Goal: Task Accomplishment & Management: Manage account settings

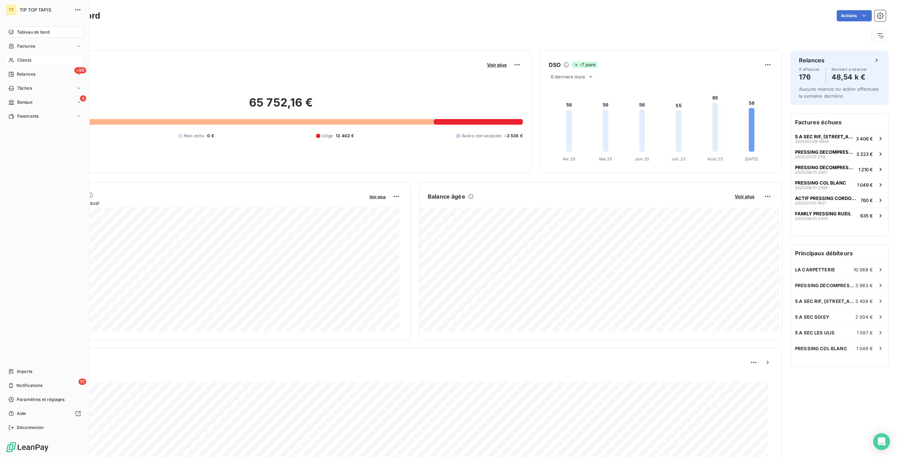
click at [12, 61] on icon at bounding box center [11, 60] width 5 height 5
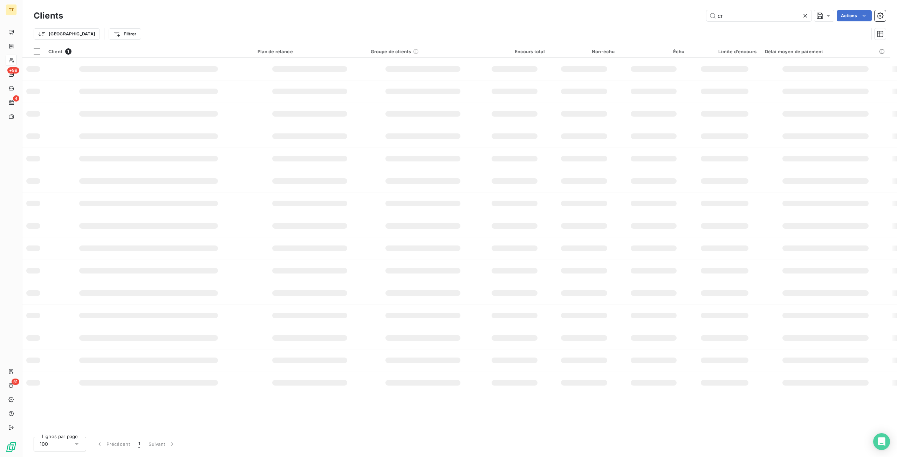
type input "c"
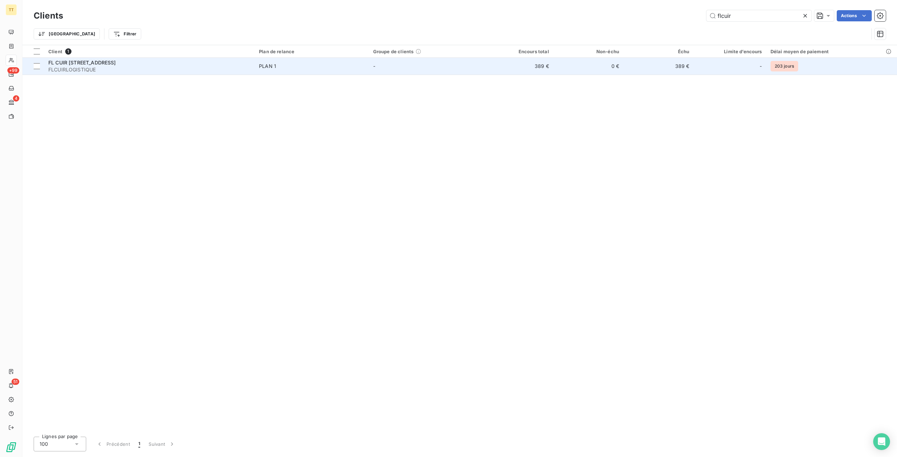
type input "flcuir"
click at [536, 69] on td "389 €" at bounding box center [518, 66] width 70 height 17
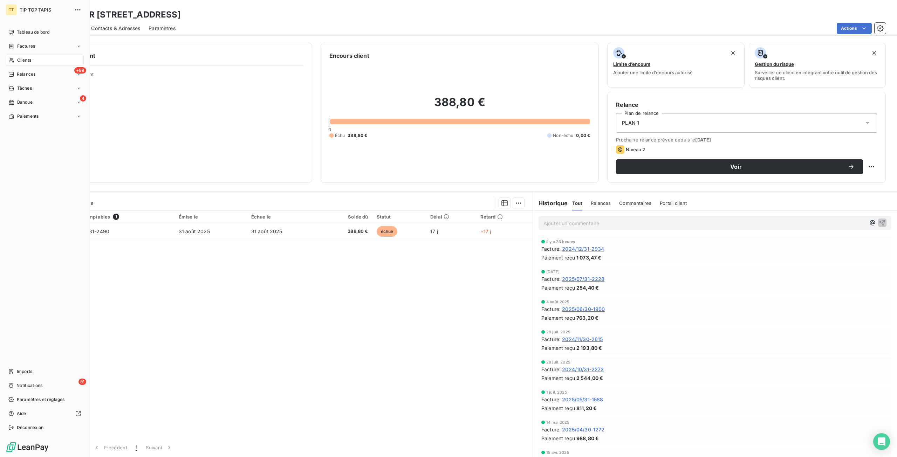
drag, startPoint x: 31, startPoint y: 62, endPoint x: 75, endPoint y: 62, distance: 43.8
click at [32, 62] on div "Clients" at bounding box center [45, 60] width 78 height 11
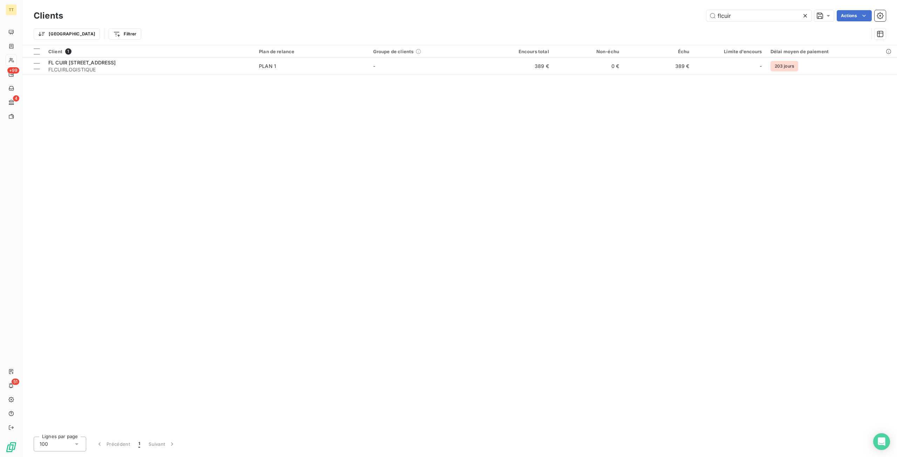
drag, startPoint x: 748, startPoint y: 17, endPoint x: 637, endPoint y: 7, distance: 111.2
click at [637, 7] on div "Clients flcuir Actions Trier Filtrer" at bounding box center [459, 22] width 875 height 45
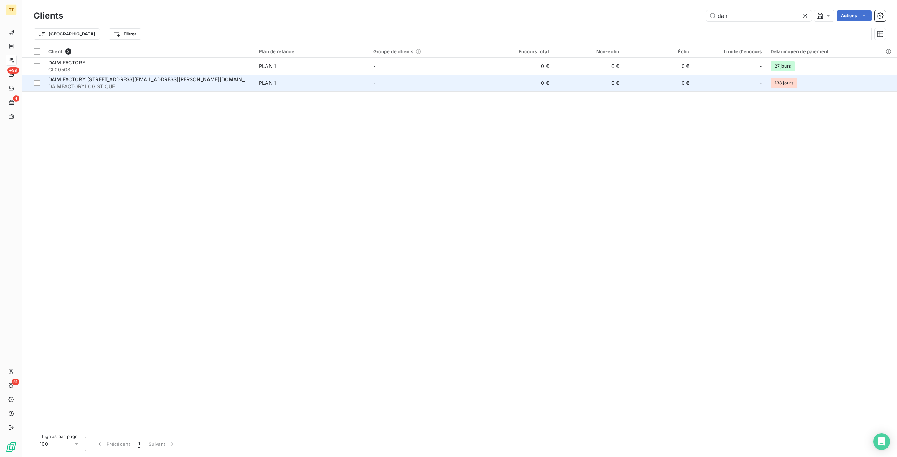
type input "daim"
click at [553, 85] on td "0 €" at bounding box center [518, 83] width 70 height 17
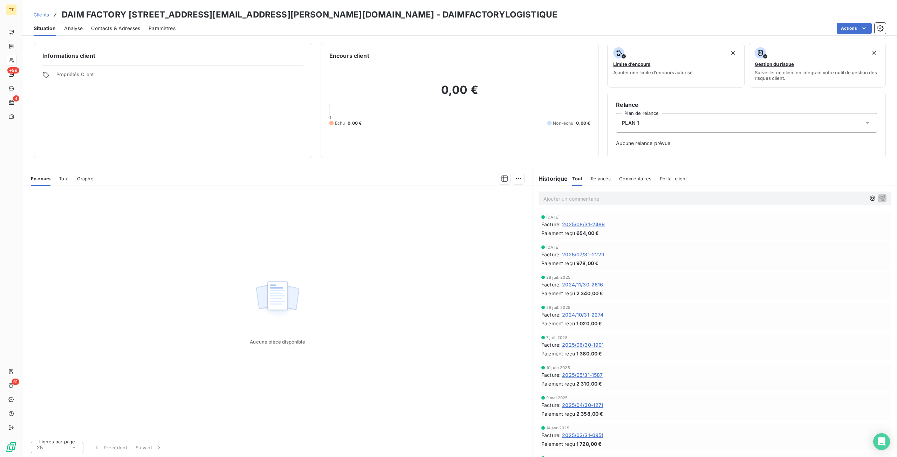
click at [586, 345] on span "2025/06/30-1901" at bounding box center [583, 344] width 42 height 7
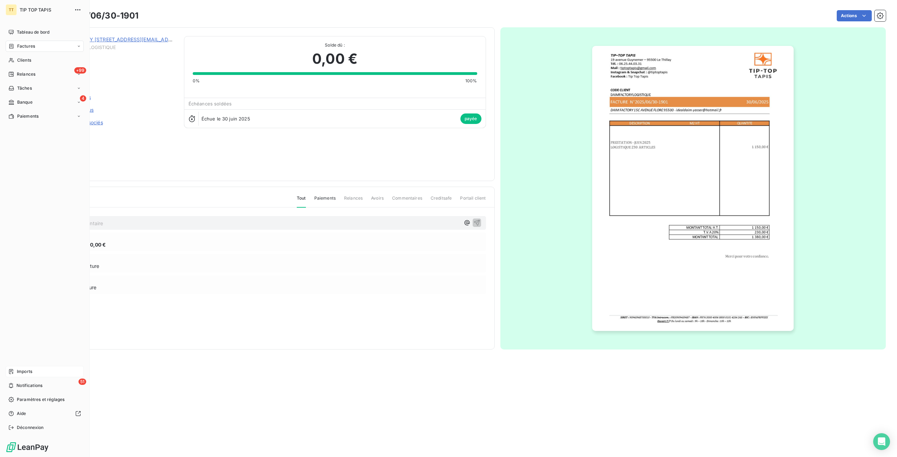
click at [25, 372] on span "Imports" at bounding box center [24, 372] width 15 height 6
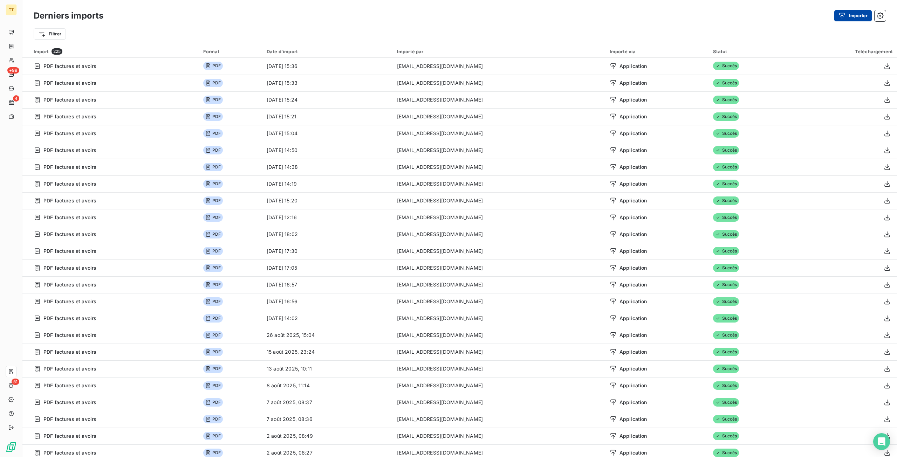
click at [840, 13] on icon "button" at bounding box center [843, 16] width 6 height 6
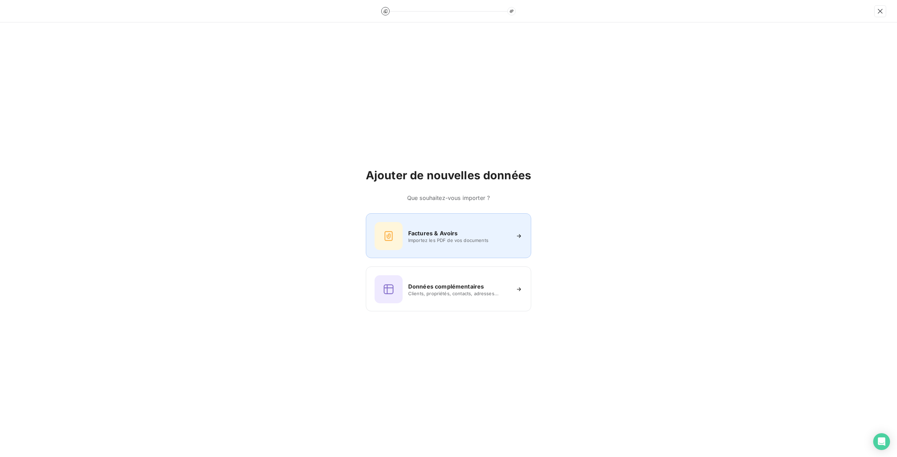
click at [409, 246] on div "Factures & Avoirs Importez les PDF de vos documents" at bounding box center [449, 236] width 148 height 28
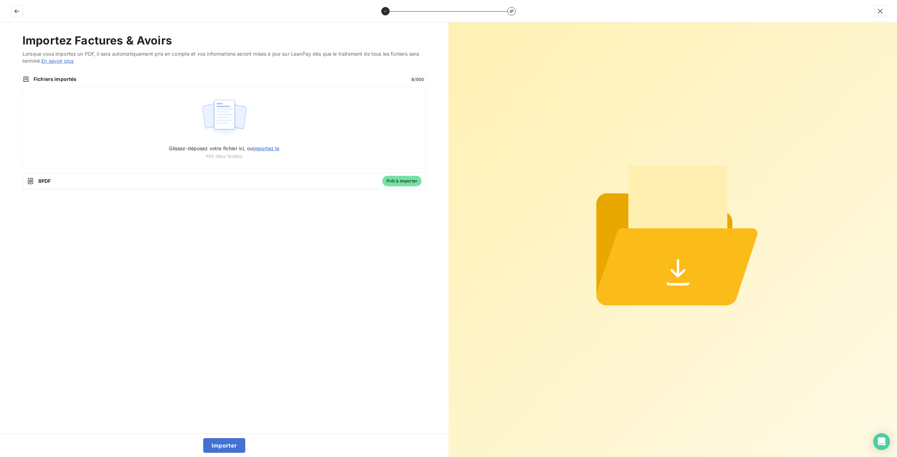
drag, startPoint x: 46, startPoint y: 266, endPoint x: 61, endPoint y: 269, distance: 15.7
click at [46, 266] on div "Importez Factures & Avoirs Lorsque vous importez un PDF, il sera automatiquemen…" at bounding box center [224, 228] width 449 height 412
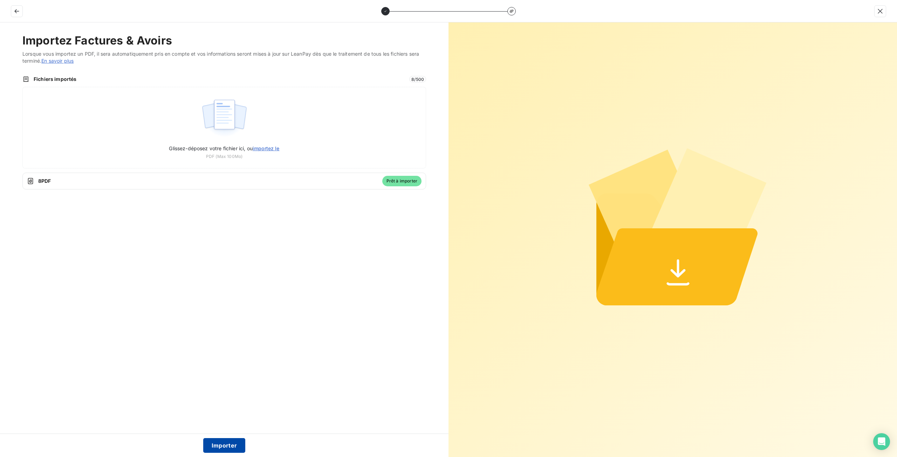
click at [226, 443] on button "Importer" at bounding box center [224, 446] width 42 height 15
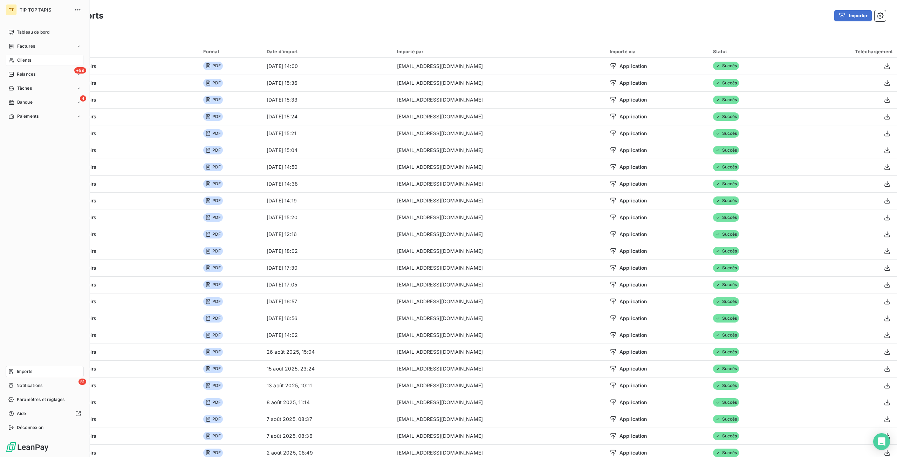
click at [15, 66] on div "Clients" at bounding box center [45, 60] width 78 height 11
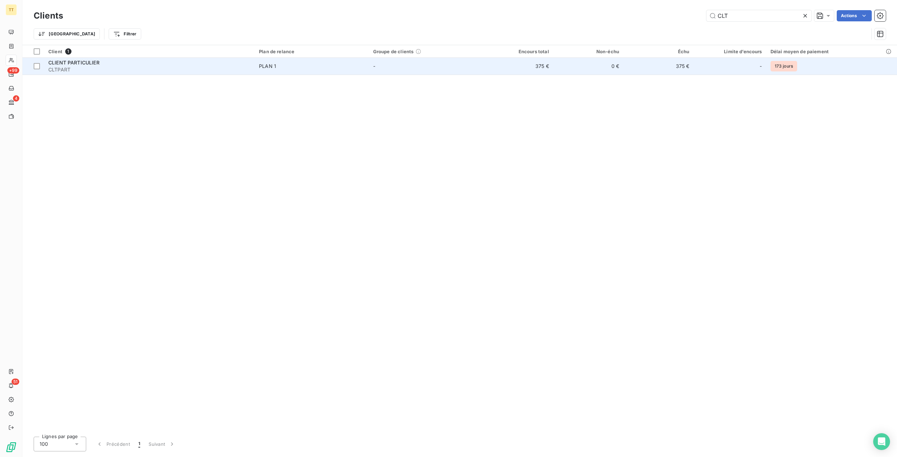
type input "CLT"
click at [542, 65] on td "375 €" at bounding box center [518, 66] width 70 height 17
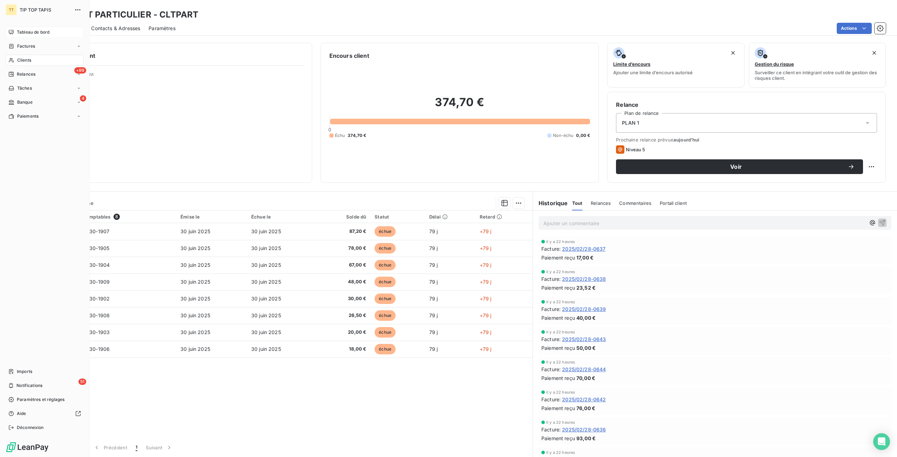
click at [23, 32] on span "Tableau de bord" at bounding box center [33, 32] width 33 height 6
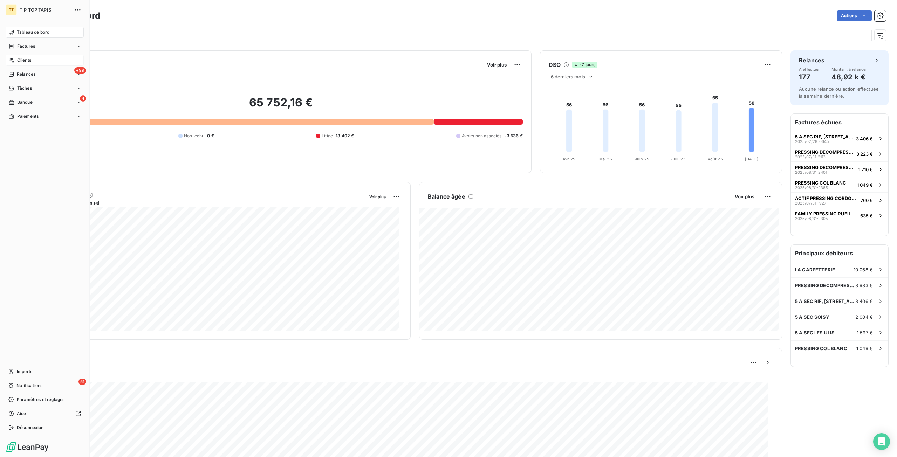
click at [14, 59] on icon at bounding box center [11, 60] width 6 height 6
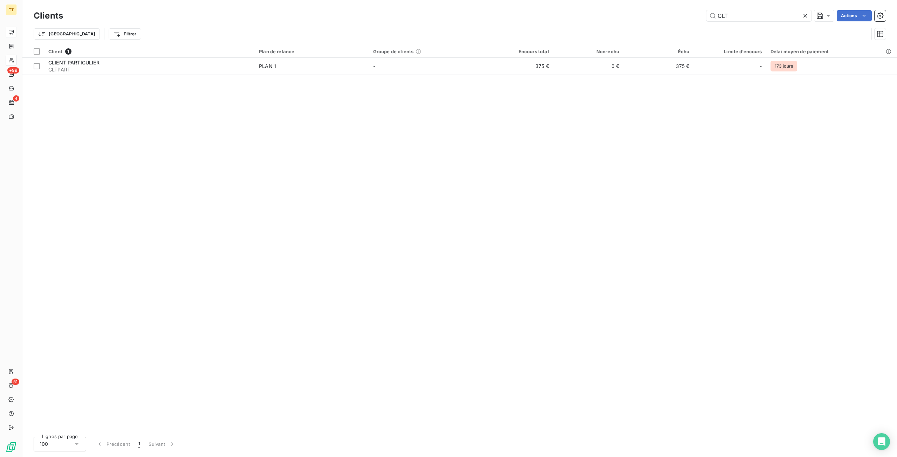
drag, startPoint x: 733, startPoint y: 16, endPoint x: 598, endPoint y: 2, distance: 135.4
click at [598, 2] on div "Clients CLT Actions Trier Filtrer" at bounding box center [459, 22] width 875 height 45
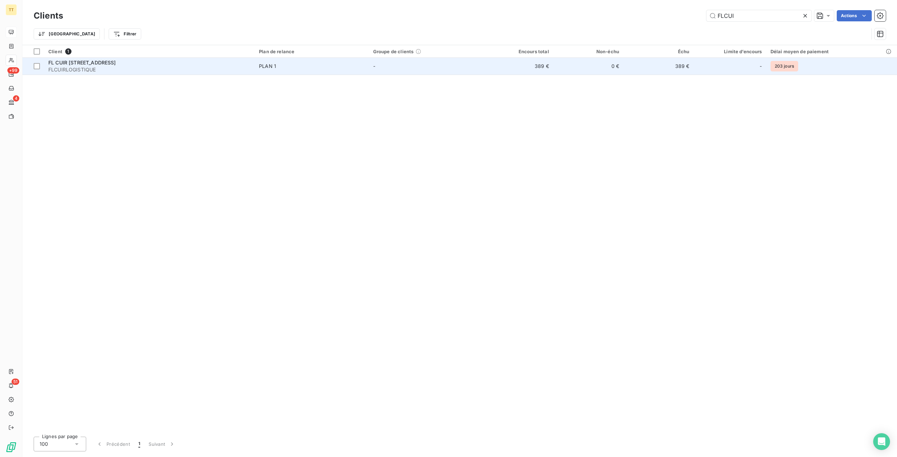
type input "FLCUI"
click at [529, 66] on td "389 €" at bounding box center [518, 66] width 70 height 17
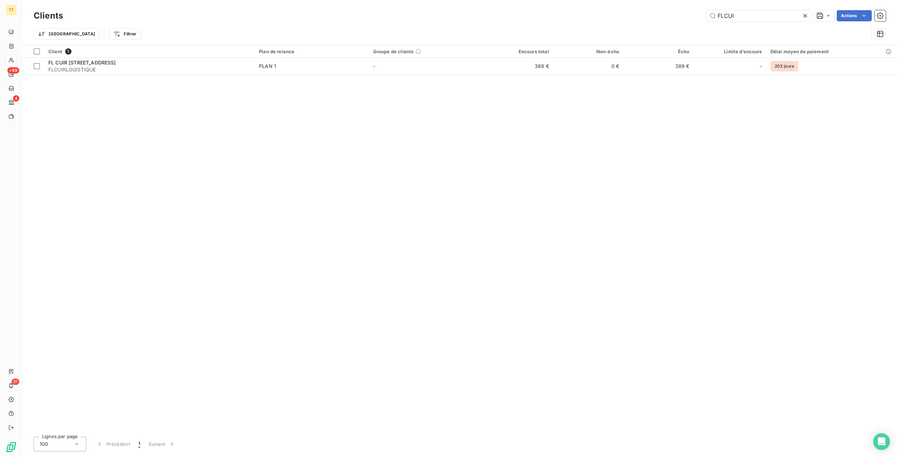
click at [656, 12] on div "FLCUI Actions" at bounding box center [479, 15] width 815 height 11
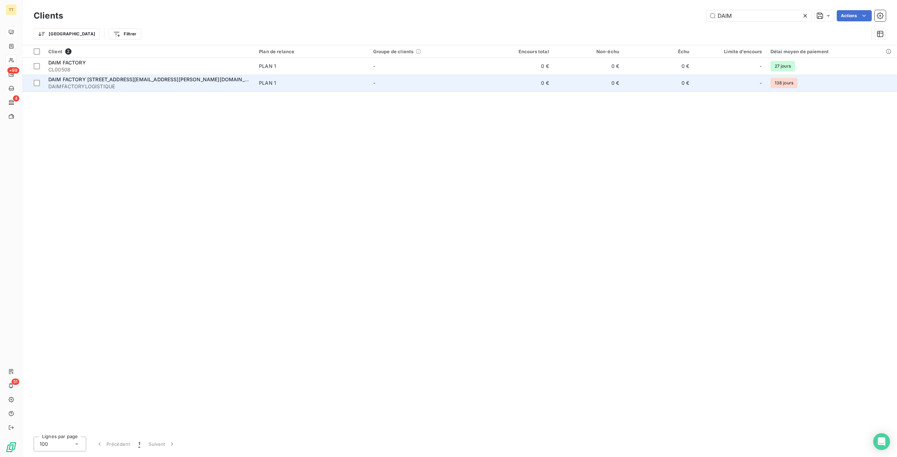
type input "DAIM"
click at [545, 82] on td "0 €" at bounding box center [518, 83] width 70 height 17
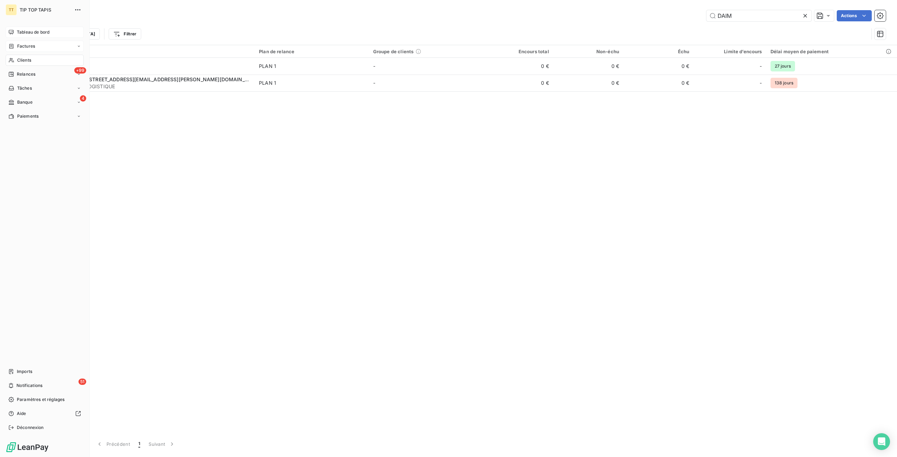
drag, startPoint x: 19, startPoint y: 43, endPoint x: 182, endPoint y: 31, distance: 163.4
click at [19, 43] on div "Factures" at bounding box center [45, 46] width 78 height 11
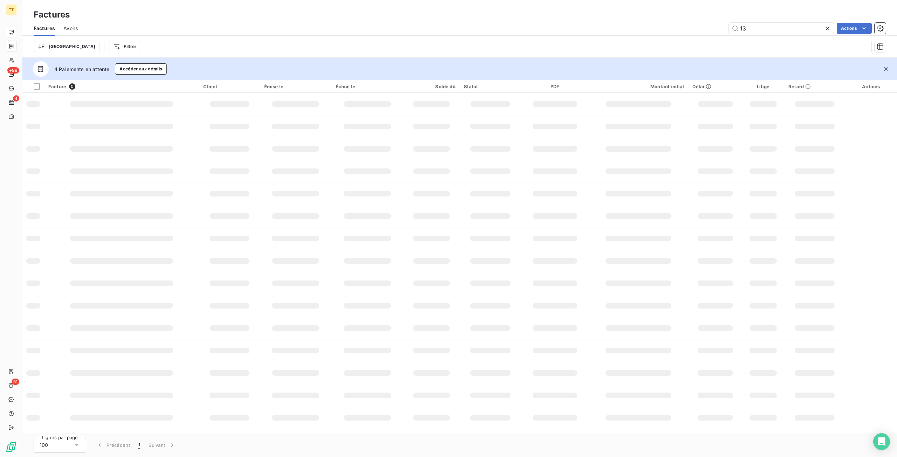
type input "1"
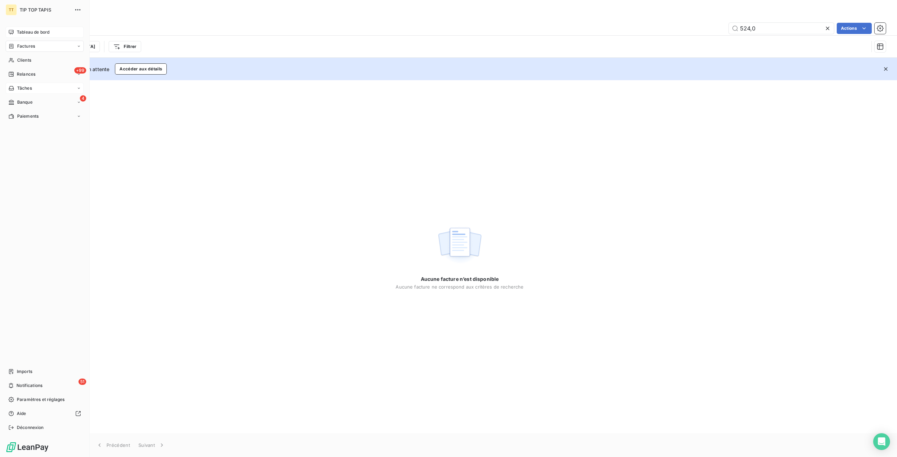
type input "524,0"
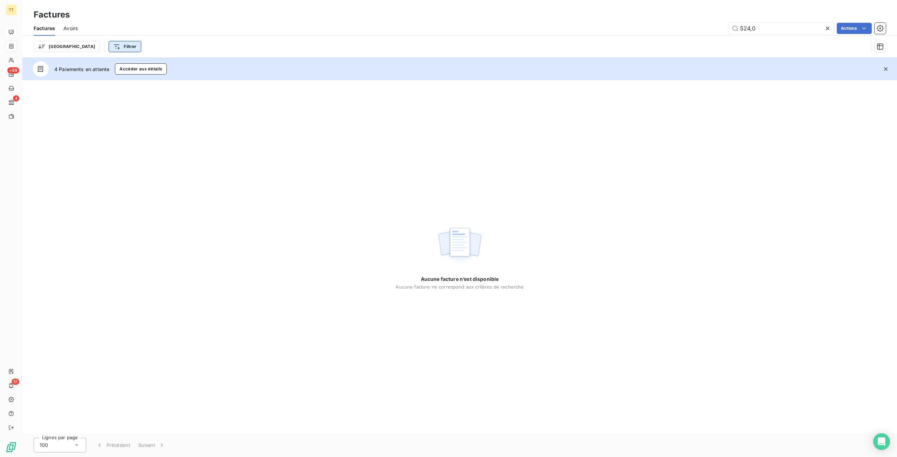
click at [86, 50] on html "TT +99 4 51 Factures Factures Avoirs 524,0 Actions Trier Filtrer 4 Paiements en…" at bounding box center [448, 228] width 897 height 457
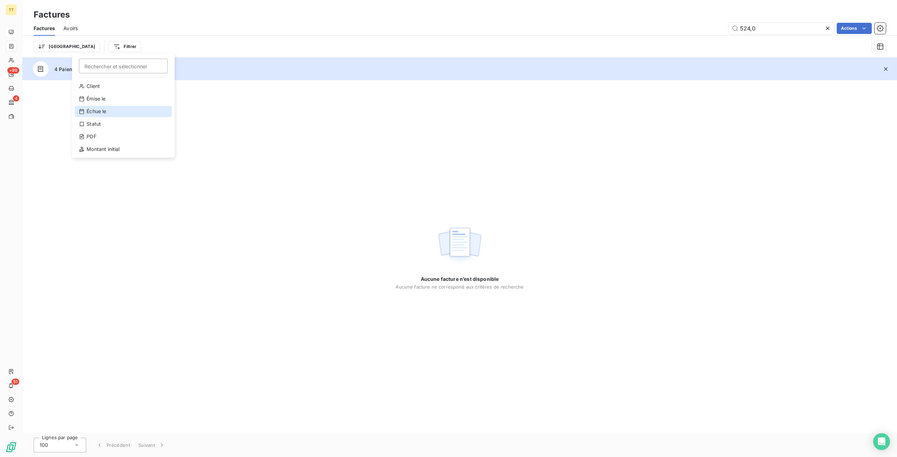
click at [125, 113] on div "Échue le" at bounding box center [123, 111] width 97 height 11
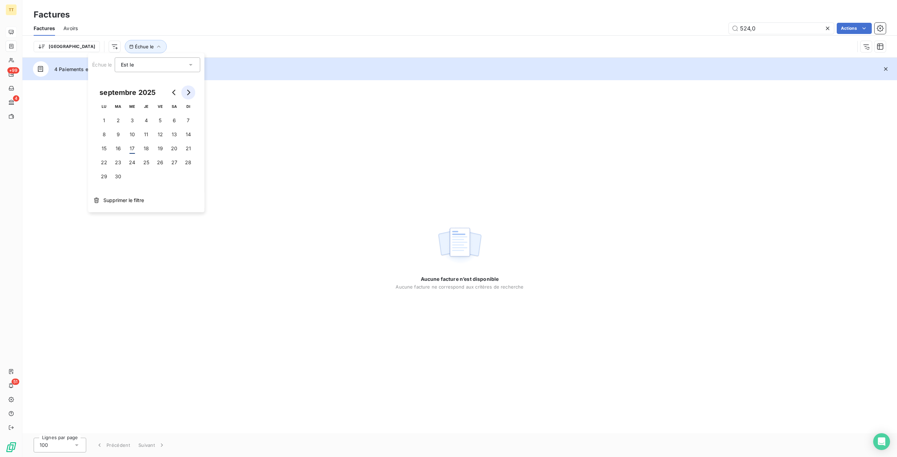
click at [182, 95] on button "Go to next month" at bounding box center [188, 93] width 14 height 14
click at [170, 91] on button "Go to previous month" at bounding box center [174, 93] width 14 height 14
click at [171, 91] on button "Go to previous month" at bounding box center [174, 93] width 14 height 14
click at [143, 181] on button "31" at bounding box center [146, 177] width 14 height 14
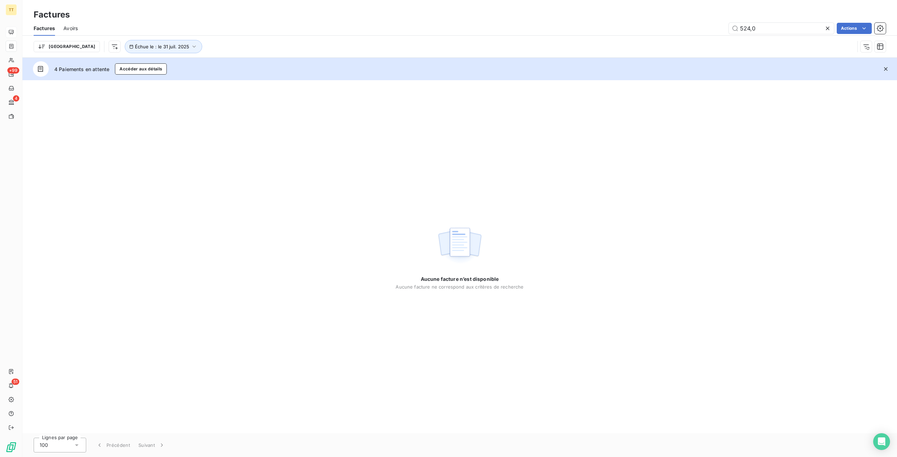
click at [210, 45] on div "Trier Échue le : le 31 juil. 2025" at bounding box center [444, 46] width 821 height 13
click at [826, 27] on icon at bounding box center [828, 29] width 4 height 4
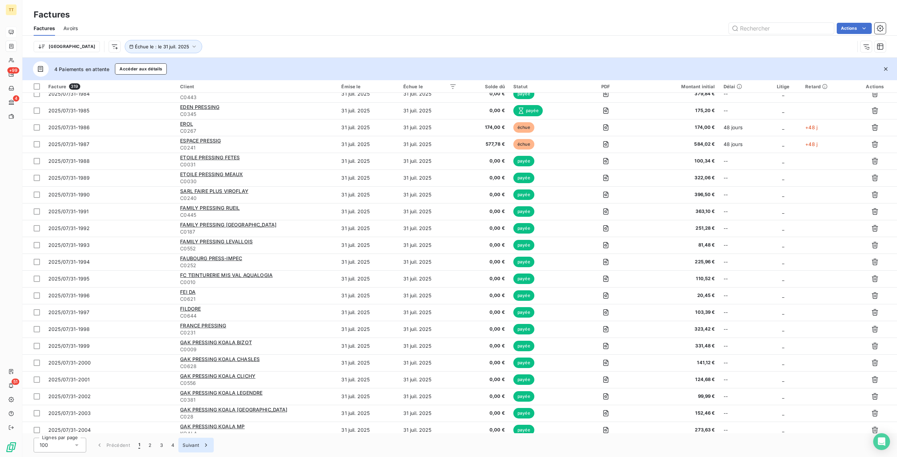
scroll to position [1342, 0]
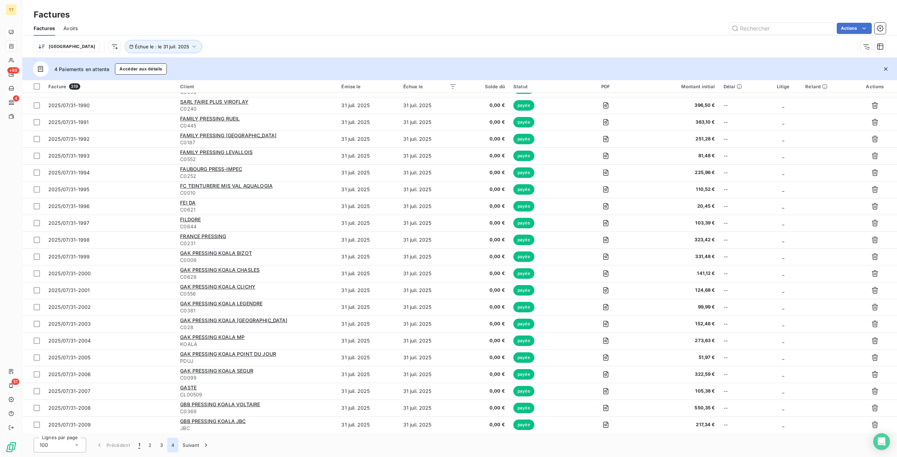
click at [171, 446] on button "4" at bounding box center [172, 445] width 11 height 15
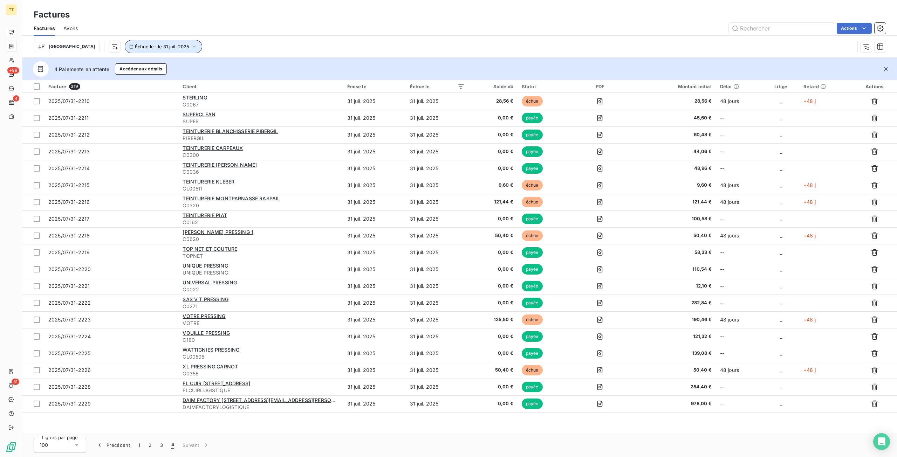
click at [152, 48] on button "Échue le : le 31 juil. 2025" at bounding box center [163, 46] width 77 height 13
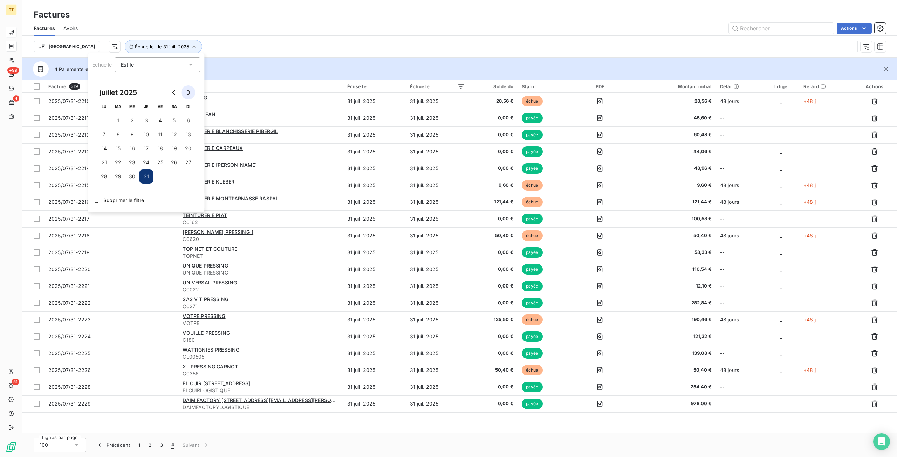
click at [191, 94] on icon "Go to next month" at bounding box center [188, 93] width 6 height 6
click at [193, 175] on button "31" at bounding box center [188, 177] width 14 height 14
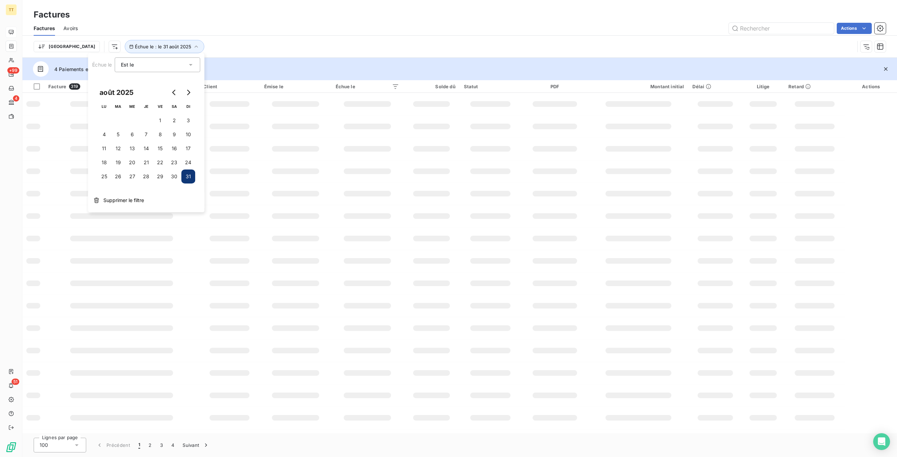
click at [240, 51] on div "Trier Échue le : le 31 août 2025" at bounding box center [444, 46] width 821 height 13
click at [165, 443] on button "3" at bounding box center [161, 445] width 11 height 15
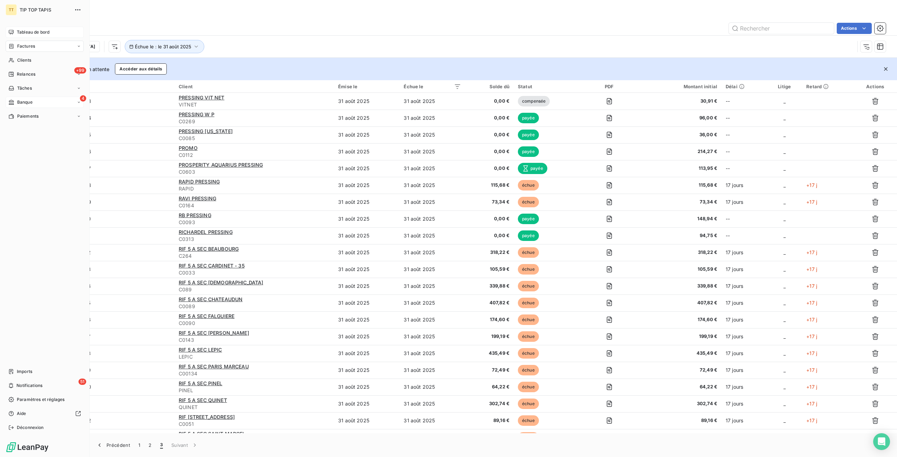
click at [28, 103] on span "Banque" at bounding box center [24, 102] width 15 height 6
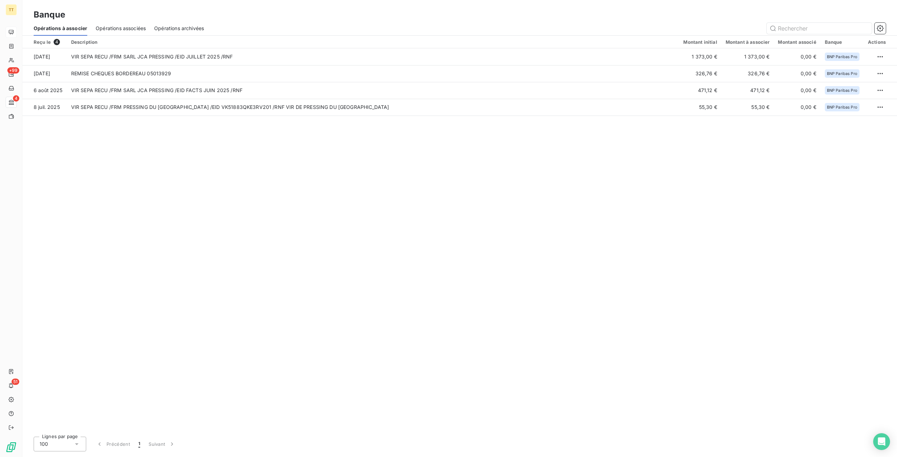
click at [116, 29] on span "Opérations associées" at bounding box center [121, 28] width 50 height 7
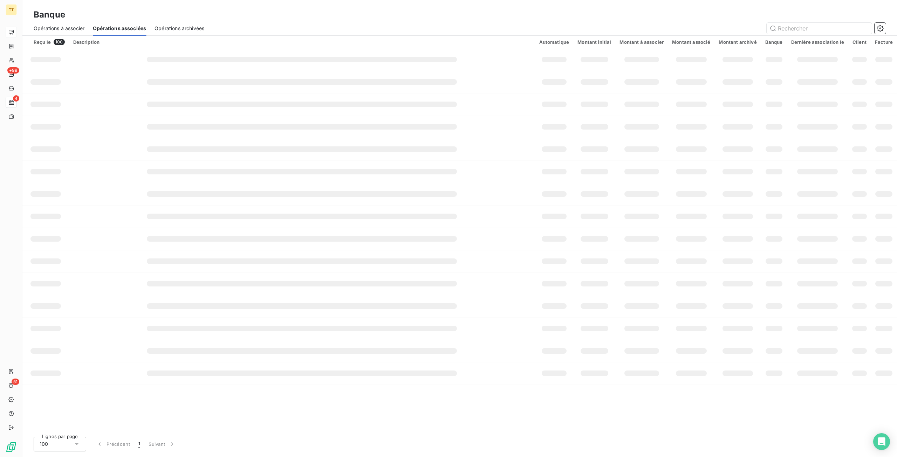
click at [163, 28] on span "Opérations archivées" at bounding box center [180, 28] width 50 height 7
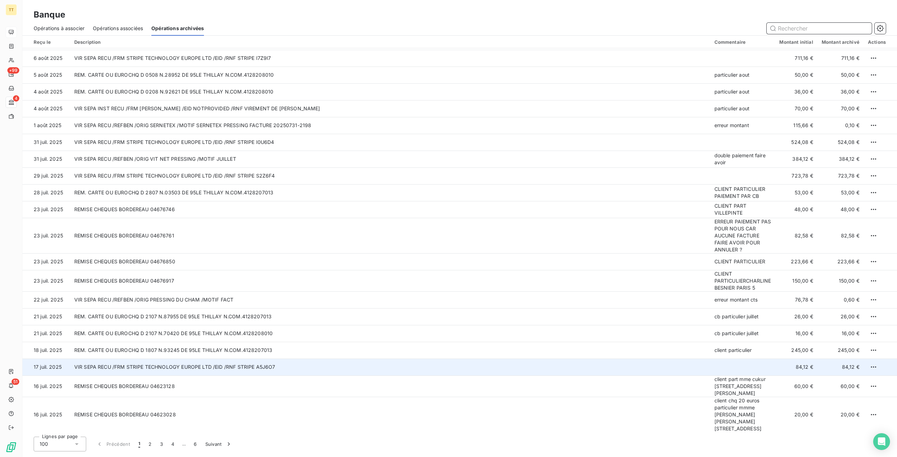
scroll to position [771, 0]
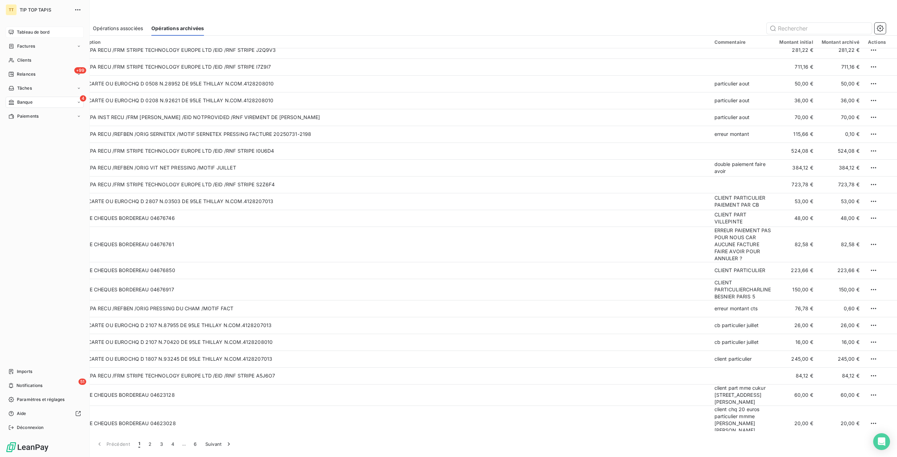
drag, startPoint x: 22, startPoint y: 62, endPoint x: 89, endPoint y: 63, distance: 66.6
click at [23, 62] on span "Clients" at bounding box center [24, 60] width 14 height 6
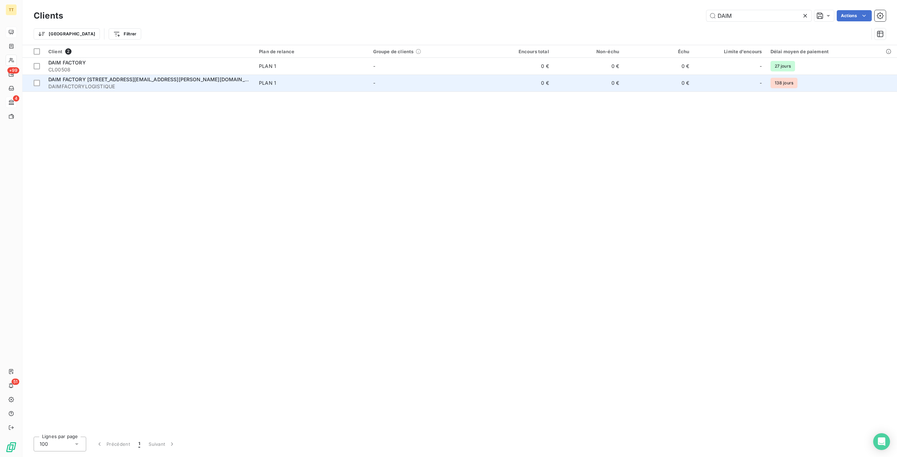
click at [549, 78] on td "0 €" at bounding box center [518, 83] width 70 height 17
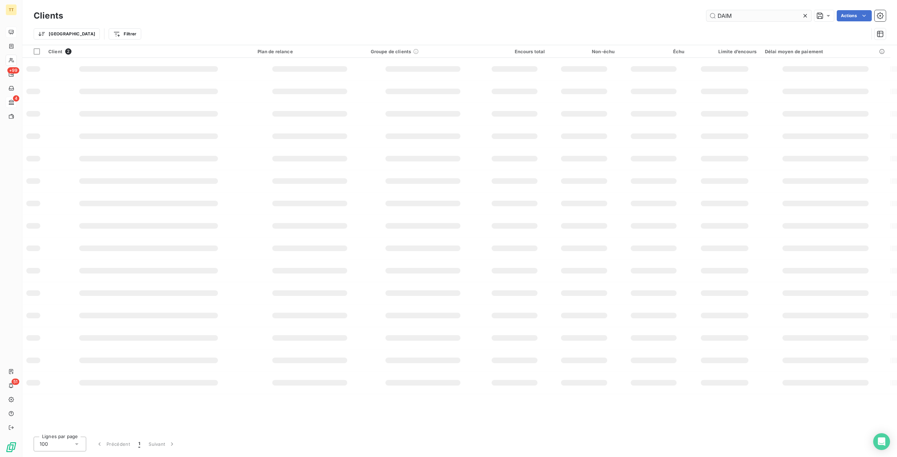
drag, startPoint x: 761, startPoint y: 7, endPoint x: 761, endPoint y: 12, distance: 5.0
click at [761, 12] on div "Clients DAIM Actions Trier Filtrer" at bounding box center [459, 22] width 875 height 45
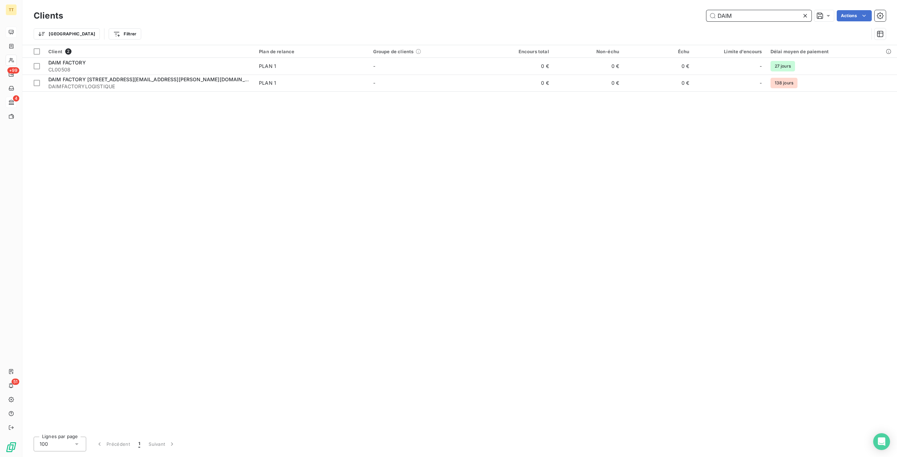
drag, startPoint x: 761, startPoint y: 18, endPoint x: 662, endPoint y: 12, distance: 99.0
click at [662, 12] on div "DAIM Actions" at bounding box center [479, 15] width 815 height 11
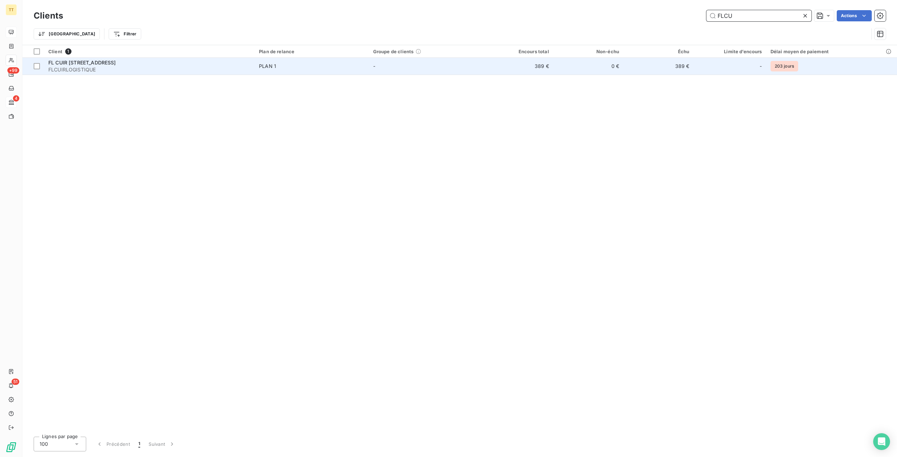
type input "FLCU"
click at [542, 63] on td "389 €" at bounding box center [518, 66] width 70 height 17
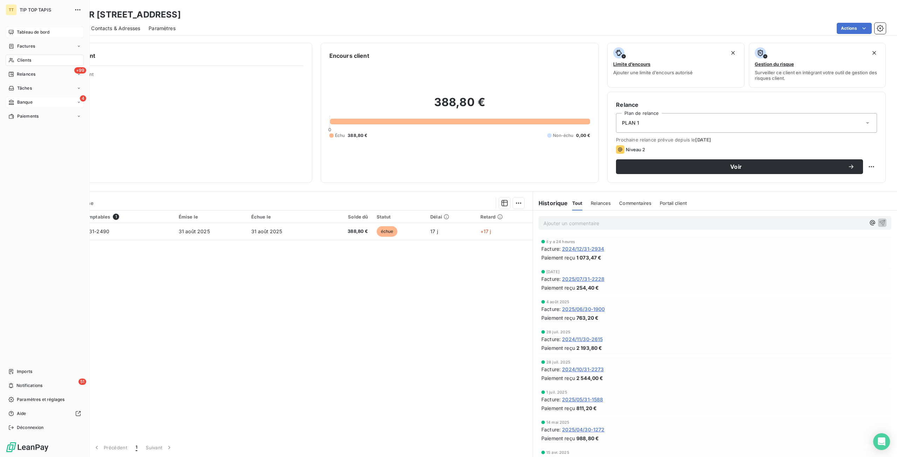
click at [21, 99] on span "Banque" at bounding box center [24, 102] width 15 height 6
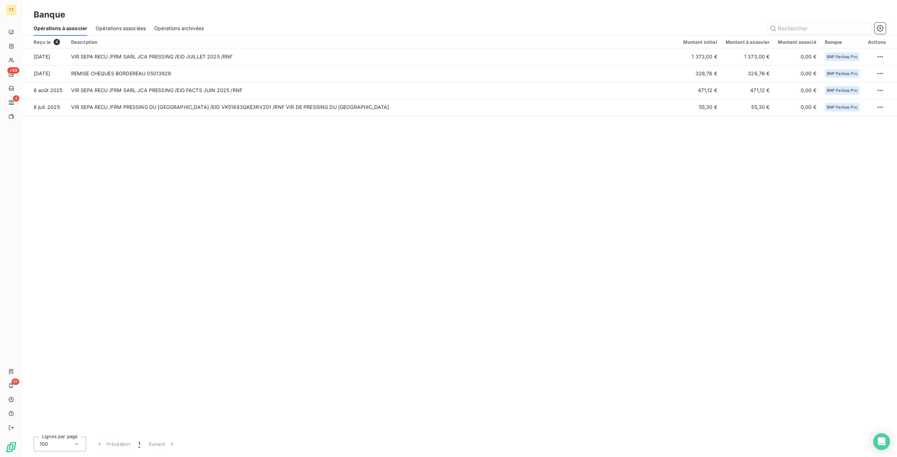
click at [112, 30] on span "Opérations associées" at bounding box center [121, 28] width 50 height 7
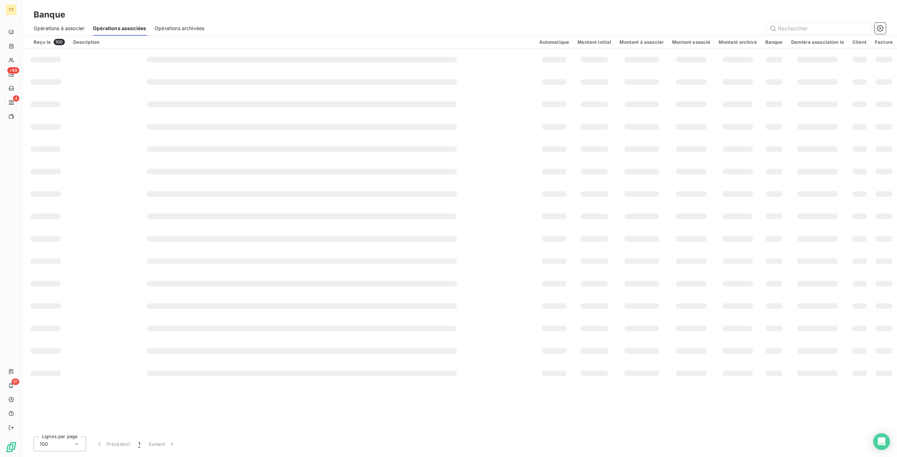
click at [160, 29] on span "Opérations archivées" at bounding box center [180, 28] width 50 height 7
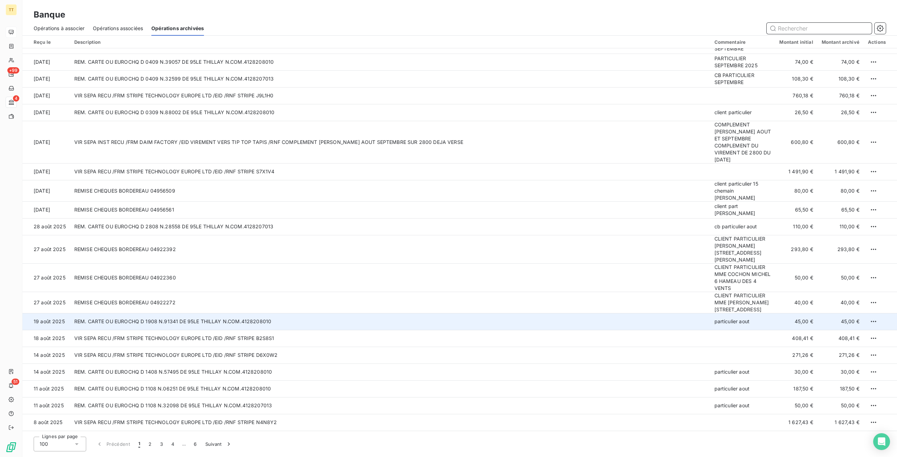
scroll to position [351, 0]
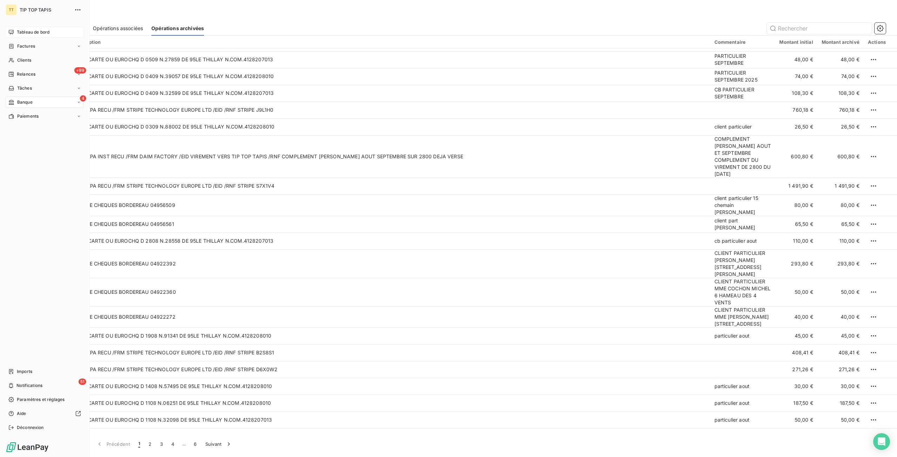
click at [5, 33] on div "TT TIP TOP TAPIS Tableau de bord Factures Clients +99 Relances Tâches 4 Banque …" at bounding box center [45, 228] width 90 height 457
click at [16, 31] on div "Tableau de bord" at bounding box center [45, 32] width 78 height 11
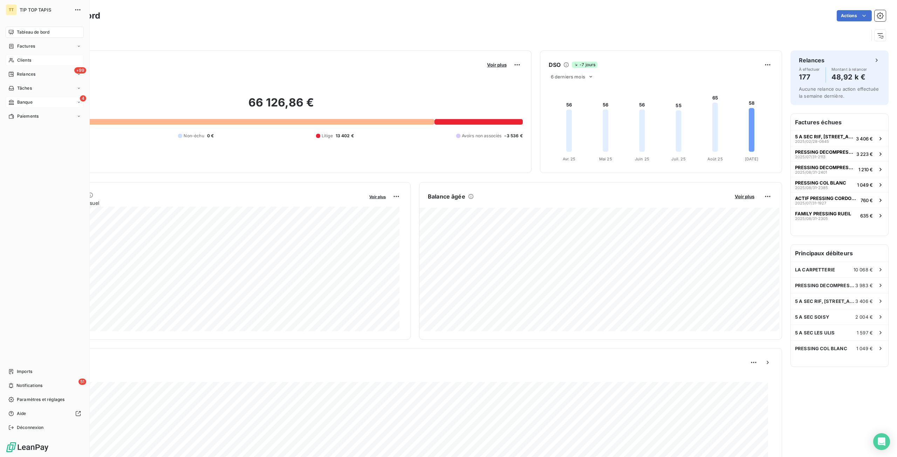
click at [22, 60] on span "Clients" at bounding box center [24, 60] width 14 height 6
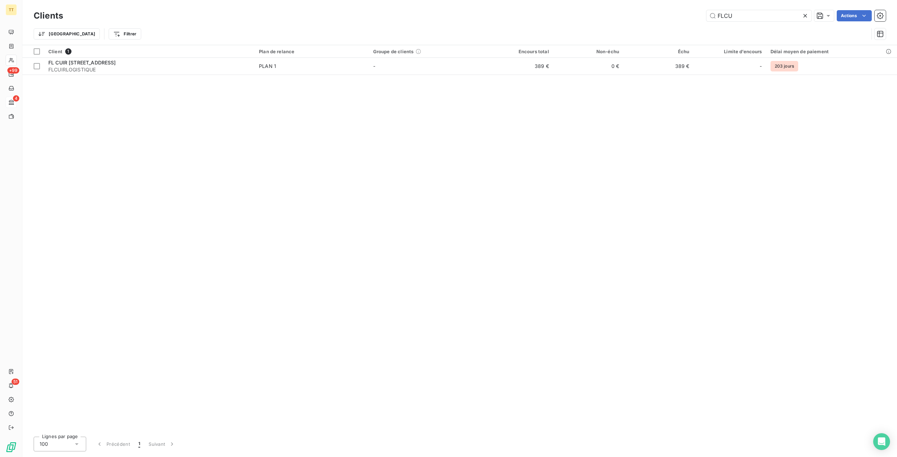
drag, startPoint x: 749, startPoint y: 12, endPoint x: 592, endPoint y: 7, distance: 157.1
click at [592, 7] on div "Clients FLCU Actions Trier Filtrer" at bounding box center [459, 22] width 875 height 45
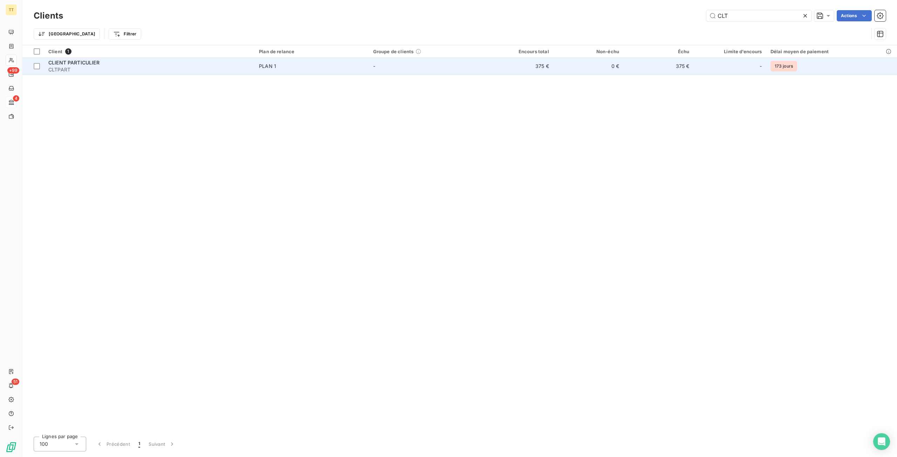
type input "CLT"
click at [530, 68] on td "375 €" at bounding box center [518, 66] width 70 height 17
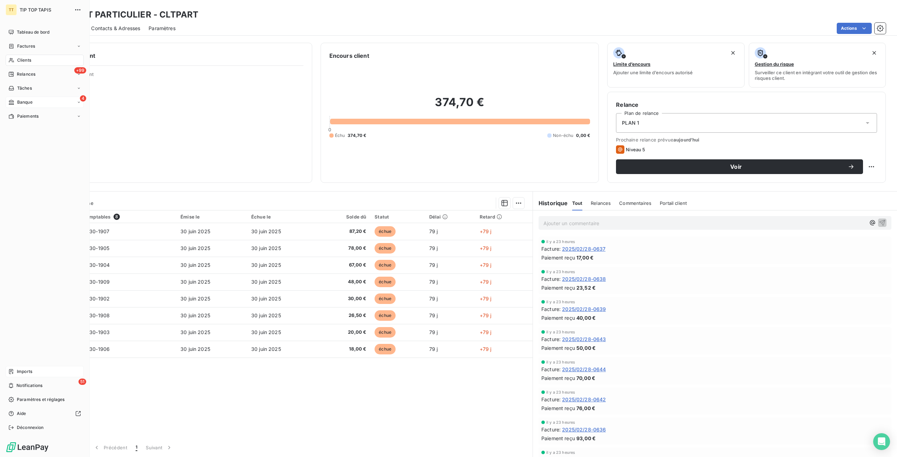
click at [30, 373] on span "Imports" at bounding box center [24, 372] width 15 height 6
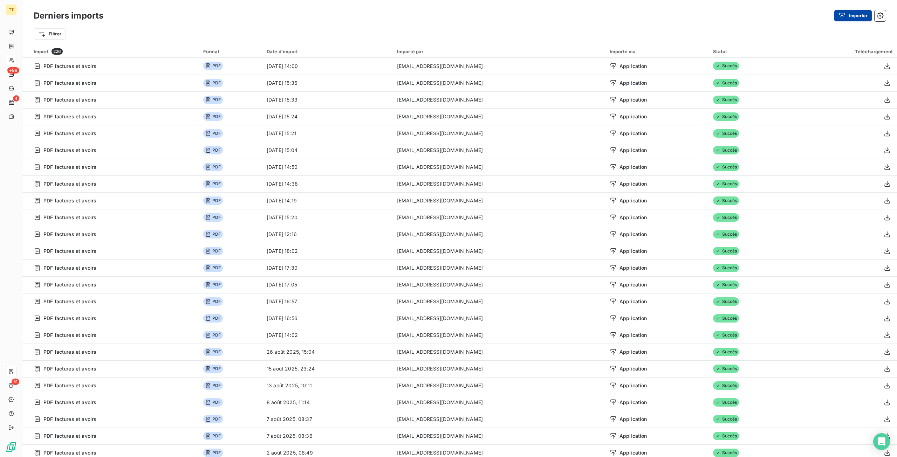
click at [849, 15] on div "button" at bounding box center [844, 15] width 11 height 7
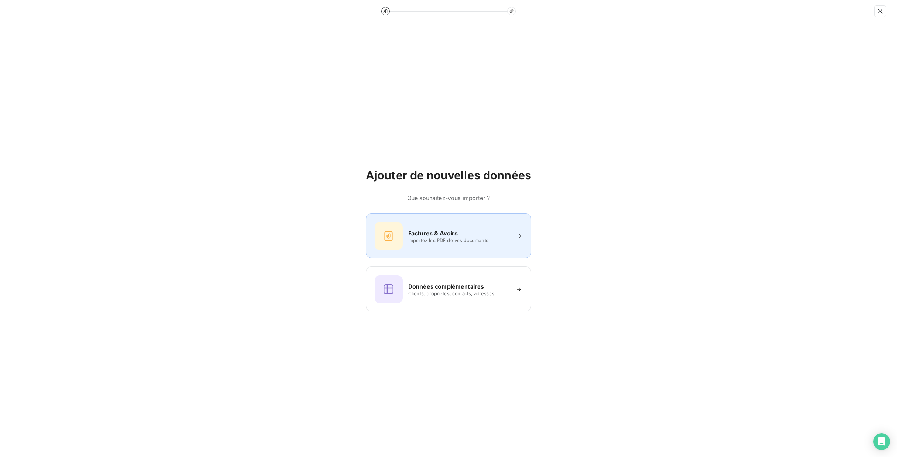
click at [462, 233] on div "Factures & Avoirs" at bounding box center [459, 233] width 102 height 8
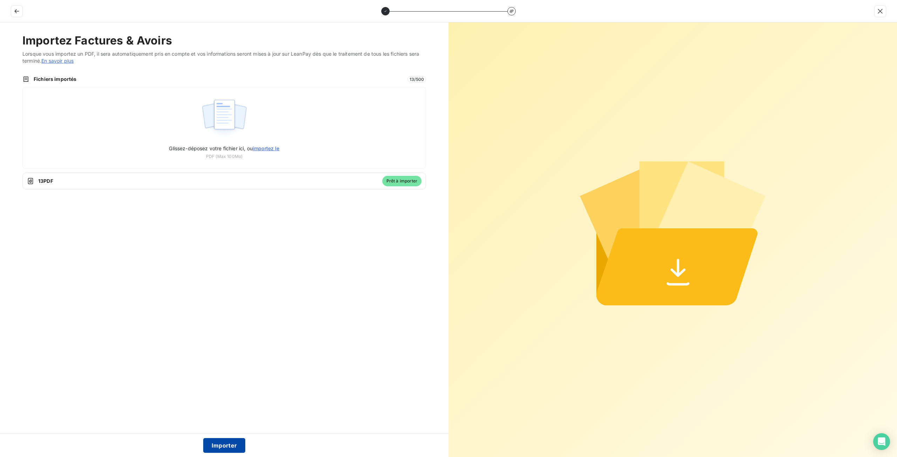
click at [218, 448] on button "Importer" at bounding box center [224, 446] width 42 height 15
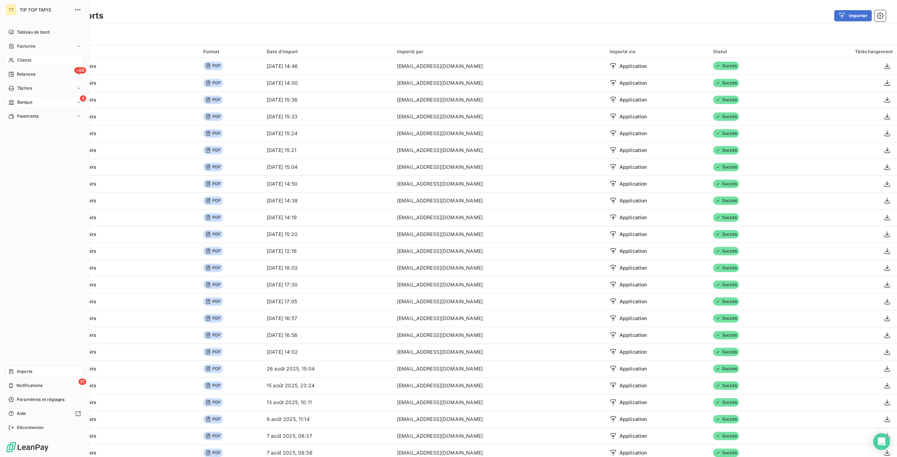
click at [26, 58] on span "Clients" at bounding box center [24, 60] width 14 height 6
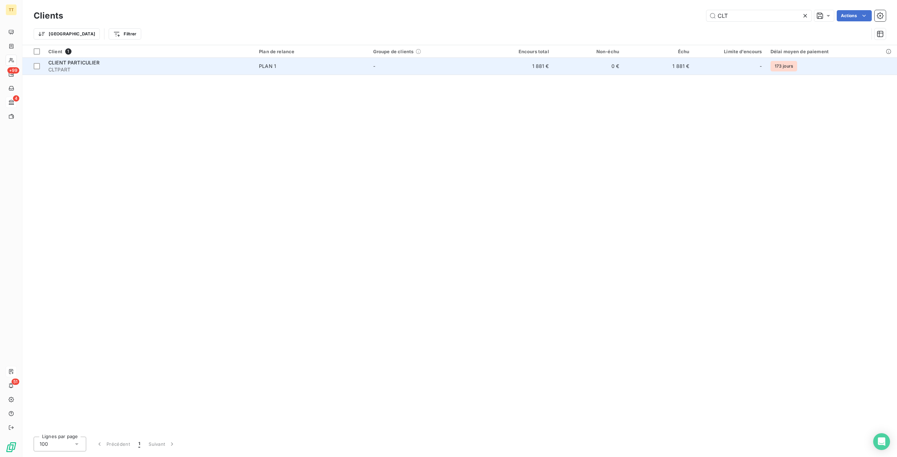
click at [549, 67] on td "1 881 €" at bounding box center [518, 66] width 70 height 17
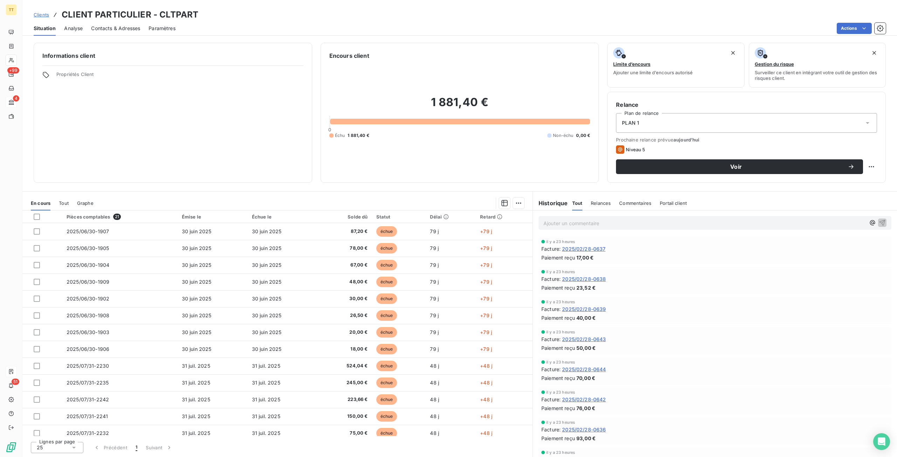
drag, startPoint x: 484, startPoint y: 66, endPoint x: 403, endPoint y: 183, distance: 142.4
click at [403, 183] on div "Informations client Propriétés Client Encours client 1 881,40 € 0 Échu 1 881,40…" at bounding box center [459, 248] width 875 height 419
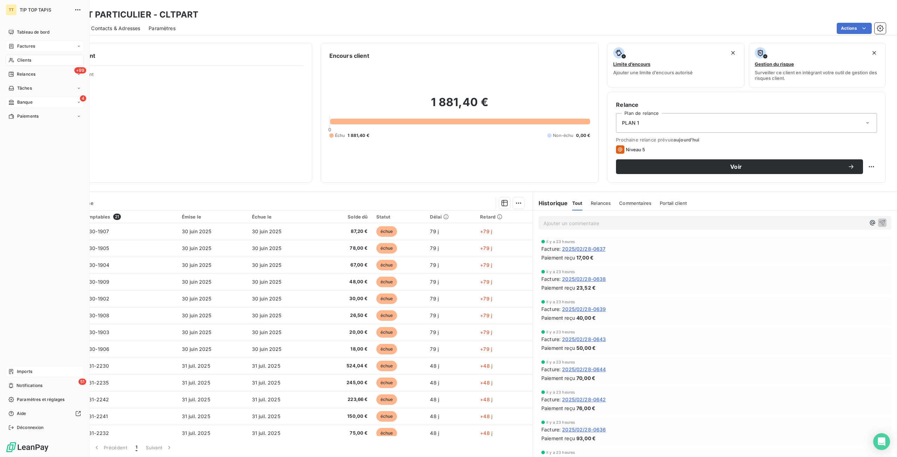
click at [20, 51] on div "Factures" at bounding box center [45, 46] width 78 height 11
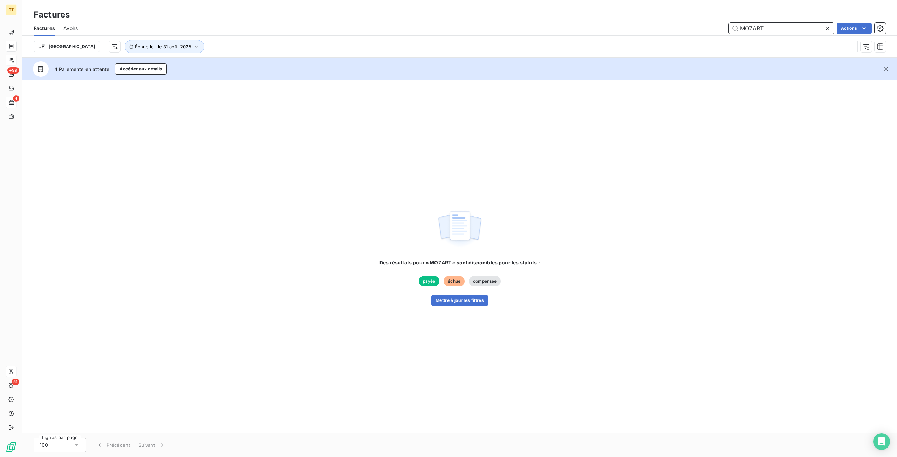
drag, startPoint x: 767, startPoint y: 30, endPoint x: 648, endPoint y: 25, distance: 119.0
click at [648, 25] on div "MOZART Actions" at bounding box center [486, 28] width 800 height 11
drag, startPoint x: 760, startPoint y: 28, endPoint x: 688, endPoint y: 29, distance: 72.2
click at [688, 29] on div "BAECH Actions" at bounding box center [486, 28] width 800 height 11
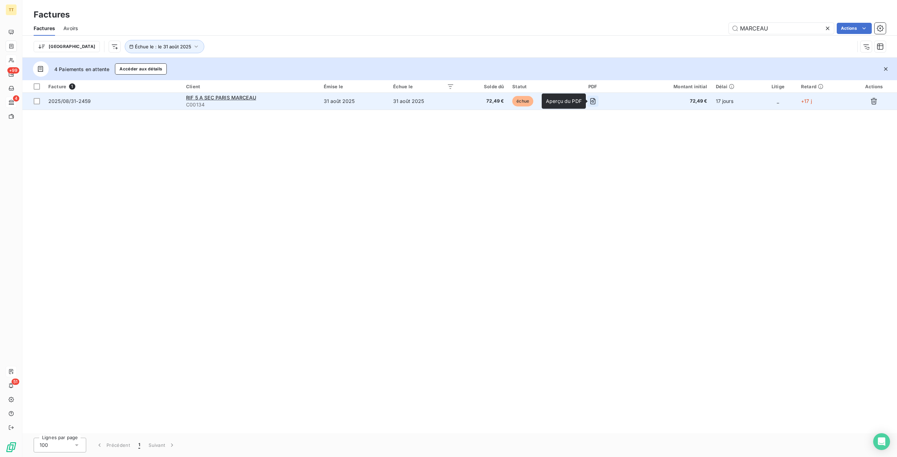
click at [594, 100] on icon "button" at bounding box center [593, 101] width 2 height 2
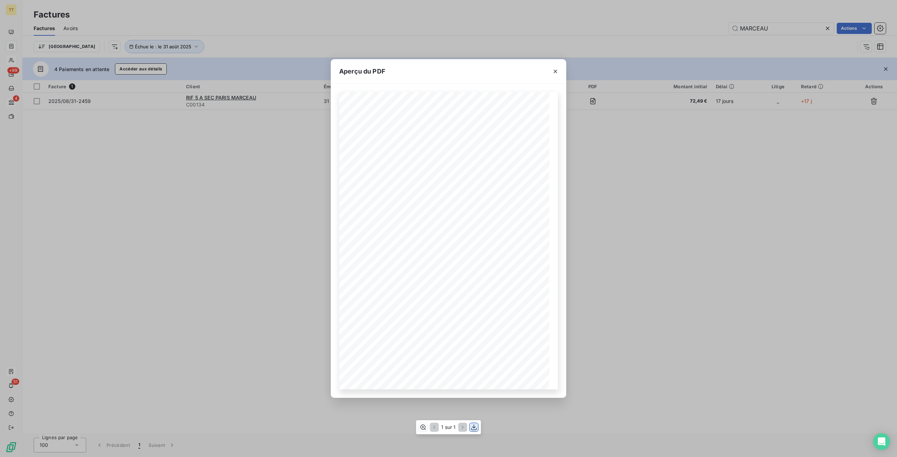
click at [475, 427] on icon "button" at bounding box center [474, 427] width 7 height 7
click at [102, 232] on div "Aperçu du PDF TIP-TOP TAPIS 19, avenue Guynemer 95500 Le Thillay Tél : 06.25.44…" at bounding box center [448, 228] width 897 height 457
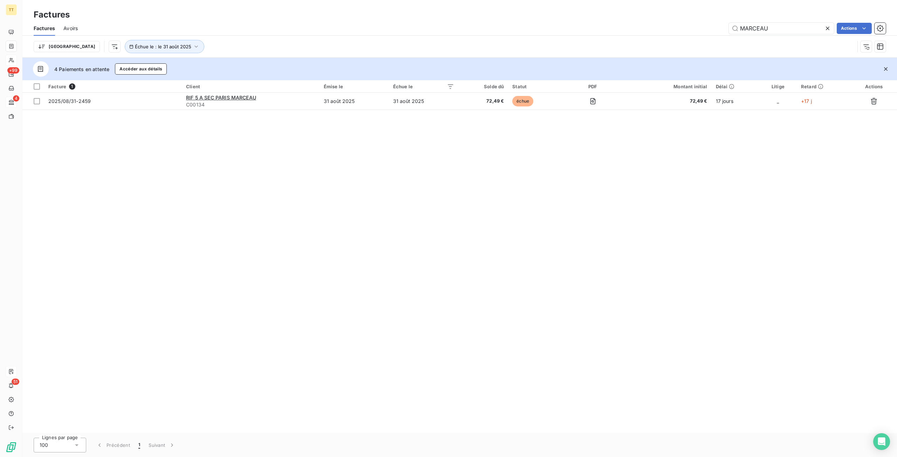
click at [473, 233] on div "Facture 1 Client Émise le Échue le Solde dû Statut PDF Montant initial Délai Li…" at bounding box center [459, 256] width 875 height 353
click at [789, 26] on input "MARCEAU" at bounding box center [781, 28] width 105 height 11
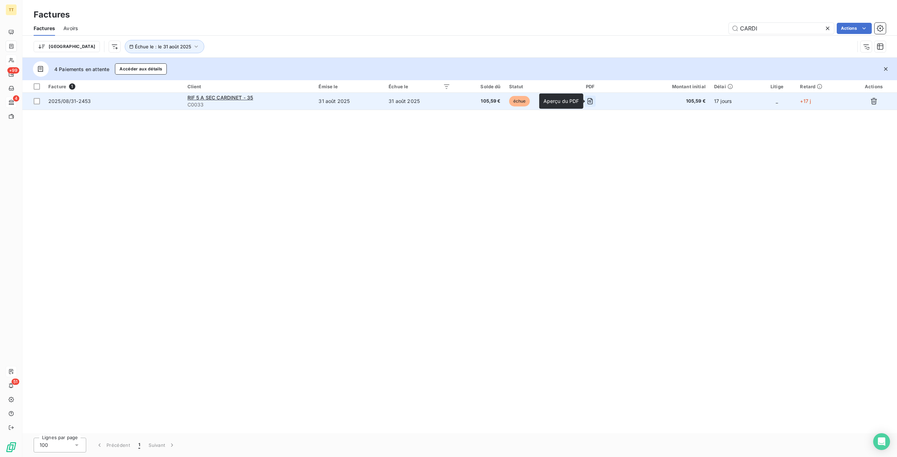
click at [592, 102] on icon "button" at bounding box center [590, 101] width 7 height 7
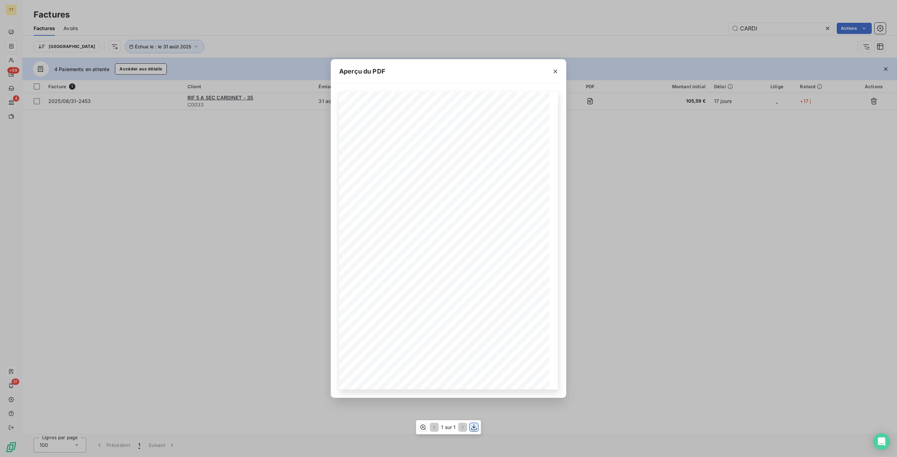
click at [474, 430] on icon "button" at bounding box center [474, 427] width 7 height 7
click at [637, 229] on div "Aperçu du PDF TIP-TOP TAPIS 19, avenue Guynemer 95500 Le Thillay Tél : 06.25.44…" at bounding box center [448, 228] width 897 height 457
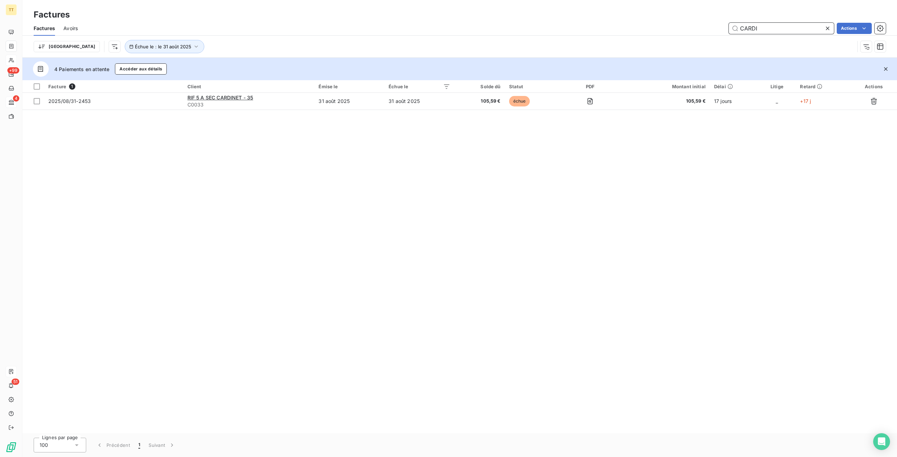
click at [801, 30] on input "CARDI" at bounding box center [781, 28] width 105 height 11
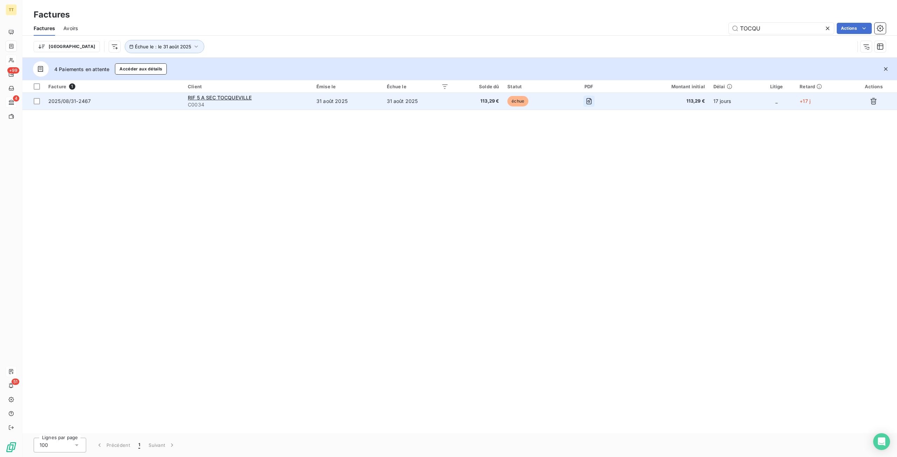
click at [595, 102] on button "button" at bounding box center [589, 101] width 11 height 11
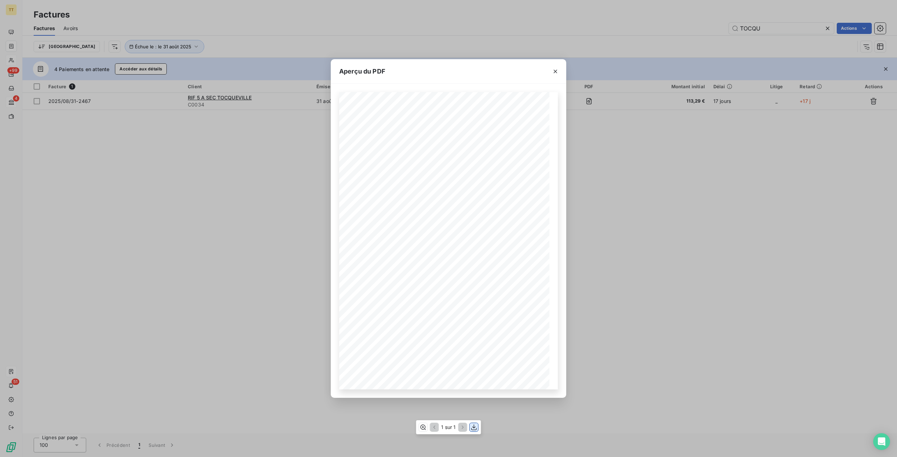
click at [472, 428] on icon "button" at bounding box center [474, 427] width 7 height 7
click at [615, 320] on div "Aperçu du PDF TIP-TOP TAPIS 19, avenue Guynemer 95500 Le Thillay Tél : 06.25.44…" at bounding box center [448, 228] width 897 height 457
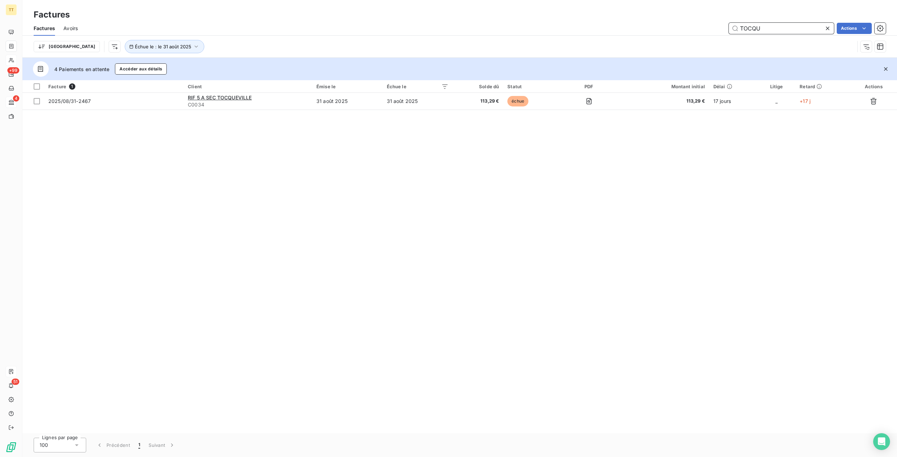
click at [806, 31] on input "TOCQU" at bounding box center [781, 28] width 105 height 11
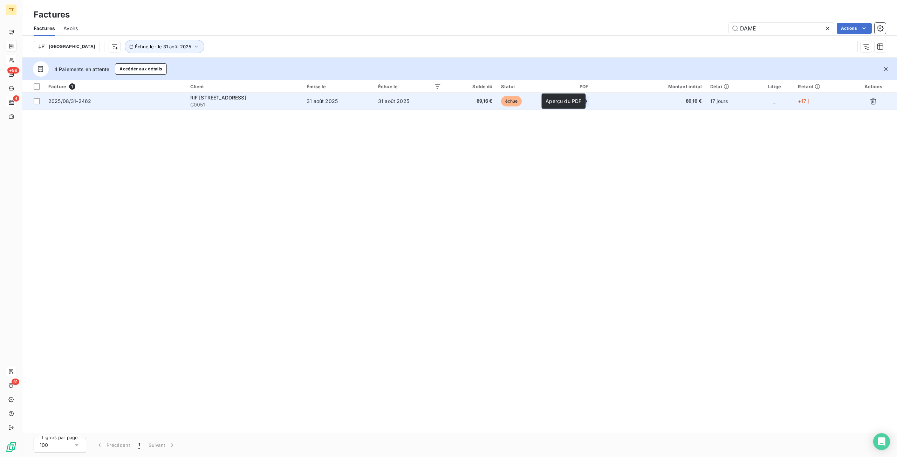
click at [588, 102] on icon "button" at bounding box center [583, 101] width 7 height 7
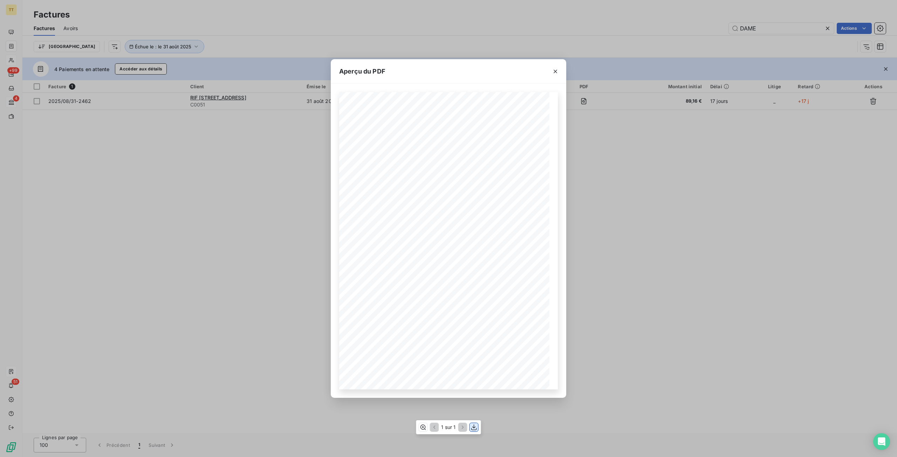
click at [475, 427] on icon "button" at bounding box center [474, 428] width 6 height 6
click at [589, 390] on div "Aperçu du PDF TIP-TOP TAPIS 19, avenue Guynemer 95500 Le Thillay Tél : 06.25.44…" at bounding box center [448, 228] width 897 height 457
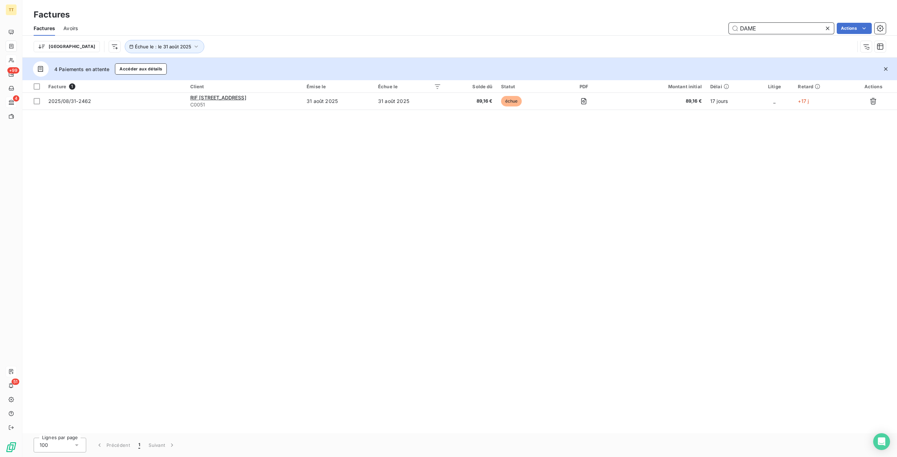
click at [771, 31] on input "DAME" at bounding box center [781, 28] width 105 height 11
click at [772, 31] on input "DAME" at bounding box center [781, 28] width 105 height 11
click at [774, 29] on input "DAME" at bounding box center [781, 28] width 105 height 11
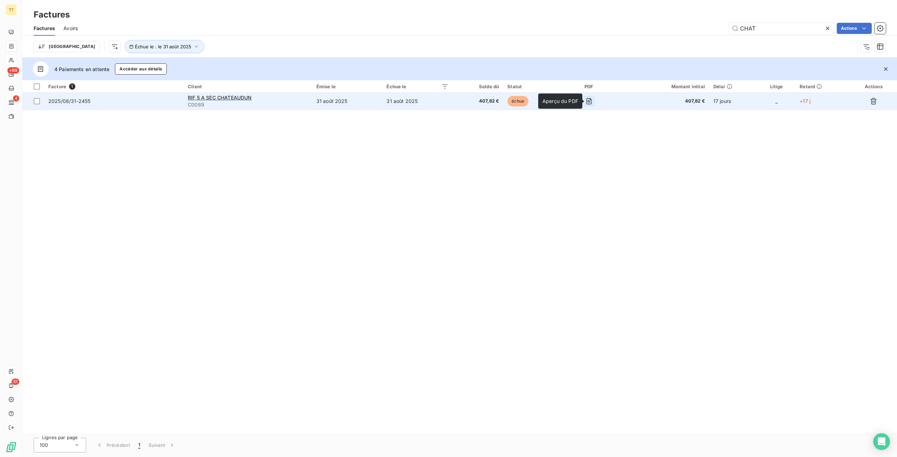
click at [593, 103] on icon "button" at bounding box center [589, 101] width 7 height 7
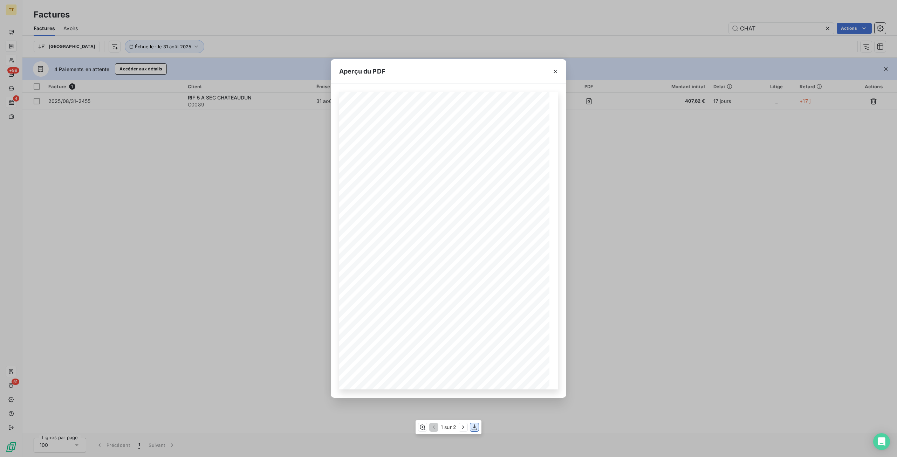
click at [477, 428] on icon "button" at bounding box center [474, 427] width 7 height 7
click at [344, 436] on div "Aperçu du PDF TIP-TOP TAPIS 19, avenue Guynemer 95500 Le Thillay Tél : 06.25.44…" at bounding box center [448, 228] width 897 height 457
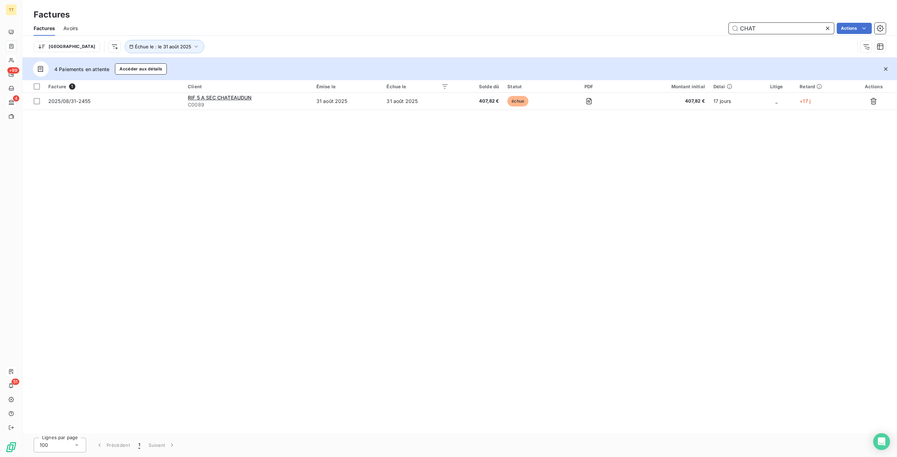
click at [789, 25] on input "CHAT" at bounding box center [781, 28] width 105 height 11
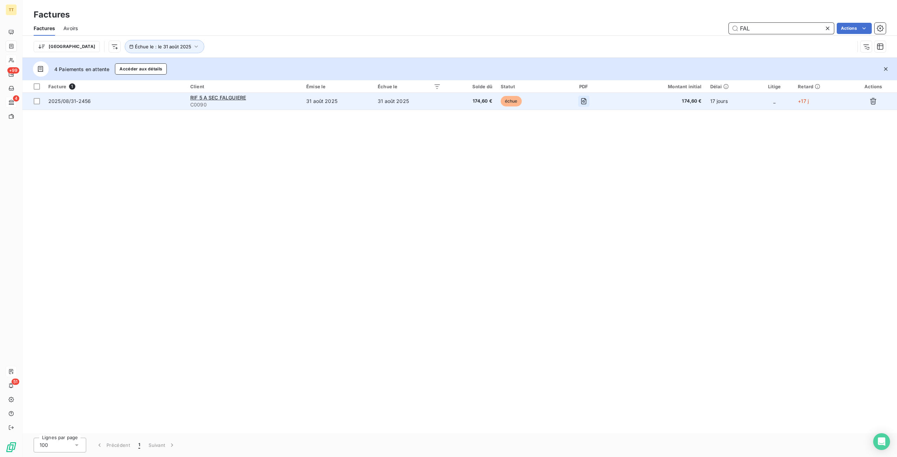
type input "FAL"
click at [580, 103] on button "button" at bounding box center [583, 101] width 11 height 11
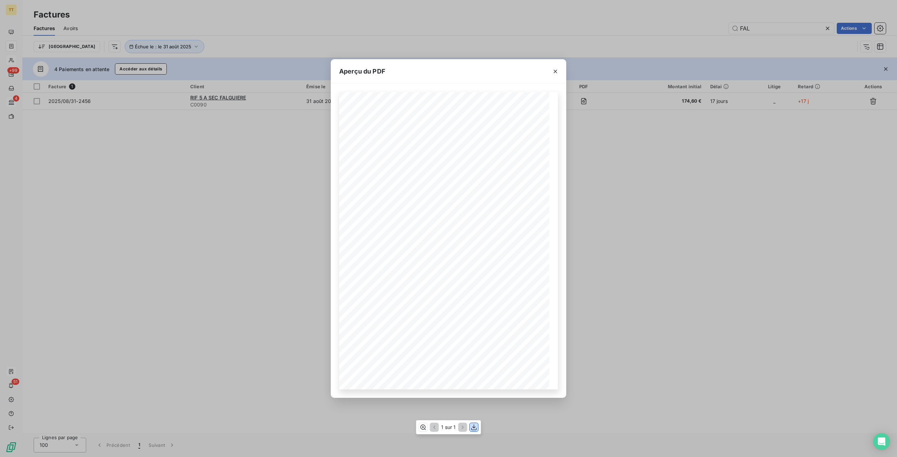
drag, startPoint x: 474, startPoint y: 427, endPoint x: 490, endPoint y: 426, distance: 15.4
click at [483, 425] on div "Aperçu du PDF TIP-TOP TAPIS 19, avenue Guynemer 95500 Le Thillay Tél : 06.25.44…" at bounding box center [448, 228] width 897 height 457
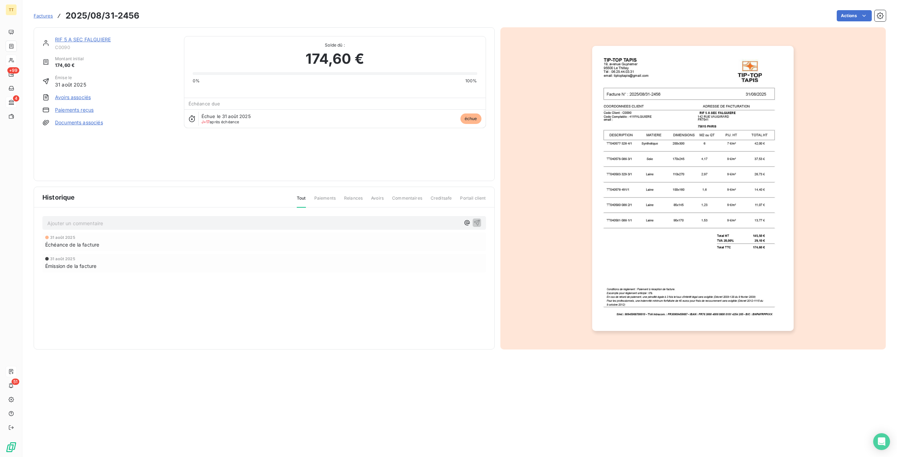
click at [544, 432] on section "Factures 2025/08/31-2456 Actions RIF 5 A SEC FALGUIERE C0090 Montant initial 17…" at bounding box center [459, 228] width 875 height 457
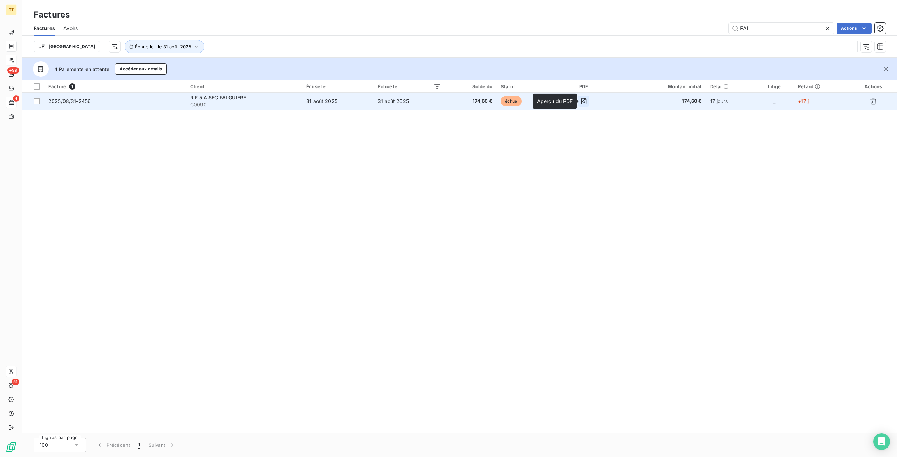
click at [586, 101] on icon "button" at bounding box center [583, 101] width 7 height 7
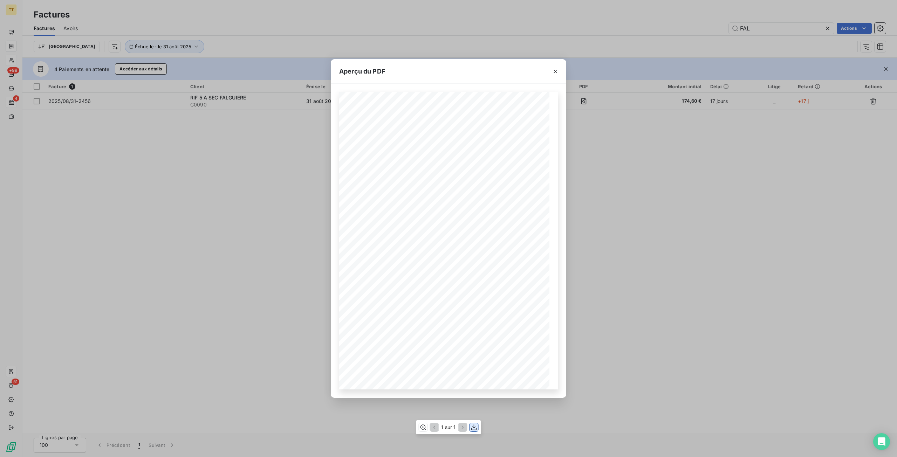
click at [474, 428] on icon "button" at bounding box center [474, 428] width 6 height 6
click at [728, 262] on div "Aperçu du PDF TIP-TOP TAPIS 19, avenue Guynemer 95500 Le Thillay Tél : 06.25.44…" at bounding box center [448, 228] width 897 height 457
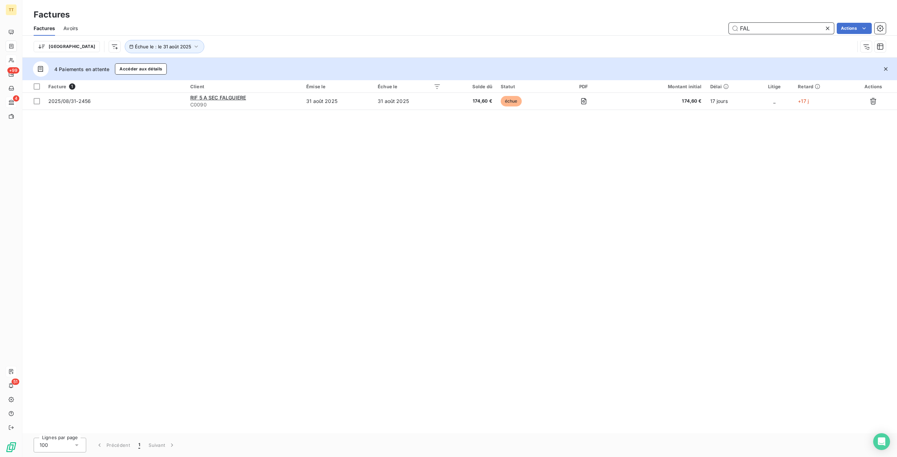
click at [802, 30] on input "FAL" at bounding box center [781, 28] width 105 height 11
click at [803, 30] on input "FAL" at bounding box center [781, 28] width 105 height 11
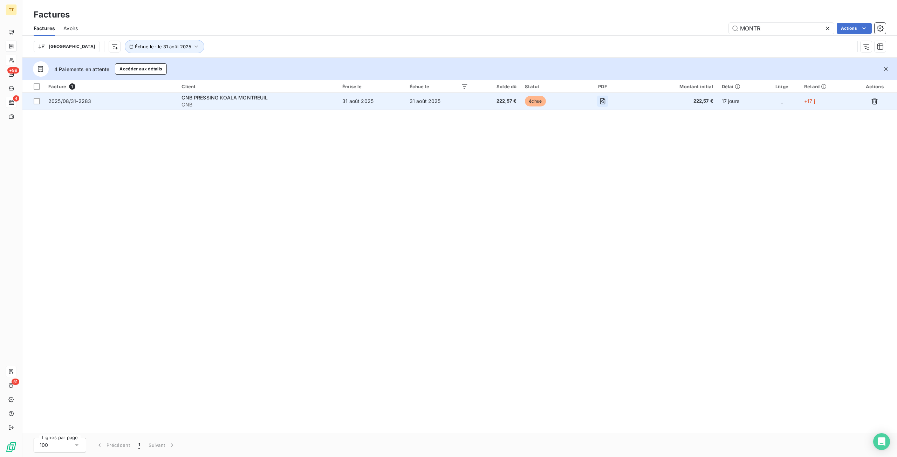
click at [602, 101] on icon "button" at bounding box center [602, 101] width 7 height 7
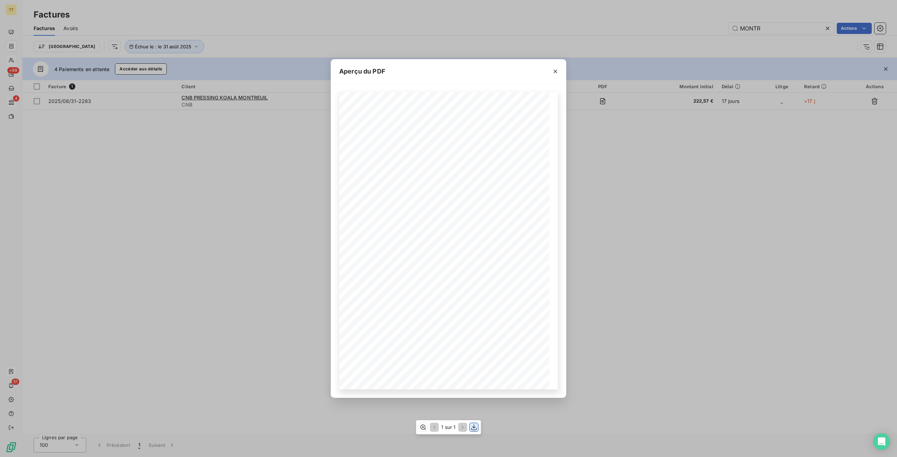
click at [473, 428] on icon "button" at bounding box center [474, 427] width 7 height 7
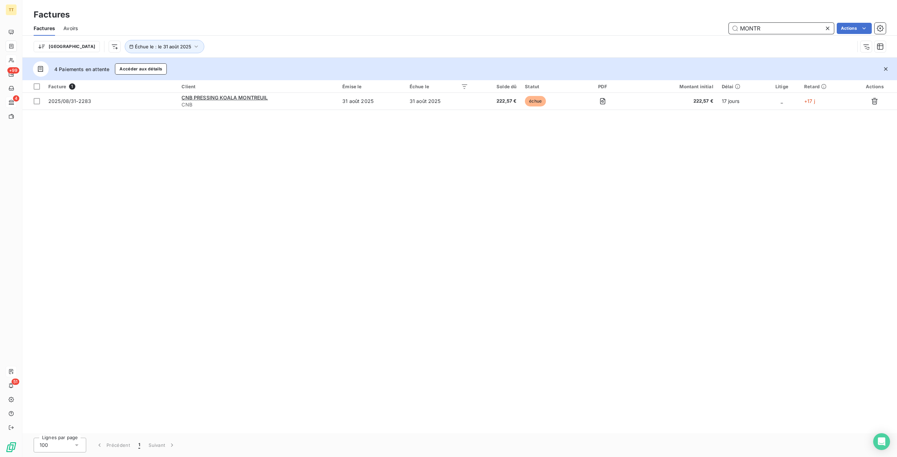
click at [749, 31] on input "MONTR" at bounding box center [781, 28] width 105 height 11
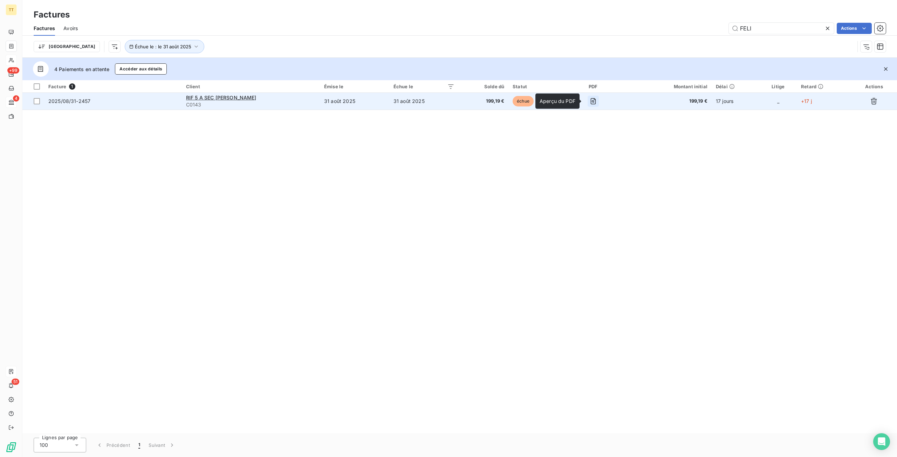
click at [591, 101] on icon "button" at bounding box center [593, 101] width 7 height 7
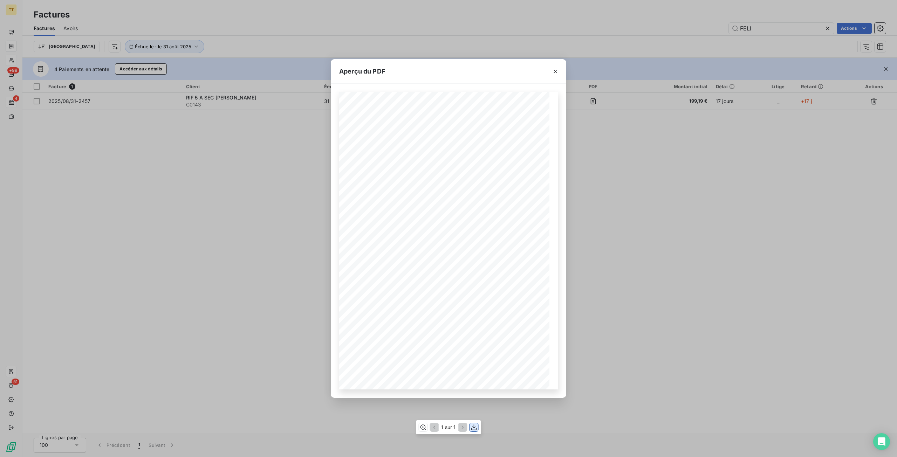
click at [475, 429] on icon "button" at bounding box center [474, 427] width 7 height 7
drag, startPoint x: 528, startPoint y: 427, endPoint x: 529, endPoint y: 431, distance: 3.6
click at [528, 427] on div "Aperçu du PDF TIP-TOP TAPIS 19, avenue Guynemer 95500 Le Thillay Tél : 06.25.44…" at bounding box center [448, 228] width 897 height 457
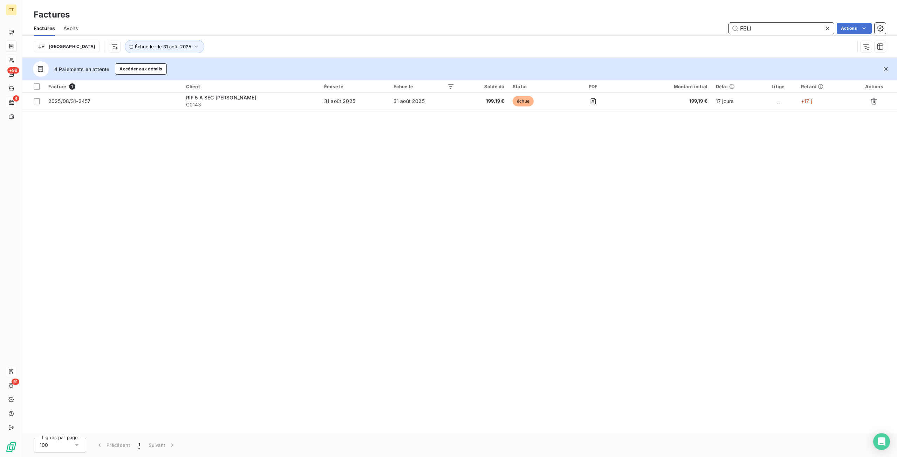
click at [812, 28] on input "FELI" at bounding box center [781, 28] width 105 height 11
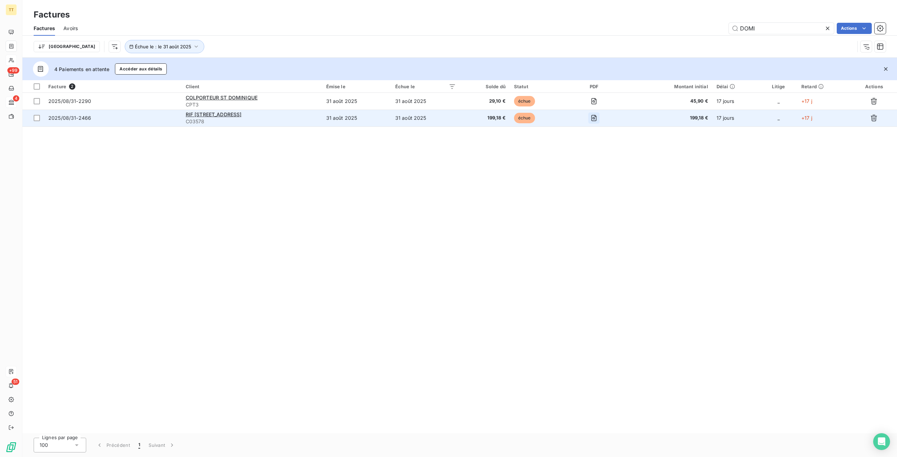
click at [597, 118] on icon "button" at bounding box center [594, 118] width 5 height 6
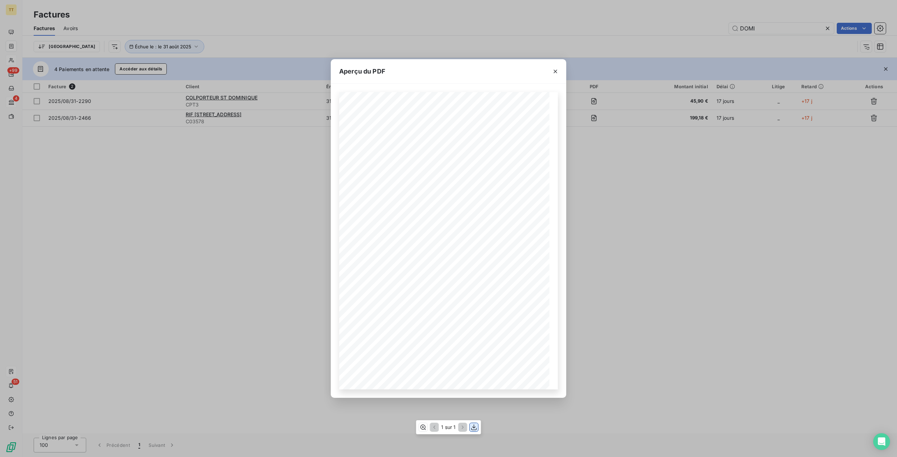
click at [476, 428] on icon "button" at bounding box center [474, 427] width 7 height 7
click at [537, 438] on div "Aperçu du PDF TIP-TOP TAPIS 19, avenue Guynemer 95500 Le Thillay Tél : 06.25.44…" at bounding box center [448, 228] width 897 height 457
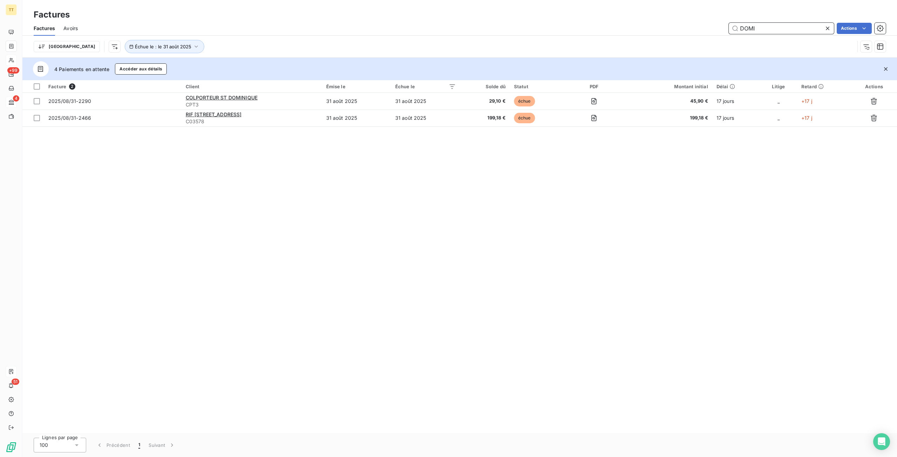
click at [780, 30] on input "DOMI" at bounding box center [781, 28] width 105 height 11
click at [780, 29] on input "DOMI" at bounding box center [781, 28] width 105 height 11
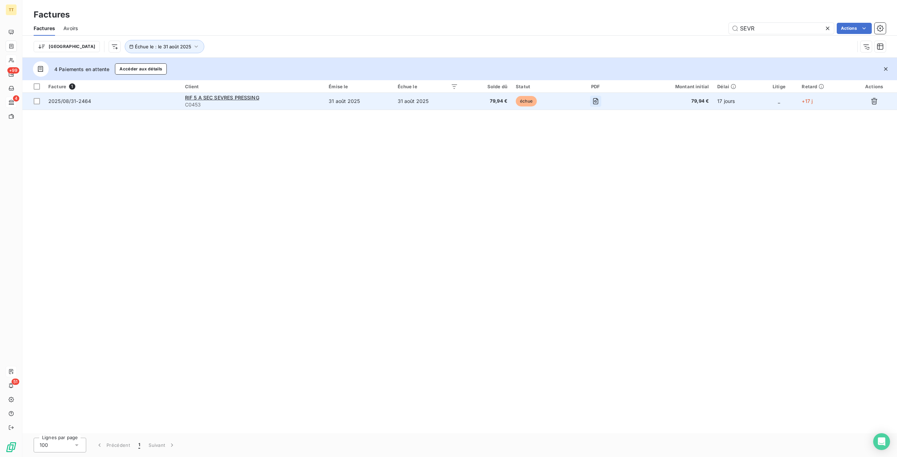
click at [599, 102] on icon "button" at bounding box center [595, 101] width 7 height 7
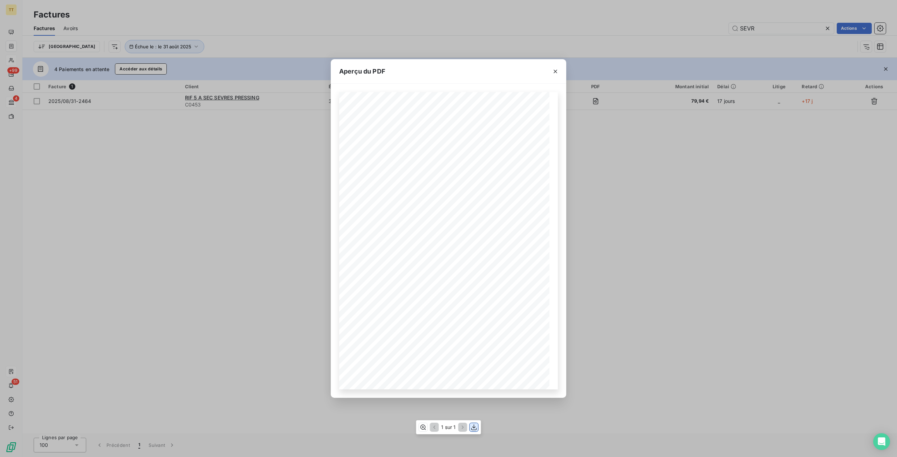
click at [473, 429] on icon "button" at bounding box center [474, 427] width 7 height 7
click at [516, 419] on div "Aperçu du PDF TIP-TOP TAPIS 19, avenue Guynemer 95500 Le Thillay Tél : 06.25.44…" at bounding box center [448, 228] width 897 height 457
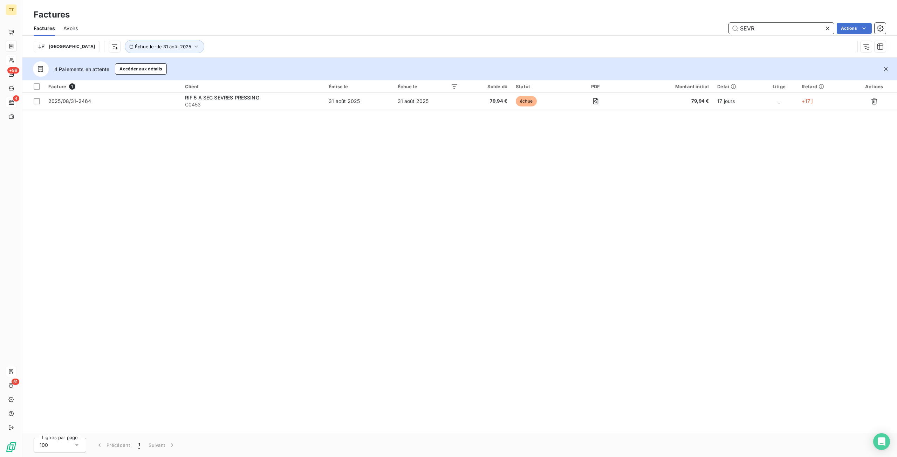
click at [777, 28] on input "SEVR" at bounding box center [781, 28] width 105 height 11
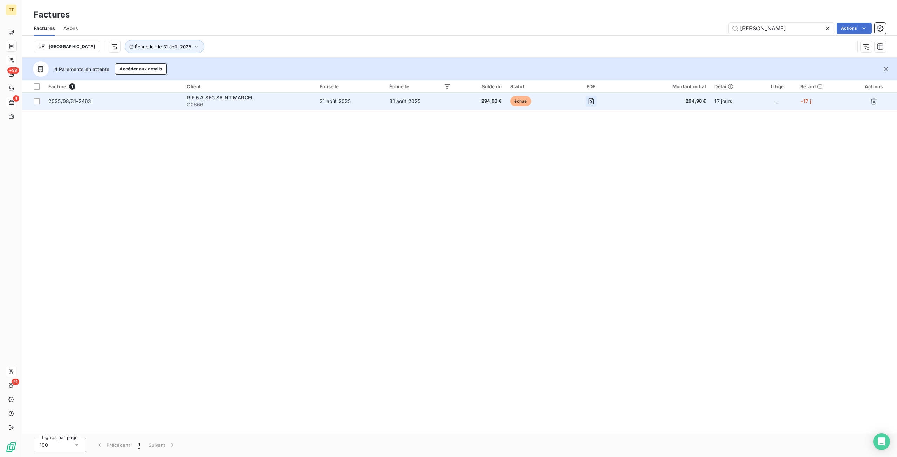
click at [595, 100] on icon "button" at bounding box center [591, 101] width 7 height 7
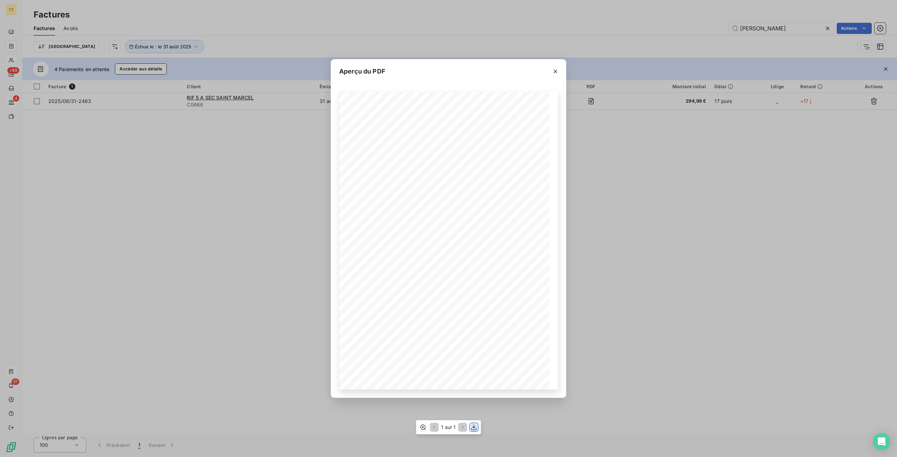
click at [477, 428] on icon "button" at bounding box center [474, 427] width 7 height 7
click at [701, 376] on div "Aperçu du PDF TIP-TOP TAPIS 19, avenue Guynemer 95500 Le Thillay Tél : 06.25.44…" at bounding box center [448, 228] width 897 height 457
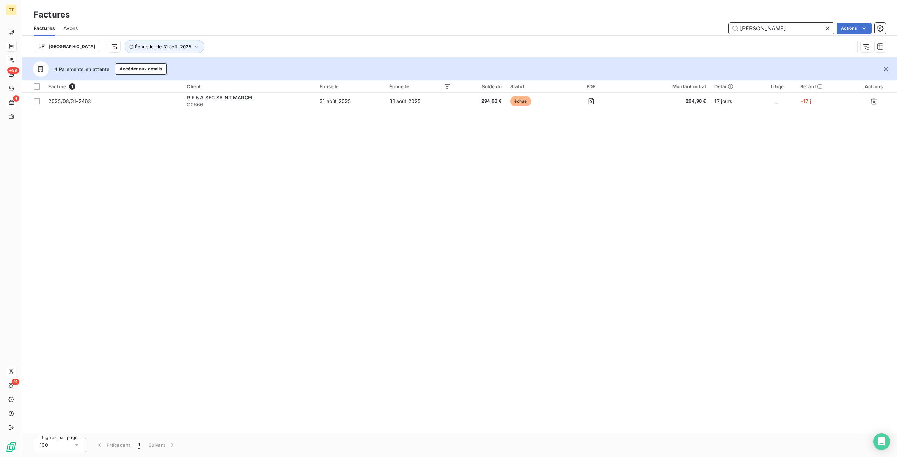
click at [782, 28] on input "MARCEL" at bounding box center [781, 28] width 105 height 11
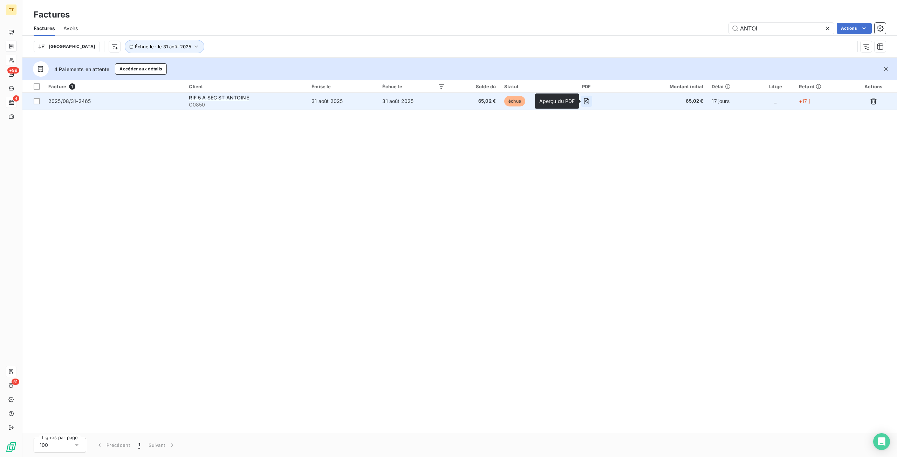
click at [587, 99] on icon "button" at bounding box center [586, 101] width 7 height 7
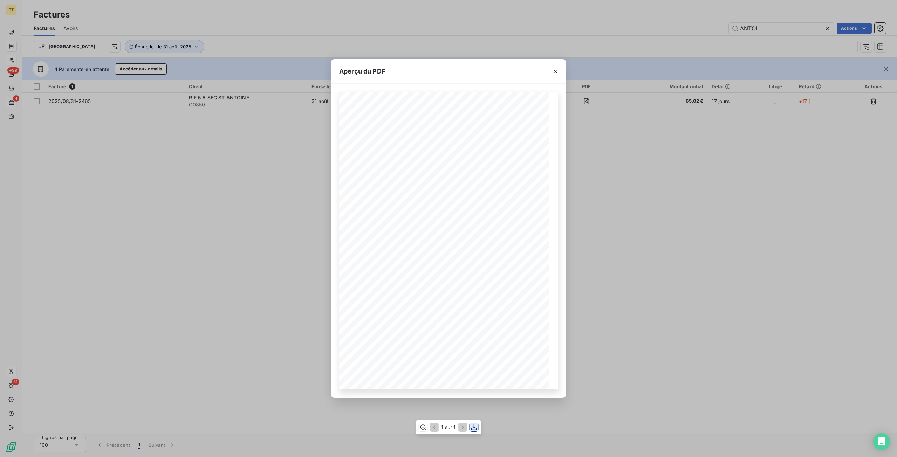
click at [474, 427] on icon "button" at bounding box center [474, 427] width 7 height 7
click at [505, 429] on div "Aperçu du PDF TIP-TOP TAPIS 19, avenue Guynemer 95500 Le Thillay Tél : 06.25.44…" at bounding box center [448, 228] width 897 height 457
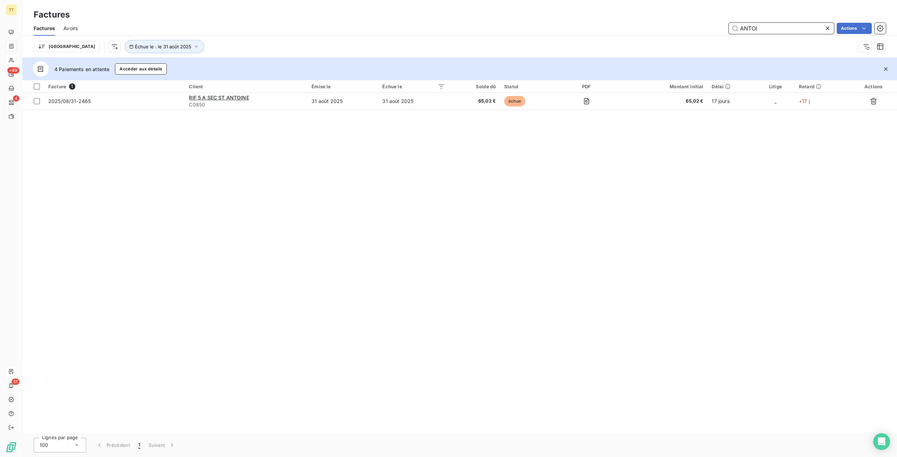
click at [784, 28] on input "ANTOI" at bounding box center [781, 28] width 105 height 11
click at [785, 28] on input "ANTOI" at bounding box center [781, 28] width 105 height 11
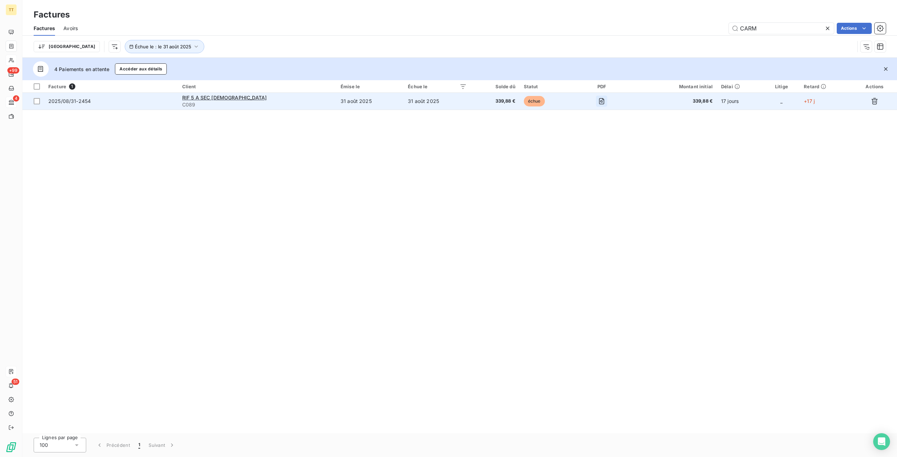
click at [596, 101] on button "button" at bounding box center [601, 101] width 11 height 11
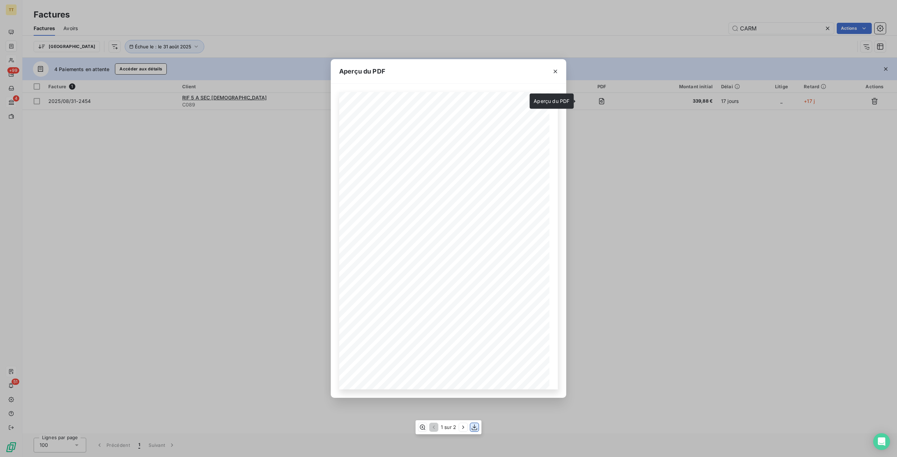
click at [476, 429] on icon "button" at bounding box center [474, 427] width 7 height 7
drag, startPoint x: 537, startPoint y: 432, endPoint x: 543, endPoint y: 441, distance: 10.9
click at [538, 433] on div "Aperçu du PDF TIP-TOP TAPIS 19, avenue Guynemer 95500 Le Thillay Tél : 06.25.44…" at bounding box center [448, 228] width 897 height 457
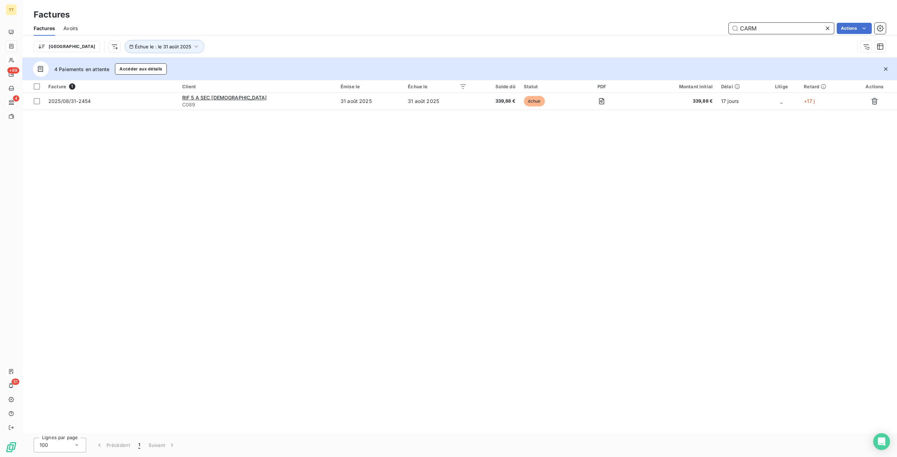
click at [814, 23] on input "CARM" at bounding box center [781, 28] width 105 height 11
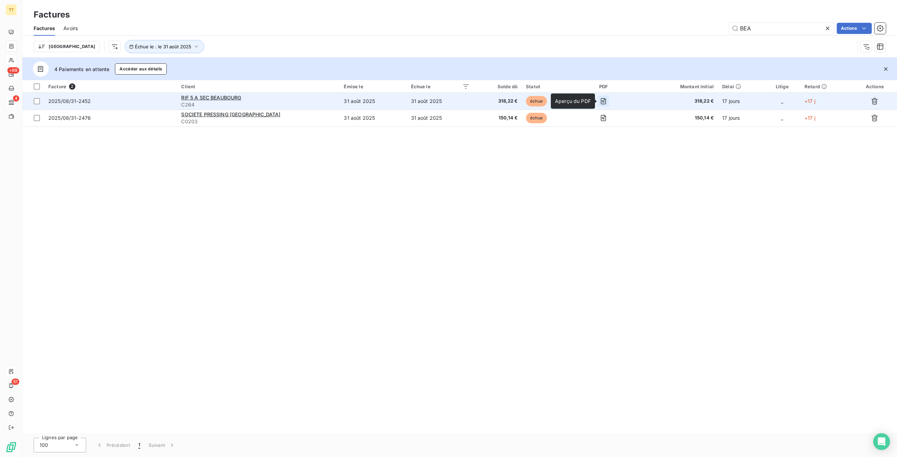
click at [606, 98] on icon "button" at bounding box center [603, 101] width 7 height 7
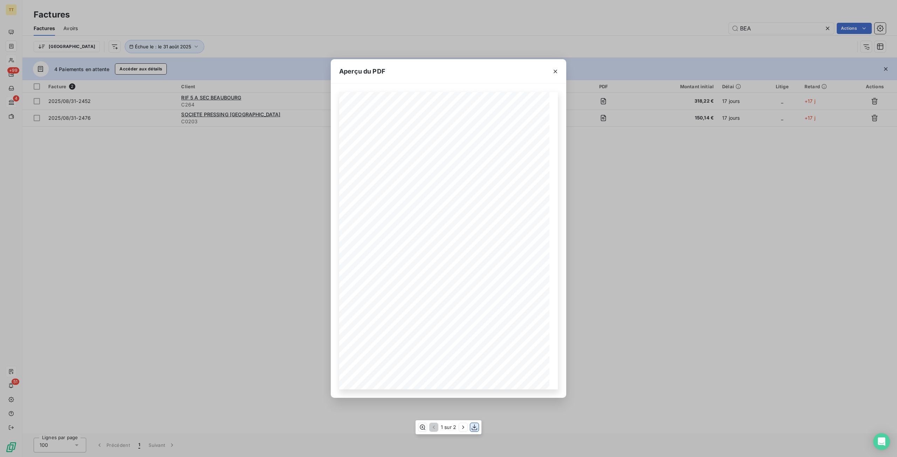
click at [477, 426] on icon "button" at bounding box center [474, 427] width 7 height 7
click at [523, 430] on div "Aperçu du PDF TIP-TOP TAPIS 19, avenue Guynemer 95500 Le Thillay Tél : 06.25.44…" at bounding box center [448, 228] width 897 height 457
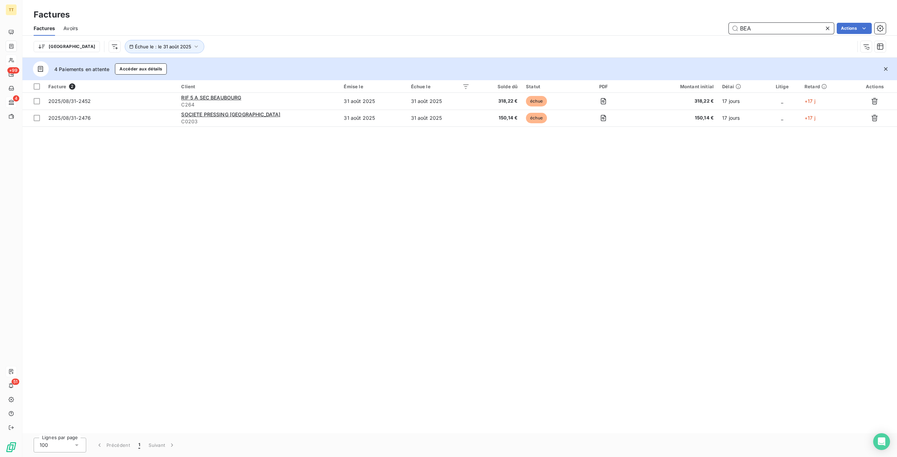
click at [788, 27] on input "BEA" at bounding box center [781, 28] width 105 height 11
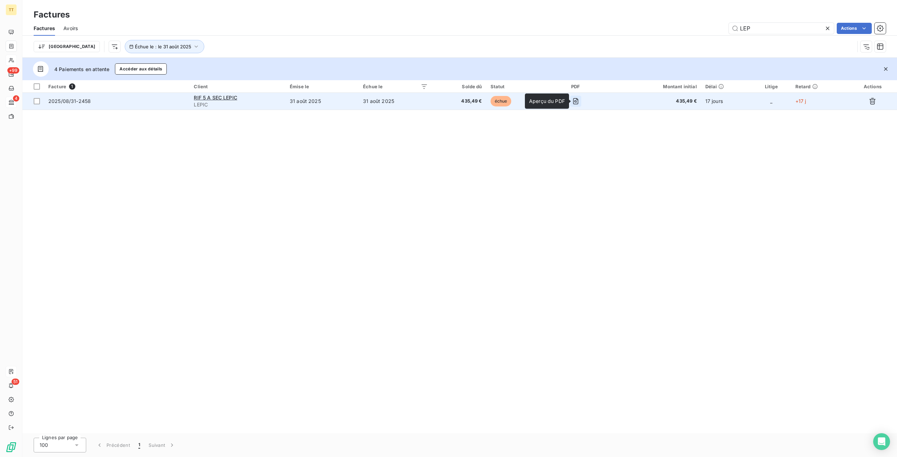
click at [574, 101] on button "button" at bounding box center [575, 101] width 11 height 11
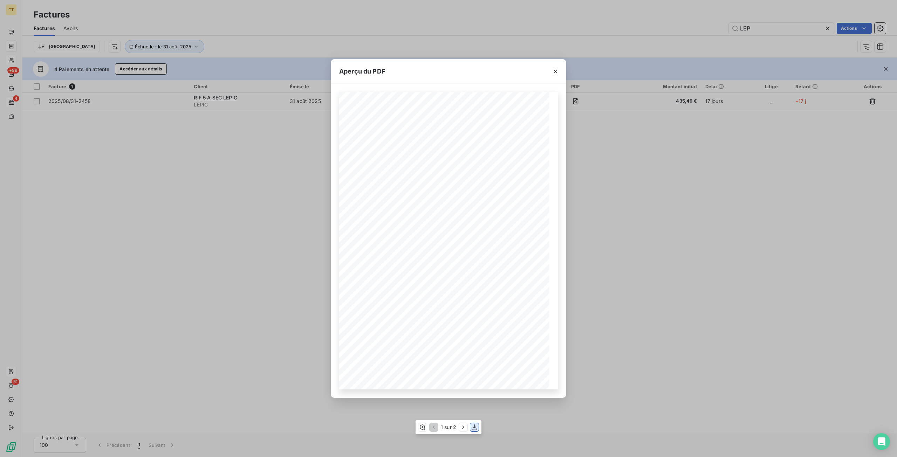
click at [475, 427] on icon "button" at bounding box center [475, 428] width 6 height 6
click at [538, 417] on div "Aperçu du PDF TIP-TOP TAPIS 19, avenue Guynemer 95500 Le Thillay Tél : 06.25.44…" at bounding box center [448, 228] width 897 height 457
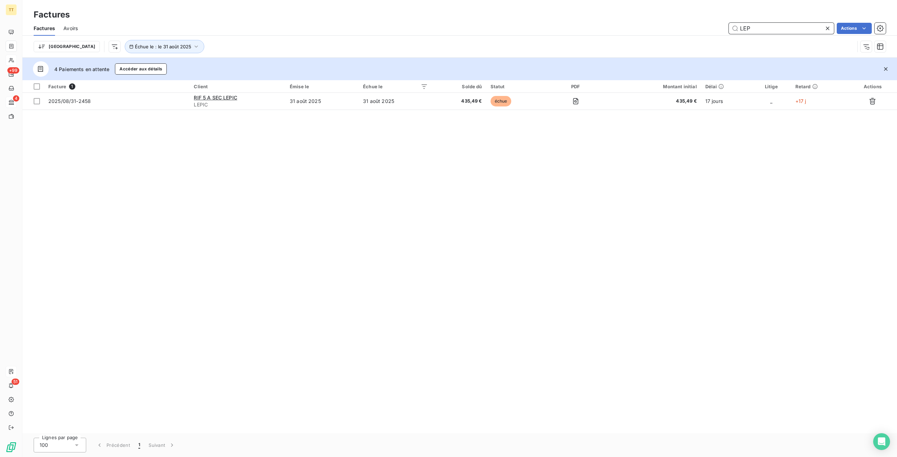
click at [785, 28] on input "LEP" at bounding box center [781, 28] width 105 height 11
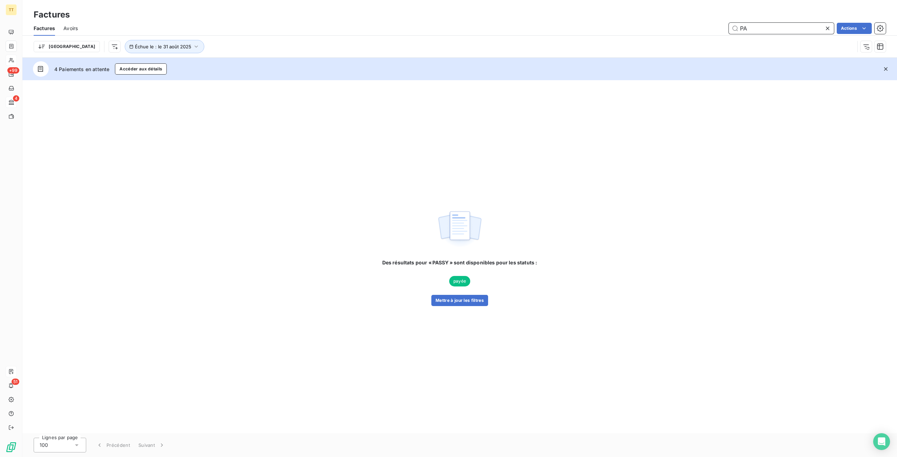
type input "P"
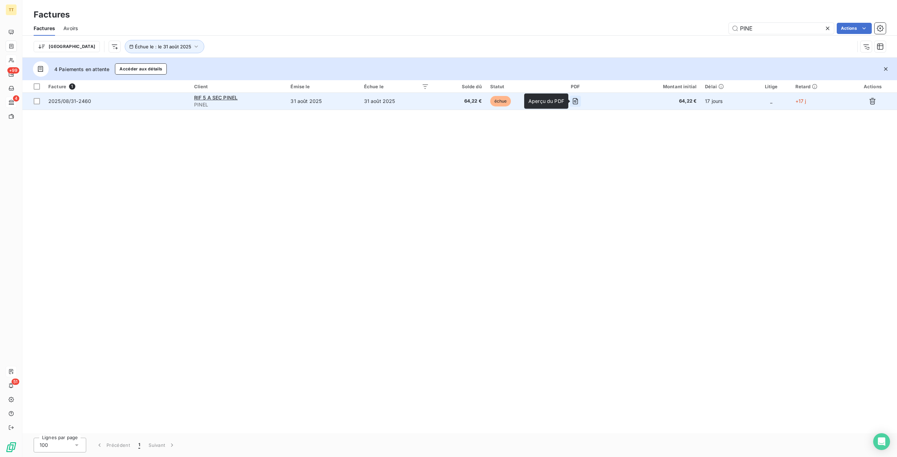
click at [579, 104] on icon "button" at bounding box center [575, 101] width 7 height 7
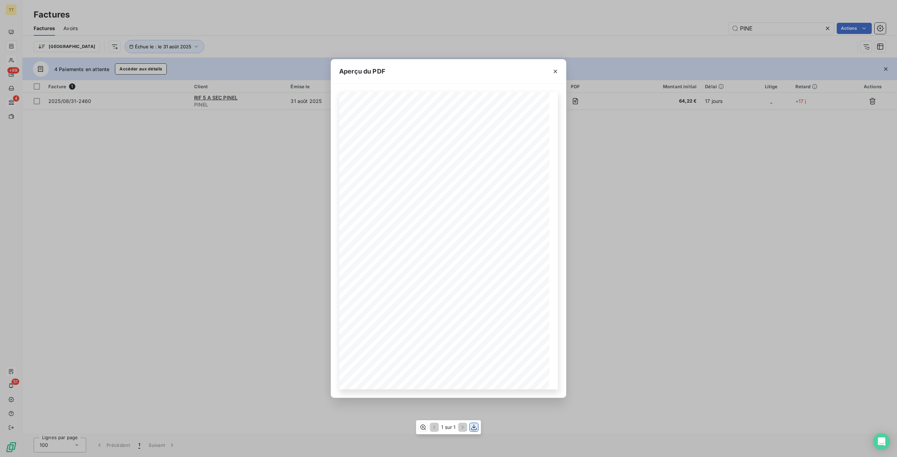
click at [473, 426] on icon "button" at bounding box center [474, 427] width 7 height 7
drag, startPoint x: 524, startPoint y: 430, endPoint x: 529, endPoint y: 440, distance: 10.7
click at [525, 430] on div "Aperçu du PDF TIP-TOP TAPIS 19, avenue Guynemer 95500 Le Thillay Tél : 06.25.44…" at bounding box center [448, 228] width 897 height 457
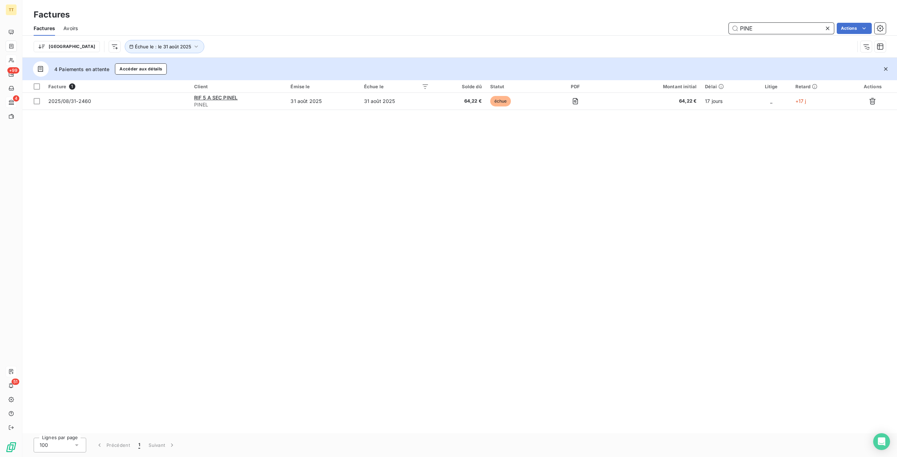
click at [777, 26] on input "PINE" at bounding box center [781, 28] width 105 height 11
click at [777, 25] on input "PINE" at bounding box center [781, 28] width 105 height 11
click at [775, 25] on input "PINE" at bounding box center [781, 28] width 105 height 11
click at [776, 25] on input "PINE" at bounding box center [781, 28] width 105 height 11
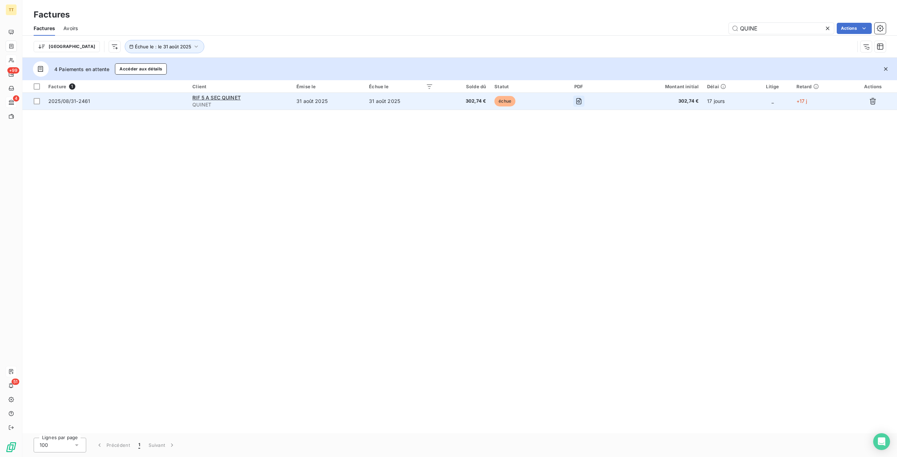
click at [580, 99] on icon "button" at bounding box center [579, 101] width 7 height 7
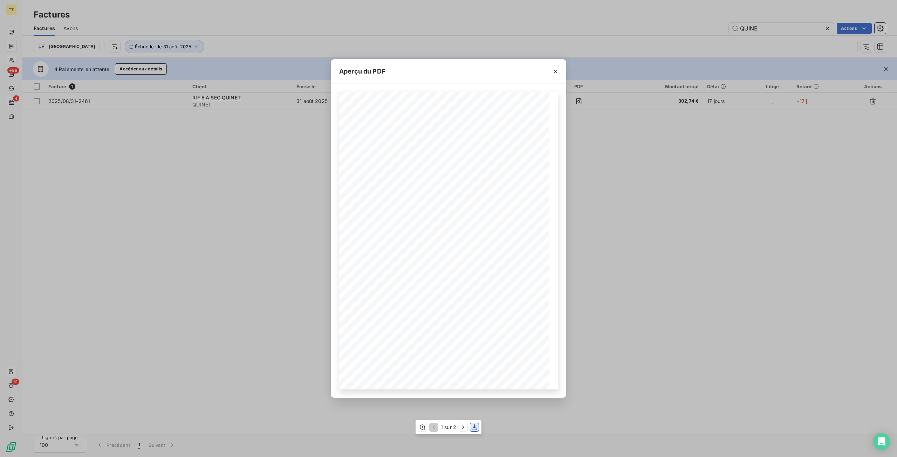
click at [476, 427] on icon "button" at bounding box center [474, 427] width 7 height 7
drag, startPoint x: 583, startPoint y: 416, endPoint x: 548, endPoint y: 429, distance: 38.0
click at [583, 416] on div "Aperçu du PDF TIP-TOP TAPIS 19, avenue Guynemer 95500 Le Thillay Tél : 06.25.44…" at bounding box center [448, 228] width 897 height 457
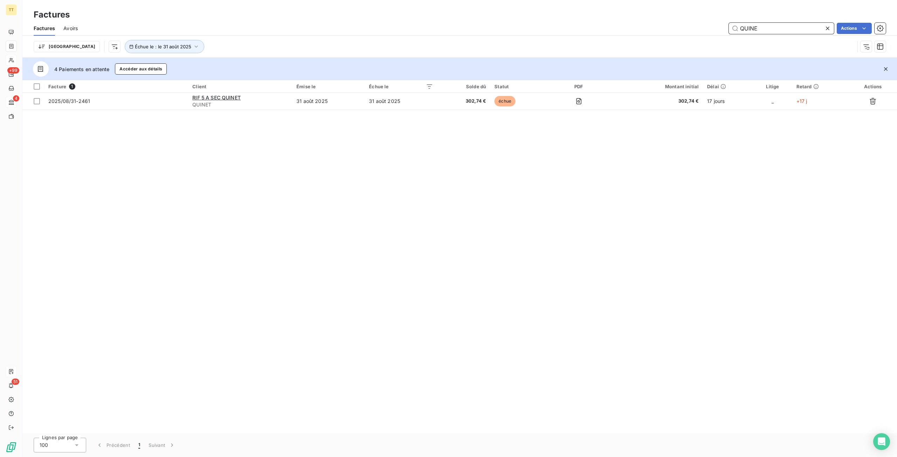
click at [814, 26] on input "QUINE" at bounding box center [781, 28] width 105 height 11
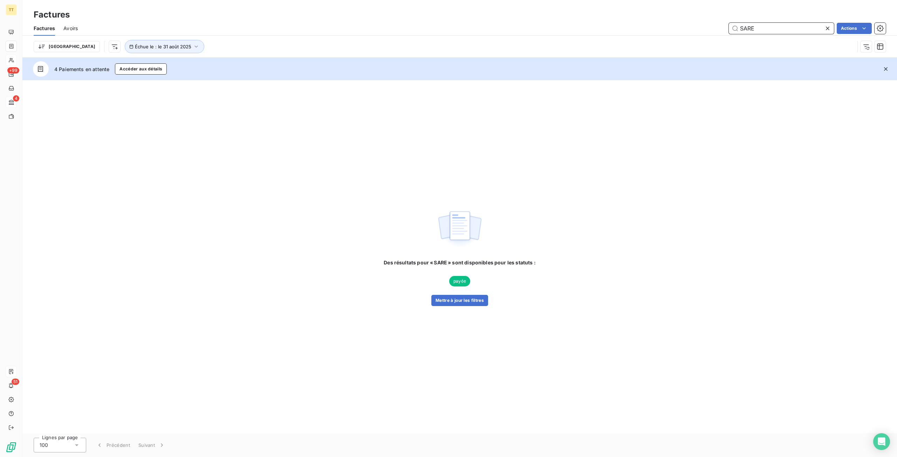
click at [791, 29] on input "SARE" at bounding box center [781, 28] width 105 height 11
click at [791, 30] on input "SARRE" at bounding box center [781, 28] width 105 height 11
type input "S"
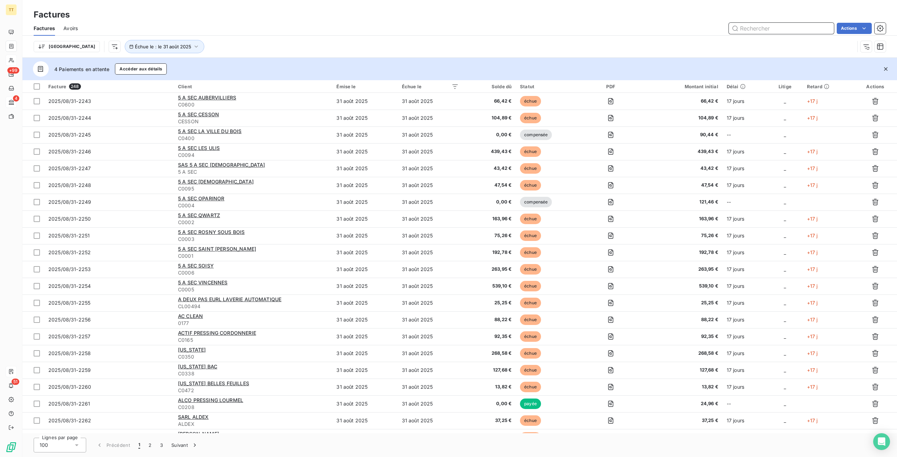
click at [792, 25] on input "text" at bounding box center [781, 28] width 105 height 11
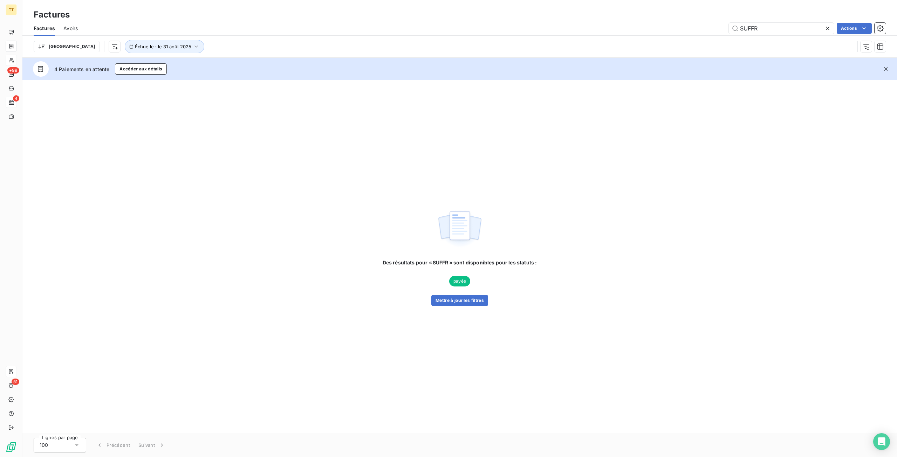
click at [594, 153] on div "Des résultats pour « SUFFR » sont disponibles pour les statuts : payée Mettre à…" at bounding box center [459, 256] width 875 height 353
click at [771, 30] on input "SUFFR" at bounding box center [781, 28] width 105 height 11
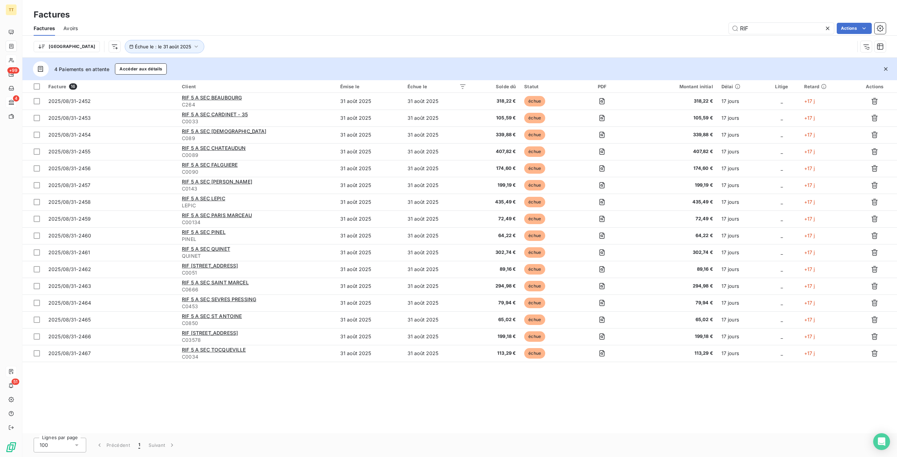
click at [449, 382] on div "Facture 16 Client Émise le Échue le Solde dû Statut PDF Montant initial Délai L…" at bounding box center [459, 256] width 875 height 353
click at [794, 30] on input "RIF" at bounding box center [781, 28] width 105 height 11
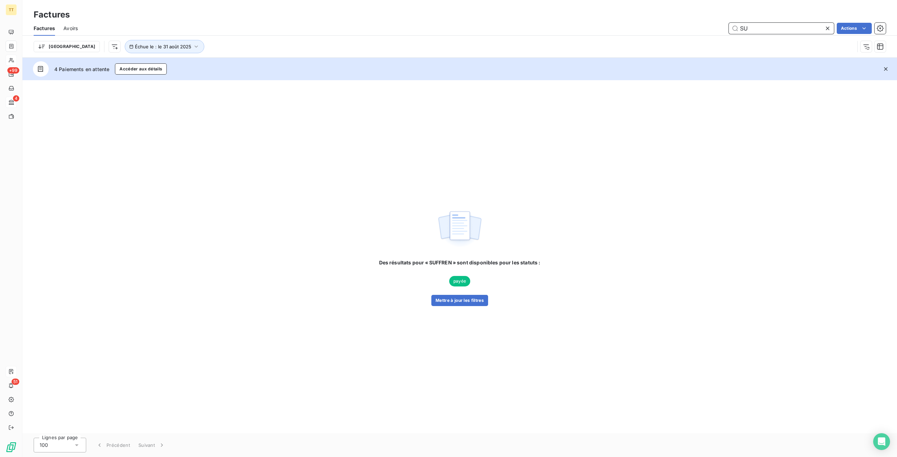
type input "S"
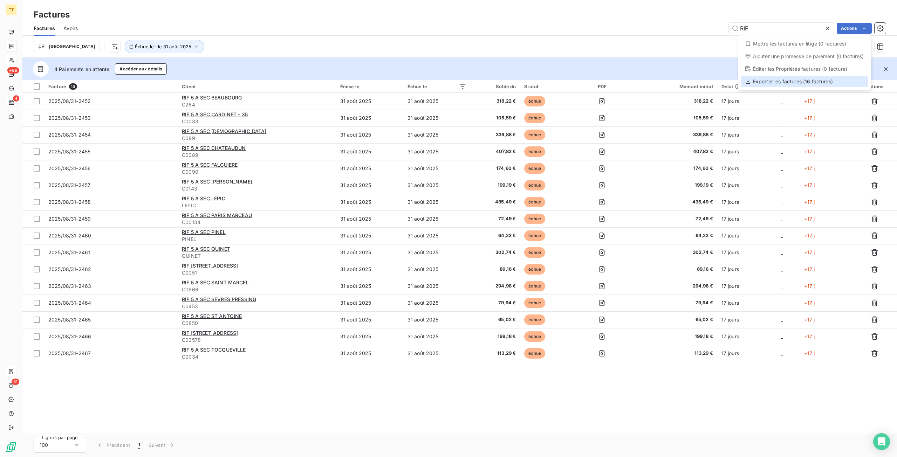
click at [810, 83] on div "Exporter les factures (16 factures)" at bounding box center [804, 81] width 127 height 11
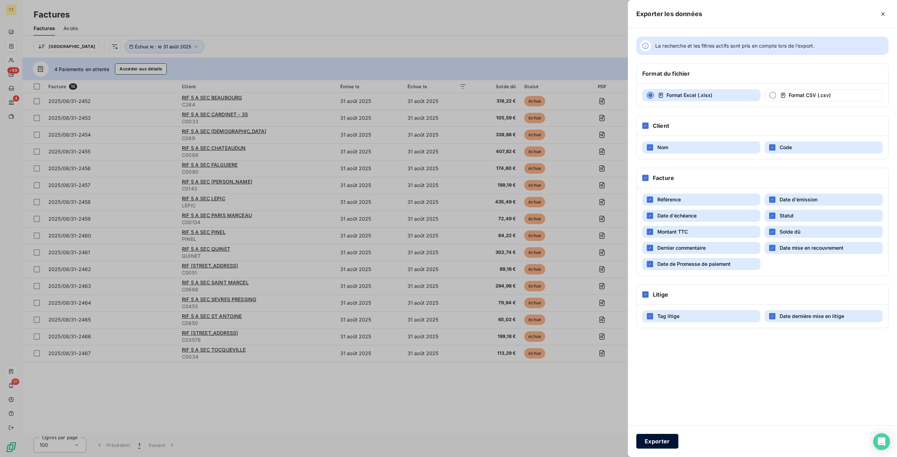
click at [671, 442] on button "Exporter" at bounding box center [658, 441] width 42 height 15
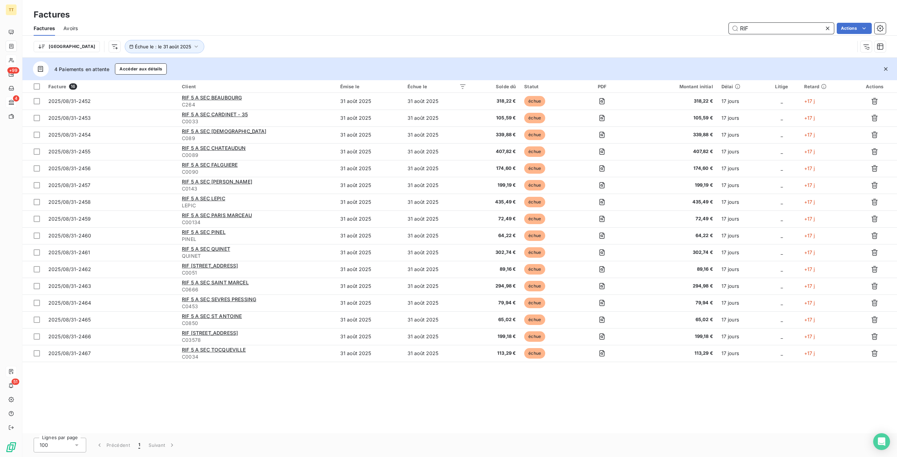
click at [813, 28] on input "RIF" at bounding box center [781, 28] width 105 height 11
click at [814, 28] on input "RIF" at bounding box center [781, 28] width 105 height 11
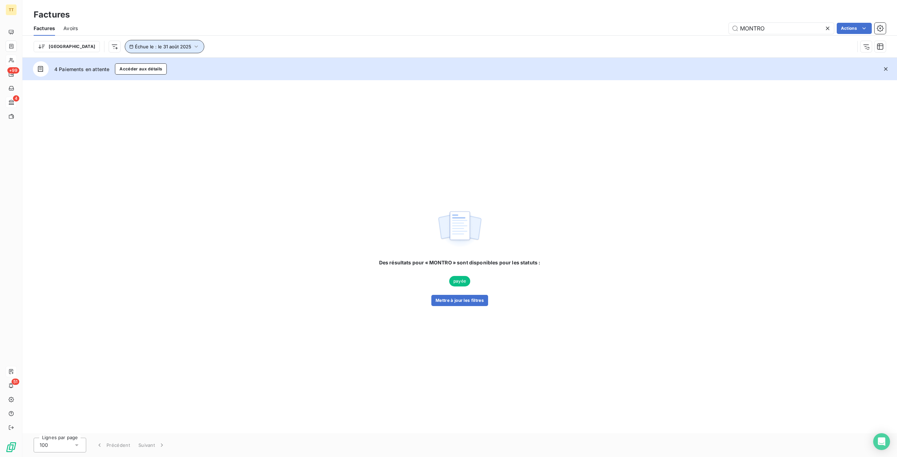
click at [136, 47] on span "Échue le : le 31 août 2025" at bounding box center [163, 47] width 56 height 6
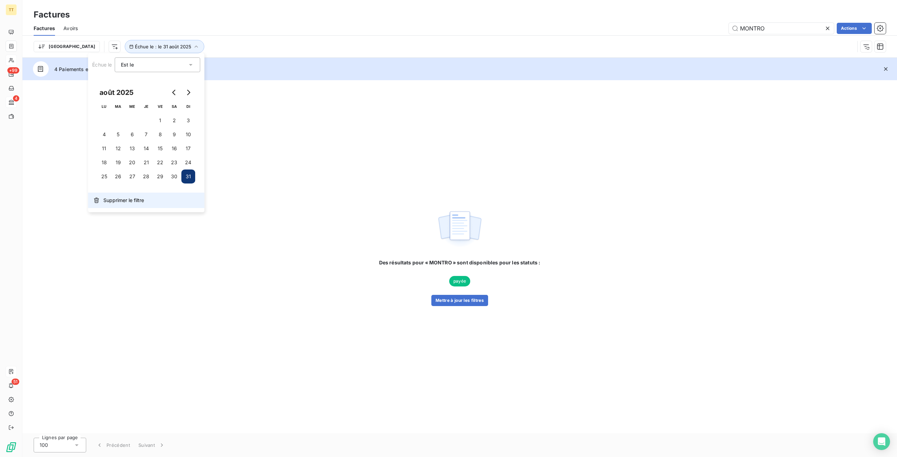
click at [148, 202] on button "Supprimer le filtre" at bounding box center [146, 200] width 116 height 15
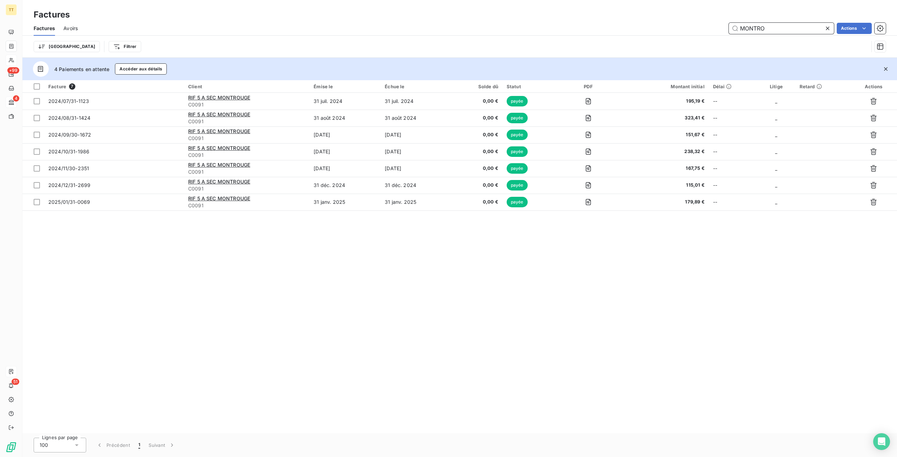
click at [769, 30] on input "MONTRO" at bounding box center [781, 28] width 105 height 11
click at [770, 30] on input "MONTRO" at bounding box center [781, 28] width 105 height 11
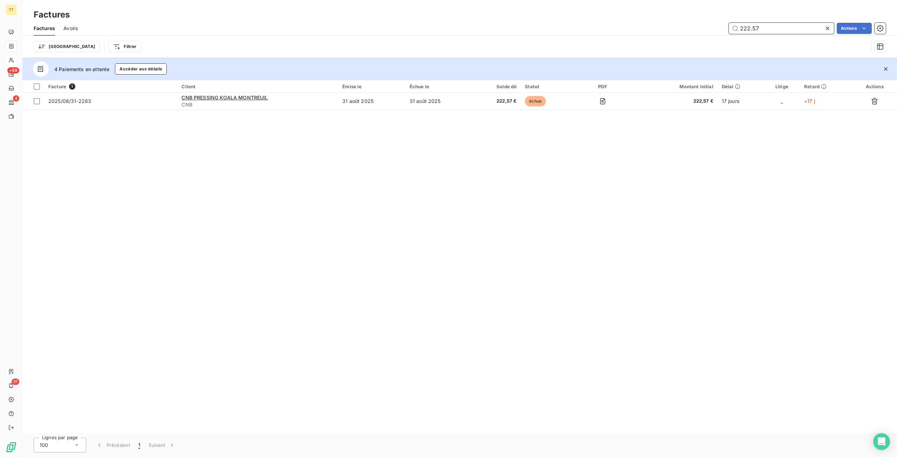
type input "222.57"
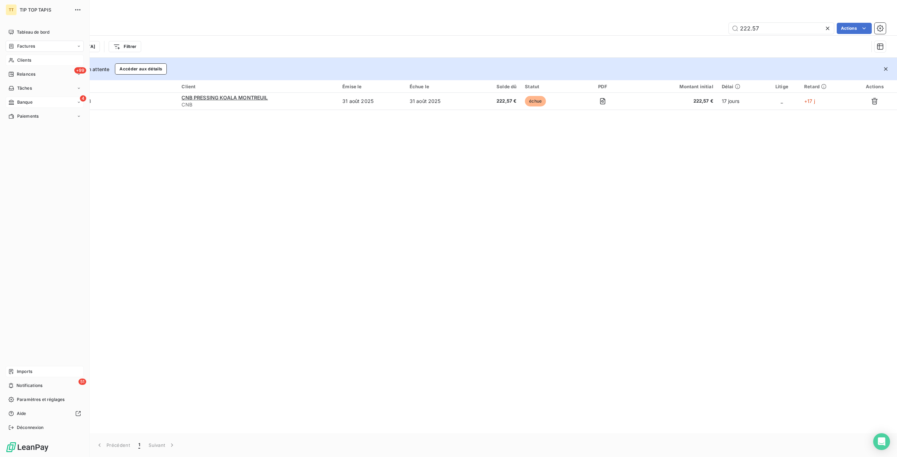
click at [18, 374] on span "Imports" at bounding box center [24, 372] width 15 height 6
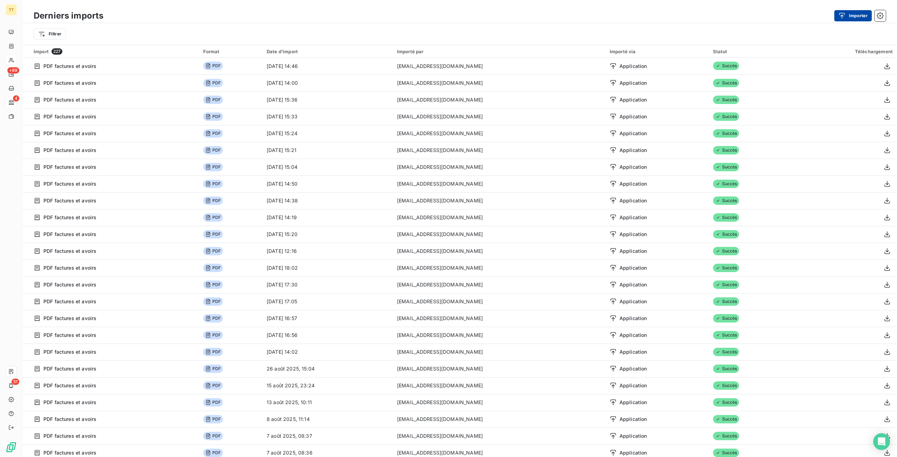
click at [839, 10] on button "Importer" at bounding box center [854, 15] width 38 height 11
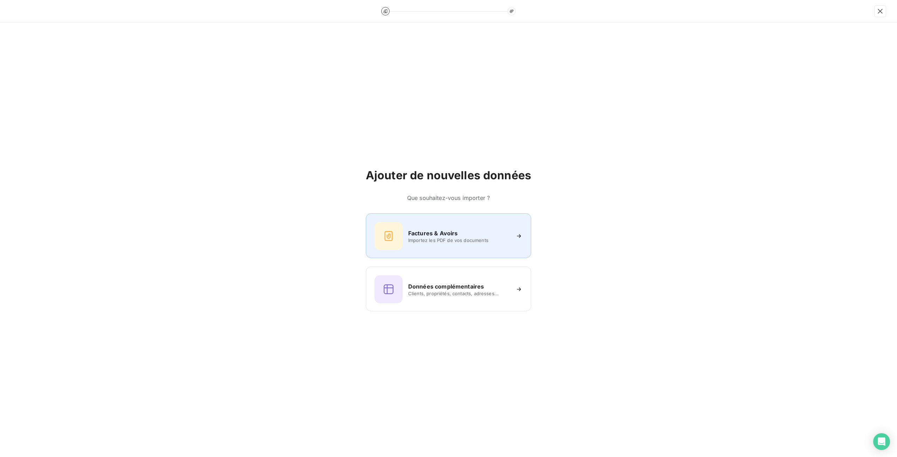
click at [404, 243] on div "Factures & Avoirs Importez les PDF de vos documents" at bounding box center [449, 236] width 148 height 28
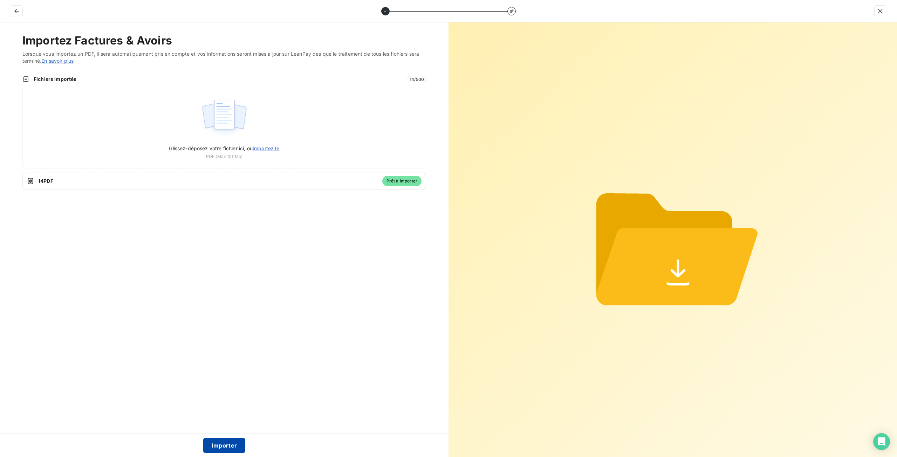
click at [229, 444] on button "Importer" at bounding box center [224, 446] width 42 height 15
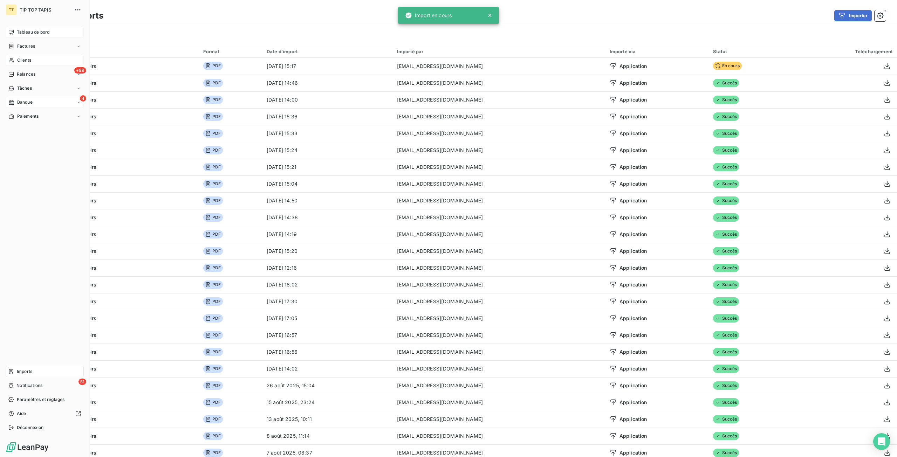
click at [26, 29] on span "Tableau de bord" at bounding box center [33, 32] width 33 height 6
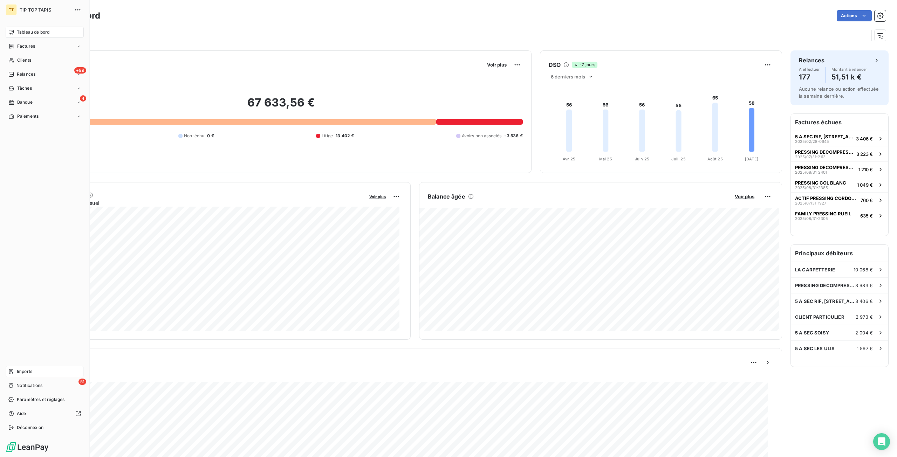
click at [21, 370] on span "Imports" at bounding box center [24, 372] width 15 height 6
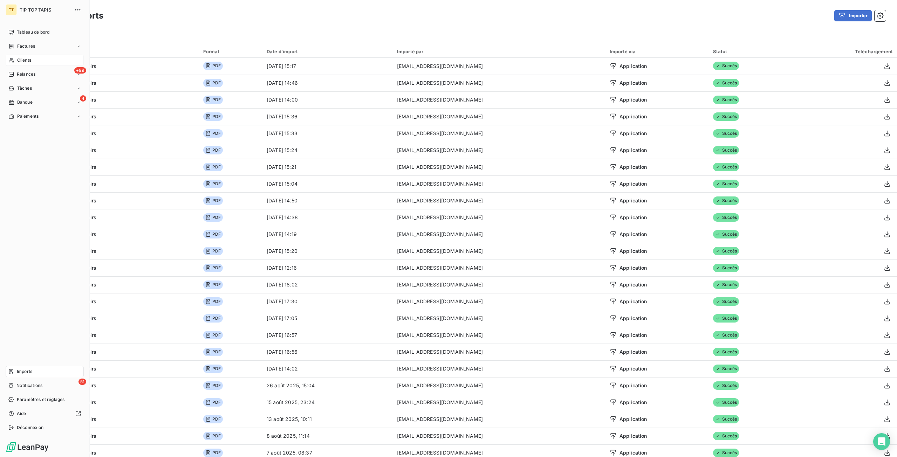
click at [23, 62] on span "Clients" at bounding box center [24, 60] width 14 height 6
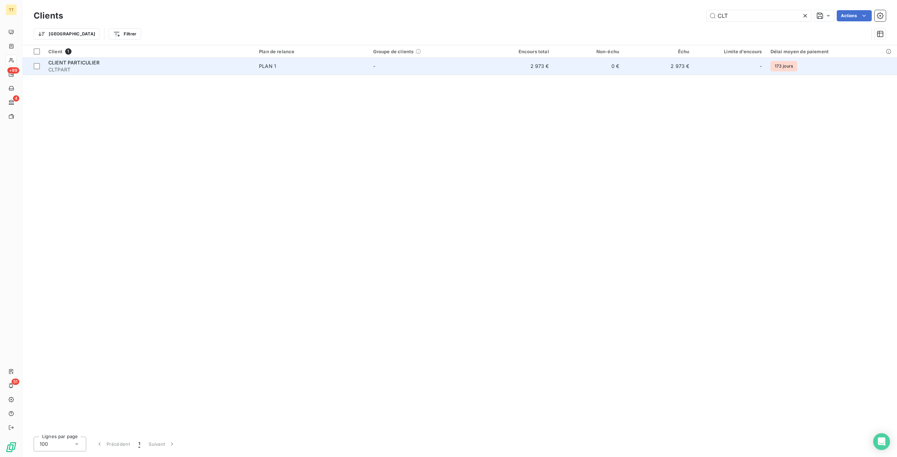
type input "CLT"
click at [531, 69] on td "2 973 €" at bounding box center [518, 66] width 70 height 17
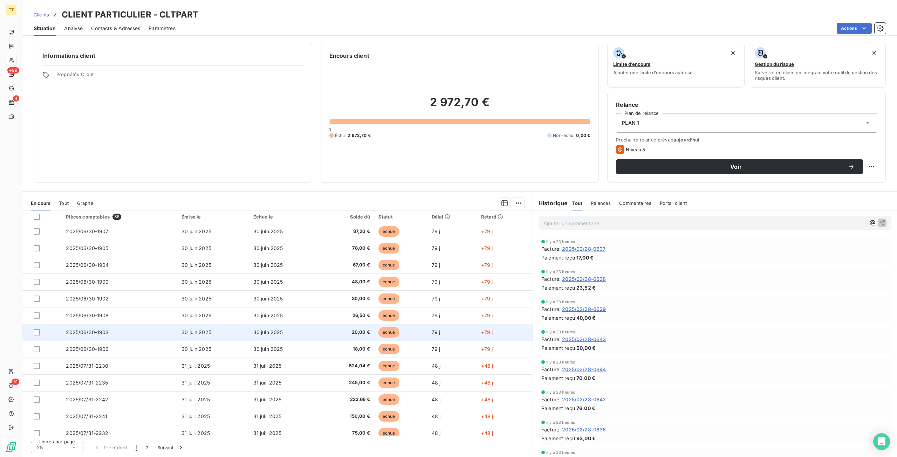
scroll to position [207, 0]
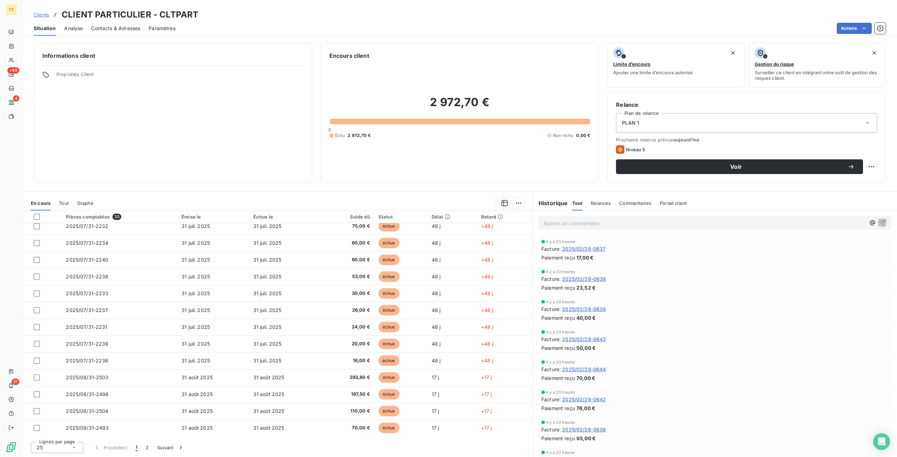
click at [70, 456] on div "Lignes par page 25 Précédent 1 2 Suivant" at bounding box center [277, 446] width 510 height 21
click at [70, 451] on div "25" at bounding box center [57, 447] width 53 height 11
click at [59, 435] on li "100" at bounding box center [57, 434] width 53 height 13
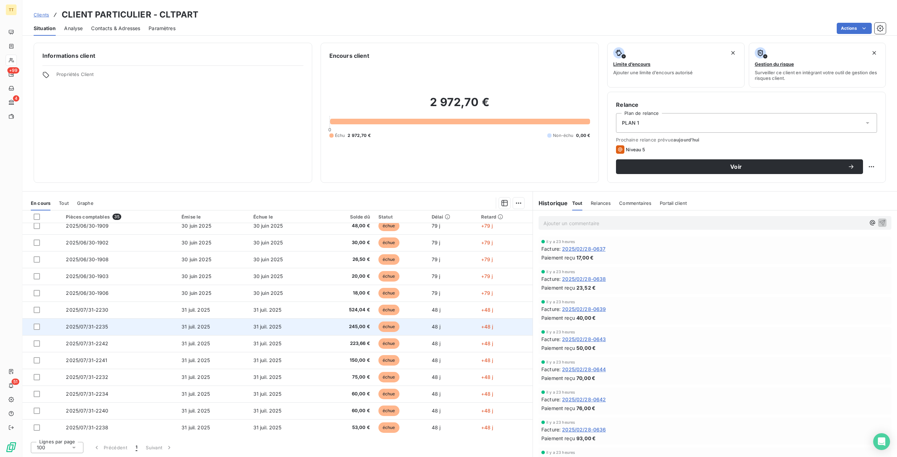
scroll to position [0, 0]
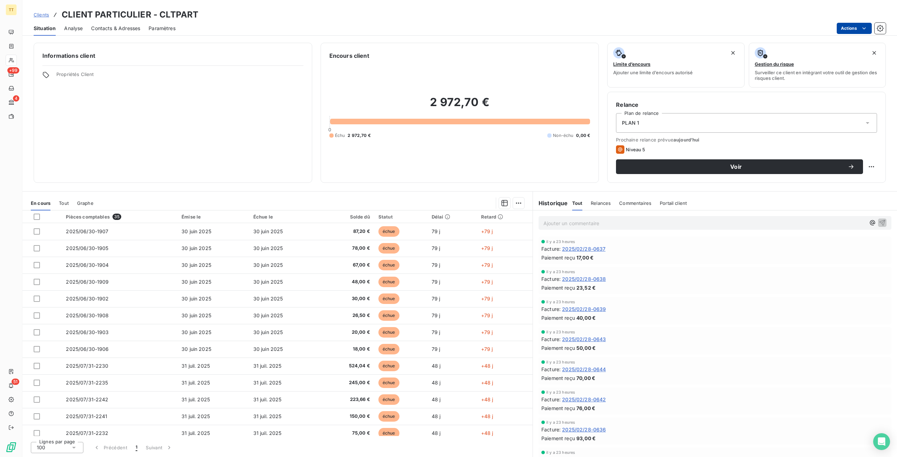
click at [856, 28] on html "TT +99 4 51 Clients CLIENT PARTICULIER - CLTPART Situation Analyse Contacts & A…" at bounding box center [448, 228] width 897 height 457
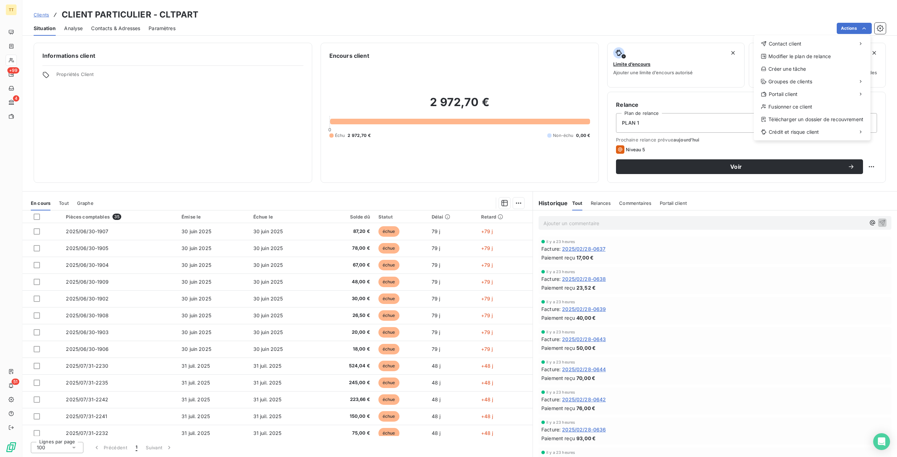
click at [64, 203] on html "TT +99 4 51 Clients CLIENT PARTICULIER - CLTPART Situation Analyse Contacts & A…" at bounding box center [448, 228] width 897 height 457
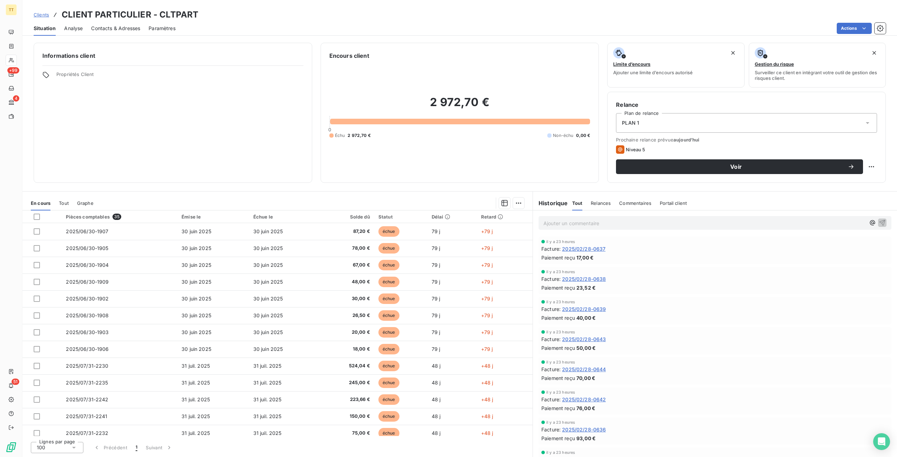
click at [64, 203] on span "Tout" at bounding box center [64, 204] width 10 height 6
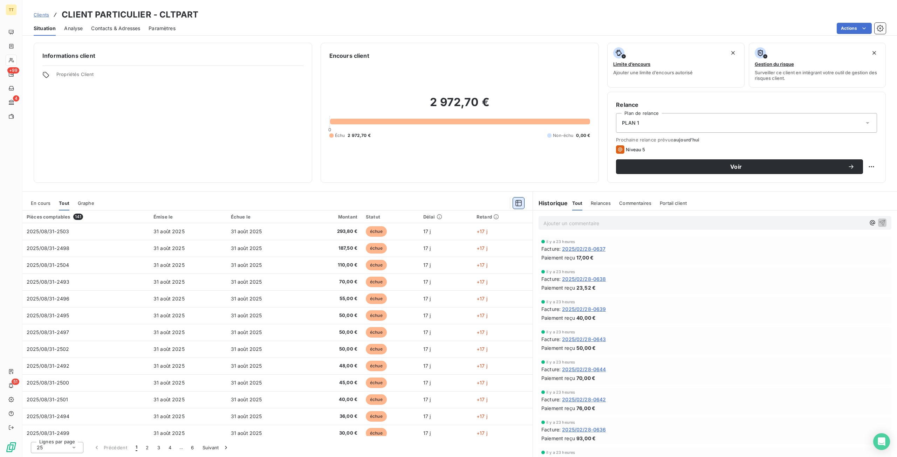
click at [516, 201] on icon "button" at bounding box center [519, 203] width 6 height 6
click at [484, 203] on div at bounding box center [314, 203] width 422 height 11
click at [79, 199] on div "Graphe" at bounding box center [86, 203] width 16 height 15
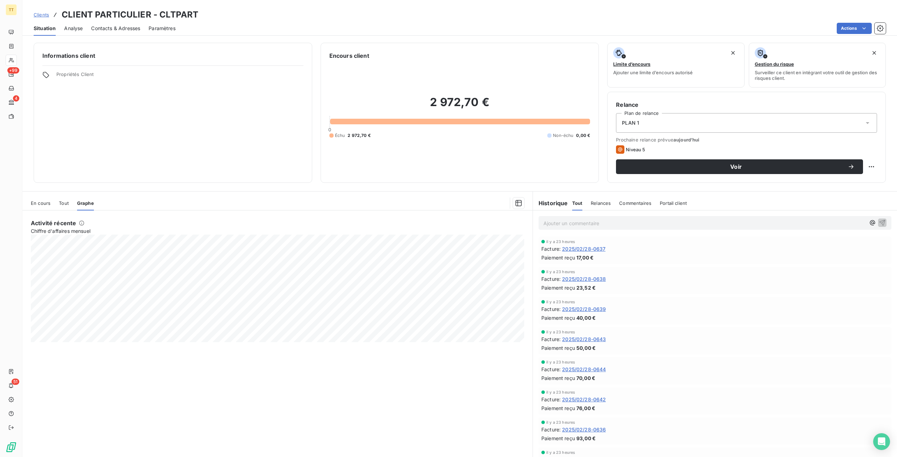
click at [60, 209] on div "Tout" at bounding box center [64, 203] width 10 height 15
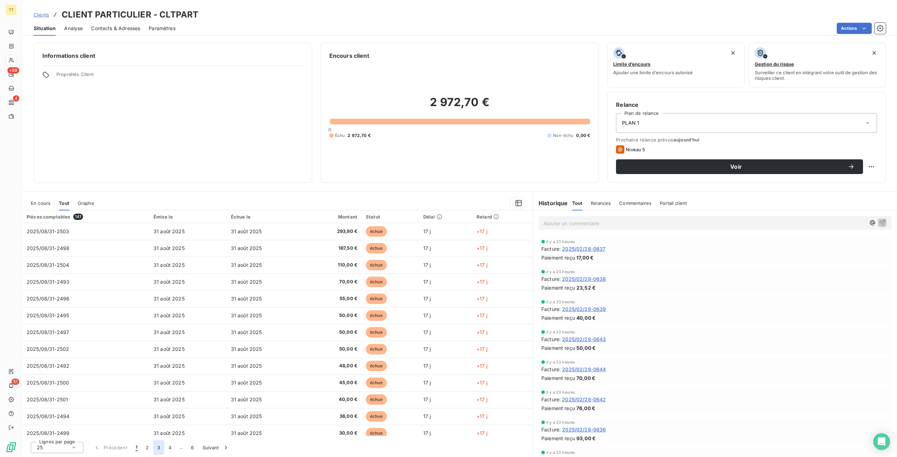
click at [155, 450] on button "3" at bounding box center [158, 448] width 11 height 15
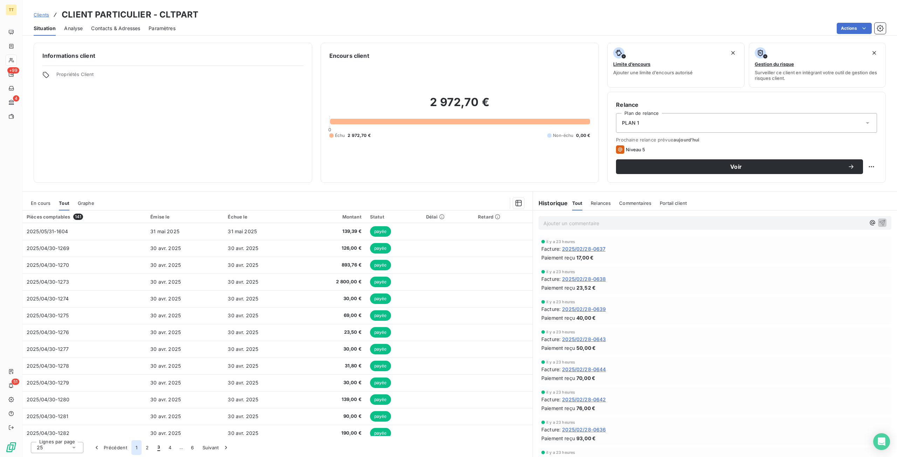
click at [136, 446] on button "1" at bounding box center [136, 448] width 10 height 15
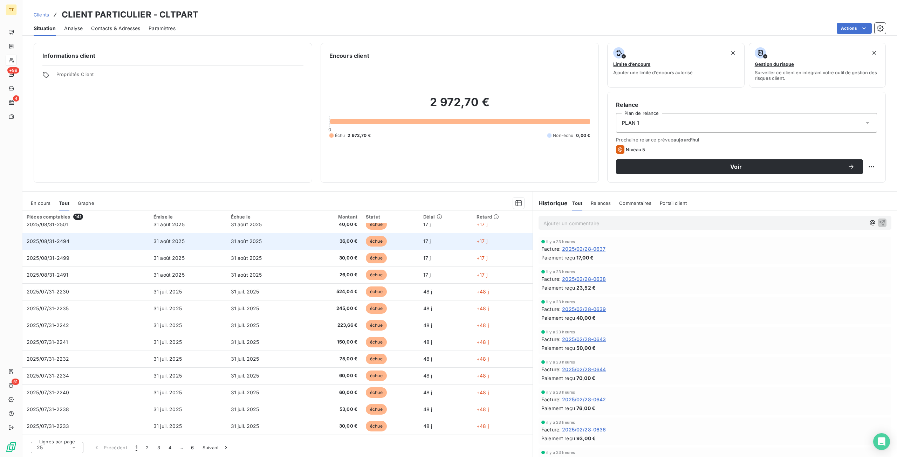
scroll to position [207, 0]
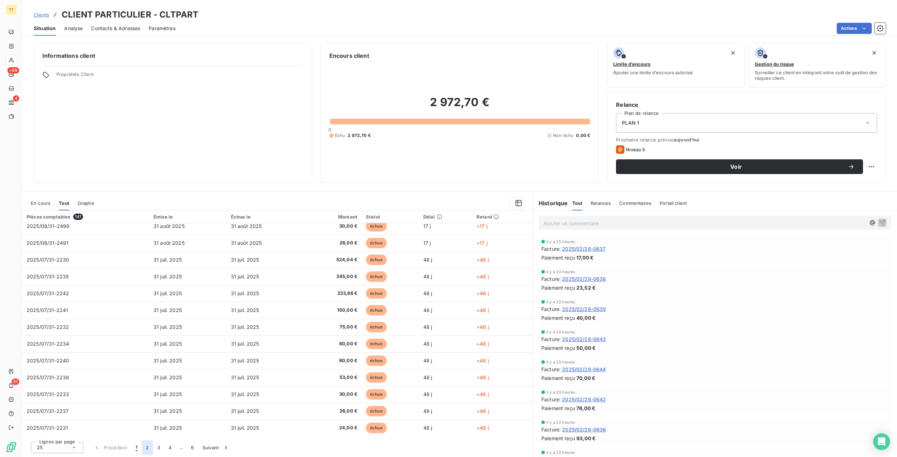
click at [147, 444] on button "2" at bounding box center [147, 448] width 11 height 15
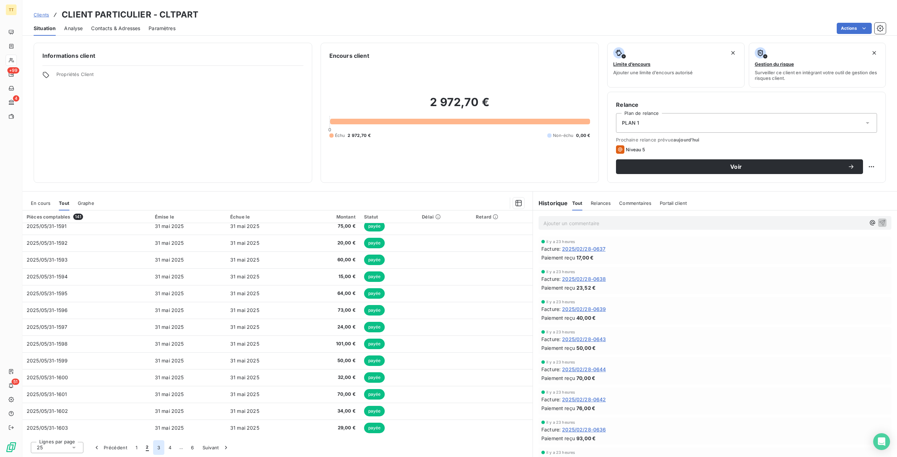
click at [155, 446] on button "3" at bounding box center [158, 448] width 11 height 15
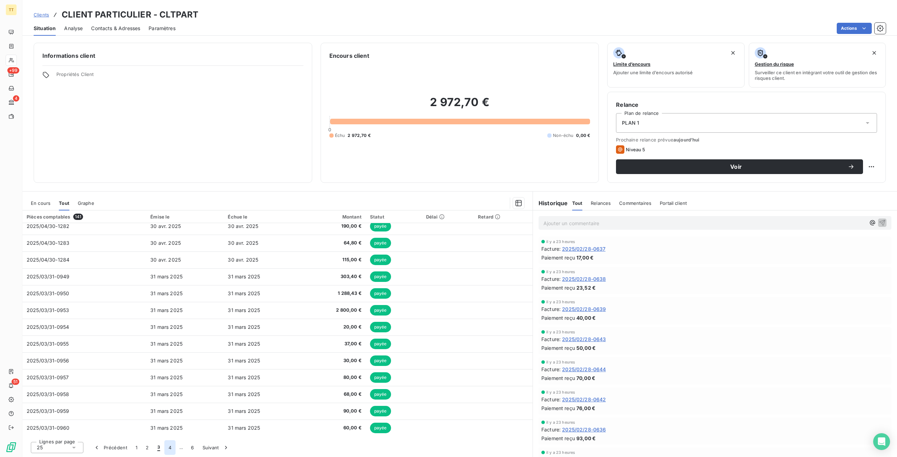
click at [172, 445] on button "4" at bounding box center [169, 448] width 11 height 15
click at [183, 447] on button "5" at bounding box center [181, 448] width 11 height 15
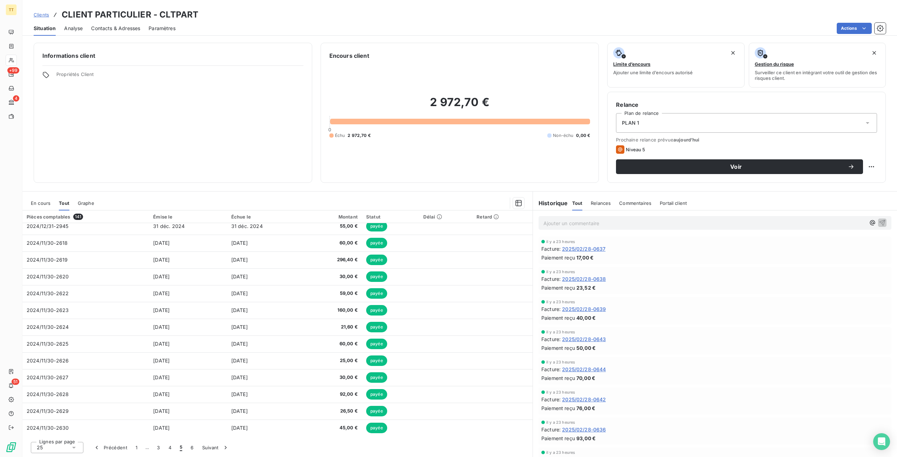
click at [195, 447] on button "6" at bounding box center [191, 448] width 11 height 15
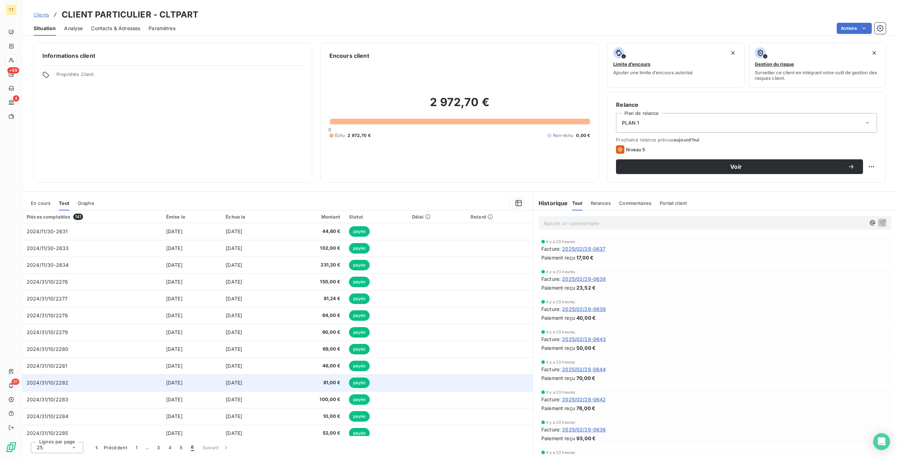
scroll to position [56, 0]
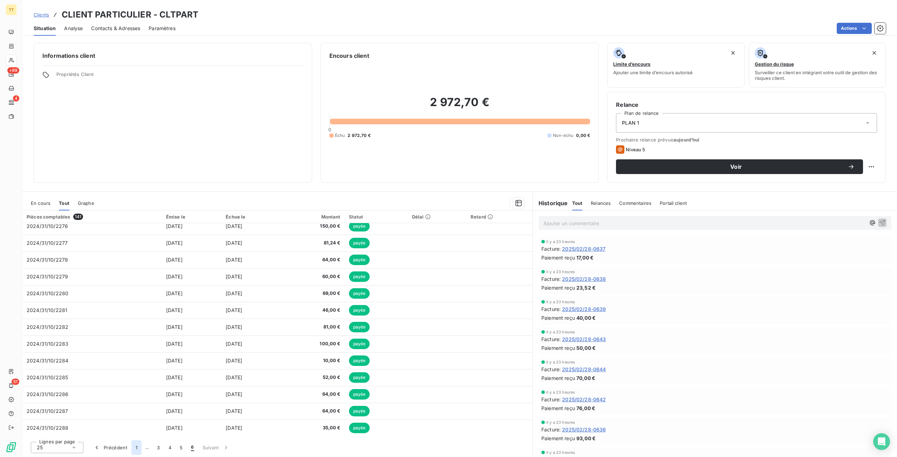
click at [134, 446] on button "1" at bounding box center [136, 448] width 10 height 15
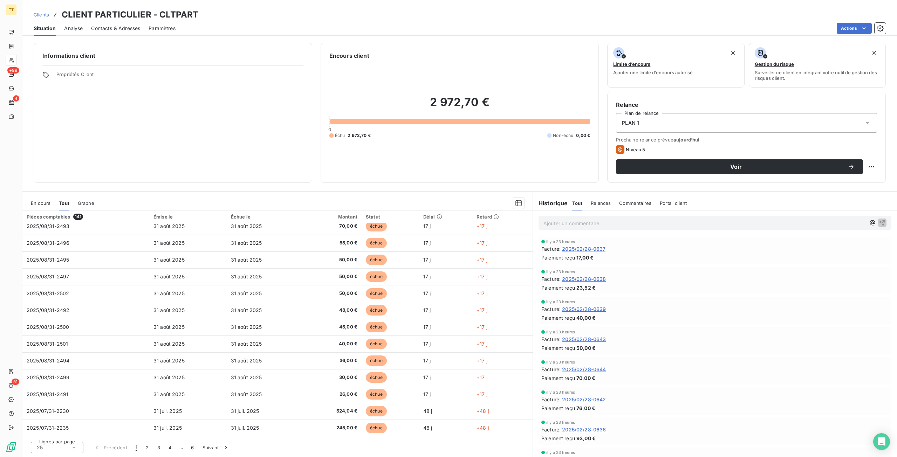
click at [80, 33] on div "Analyse" at bounding box center [73, 28] width 19 height 15
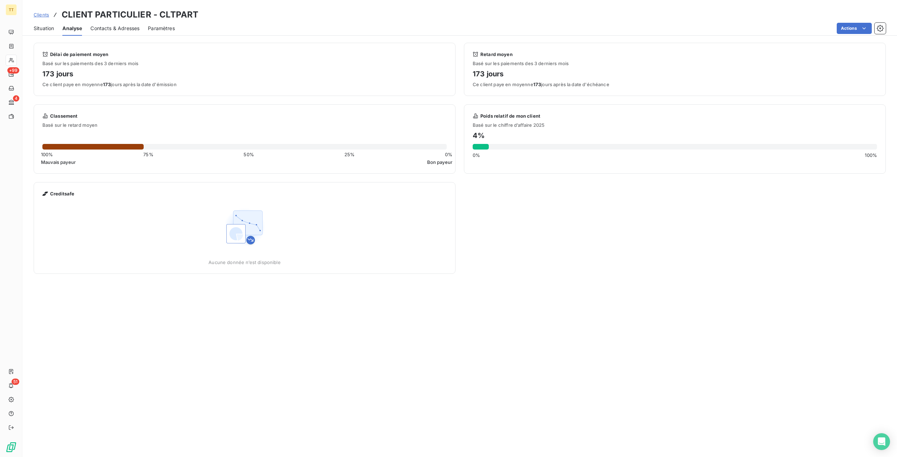
click at [165, 29] on span "Paramètres" at bounding box center [161, 28] width 27 height 7
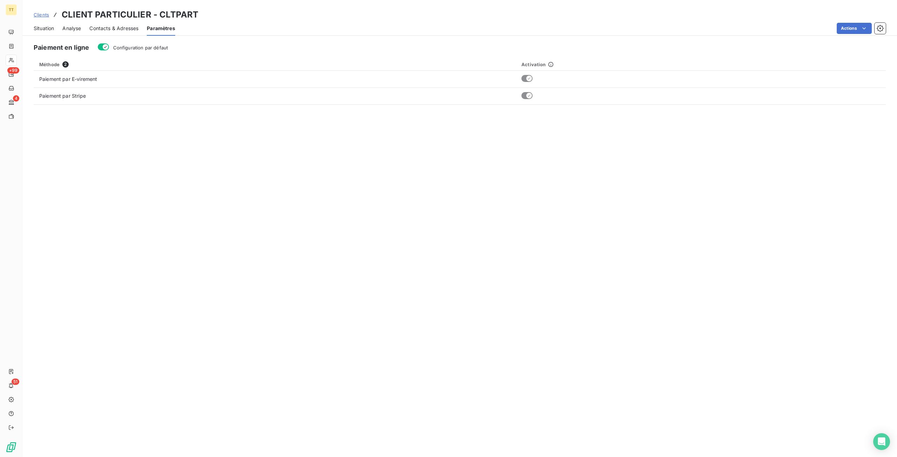
click at [67, 27] on span "Analyse" at bounding box center [71, 28] width 19 height 7
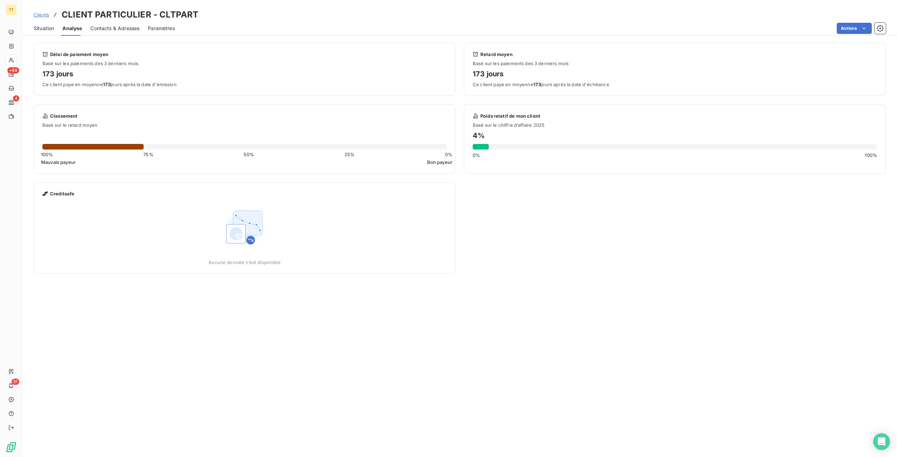
click at [56, 30] on div "Situation Analyse Contacts & Adresses Paramètres Actions" at bounding box center [459, 28] width 875 height 15
click at [54, 30] on span "Situation" at bounding box center [44, 28] width 20 height 7
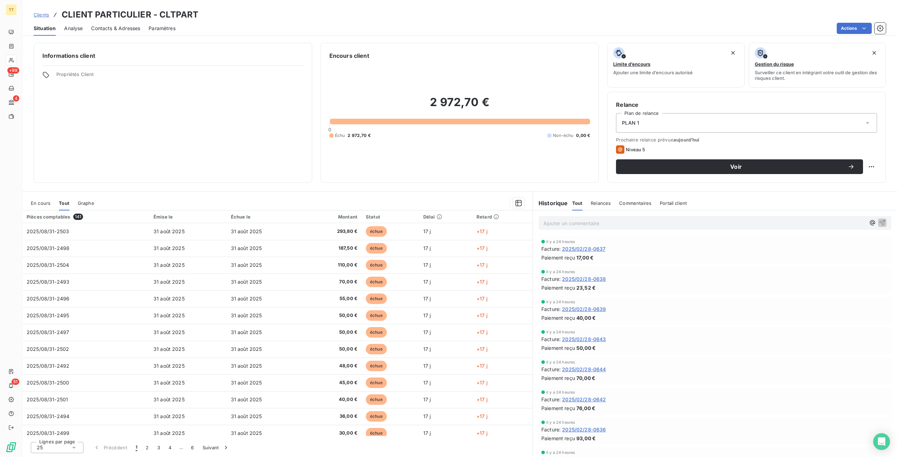
click at [46, 30] on span "Situation" at bounding box center [45, 28] width 22 height 7
click at [851, 23] on html "TT +99 4 51 Clients CLIENT PARTICULIER - CLTPART Situation Analyse Contacts & A…" at bounding box center [448, 228] width 897 height 457
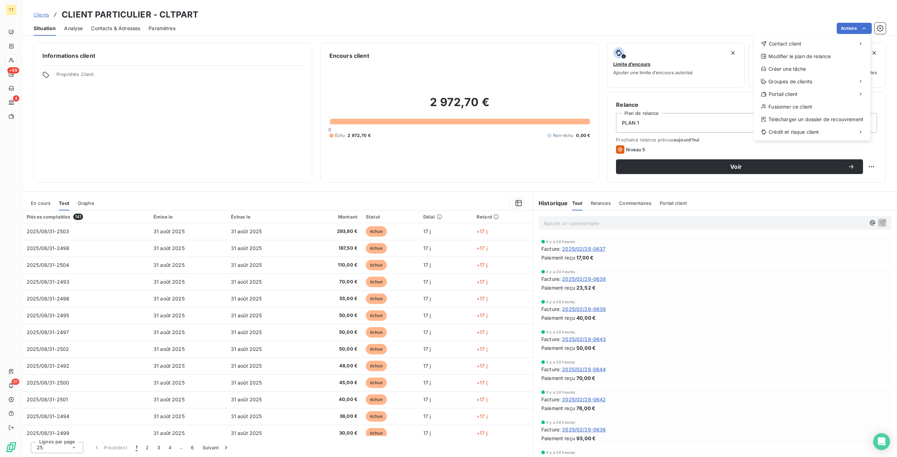
click at [630, 155] on html "TT +99 4 51 Clients CLIENT PARTICULIER - CLTPART Situation Analyse Contacts & A…" at bounding box center [448, 228] width 897 height 457
click at [788, 93] on span "Portail client" at bounding box center [783, 94] width 29 height 7
click at [703, 95] on div "Accéder au portail" at bounding box center [709, 96] width 80 height 11
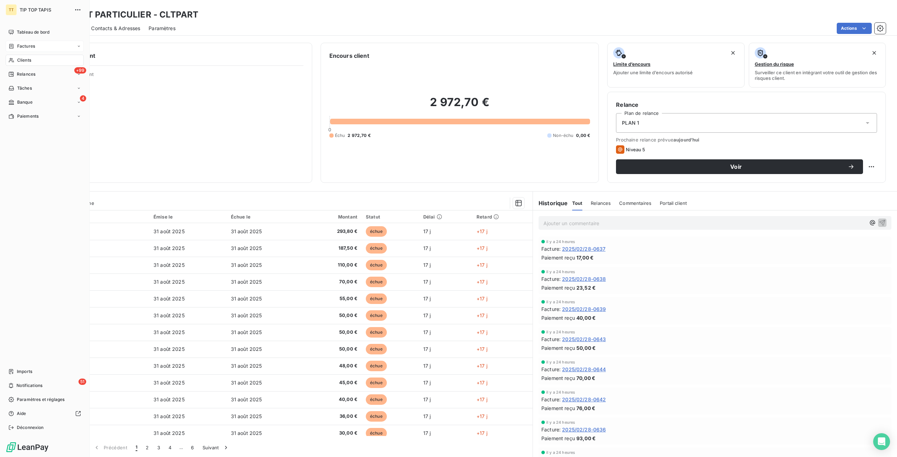
click at [25, 47] on span "Factures" at bounding box center [26, 46] width 18 height 6
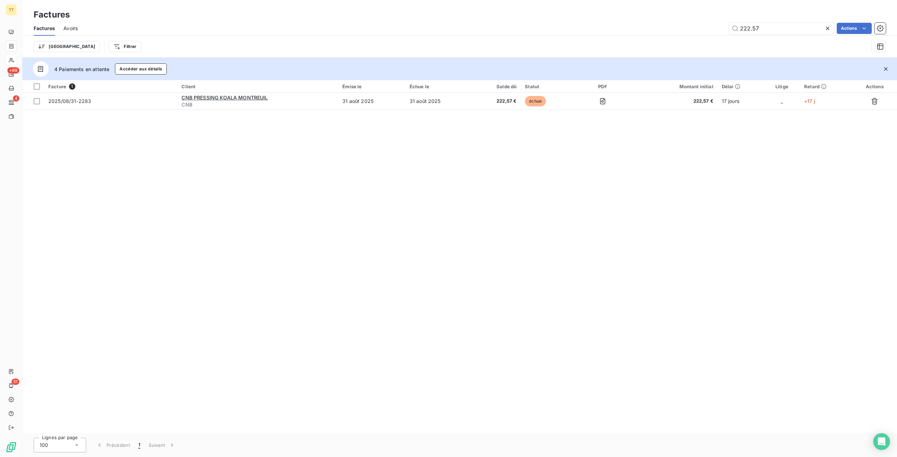
click at [827, 27] on icon at bounding box center [827, 28] width 7 height 7
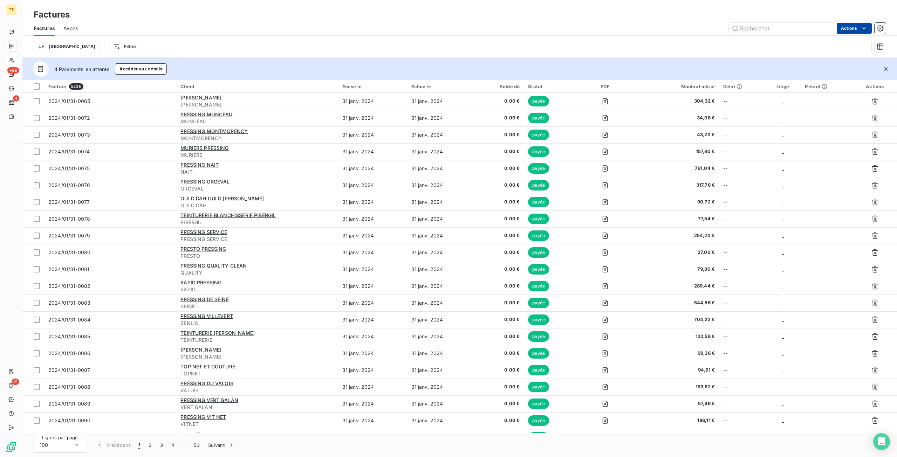
click at [855, 28] on html "TT +99 4 51 Factures Factures Avoirs Actions Trier Filtrer 4 Paiements en atten…" at bounding box center [448, 228] width 897 height 457
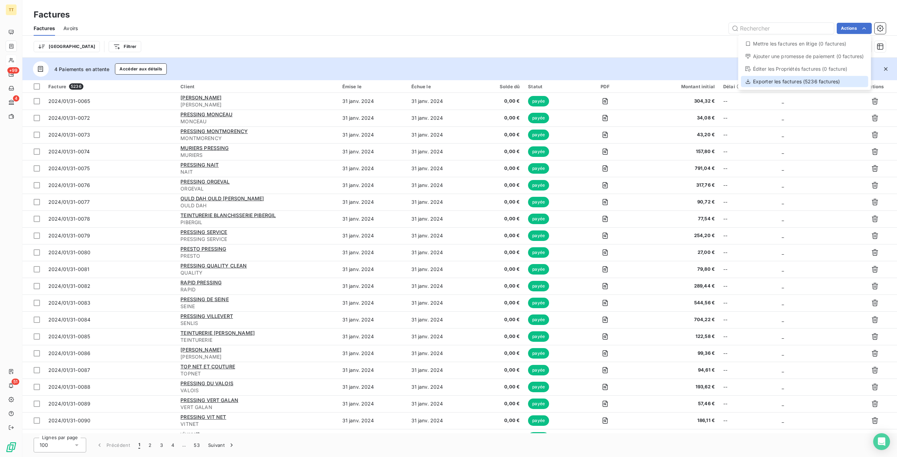
click at [788, 83] on div "Exporter les factures (5236 factures)" at bounding box center [804, 81] width 127 height 11
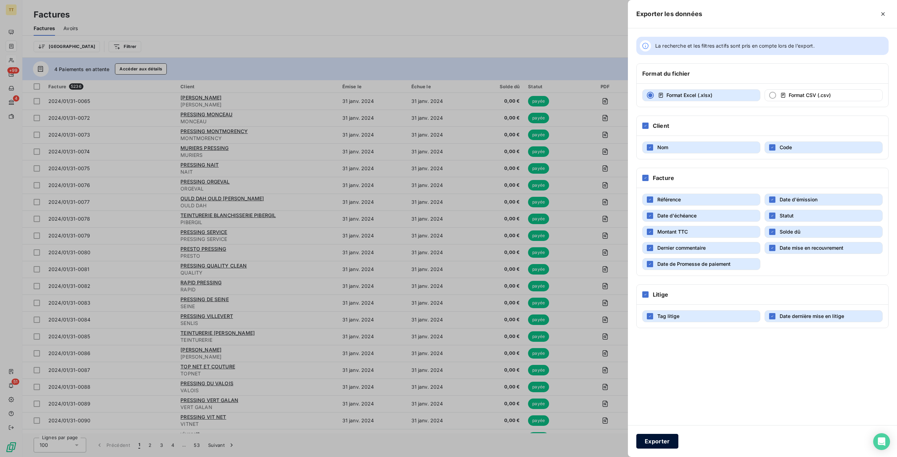
click at [647, 434] on button "Exporter" at bounding box center [658, 441] width 42 height 15
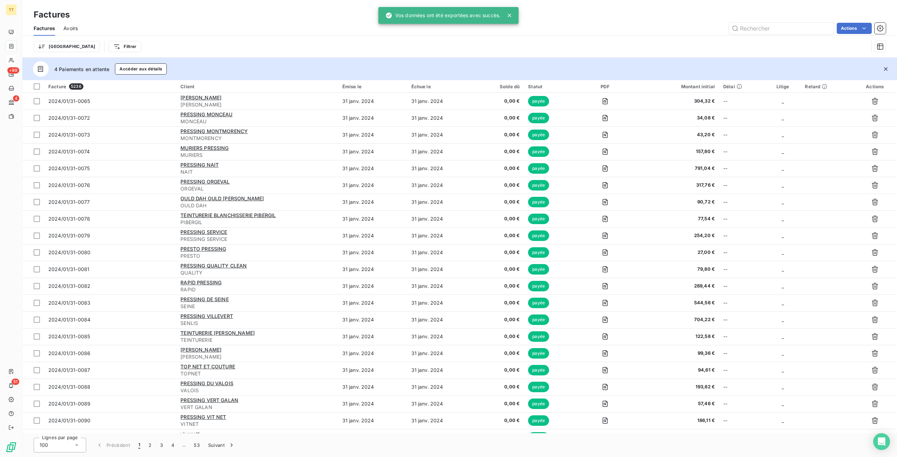
click at [133, 15] on div "Factures" at bounding box center [459, 14] width 875 height 13
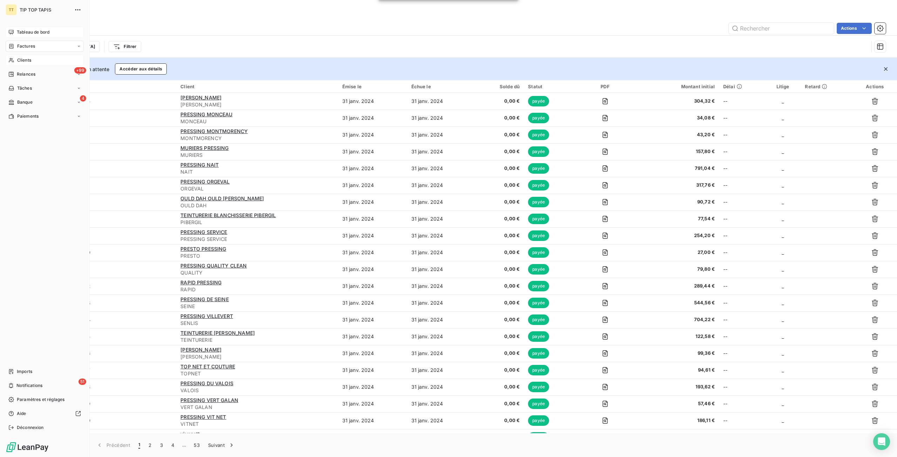
click at [16, 33] on div "Tableau de bord" at bounding box center [45, 32] width 78 height 11
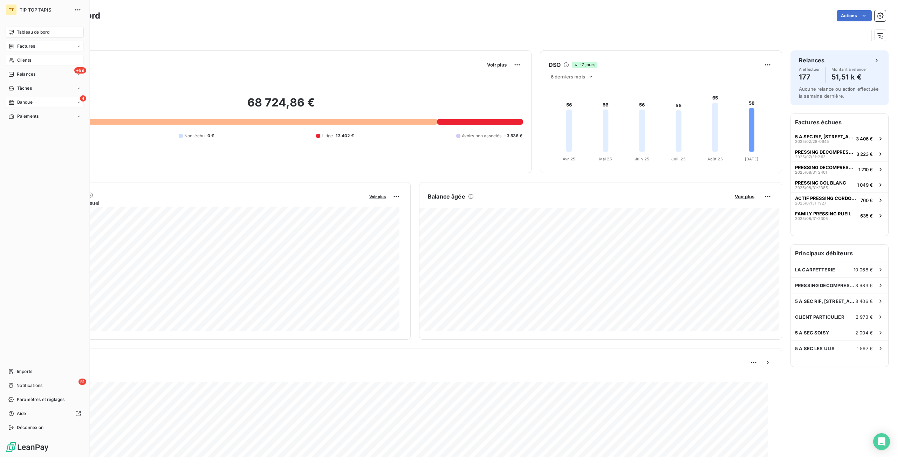
click at [22, 107] on div "4 Banque" at bounding box center [45, 102] width 78 height 11
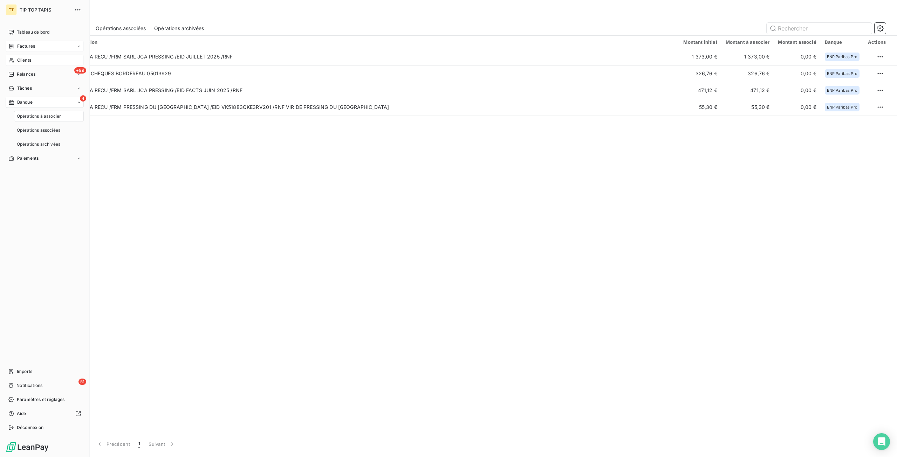
click at [28, 115] on span "Opérations à associer" at bounding box center [39, 116] width 44 height 6
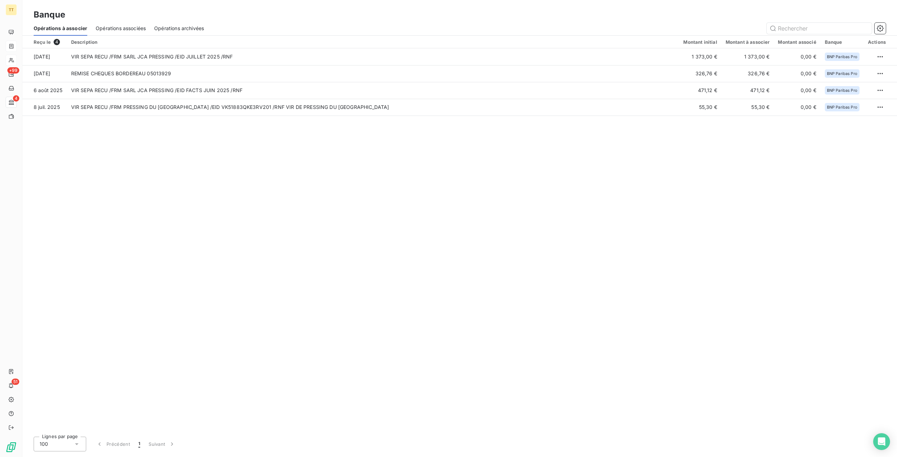
click at [306, 232] on div "Reçu le 4 Description Montant initial Montant à associer Montant associé Banque…" at bounding box center [459, 234] width 875 height 396
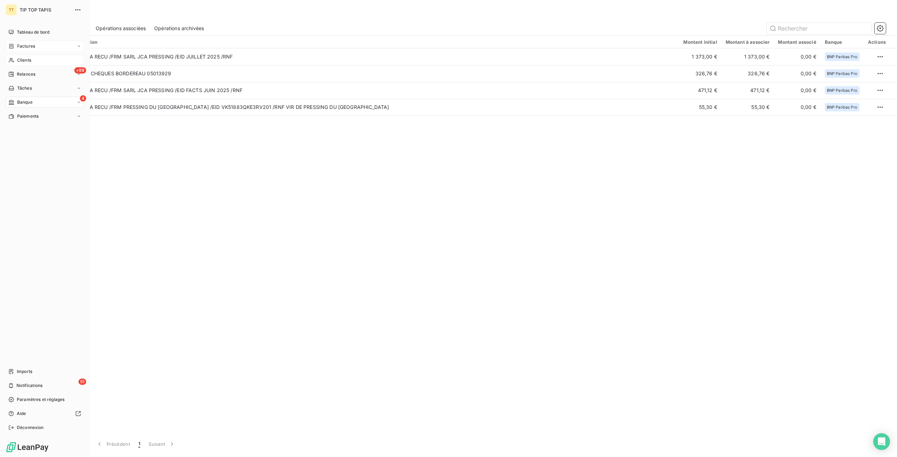
click at [48, 39] on nav "Tableau de bord Factures Clients +99 Relances Tâches 4 Banque Paiements" at bounding box center [45, 74] width 78 height 95
click at [48, 38] on div "Tableau de bord" at bounding box center [45, 32] width 78 height 11
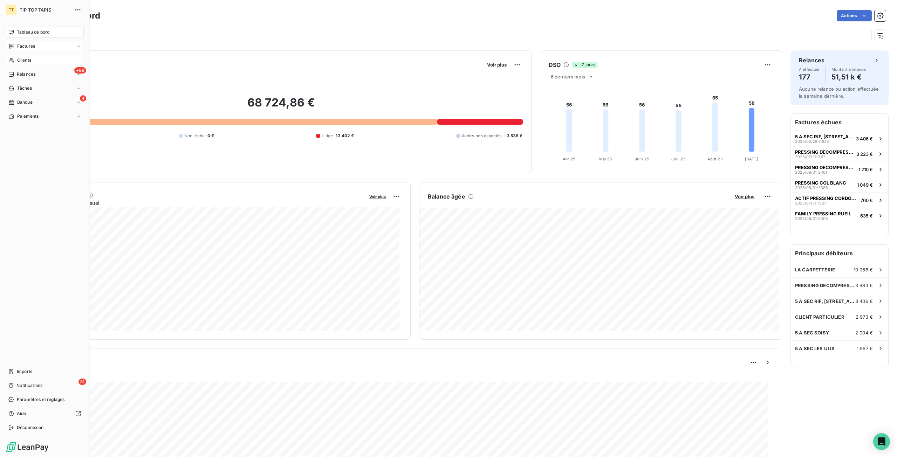
click at [14, 47] on icon at bounding box center [11, 46] width 6 height 6
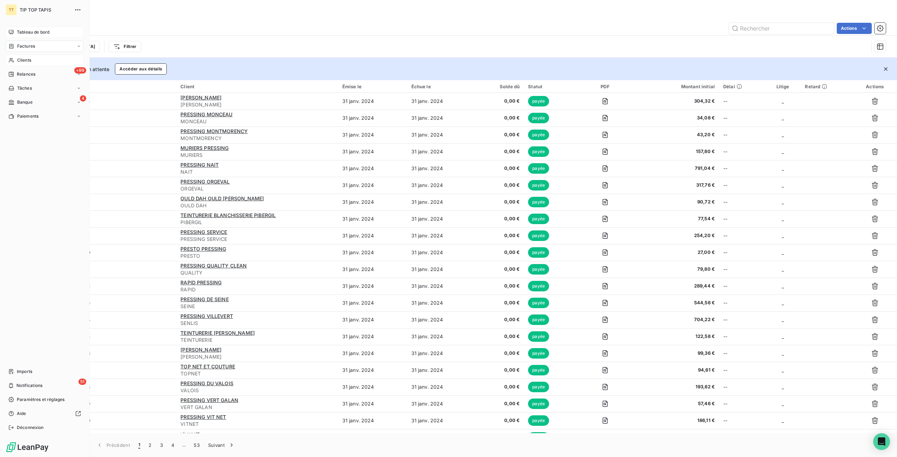
click at [25, 35] on div "Tableau de bord" at bounding box center [45, 32] width 78 height 11
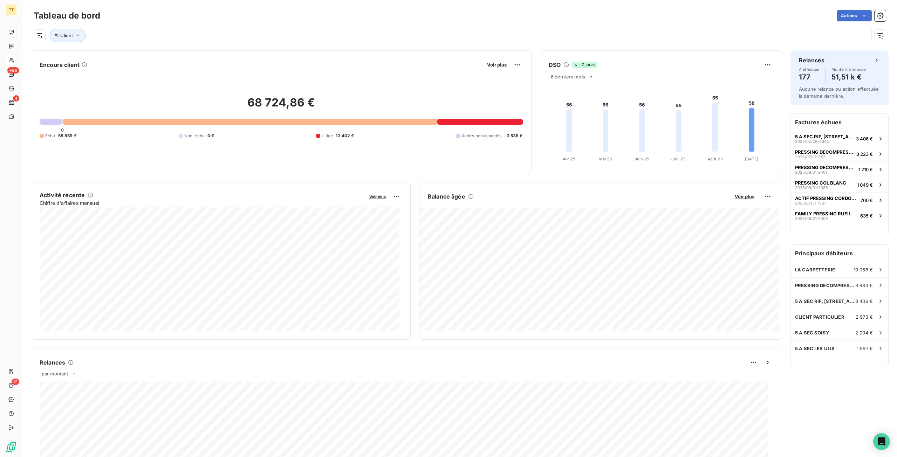
click at [369, 90] on div "68 724,86 € 0 Échu 58 859 € Non-échu 0 € Litige 13 402 € Avoirs non associés -3…" at bounding box center [281, 117] width 483 height 94
click at [380, 195] on span "Voir plus" at bounding box center [377, 197] width 16 height 5
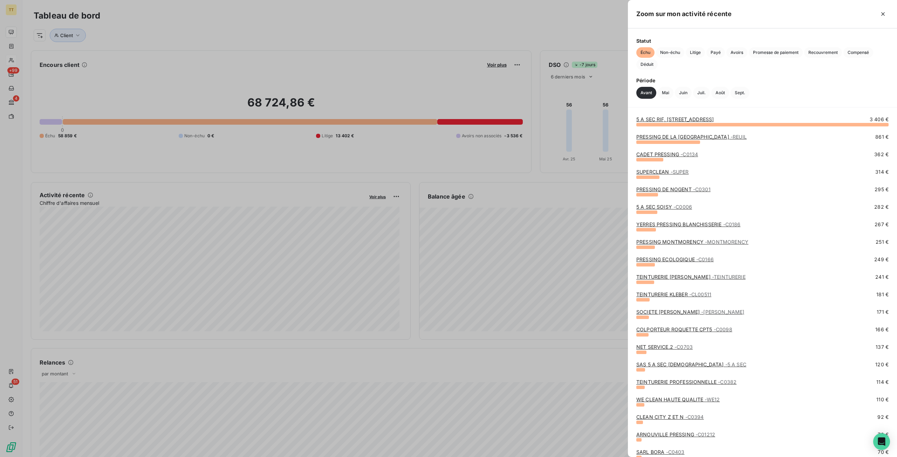
click at [365, 202] on div at bounding box center [448, 228] width 897 height 457
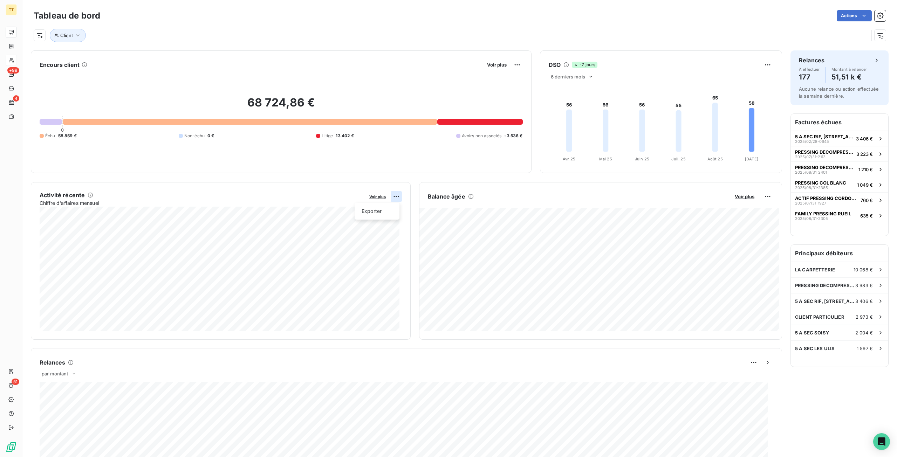
click at [391, 193] on html "TT +99 4 51 Tableau de bord Actions Client Encours client Voir plus 68 724,86 €…" at bounding box center [448, 228] width 897 height 457
click at [367, 215] on div "Exporter" at bounding box center [377, 211] width 39 height 11
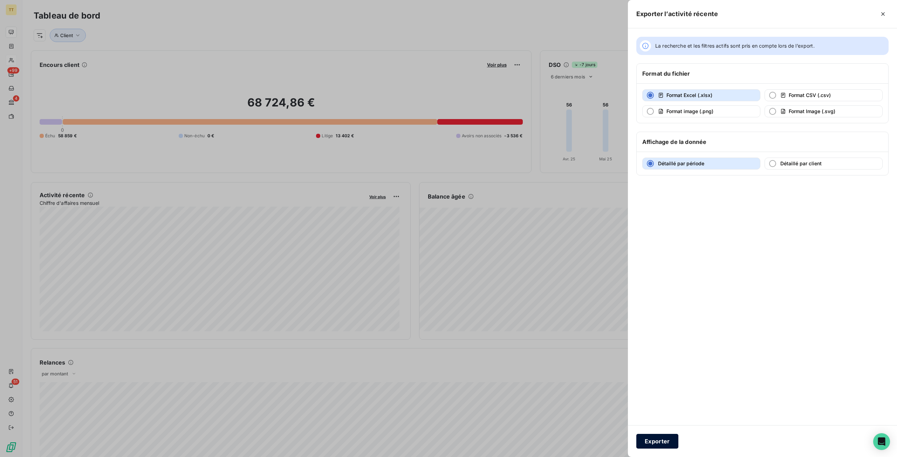
click at [650, 448] on button "Exporter" at bounding box center [658, 441] width 42 height 15
click at [653, 444] on button "Exporter" at bounding box center [658, 441] width 42 height 15
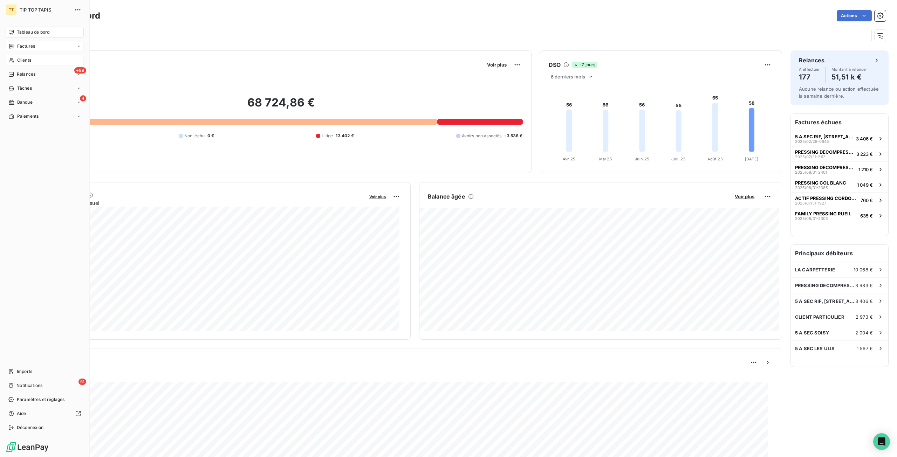
click at [32, 49] on span "Factures" at bounding box center [26, 46] width 18 height 6
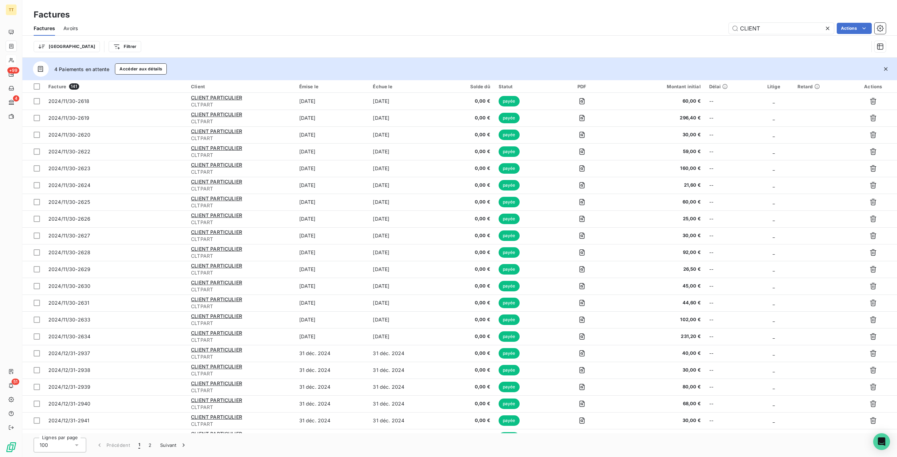
type input "CLIENT"
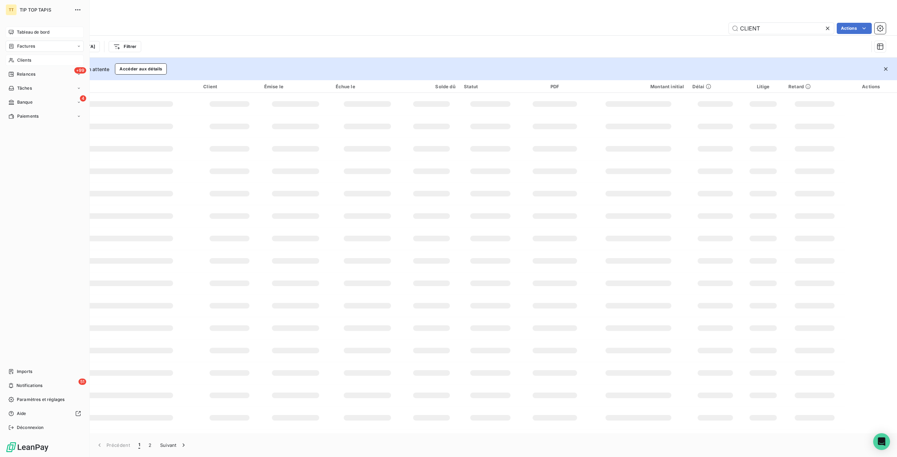
click at [21, 30] on span "Tableau de bord" at bounding box center [33, 32] width 33 height 6
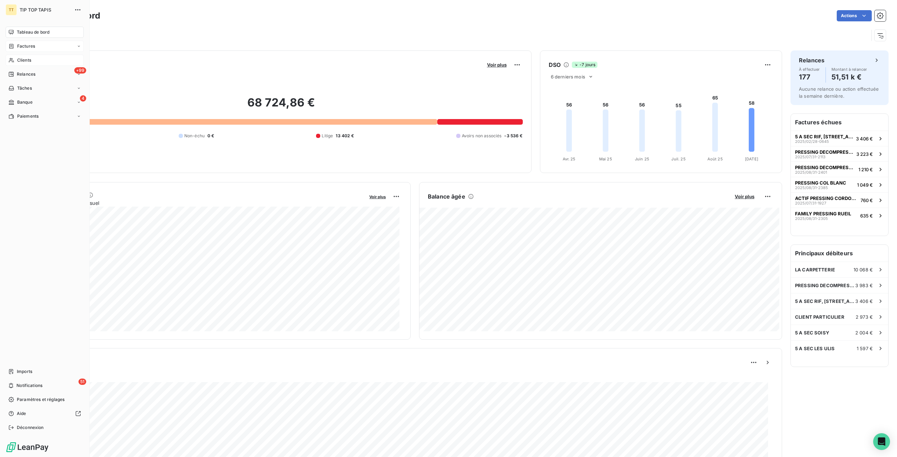
click at [19, 40] on nav "Tableau de bord Factures Clients +99 Relances Tâches 4 Banque Paiements" at bounding box center [45, 74] width 78 height 95
click at [18, 46] on span "Factures" at bounding box center [26, 46] width 18 height 6
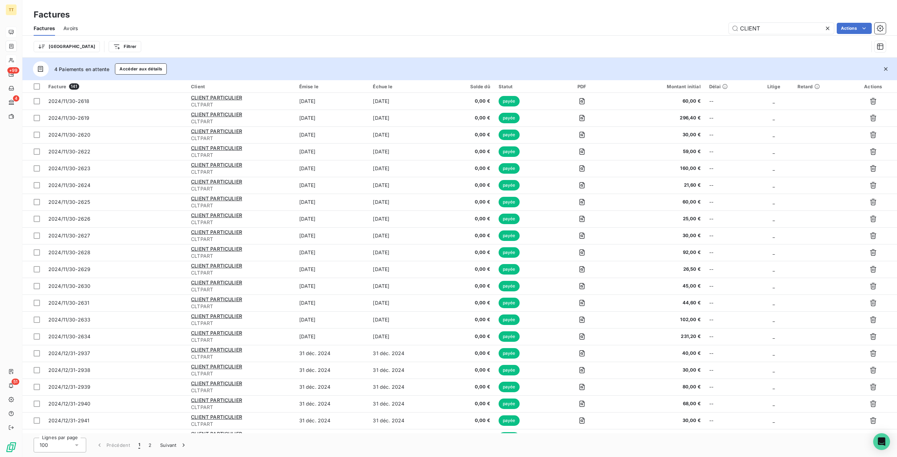
click at [828, 26] on icon at bounding box center [827, 28] width 7 height 7
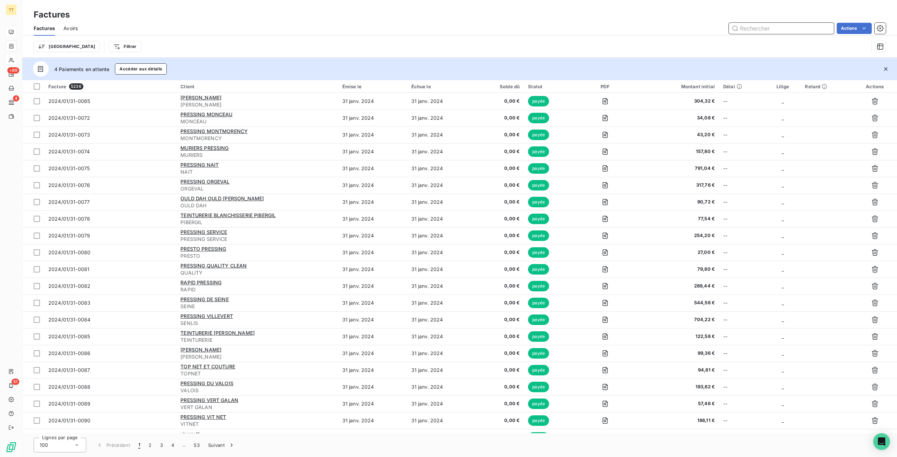
click at [768, 27] on input "text" at bounding box center [781, 28] width 105 height 11
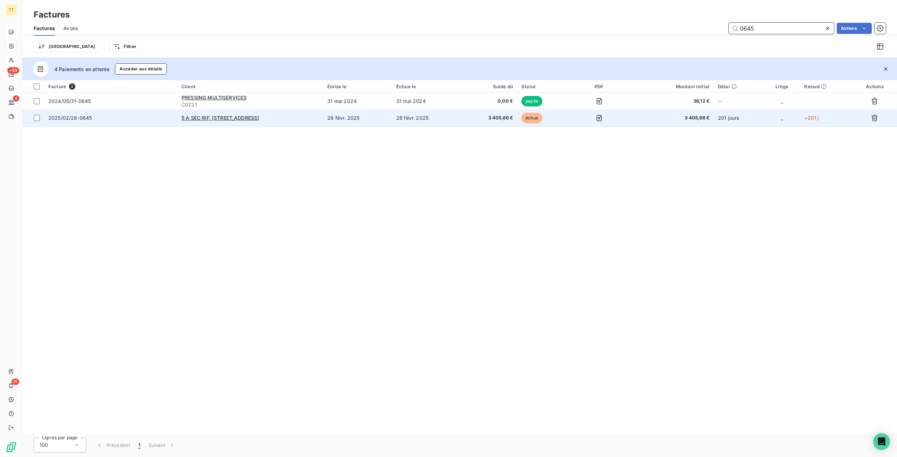
type input "0645"
click at [479, 115] on span "3 405,66 €" at bounding box center [490, 118] width 48 height 7
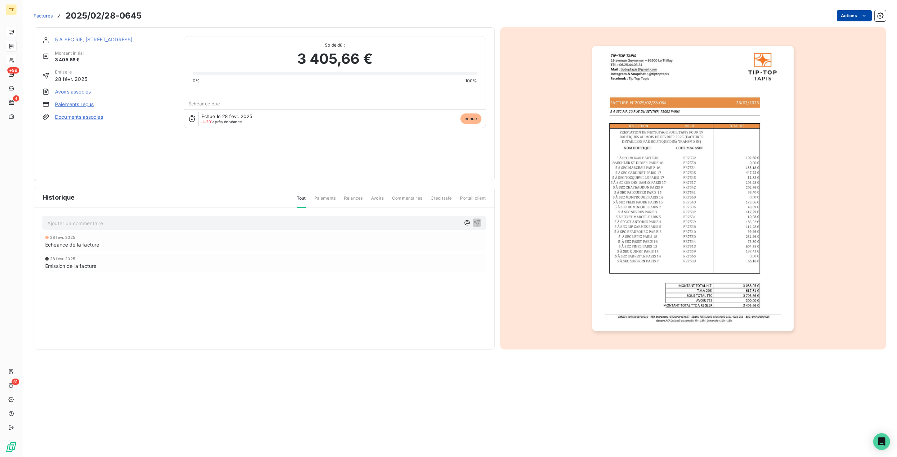
click at [847, 12] on html "TT +99 4 51 Factures 2025/02/28-0645 Actions 5 A SEC RIF, [STREET_ADDRESS][GEOG…" at bounding box center [448, 228] width 897 height 457
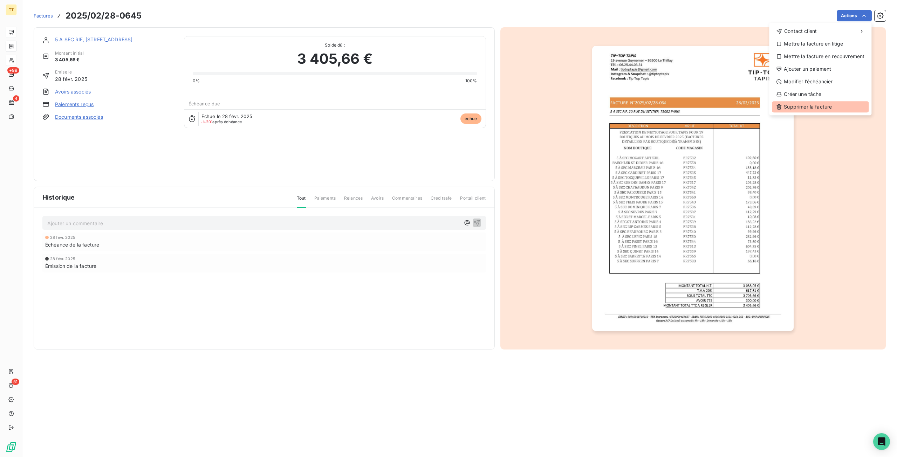
click at [812, 103] on div "Supprimer la facture" at bounding box center [820, 106] width 97 height 11
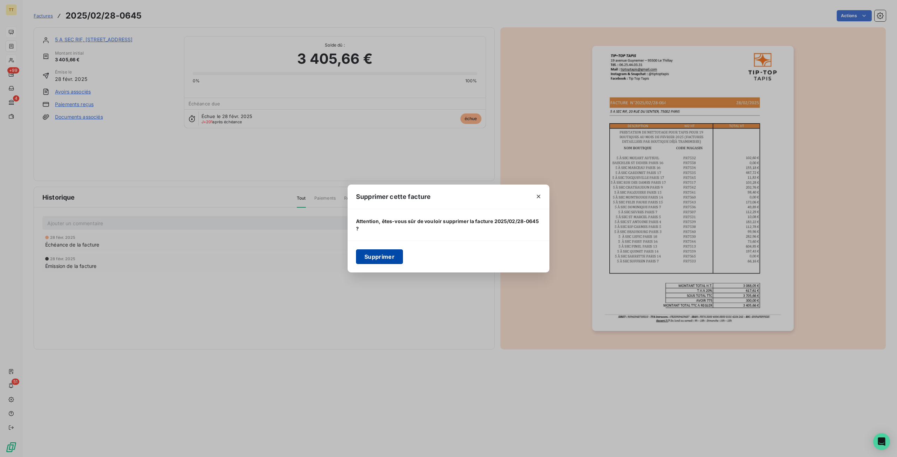
click at [375, 258] on button "Supprimer" at bounding box center [379, 257] width 47 height 15
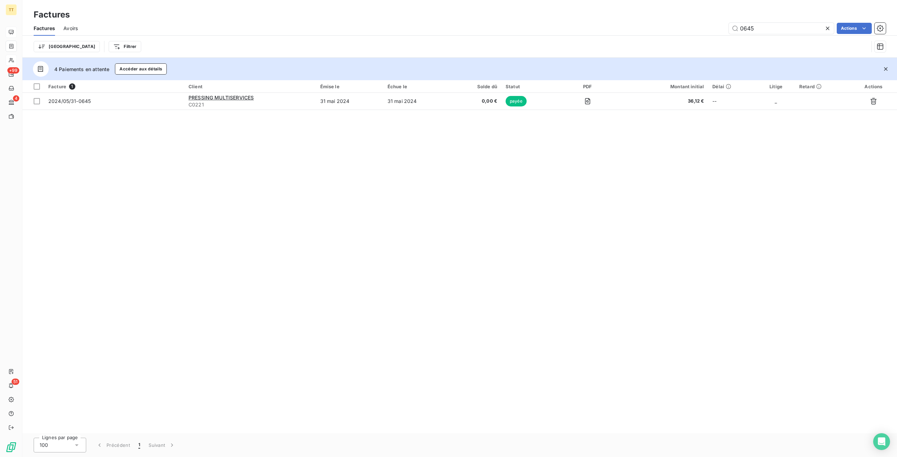
click at [828, 28] on icon at bounding box center [828, 29] width 4 height 4
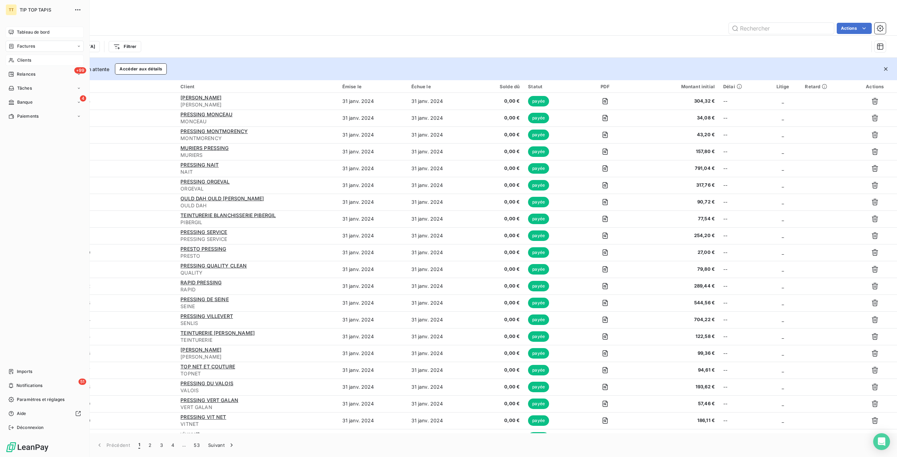
click at [31, 57] on div "Clients" at bounding box center [45, 60] width 78 height 11
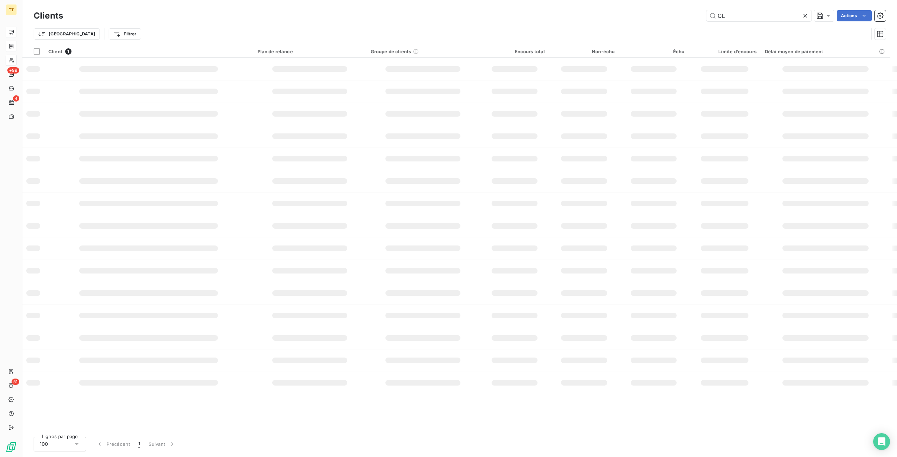
type input "C"
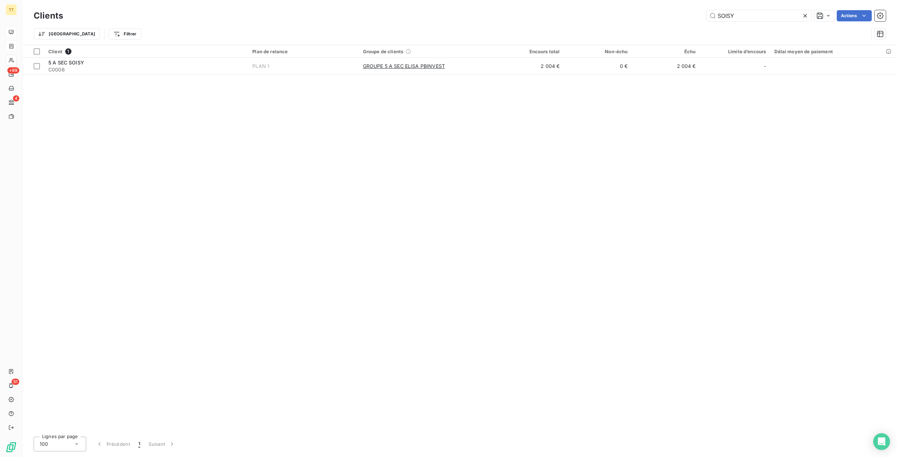
type input "SOISY"
click at [562, 75] on div "Client 1 Plan de relance Groupe de clients Encours total Non-échu Échu Limite d…" at bounding box center [459, 238] width 875 height 386
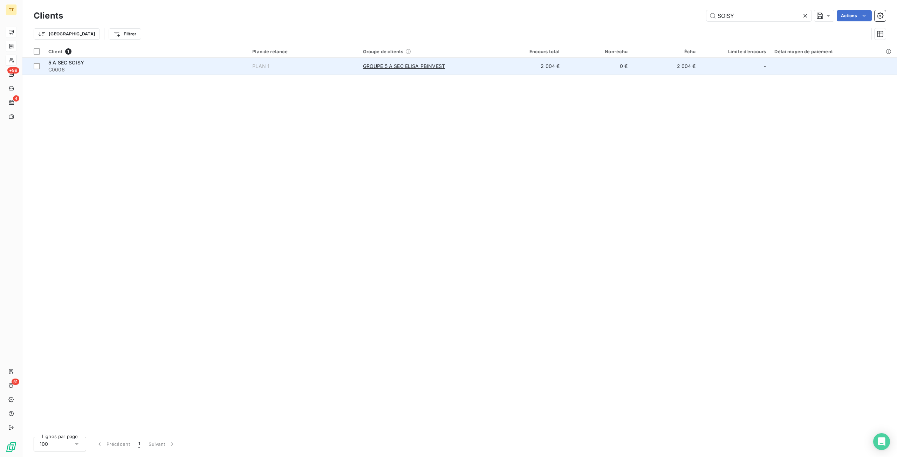
click at [555, 68] on td "2 004 €" at bounding box center [530, 66] width 68 height 17
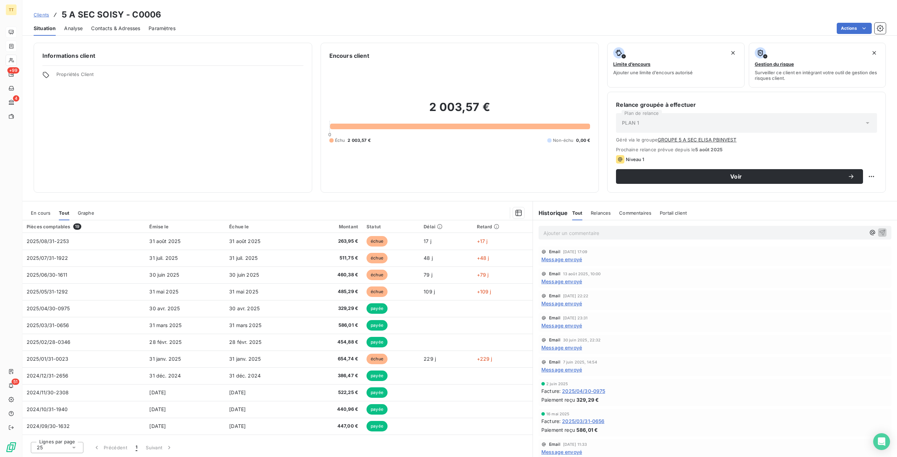
click at [43, 211] on span "En cours" at bounding box center [41, 213] width 20 height 6
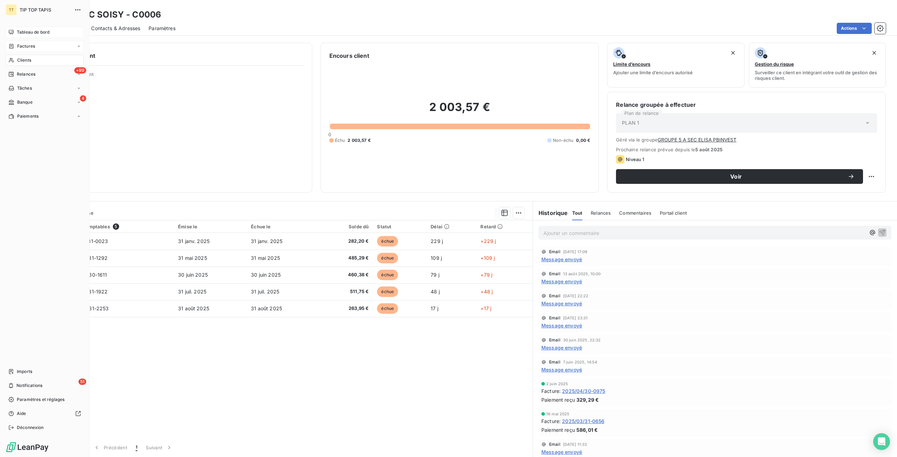
click at [14, 33] on div "Tableau de bord" at bounding box center [45, 32] width 78 height 11
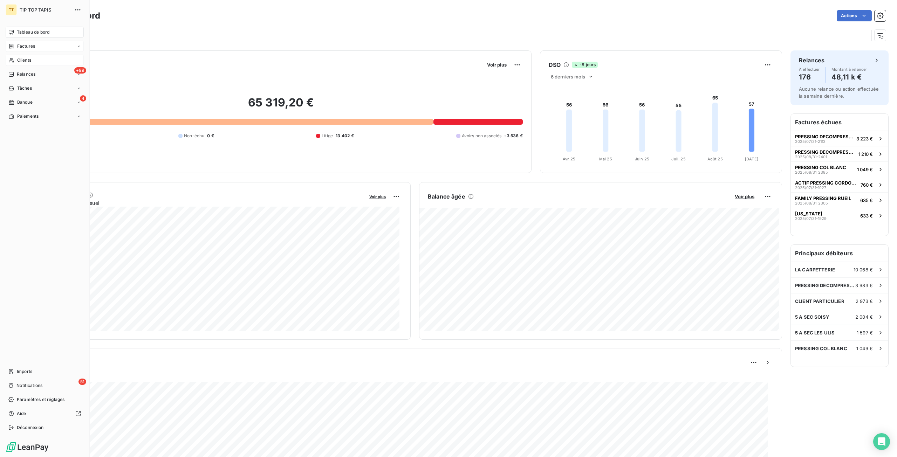
click at [32, 60] on div "Clients" at bounding box center [45, 60] width 78 height 11
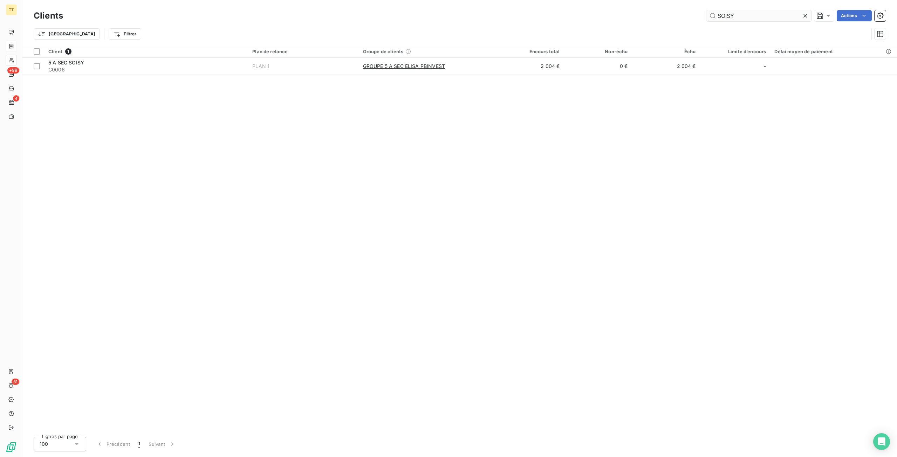
click at [769, 16] on input "SOISY" at bounding box center [759, 15] width 105 height 11
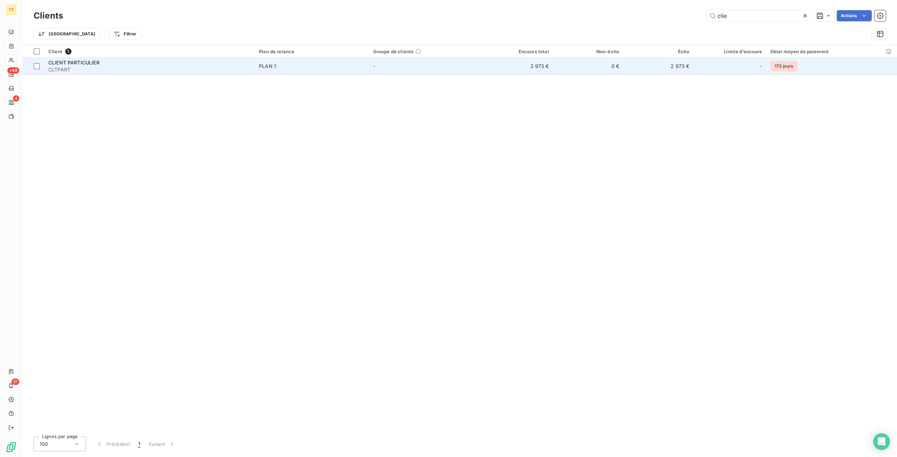
type input "clie"
click at [497, 70] on td "2 973 €" at bounding box center [518, 66] width 70 height 17
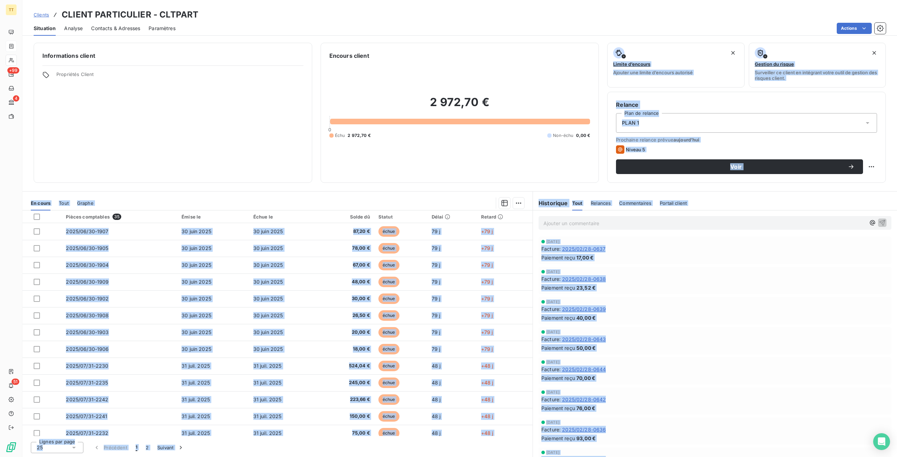
click at [484, 188] on div "Informations client Propriétés Client Encours client 2 972,70 € 0 Échu 2 972,70…" at bounding box center [459, 248] width 875 height 419
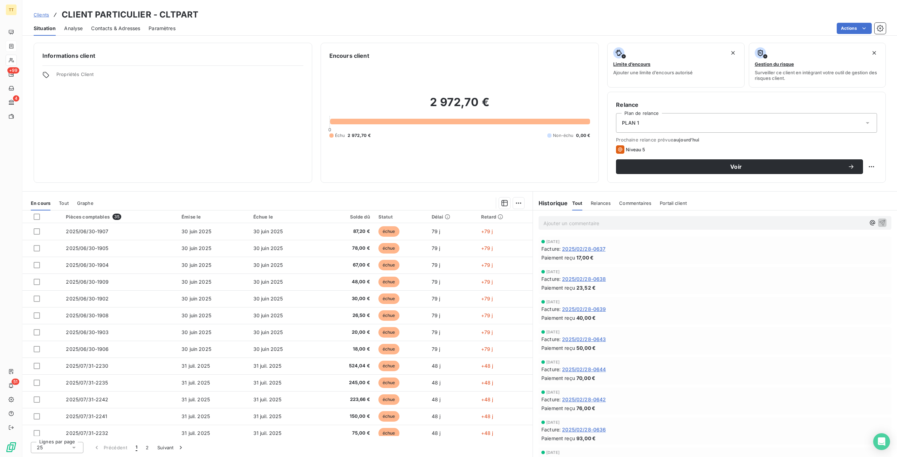
click at [468, 184] on div "Informations client Propriétés Client Encours client 2 972,70 € 0 Échu 2 972,70…" at bounding box center [459, 248] width 875 height 419
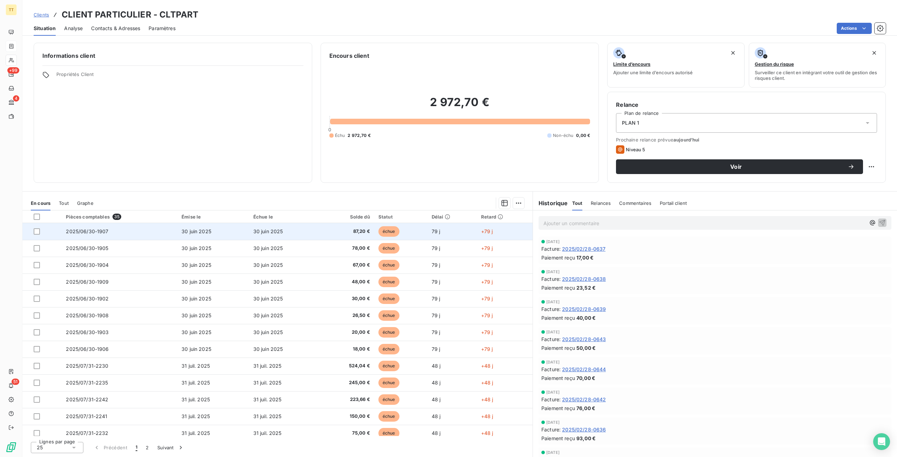
click at [313, 236] on td "30 juin 2025" at bounding box center [285, 231] width 72 height 17
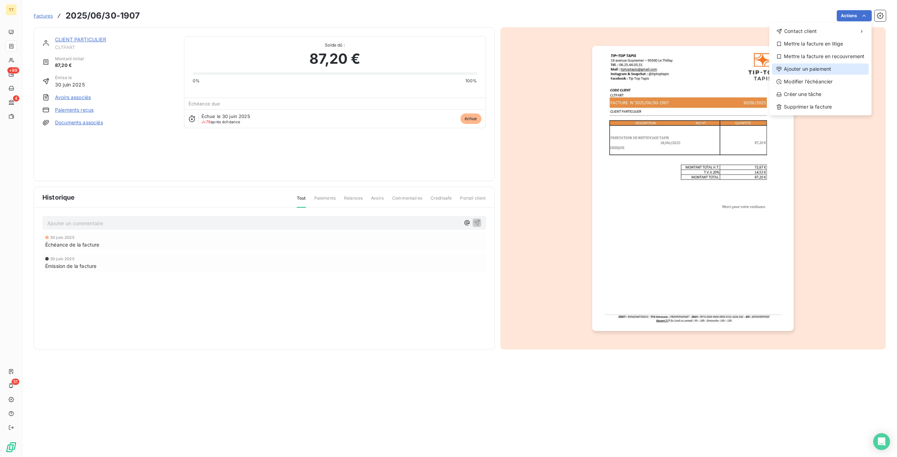
click at [816, 74] on div "Ajouter un paiement" at bounding box center [820, 68] width 97 height 11
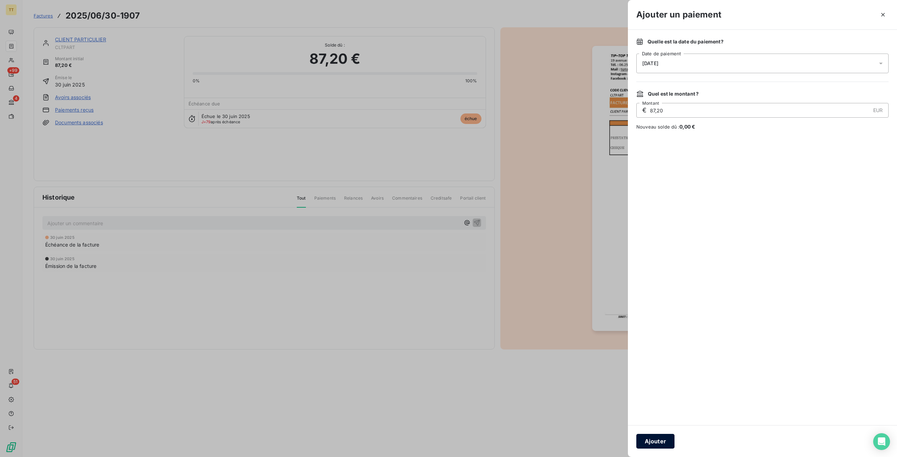
click at [668, 438] on button "Ajouter" at bounding box center [656, 441] width 38 height 15
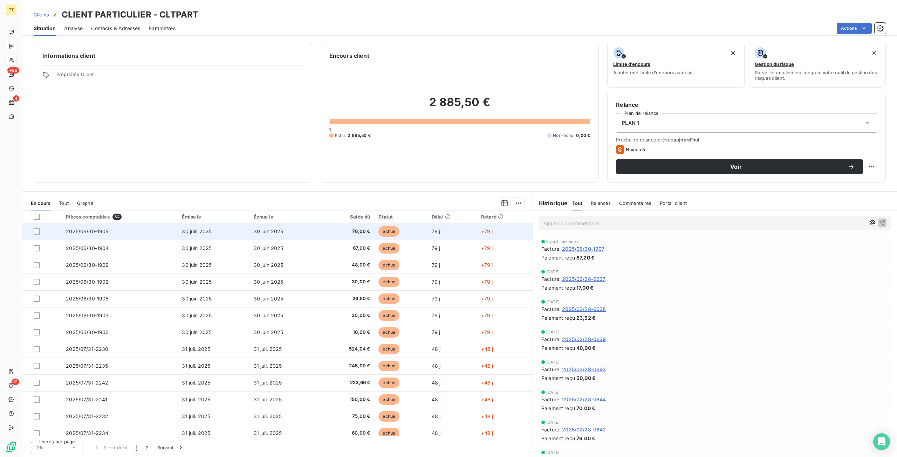
click at [294, 229] on td "30 juin 2025" at bounding box center [286, 231] width 72 height 17
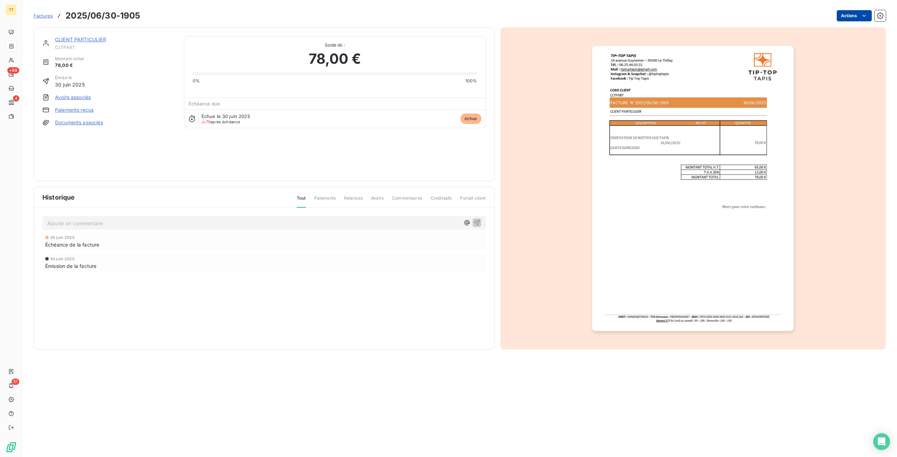
click at [847, 16] on html "TT +99 4 51 Factures 2025/06/30-1905 Actions CLIENT PARTICULIER CLTPART Montant…" at bounding box center [448, 228] width 897 height 457
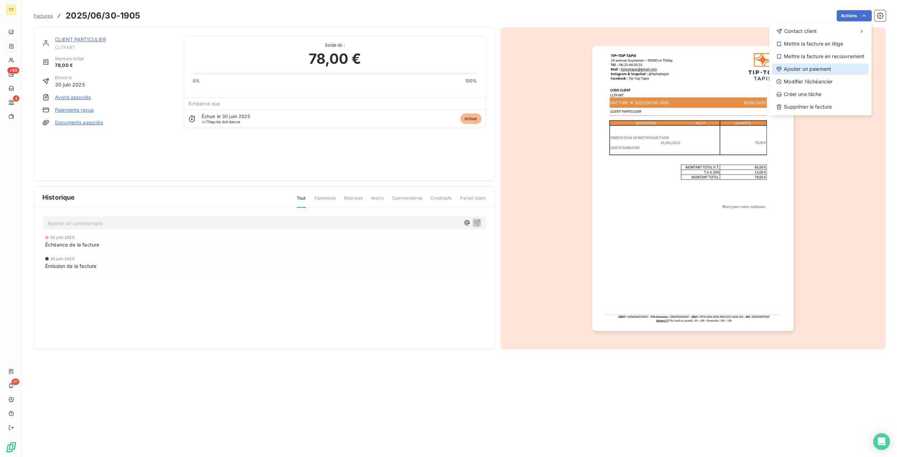
click at [822, 70] on div "Ajouter un paiement" at bounding box center [820, 68] width 97 height 11
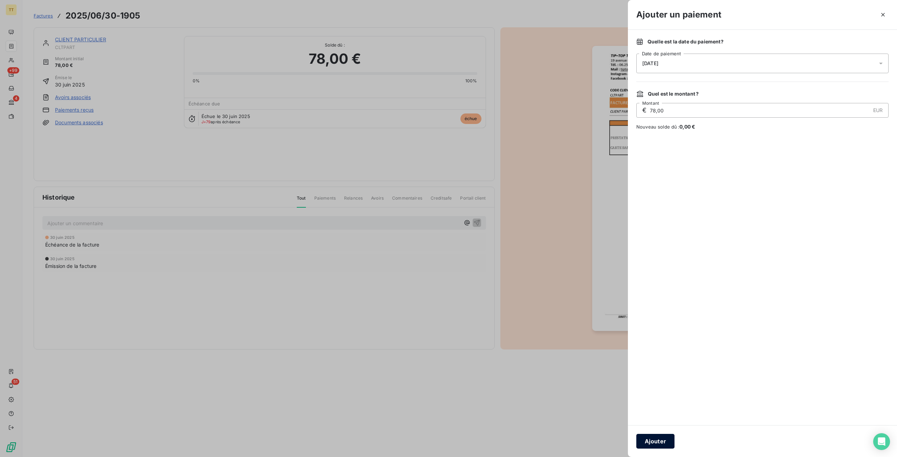
click at [653, 441] on button "Ajouter" at bounding box center [656, 441] width 38 height 15
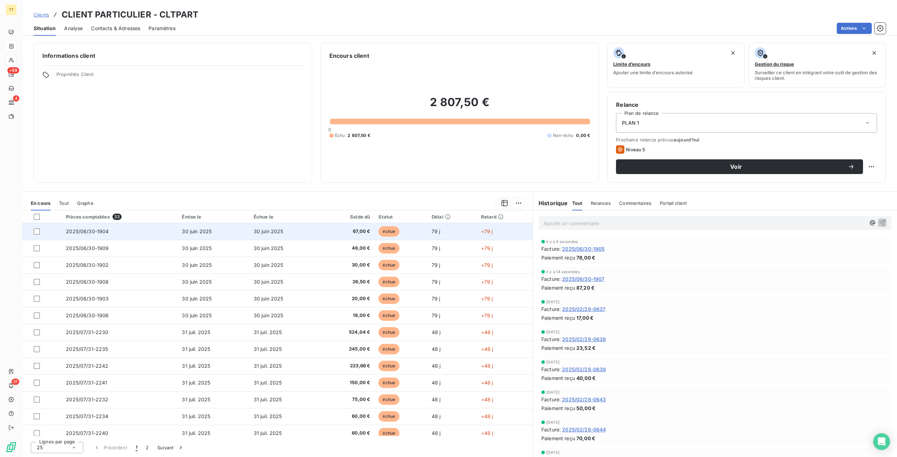
click at [421, 228] on td "échue" at bounding box center [400, 231] width 53 height 17
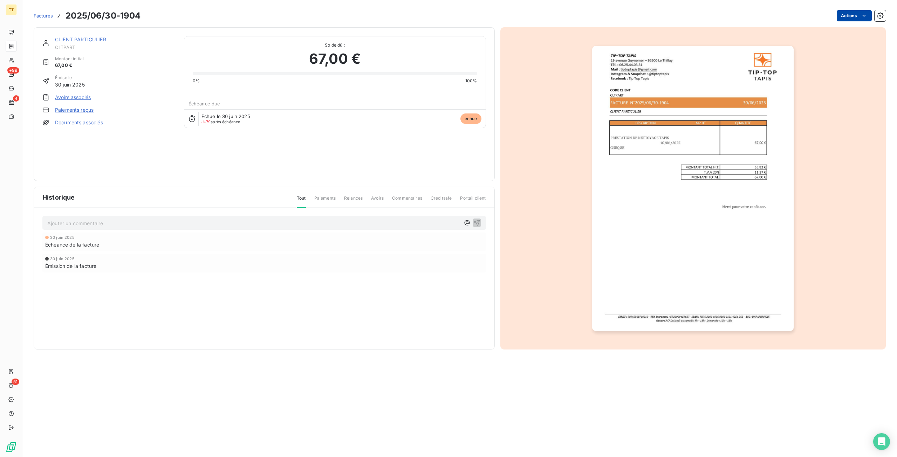
click at [854, 15] on html "TT +99 4 51 Factures 2025/06/30-1904 Actions CLIENT PARTICULIER CLTPART Montant…" at bounding box center [448, 228] width 897 height 457
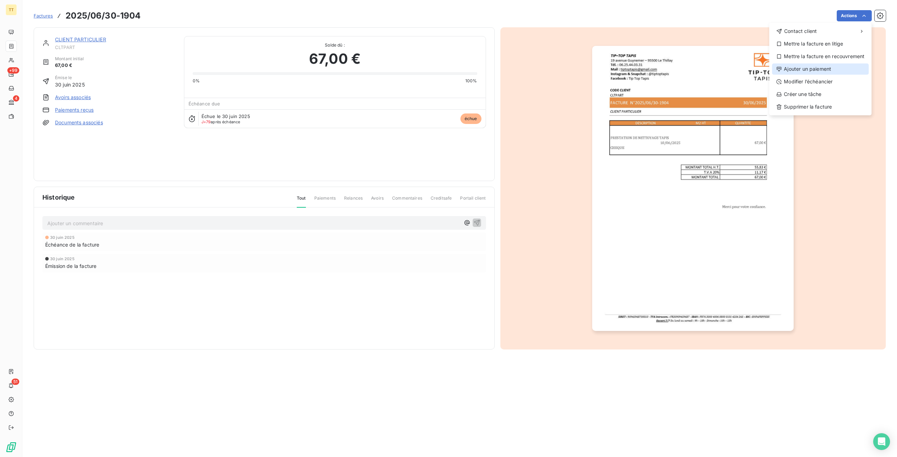
click at [800, 66] on div "Ajouter un paiement" at bounding box center [820, 68] width 97 height 11
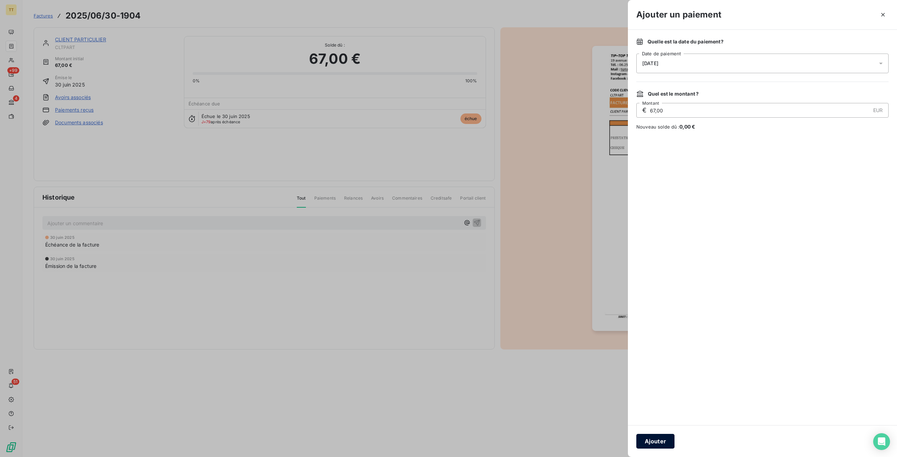
click at [653, 438] on button "Ajouter" at bounding box center [656, 441] width 38 height 15
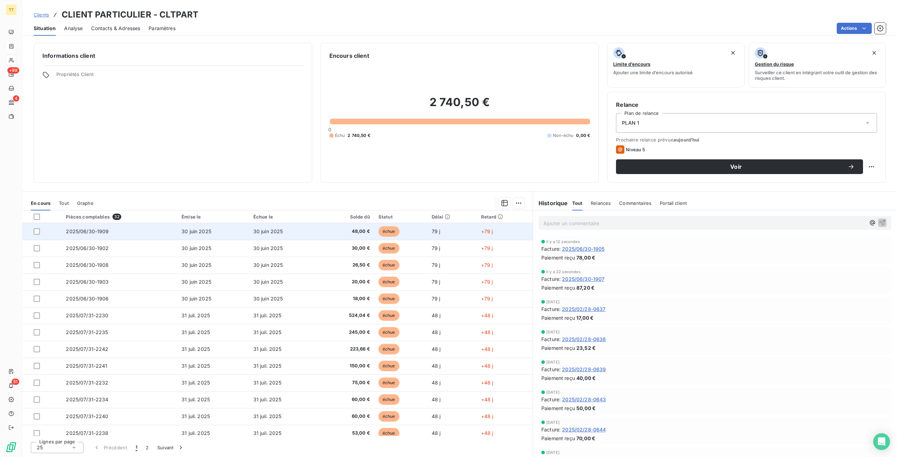
click at [345, 229] on span "48,00 €" at bounding box center [347, 231] width 45 height 7
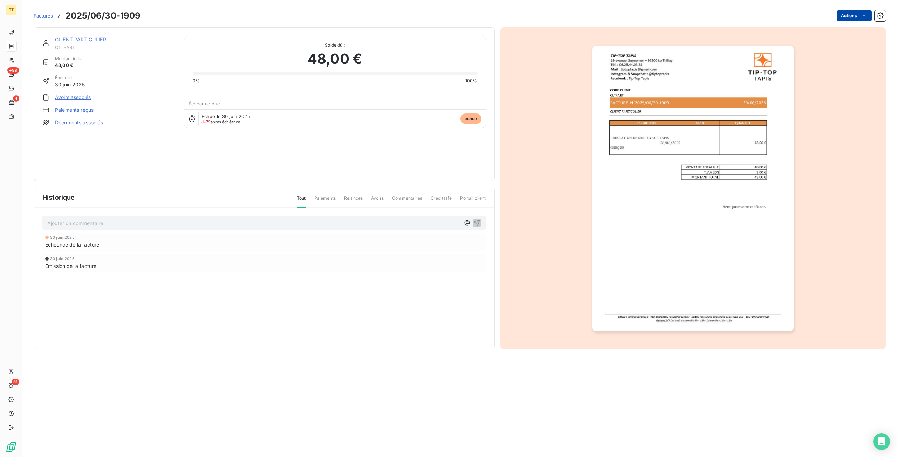
click at [844, 19] on html "TT +99 4 51 Factures 2025/06/30-1909 Actions CLIENT PARTICULIER CLTPART Montant…" at bounding box center [448, 228] width 897 height 457
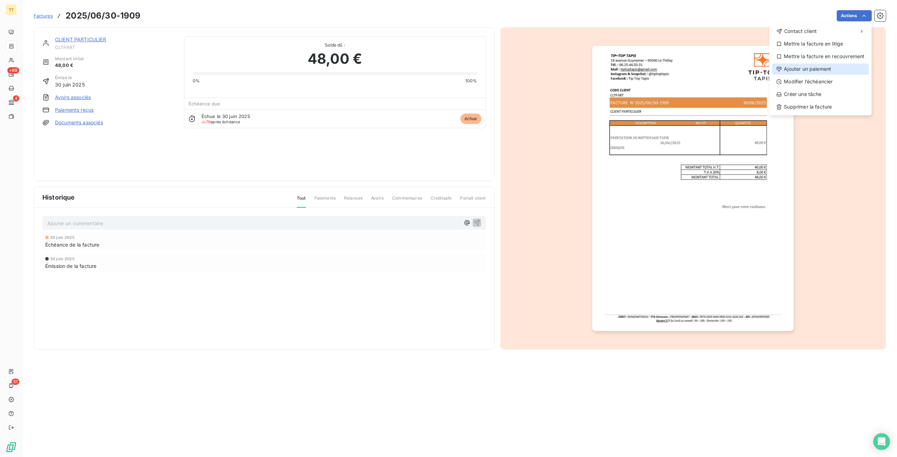
click at [797, 70] on div "Ajouter un paiement" at bounding box center [820, 68] width 97 height 11
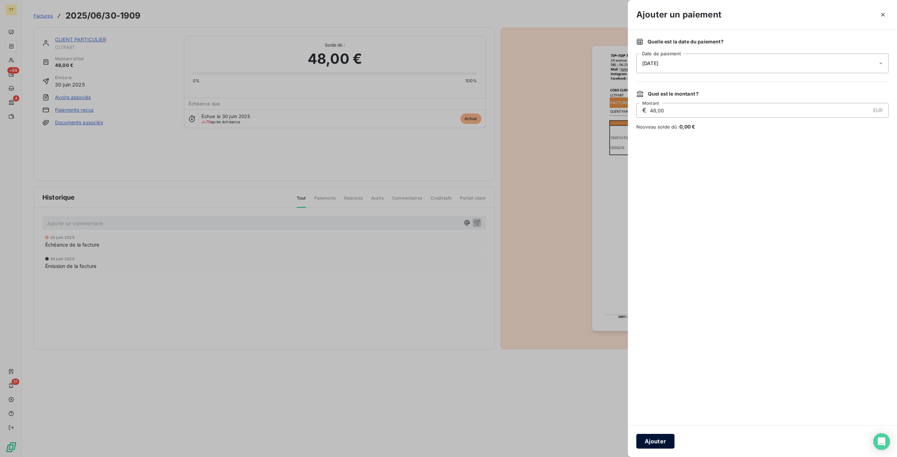
click at [658, 441] on button "Ajouter" at bounding box center [656, 441] width 38 height 15
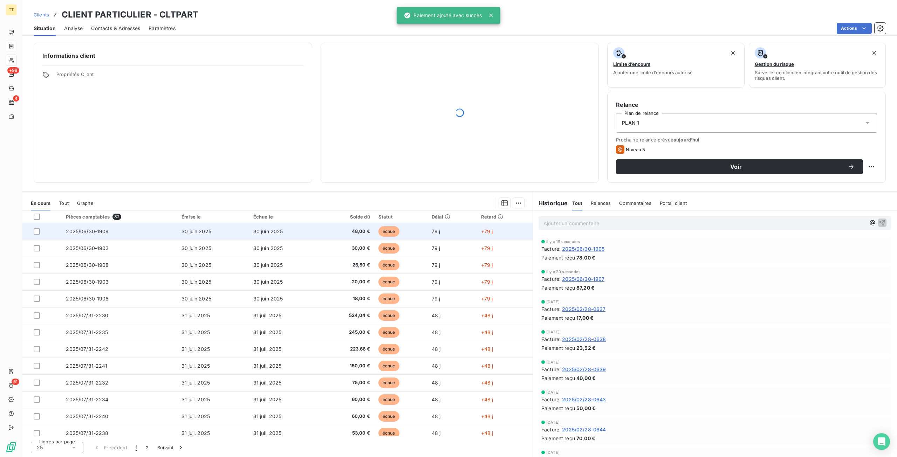
click at [386, 232] on span "échue" at bounding box center [389, 231] width 21 height 11
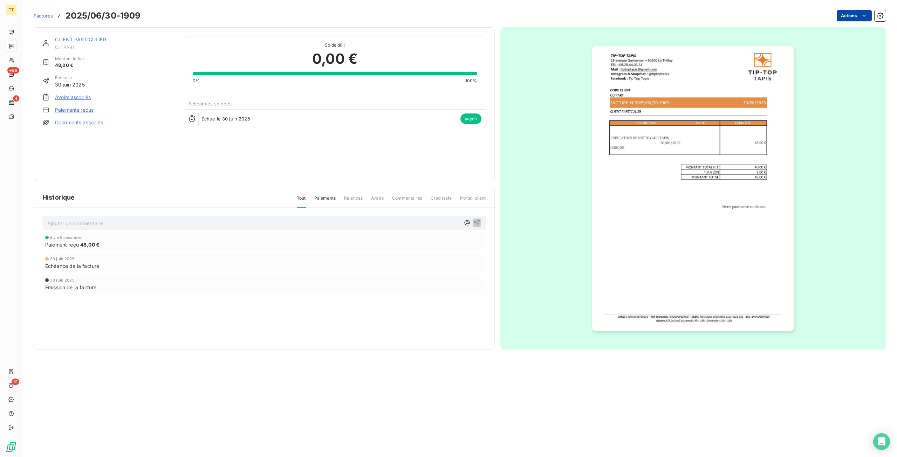
click at [855, 13] on html "TT +99 4 51 Factures 2025/06/30-1909 Actions CLIENT PARTICULIER CLTPART Montant…" at bounding box center [448, 228] width 897 height 457
click at [804, 18] on html "TT +99 4 51 Factures 2025/06/30-1909 Actions CLIENT PARTICULIER CLTPART Montant…" at bounding box center [448, 228] width 897 height 457
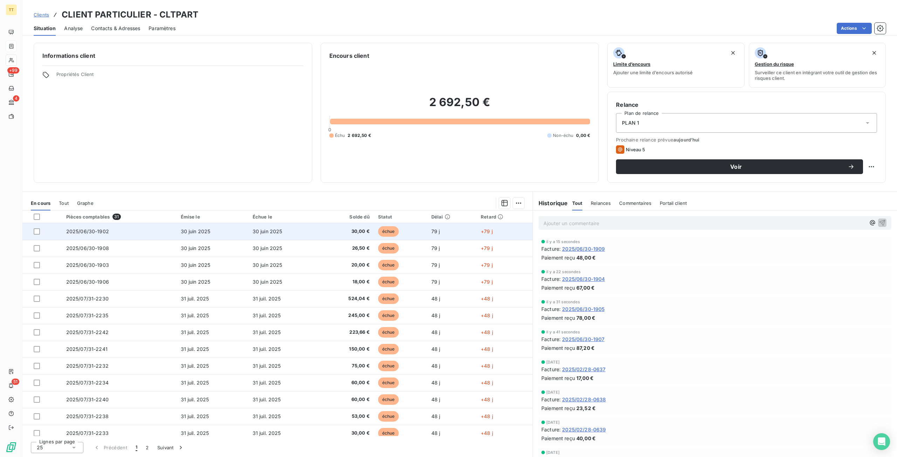
click at [377, 225] on td "échue" at bounding box center [400, 231] width 53 height 17
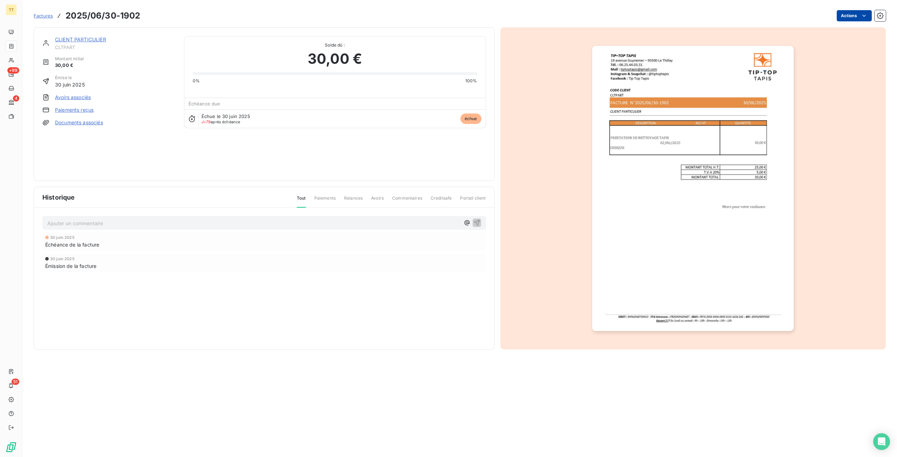
click at [843, 16] on html "TT +99 4 51 Factures 2025/06/30-1902 Actions CLIENT PARTICULIER CLTPART Montant…" at bounding box center [448, 228] width 897 height 457
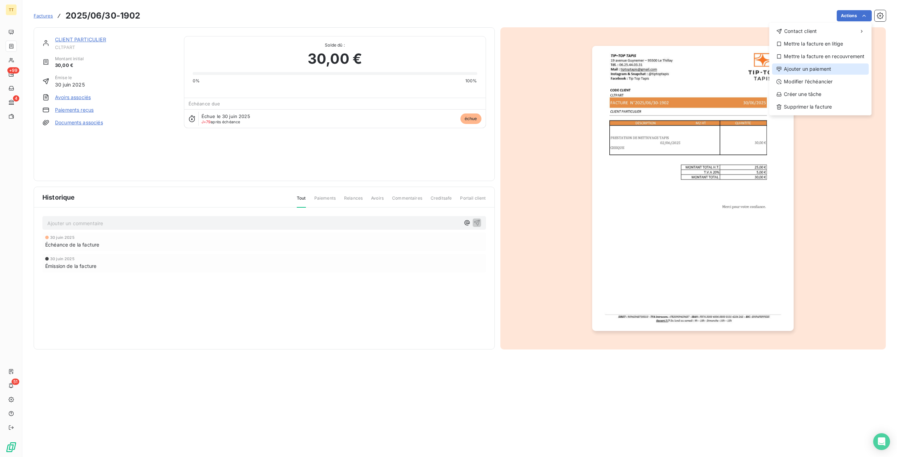
click at [797, 69] on div "Ajouter un paiement" at bounding box center [820, 68] width 97 height 11
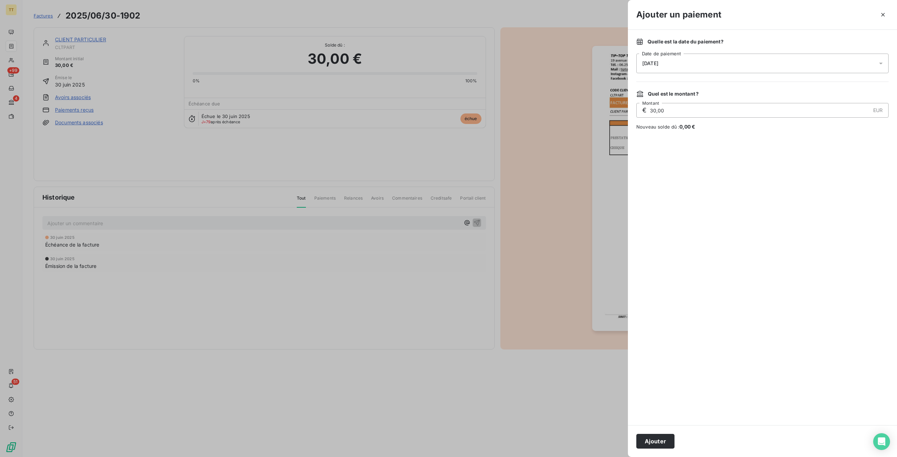
click at [648, 446] on button "Ajouter" at bounding box center [656, 441] width 38 height 15
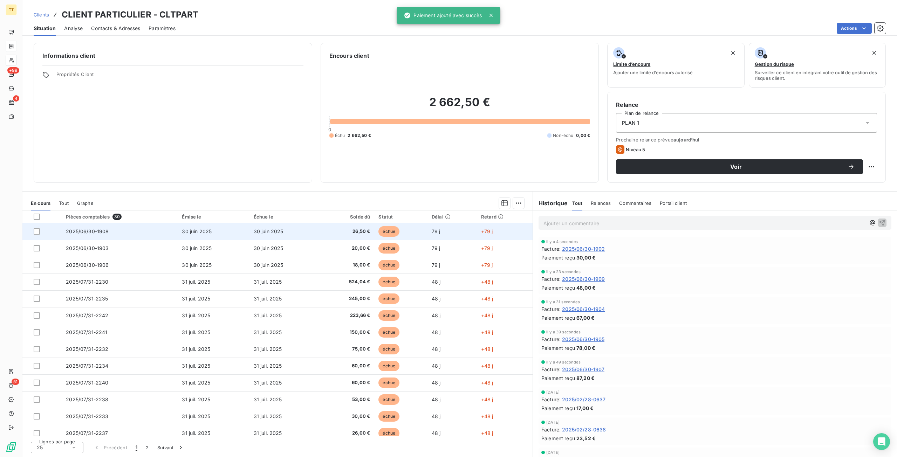
click at [332, 226] on td "26,50 €" at bounding box center [347, 231] width 53 height 17
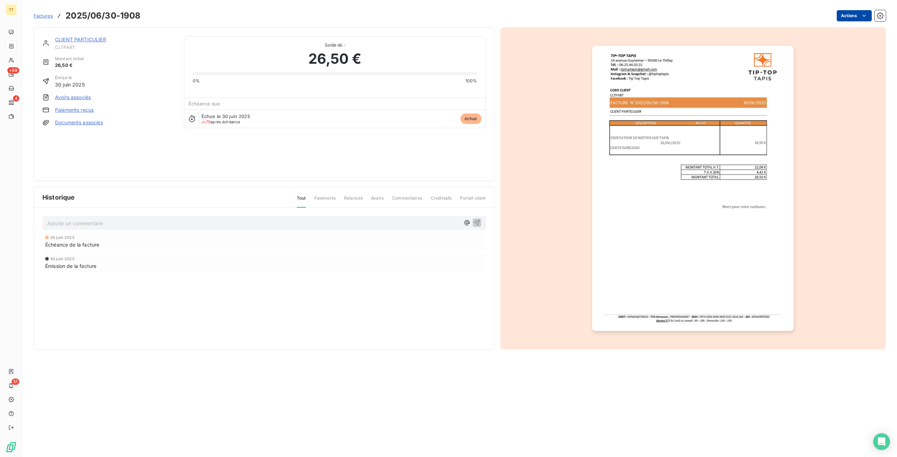
click at [860, 19] on html "TT +99 4 51 Factures 2025/06/30-1908 Actions CLIENT PARTICULIER CLTPART Montant…" at bounding box center [448, 228] width 897 height 457
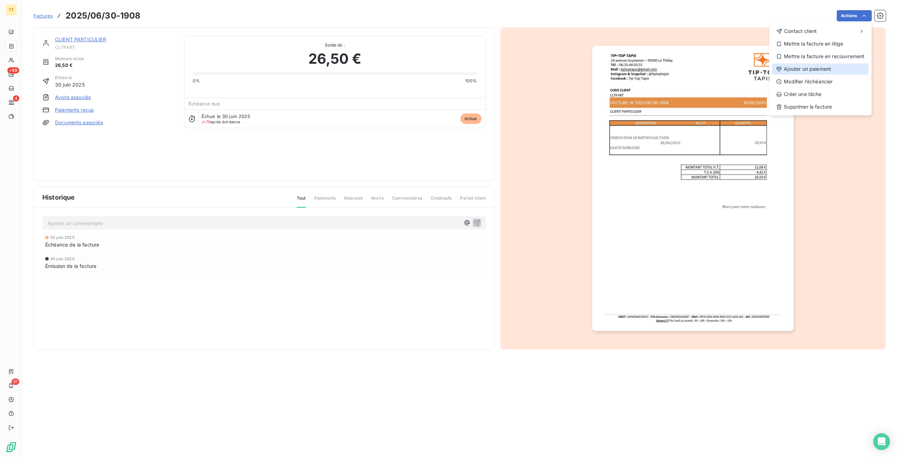
click at [817, 69] on div "Ajouter un paiement" at bounding box center [820, 68] width 97 height 11
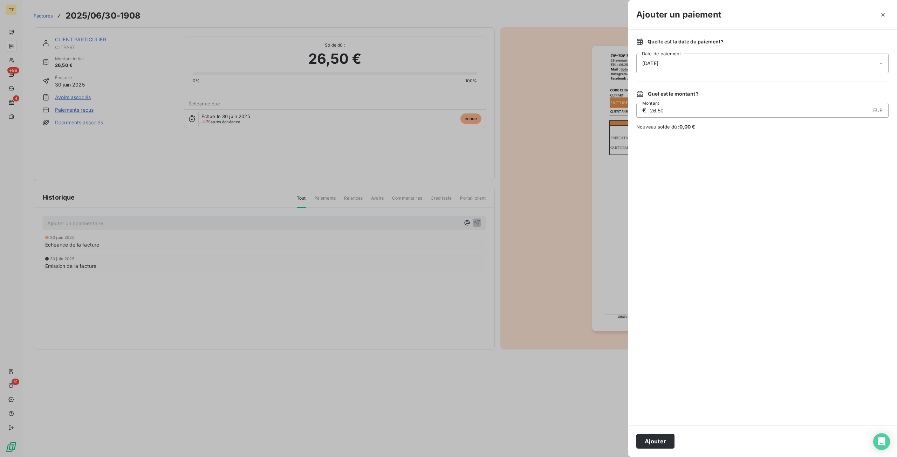
click at [650, 437] on button "Ajouter" at bounding box center [656, 441] width 38 height 15
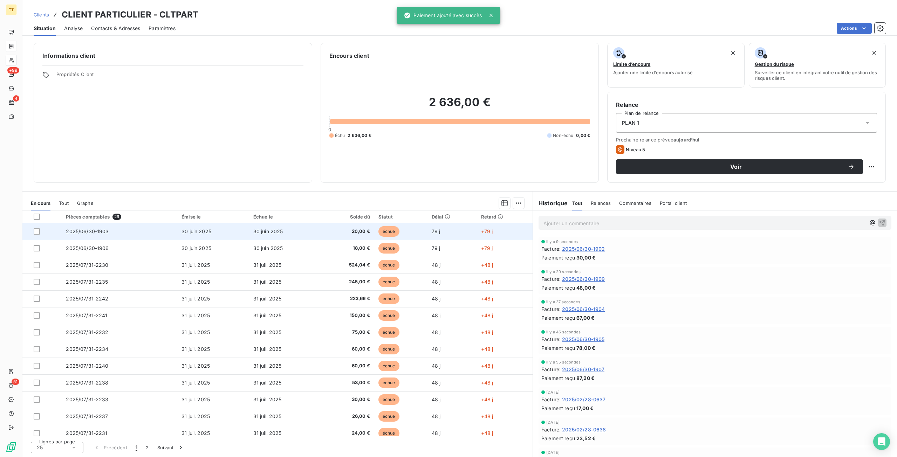
click at [389, 238] on td "échue" at bounding box center [400, 231] width 53 height 17
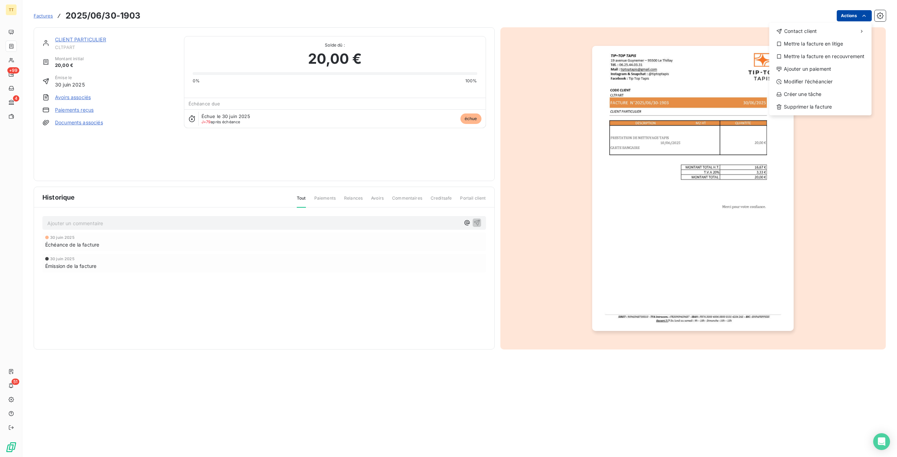
click at [844, 12] on html "TT +99 4 51 Factures 2025/06/30-1903 Actions Contact client Mettre la facture e…" at bounding box center [448, 228] width 897 height 457
click at [822, 63] on div "Ajouter un paiement" at bounding box center [820, 68] width 97 height 11
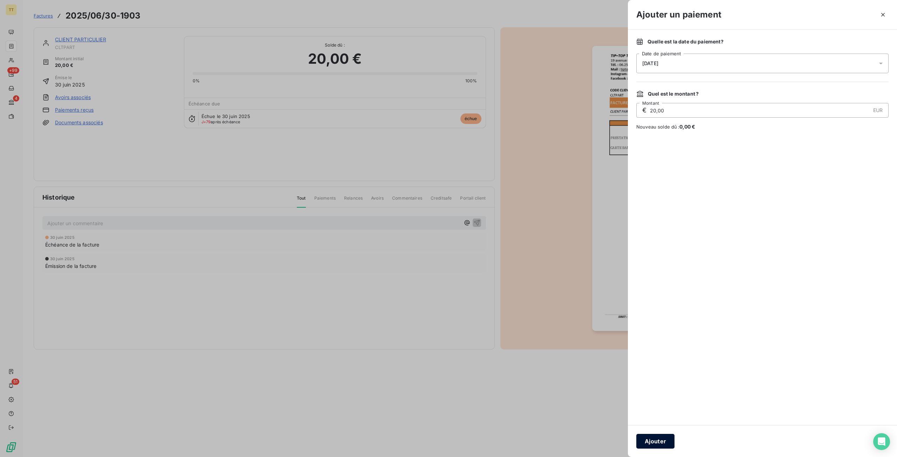
click at [651, 436] on button "Ajouter" at bounding box center [656, 441] width 38 height 15
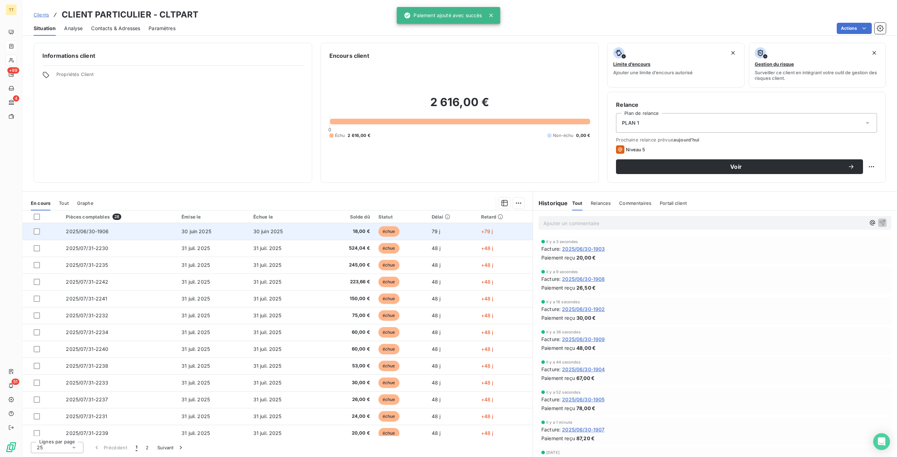
click at [347, 236] on td "18,00 €" at bounding box center [348, 231] width 54 height 17
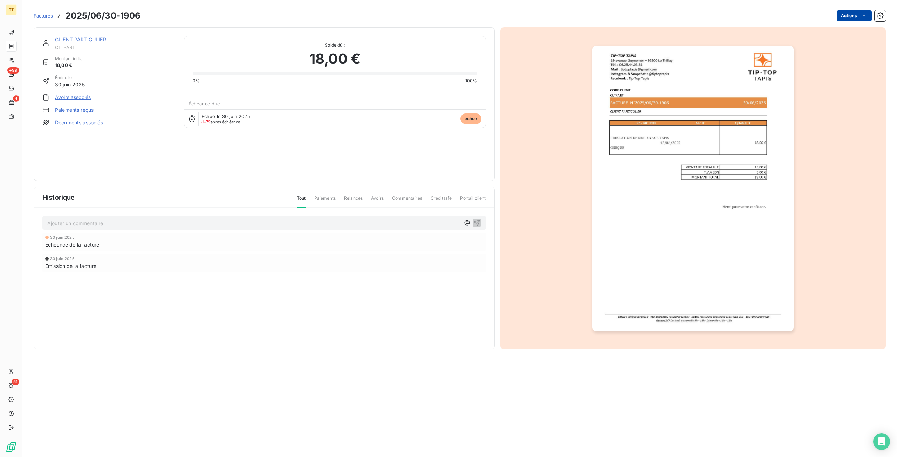
click at [841, 20] on html "TT +99 4 51 Factures 2025/06/30-1906 Actions CLIENT PARTICULIER CLTPART Montant…" at bounding box center [448, 228] width 897 height 457
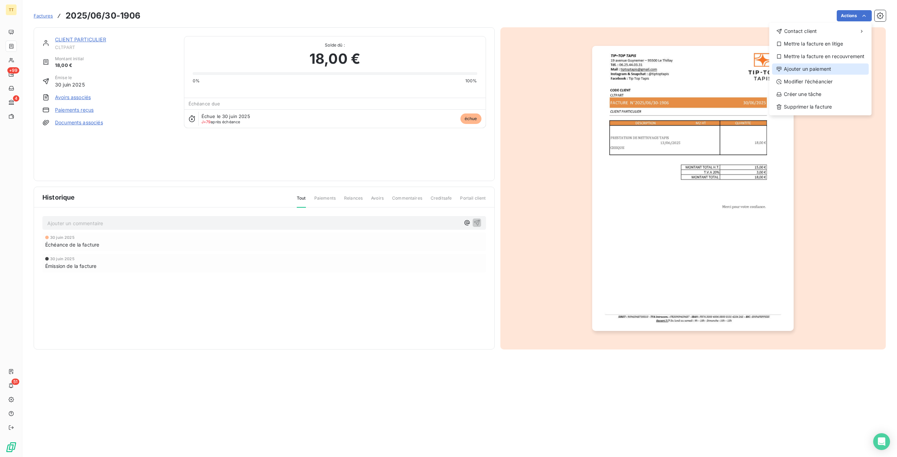
click at [829, 71] on div "Ajouter un paiement" at bounding box center [820, 68] width 97 height 11
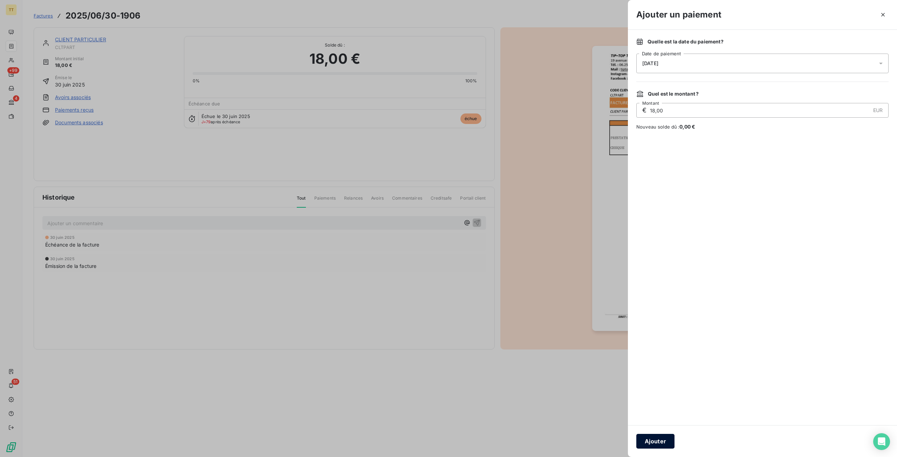
click at [671, 442] on button "Ajouter" at bounding box center [656, 441] width 38 height 15
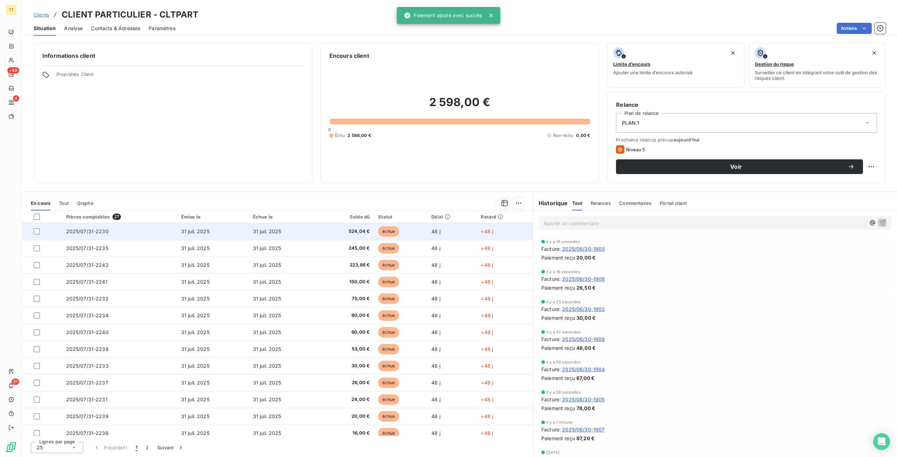
click at [353, 225] on td "524,04 €" at bounding box center [347, 231] width 54 height 17
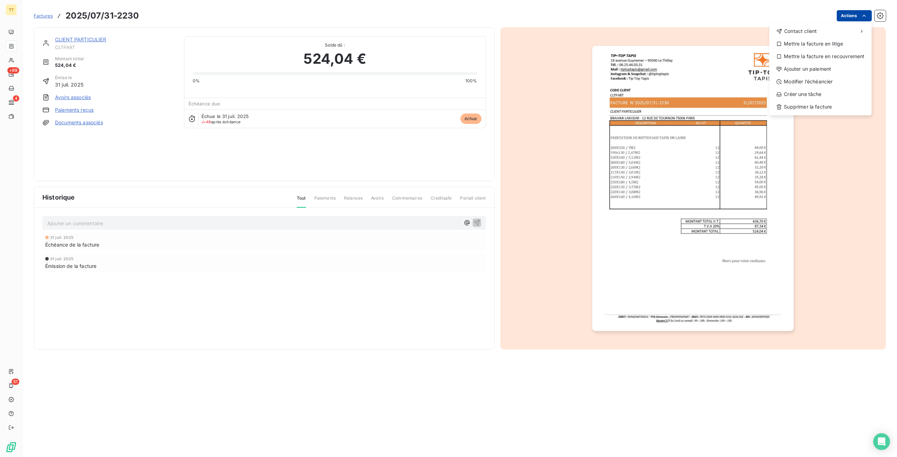
click at [858, 13] on html "TT +99 4 51 Factures 2025/07/31-2230 Actions Contact client Mettre la facture e…" at bounding box center [448, 228] width 897 height 457
click at [832, 65] on div "Ajouter un paiement" at bounding box center [820, 68] width 97 height 11
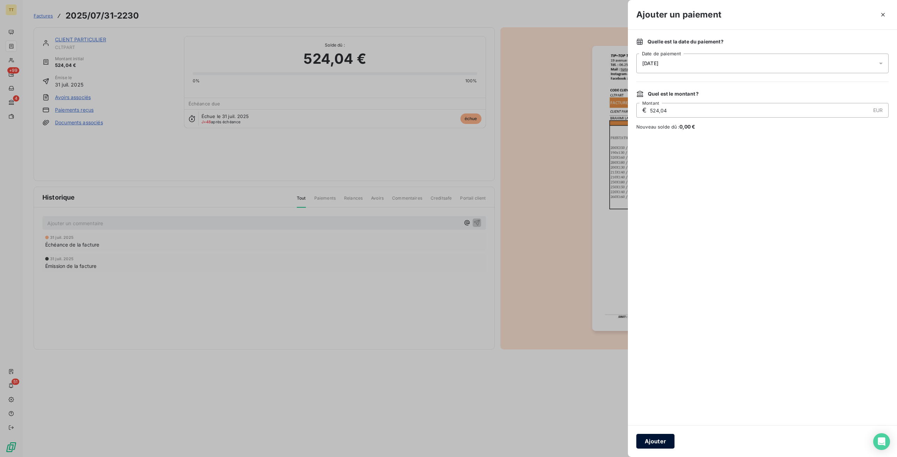
click at [650, 442] on button "Ajouter" at bounding box center [656, 441] width 38 height 15
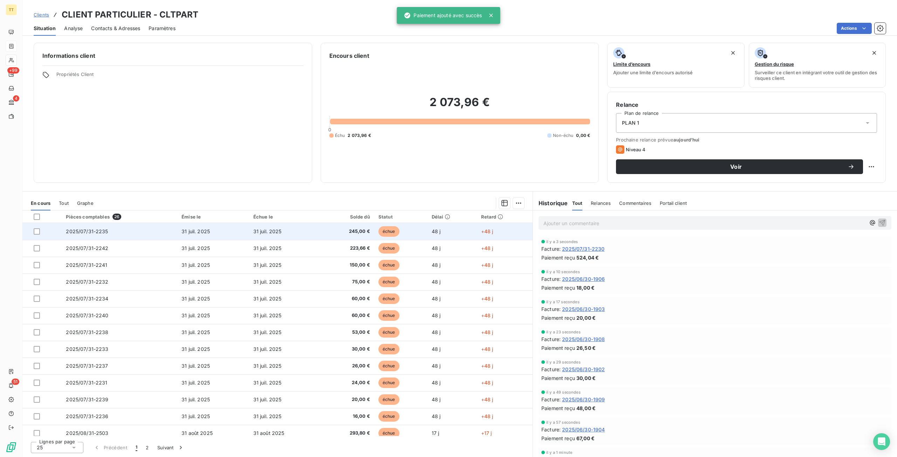
click at [344, 230] on span "245,00 €" at bounding box center [347, 231] width 45 height 7
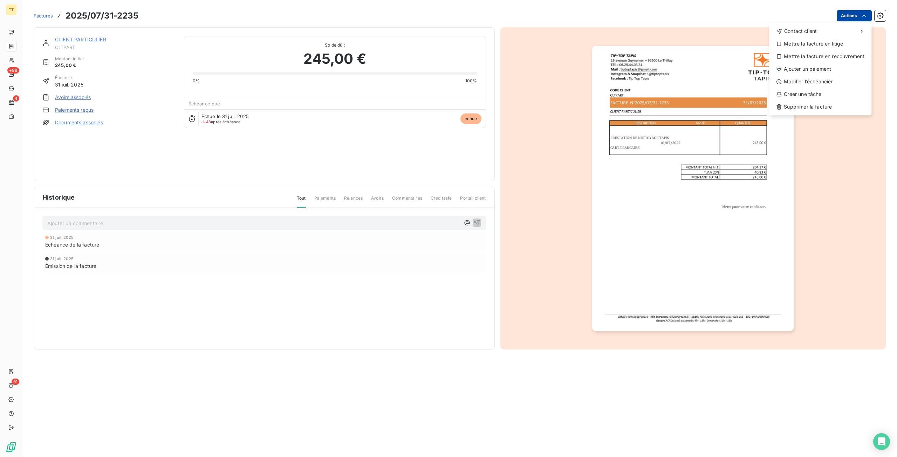
click at [851, 14] on html "TT +99 4 51 Factures 2025/07/31-2235 Actions Contact client Mettre la facture e…" at bounding box center [448, 228] width 897 height 457
click at [833, 68] on div "Ajouter un paiement" at bounding box center [820, 68] width 97 height 11
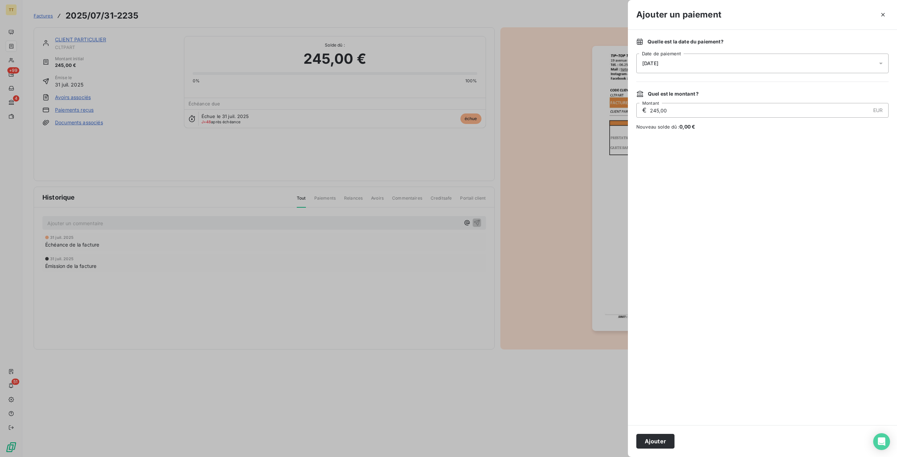
click at [668, 436] on button "Ajouter" at bounding box center [656, 441] width 38 height 15
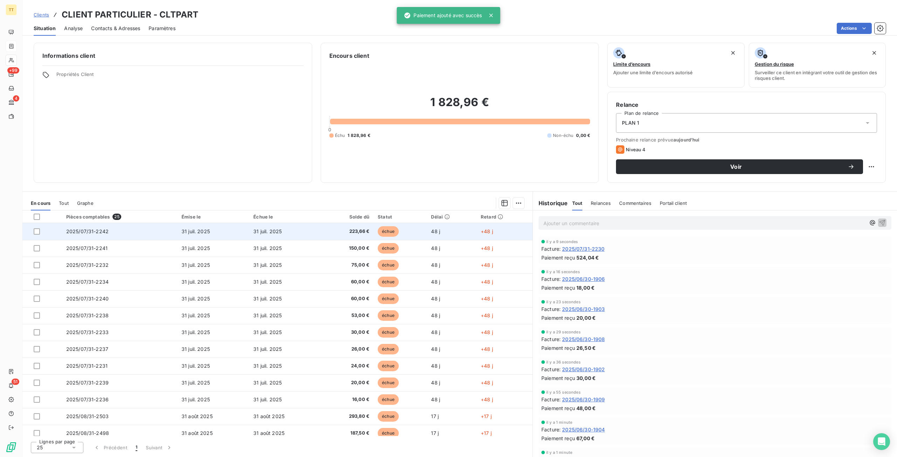
click at [368, 228] on td "223,66 €" at bounding box center [347, 231] width 53 height 17
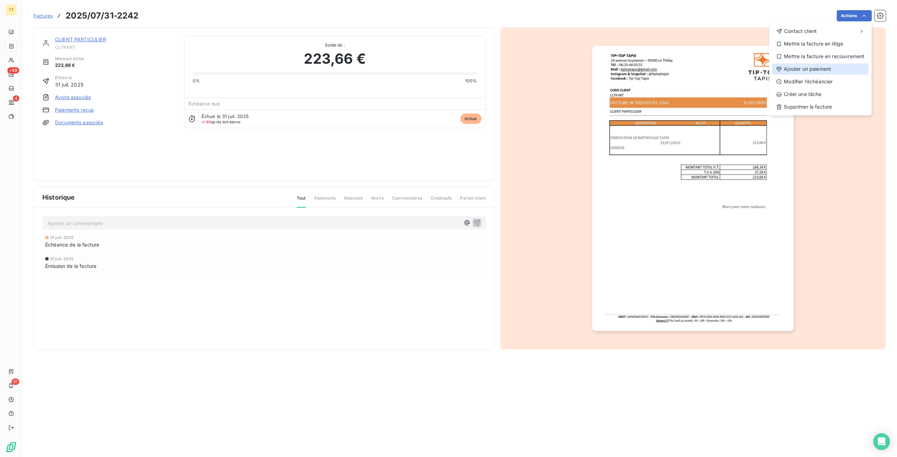
click at [808, 73] on div "Ajouter un paiement" at bounding box center [820, 68] width 97 height 11
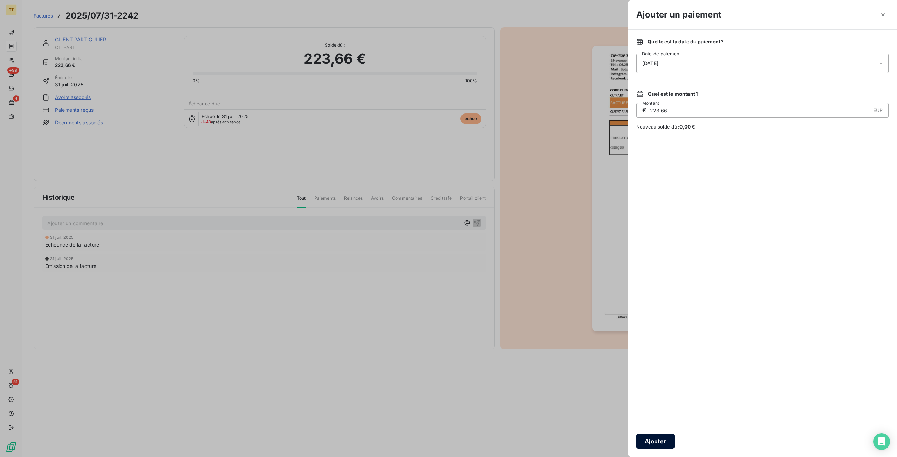
click at [661, 442] on button "Ajouter" at bounding box center [656, 441] width 38 height 15
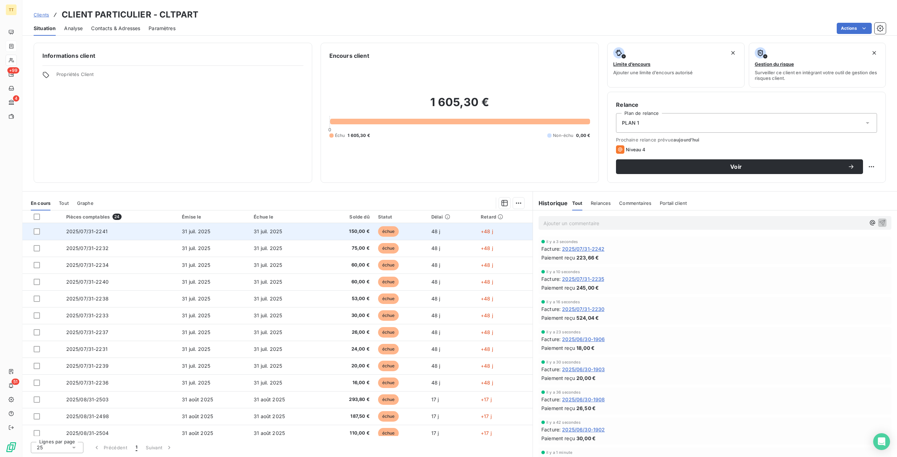
click at [294, 229] on td "31 juil. 2025" at bounding box center [286, 231] width 72 height 17
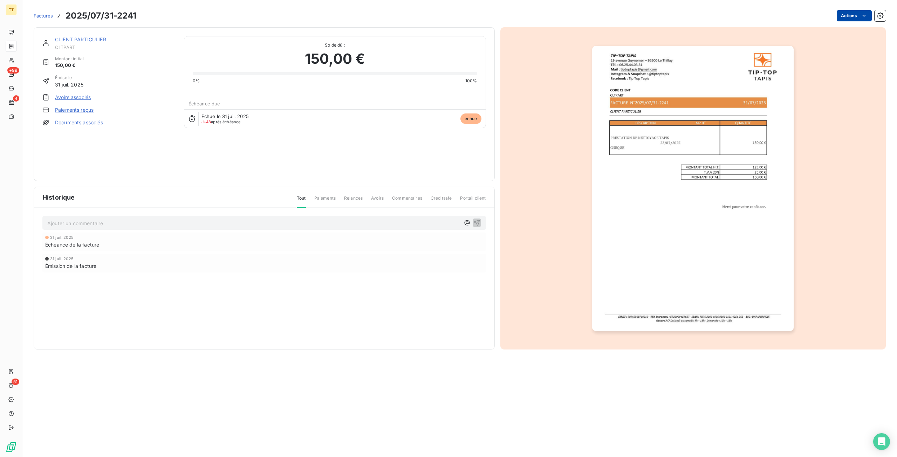
click at [855, 19] on html "TT +99 4 51 Factures 2025/07/31-2241 Actions CLIENT PARTICULIER CLTPART Montant…" at bounding box center [448, 228] width 897 height 457
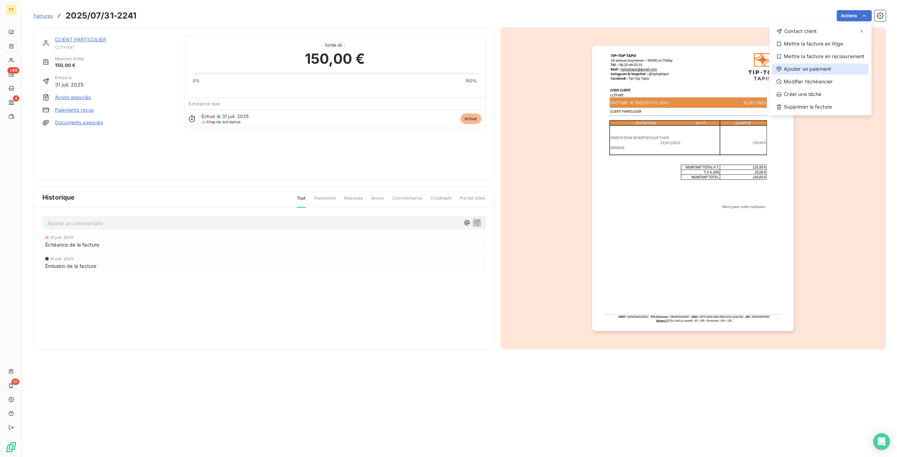
click at [806, 70] on div "Ajouter un paiement" at bounding box center [820, 68] width 97 height 11
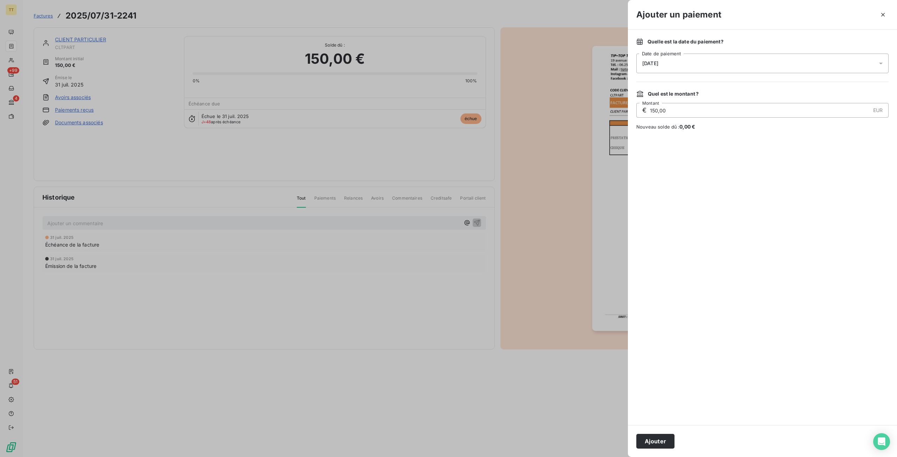
click at [648, 446] on button "Ajouter" at bounding box center [656, 441] width 38 height 15
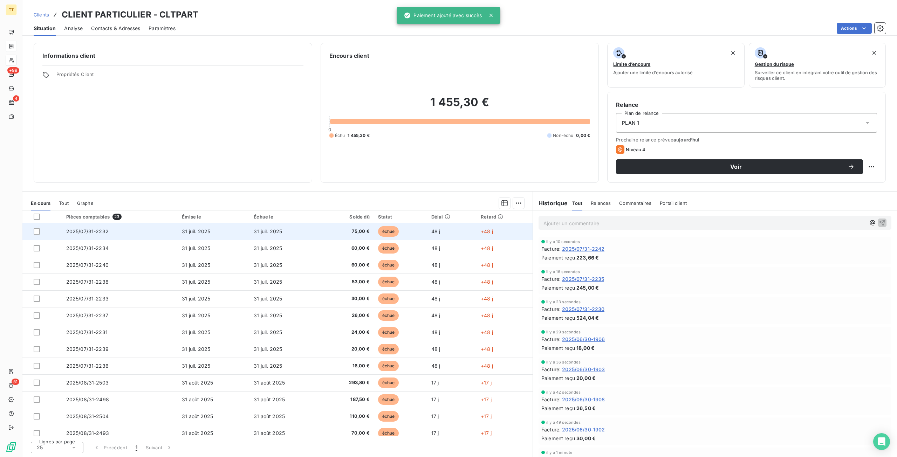
click at [350, 227] on td "75,00 €" at bounding box center [347, 231] width 52 height 17
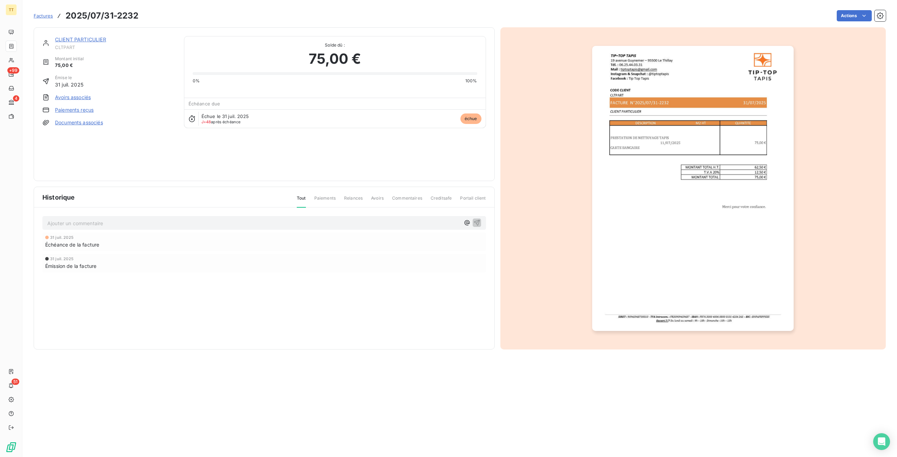
click at [854, 21] on div "Factures 2025/07/31-2232 Actions" at bounding box center [460, 15] width 853 height 15
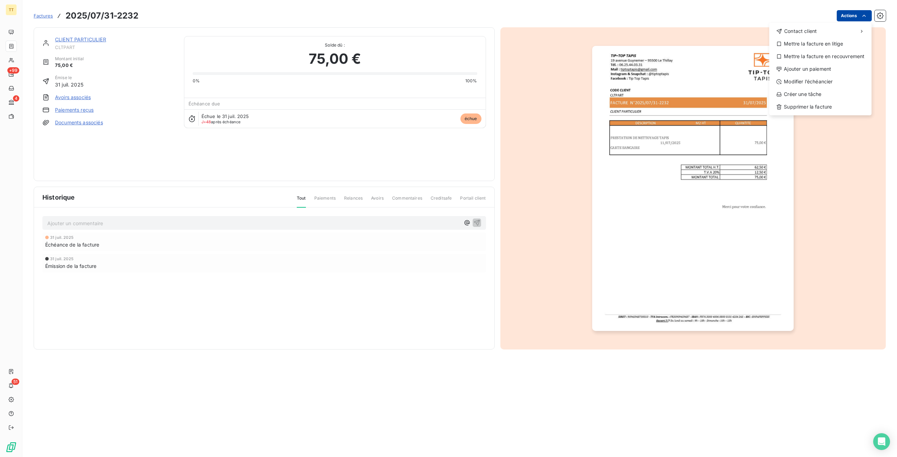
click at [854, 19] on html "TT +99 4 51 Factures 2025/07/31-2232 Actions Contact client Mettre la facture e…" at bounding box center [448, 228] width 897 height 457
click at [823, 67] on div "Ajouter un paiement" at bounding box center [820, 68] width 97 height 11
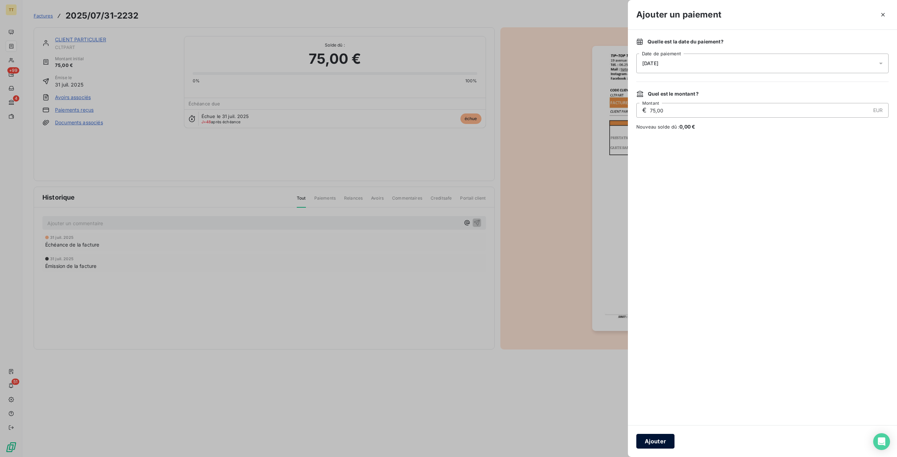
click at [667, 443] on button "Ajouter" at bounding box center [656, 441] width 38 height 15
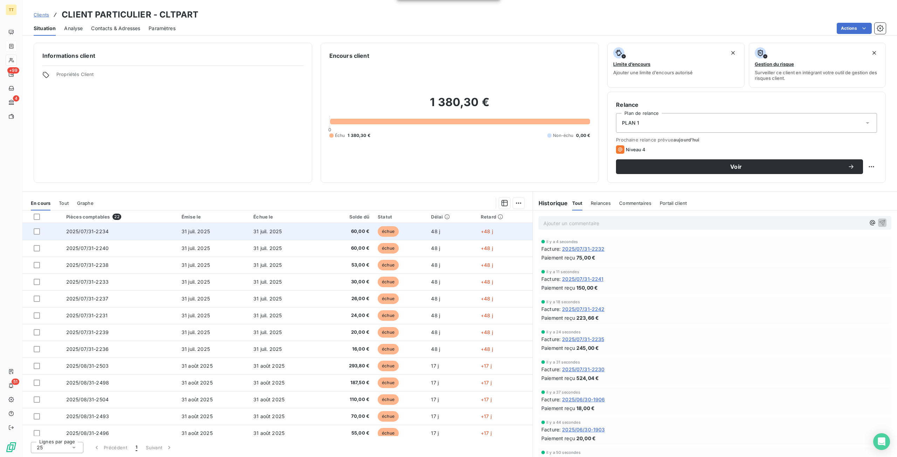
click at [315, 232] on td "31 juil. 2025" at bounding box center [285, 231] width 72 height 17
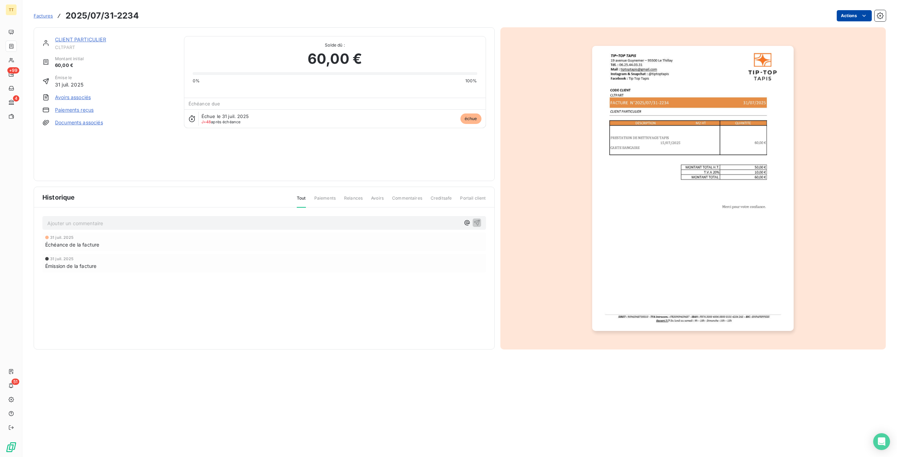
click at [855, 20] on html "TT +99 4 51 Factures 2025/07/31-2234 Actions CLIENT PARTICULIER CLTPART Montant…" at bounding box center [448, 228] width 897 height 457
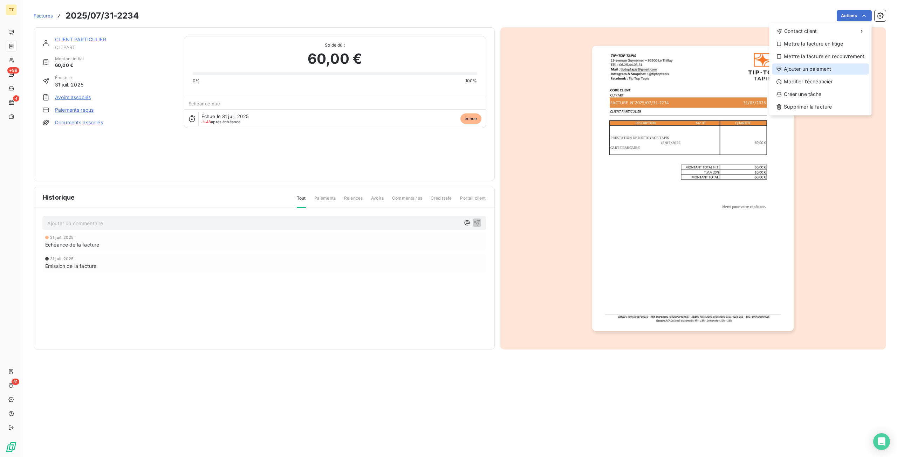
click at [804, 66] on div "Ajouter un paiement" at bounding box center [820, 68] width 97 height 11
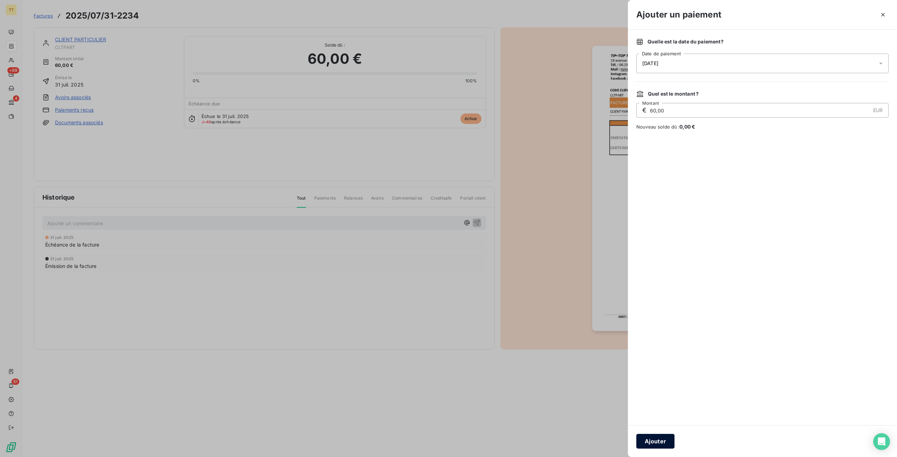
click at [652, 442] on button "Ajouter" at bounding box center [656, 441] width 38 height 15
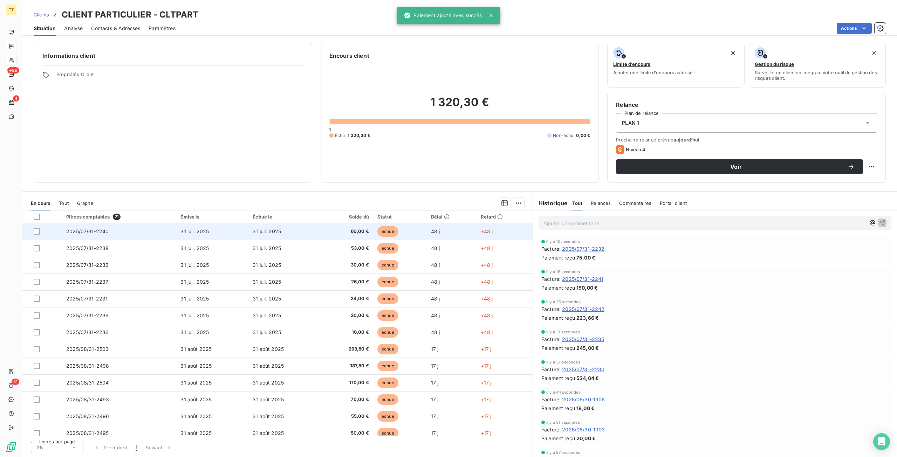
click at [443, 227] on td "48 j" at bounding box center [452, 231] width 50 height 17
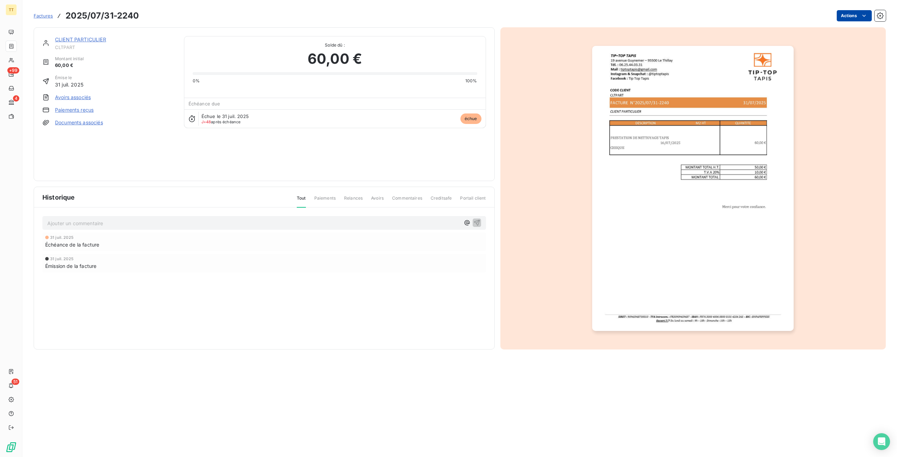
click at [859, 16] on html "TT +99 4 51 Factures 2025/07/31-2240 Actions CLIENT PARTICULIER CLTPART Montant…" at bounding box center [448, 228] width 897 height 457
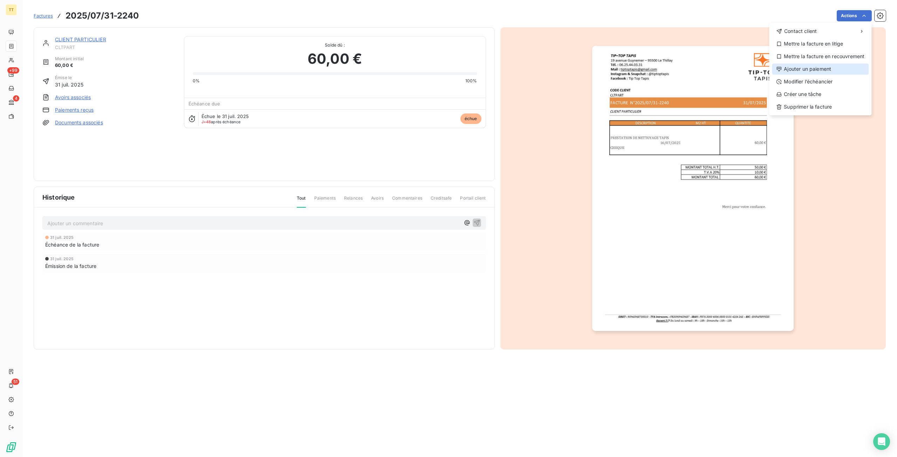
click at [814, 69] on div "Ajouter un paiement" at bounding box center [820, 68] width 97 height 11
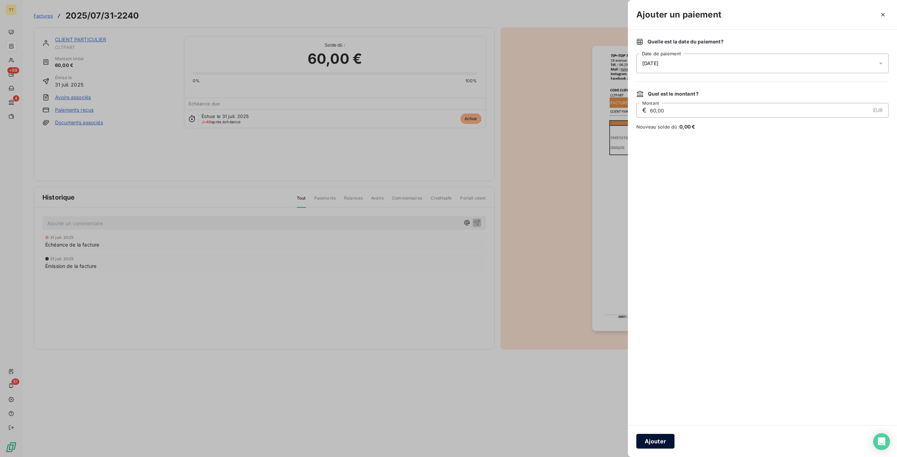
click at [654, 443] on button "Ajouter" at bounding box center [656, 441] width 38 height 15
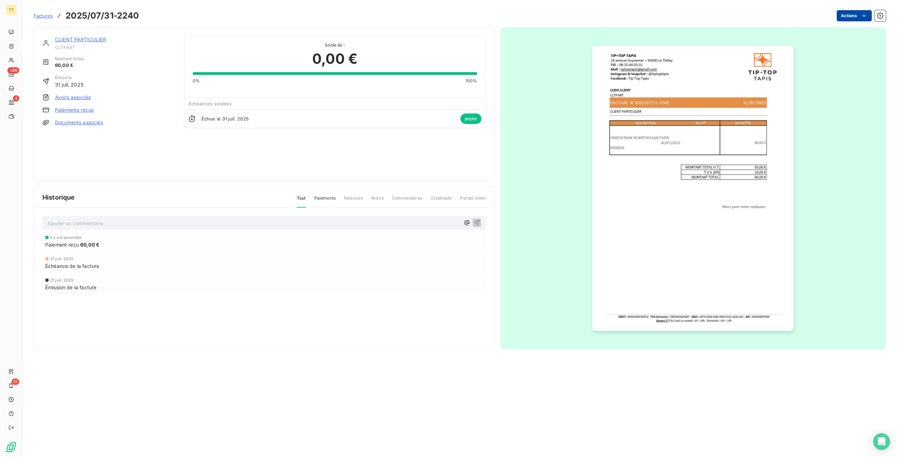
click at [854, 15] on html "TT +99 4 51 Factures 2025/07/31-2240 Actions CLIENT PARTICULIER CLTPART Montant…" at bounding box center [448, 228] width 897 height 457
click at [81, 255] on html "TT +99 4 51 Factures 2025/07/31-2240 Actions Contact client Créer une tâche Sup…" at bounding box center [448, 228] width 897 height 457
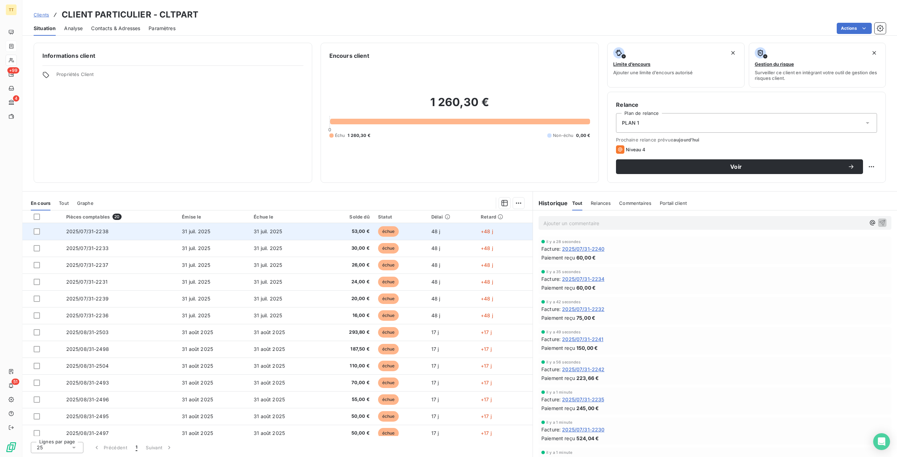
click at [362, 230] on span "53,00 €" at bounding box center [348, 231] width 44 height 7
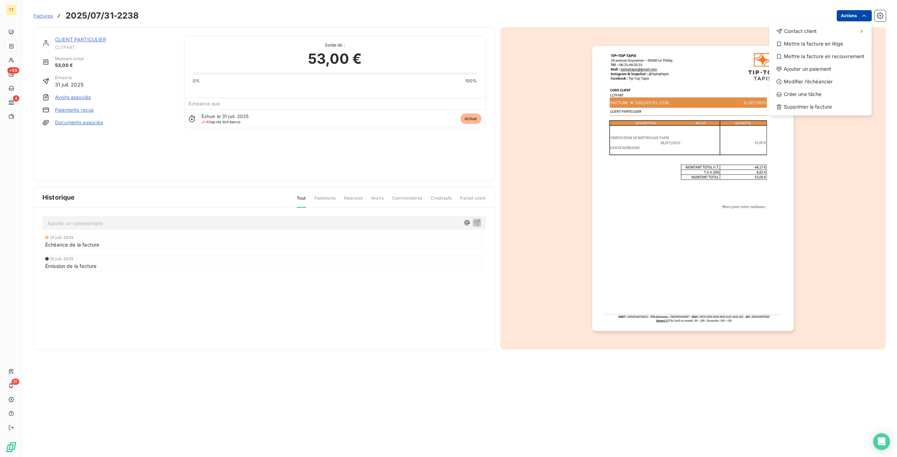
click at [850, 14] on html "TT +99 4 51 Factures 2025/07/31-2238 Actions Contact client Mettre la facture e…" at bounding box center [448, 228] width 897 height 457
click at [820, 69] on div "Ajouter un paiement" at bounding box center [820, 68] width 97 height 11
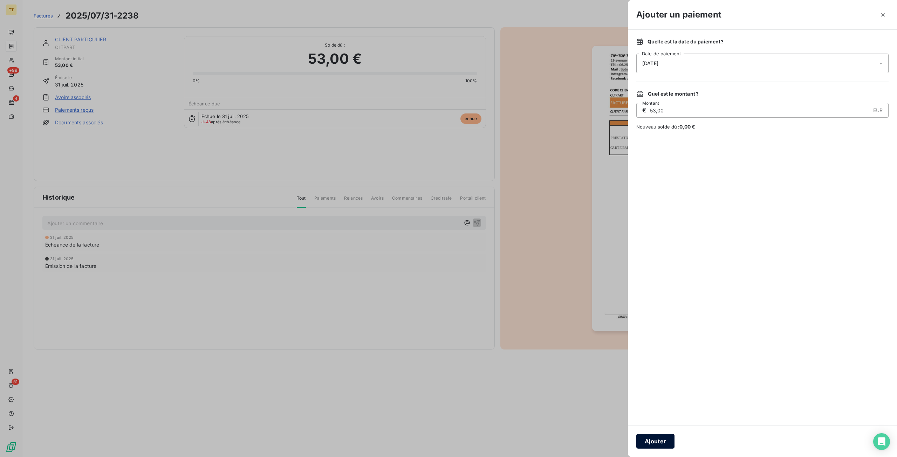
click at [658, 443] on button "Ajouter" at bounding box center [656, 441] width 38 height 15
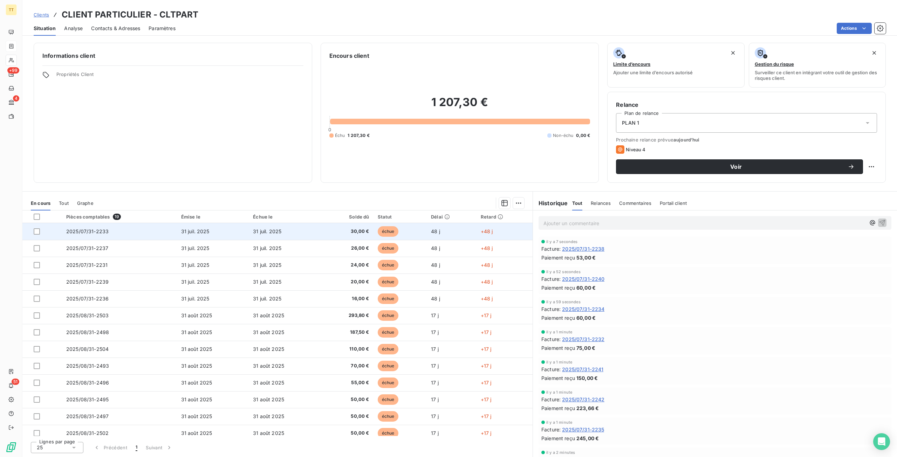
click at [382, 232] on span "échue" at bounding box center [388, 231] width 21 height 11
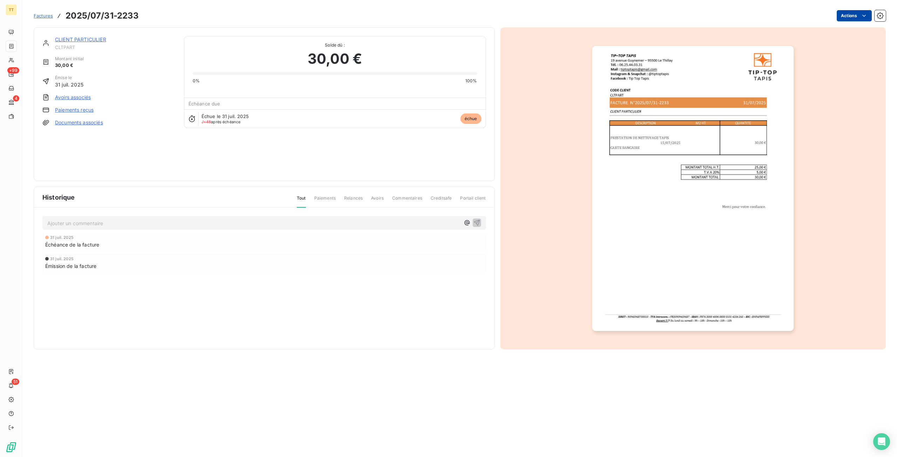
click at [853, 15] on html "TT +99 4 51 Factures 2025/07/31-2233 Actions CLIENT PARTICULIER CLTPART Montant…" at bounding box center [448, 228] width 897 height 457
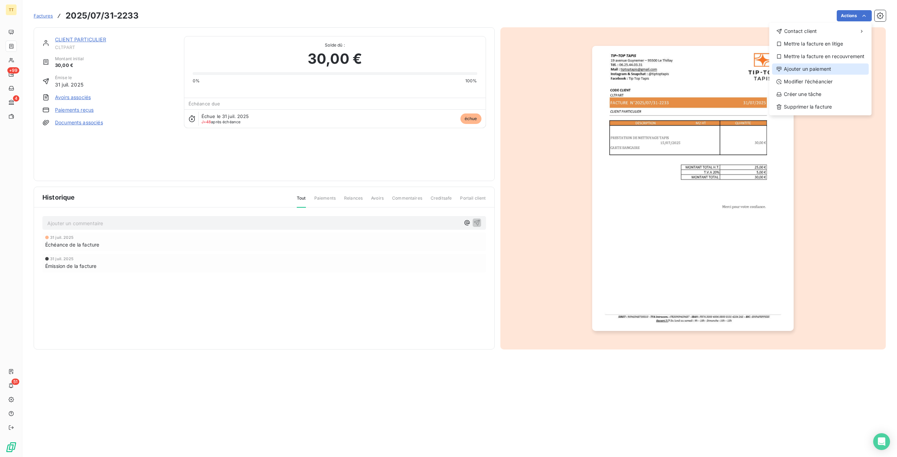
click at [794, 72] on div "Ajouter un paiement" at bounding box center [820, 68] width 97 height 11
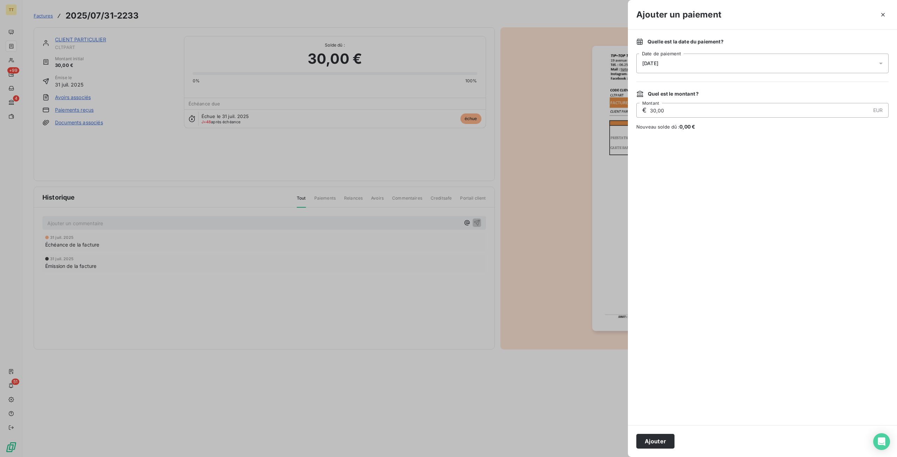
click at [664, 439] on button "Ajouter" at bounding box center [656, 441] width 38 height 15
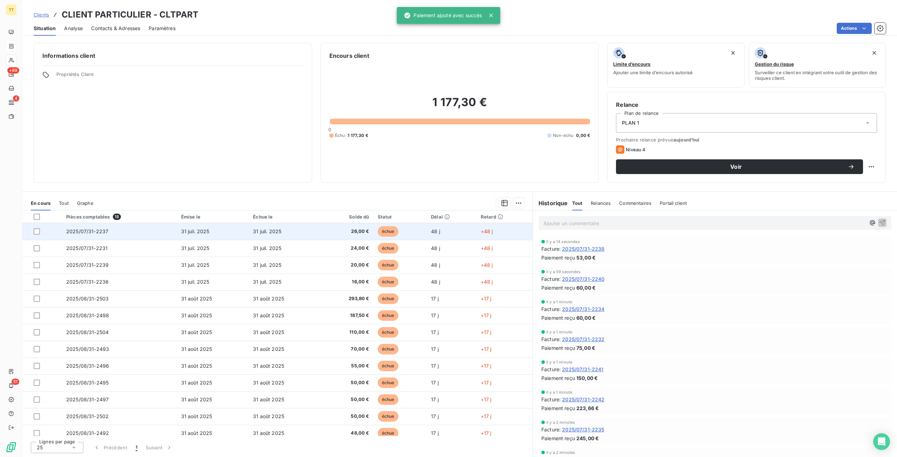
click at [394, 231] on span "échue" at bounding box center [388, 231] width 21 height 11
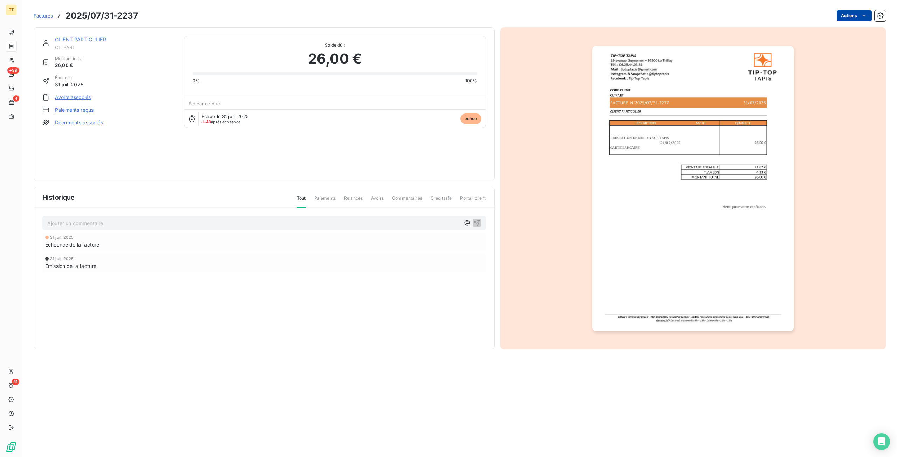
click at [850, 16] on html "TT +99 4 51 Factures 2025/07/31-2237 Actions CLIENT PARTICULIER CLTPART Montant…" at bounding box center [448, 228] width 897 height 457
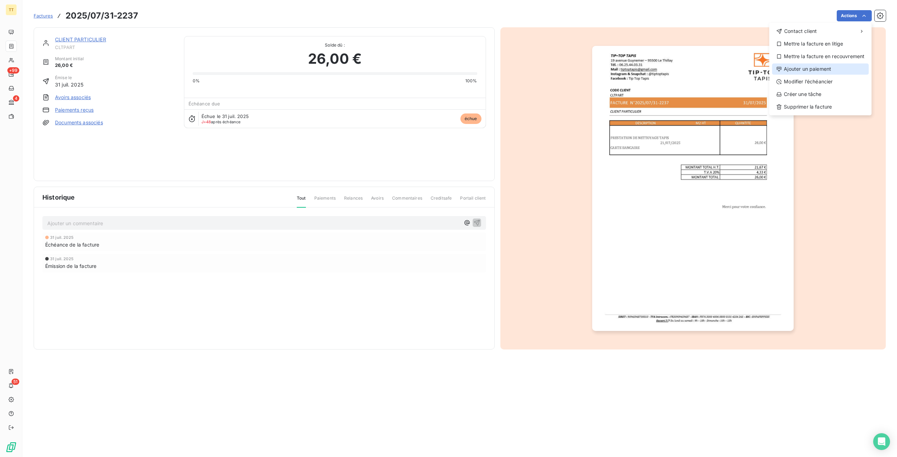
click at [825, 69] on div "Ajouter un paiement" at bounding box center [820, 68] width 97 height 11
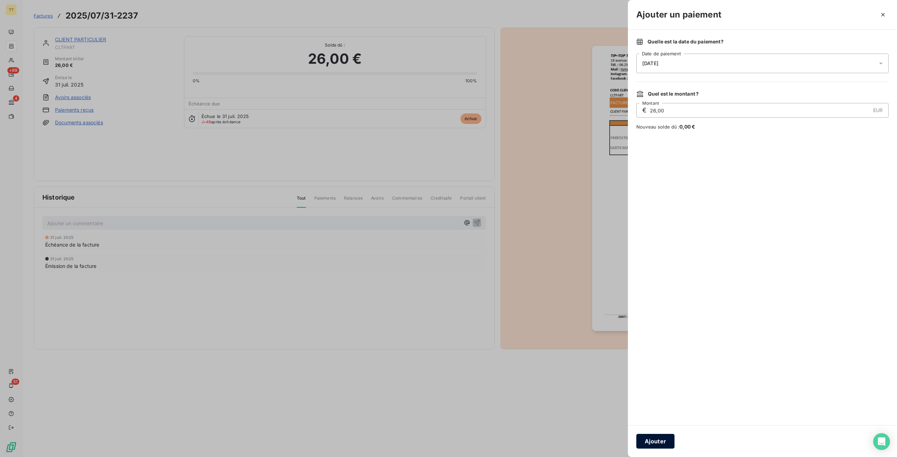
click at [647, 441] on button "Ajouter" at bounding box center [656, 441] width 38 height 15
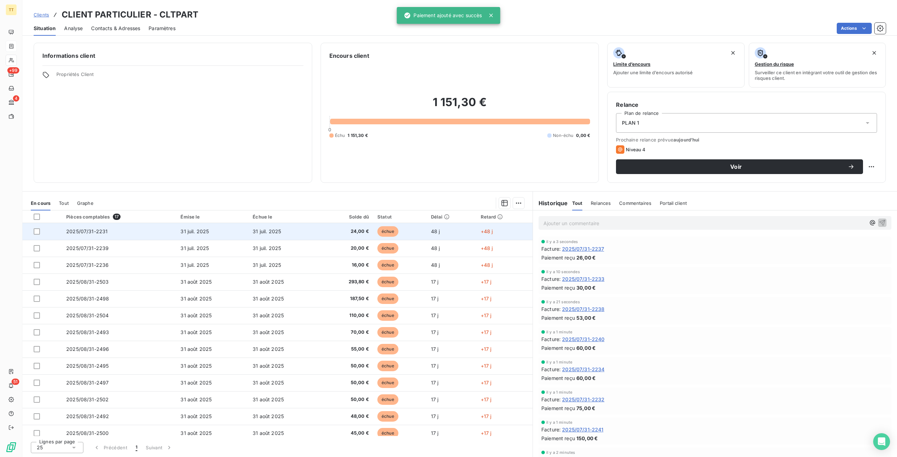
click at [367, 234] on span "24,00 €" at bounding box center [347, 231] width 44 height 7
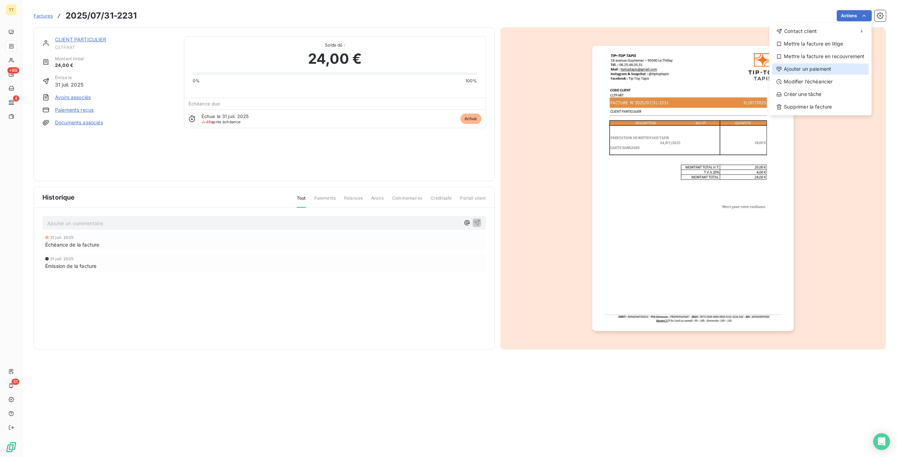
click at [793, 69] on div "Ajouter un paiement" at bounding box center [820, 68] width 97 height 11
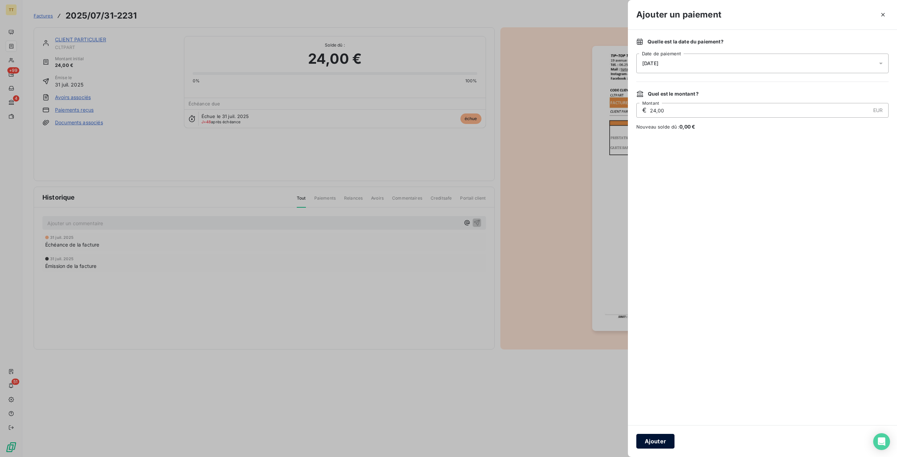
click at [660, 442] on button "Ajouter" at bounding box center [656, 441] width 38 height 15
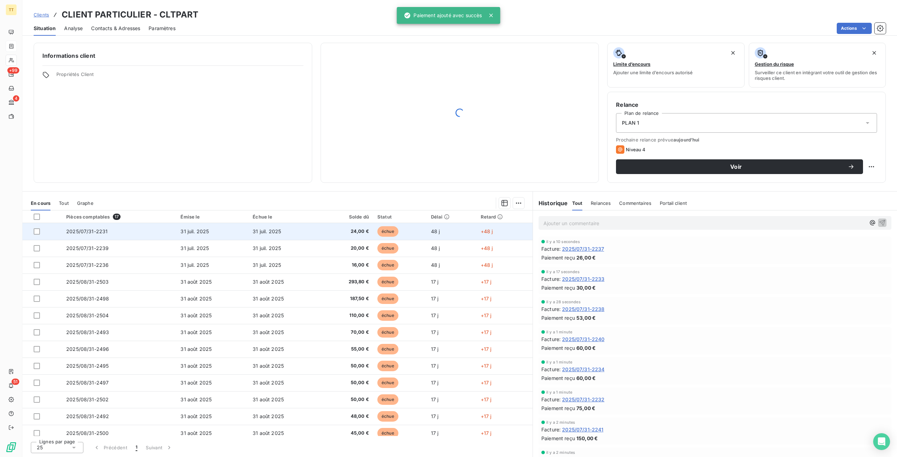
click at [232, 230] on td "31 juil. 2025" at bounding box center [212, 231] width 72 height 17
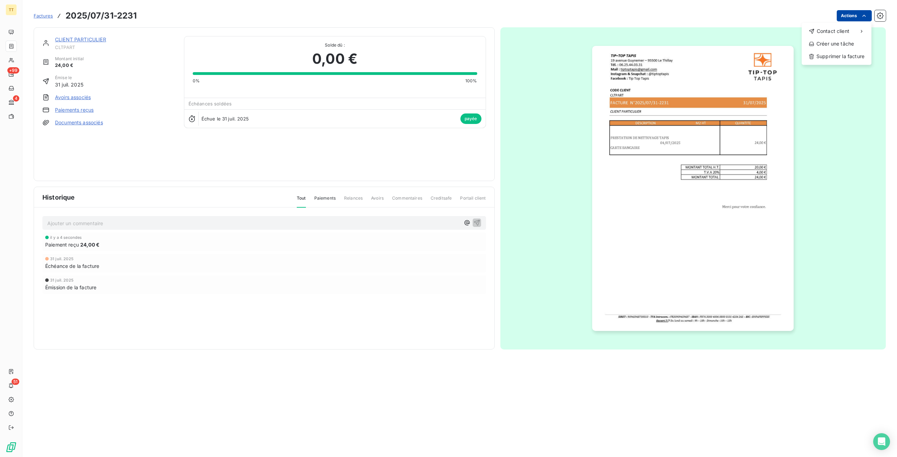
click at [852, 15] on html "TT +99 4 51 Factures 2025/07/31-2231 Actions Contact client Créer une tâche Sup…" at bounding box center [448, 228] width 897 height 457
click at [317, 308] on html "TT +99 4 51 Factures 2025/07/31-2231 Actions Contact client Envoyer un email En…" at bounding box center [448, 228] width 897 height 457
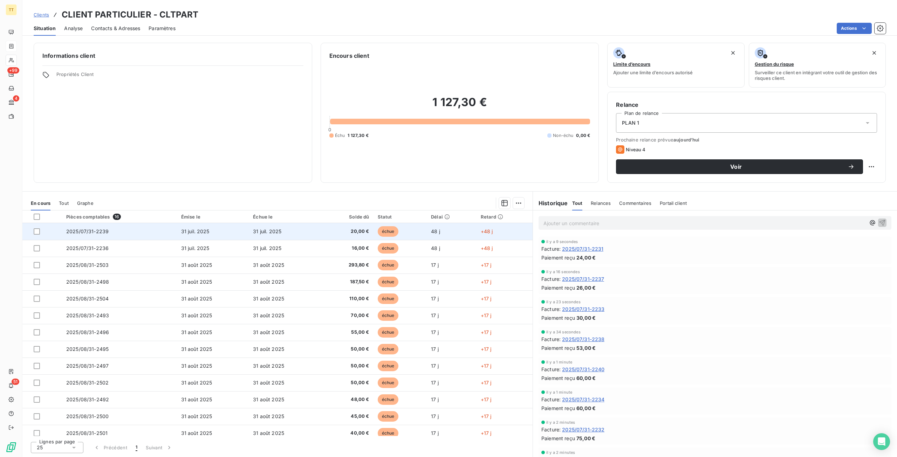
click at [314, 236] on td "31 juil. 2025" at bounding box center [285, 231] width 72 height 17
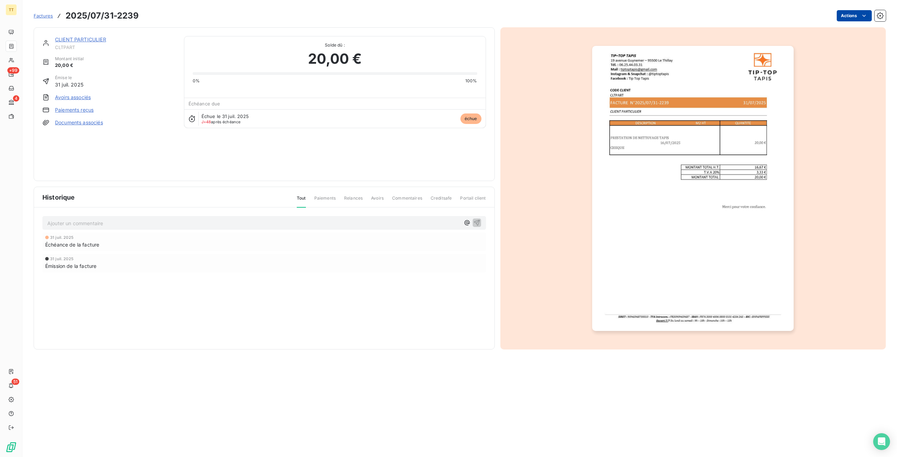
click at [850, 20] on html "TT +99 4 51 Factures 2025/07/31-2239 Actions CLIENT PARTICULIER CLTPART Montant…" at bounding box center [448, 228] width 897 height 457
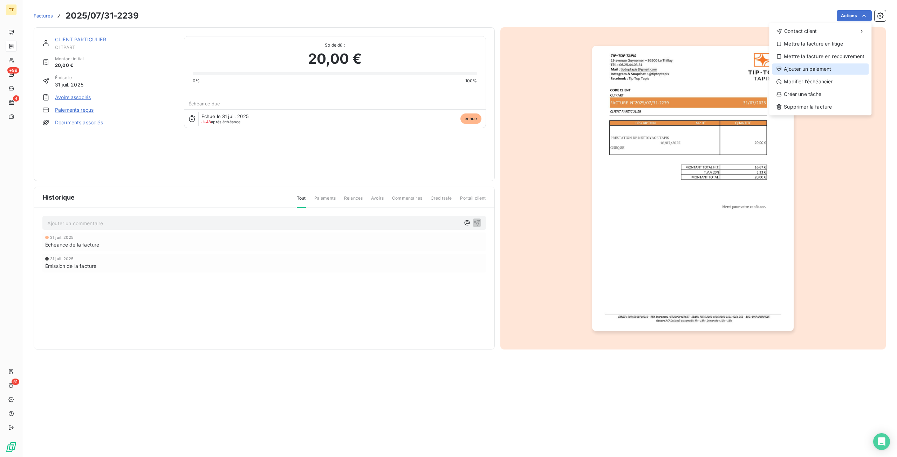
click at [818, 67] on div "Ajouter un paiement" at bounding box center [820, 68] width 97 height 11
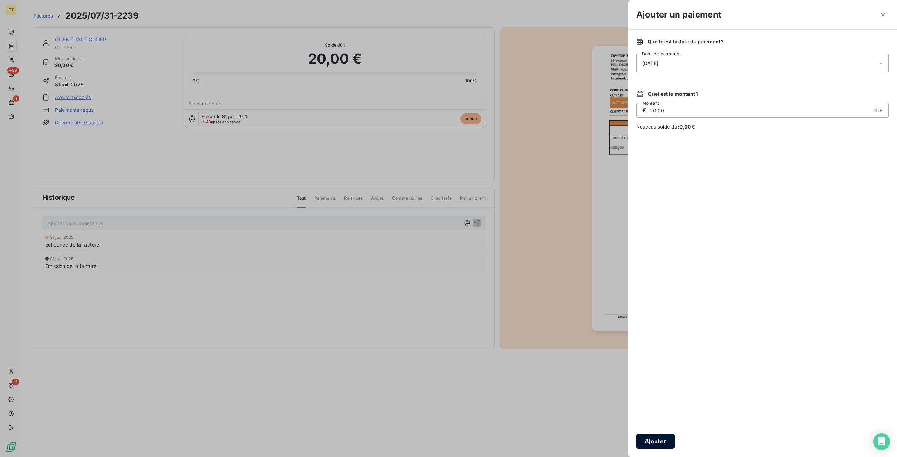
click at [664, 441] on button "Ajouter" at bounding box center [656, 441] width 38 height 15
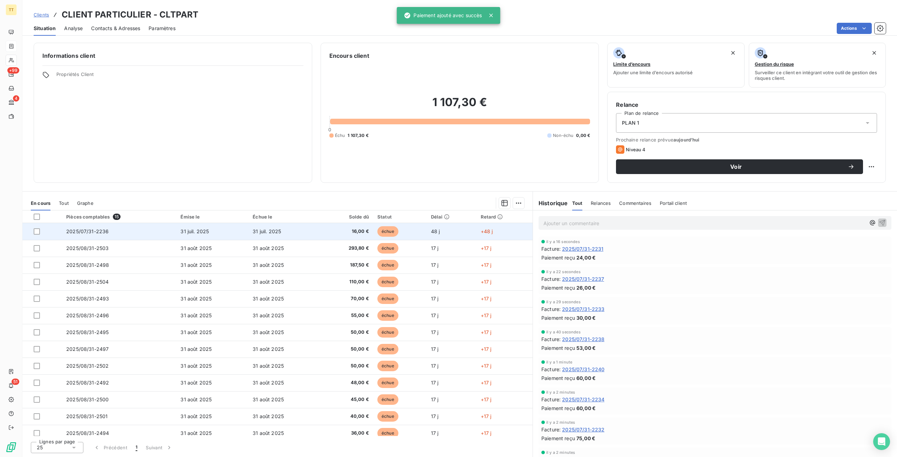
click at [308, 234] on td "31 juil. 2025" at bounding box center [285, 231] width 72 height 17
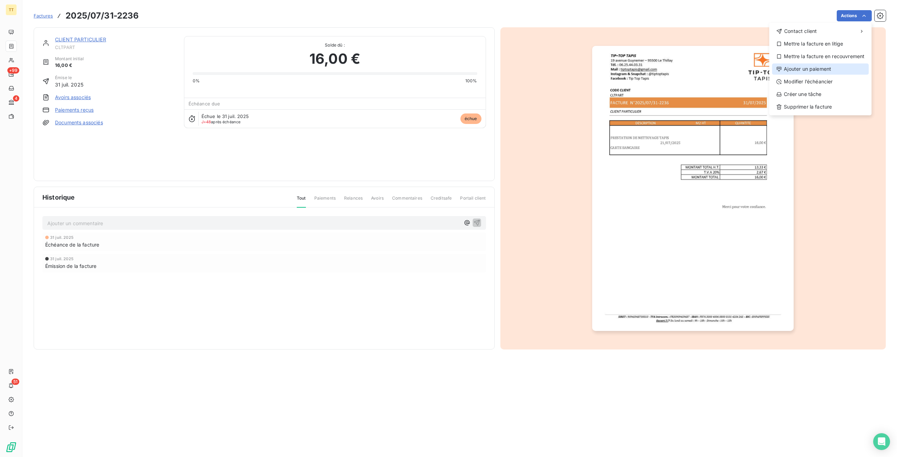
click at [816, 70] on div "Ajouter un paiement" at bounding box center [820, 68] width 97 height 11
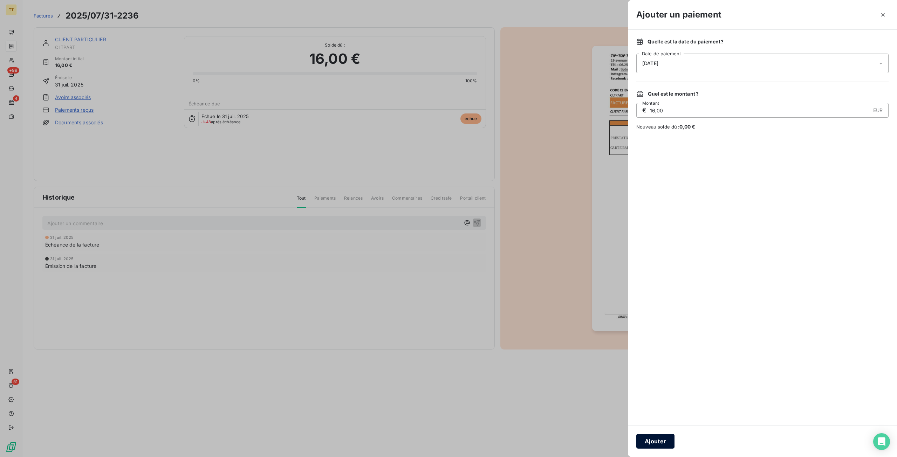
click at [669, 447] on button "Ajouter" at bounding box center [656, 441] width 38 height 15
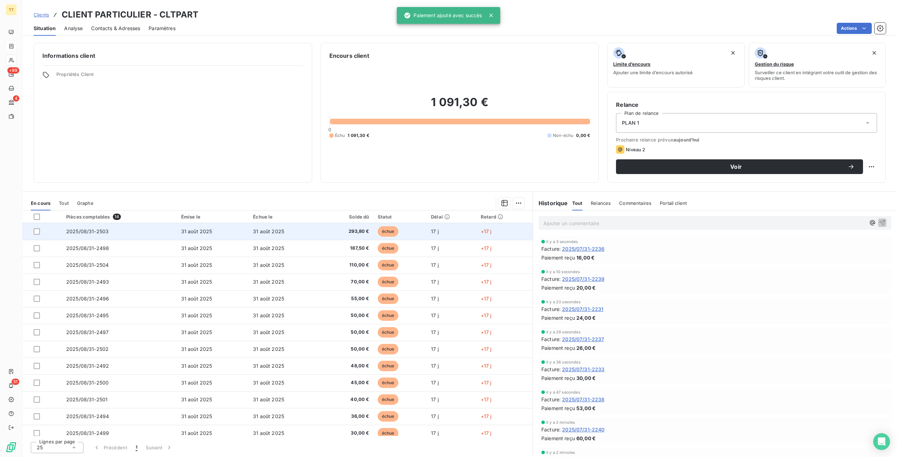
click at [348, 232] on span "293,80 €" at bounding box center [347, 231] width 44 height 7
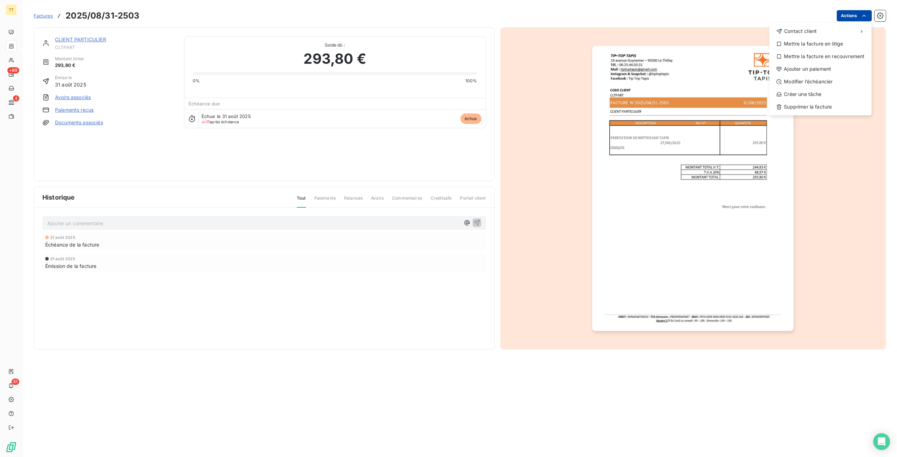
click at [852, 18] on html "TT +99 4 51 Factures 2025/08/31-2503 Actions Contact client Mettre la facture e…" at bounding box center [448, 228] width 897 height 457
click at [819, 64] on div "Ajouter un paiement" at bounding box center [820, 68] width 97 height 11
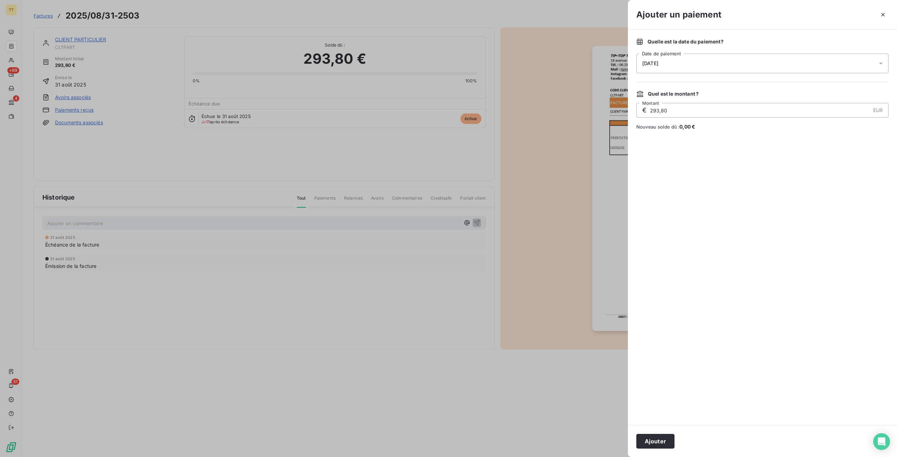
click at [646, 452] on div "Ajouter" at bounding box center [762, 442] width 269 height 32
click at [646, 445] on button "Ajouter" at bounding box center [656, 441] width 38 height 15
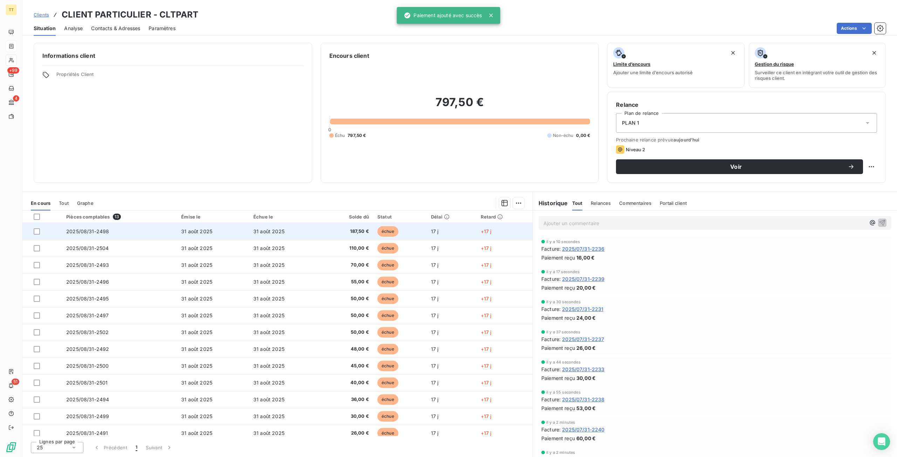
click at [272, 229] on span "31 août 2025" at bounding box center [268, 232] width 31 height 6
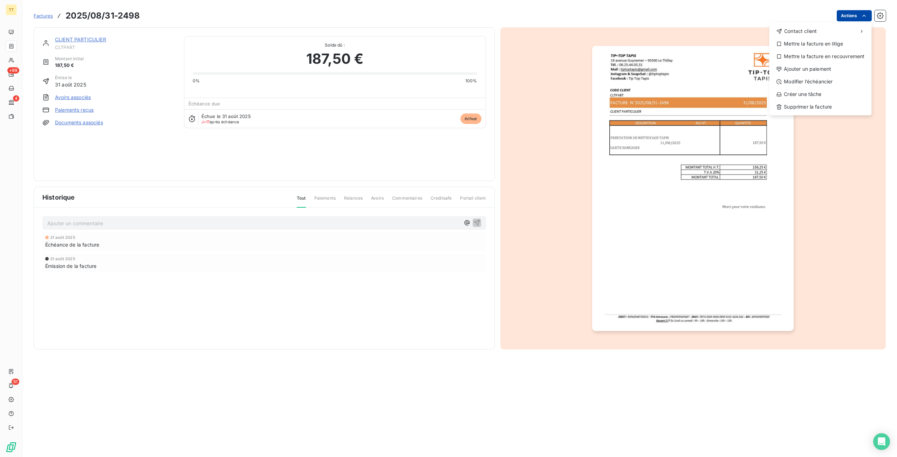
click at [857, 18] on html "TT +99 4 51 Factures 2025/08/31-2498 Actions Contact client Mettre la facture e…" at bounding box center [448, 228] width 897 height 457
click at [823, 64] on div "Ajouter un paiement" at bounding box center [820, 68] width 97 height 11
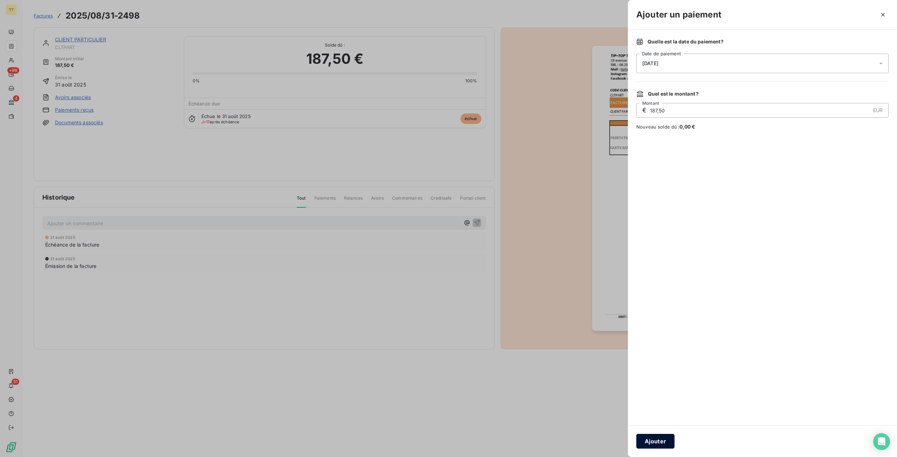
click at [659, 442] on button "Ajouter" at bounding box center [656, 441] width 38 height 15
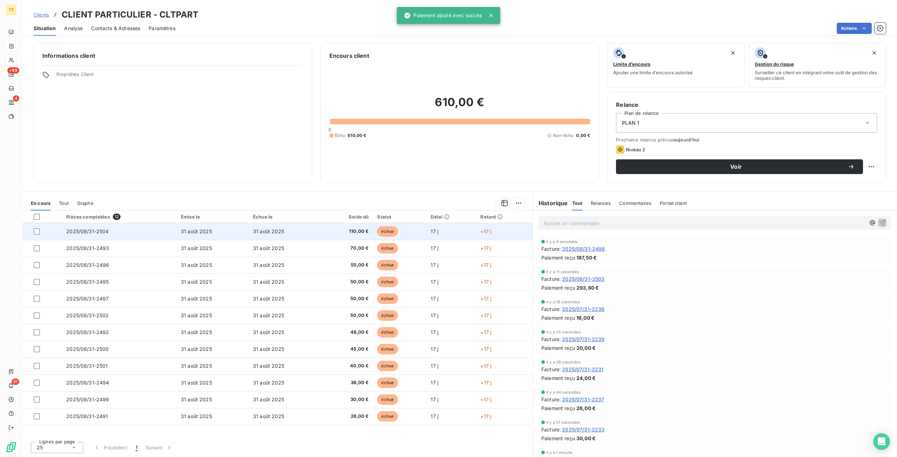
click at [403, 228] on td "échue" at bounding box center [400, 231] width 54 height 17
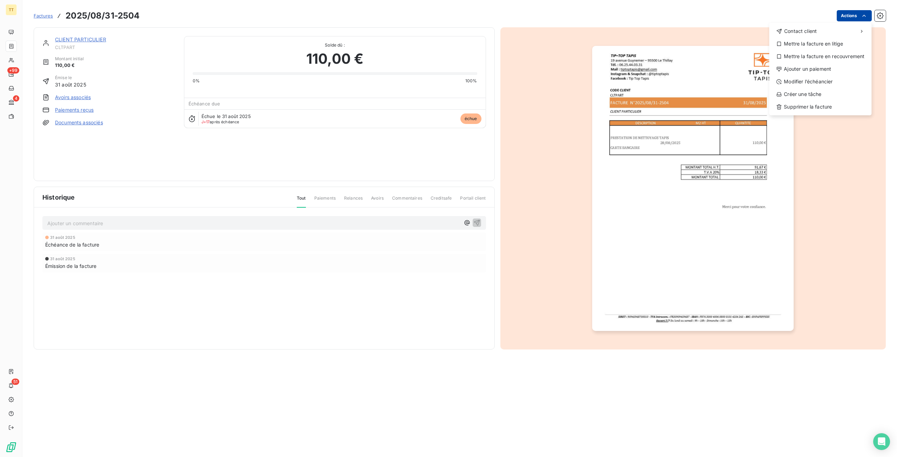
click at [856, 20] on html "TT +99 4 51 Factures 2025/08/31-2504 Actions Contact client Mettre la facture e…" at bounding box center [448, 228] width 897 height 457
click at [849, 67] on div "Ajouter un paiement" at bounding box center [820, 68] width 97 height 11
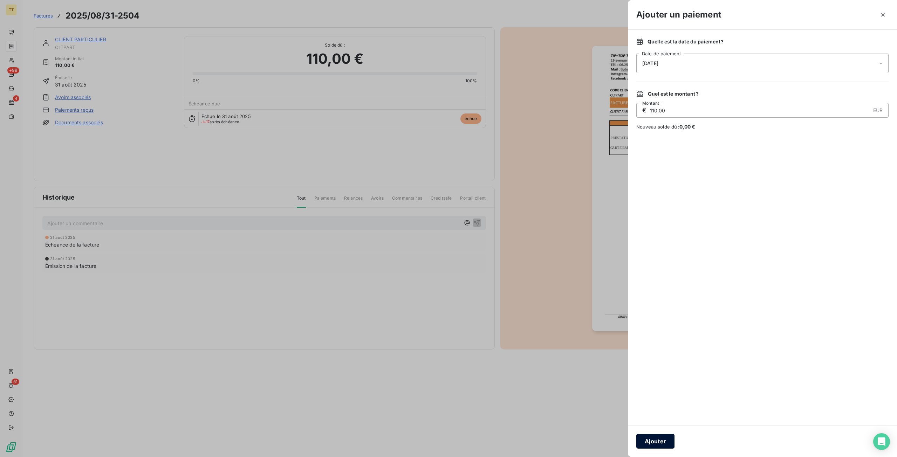
click at [663, 435] on button "Ajouter" at bounding box center [656, 441] width 38 height 15
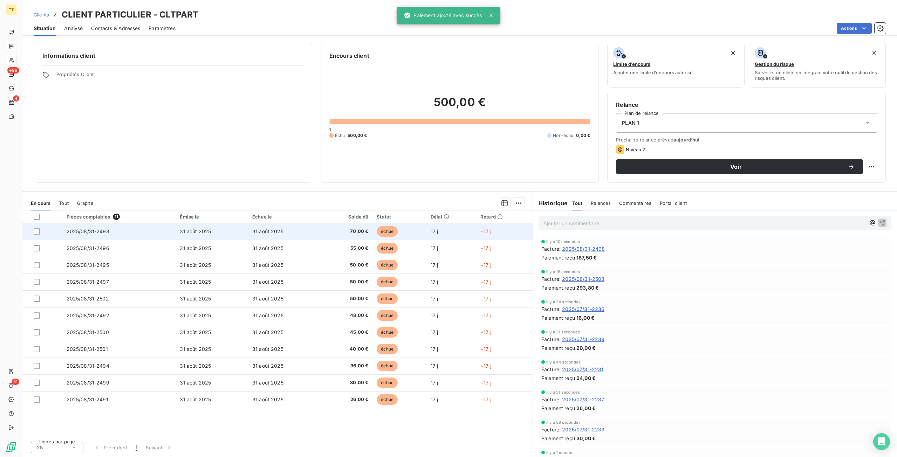
click at [315, 235] on td "31 août 2025" at bounding box center [284, 231] width 73 height 17
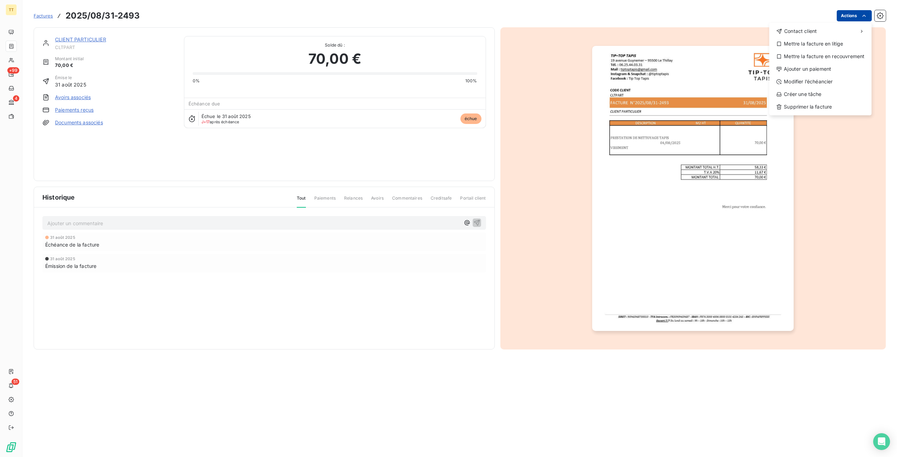
click at [849, 15] on html "TT +99 4 51 Factures 2025/08/31-2493 Actions Contact client Mettre la facture e…" at bounding box center [448, 228] width 897 height 457
click at [824, 68] on div "Ajouter un paiement" at bounding box center [820, 68] width 97 height 11
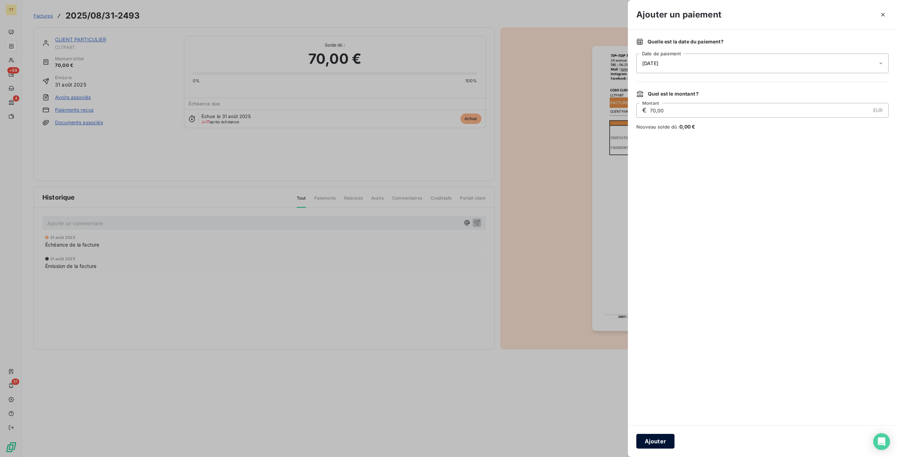
click at [652, 438] on button "Ajouter" at bounding box center [656, 441] width 38 height 15
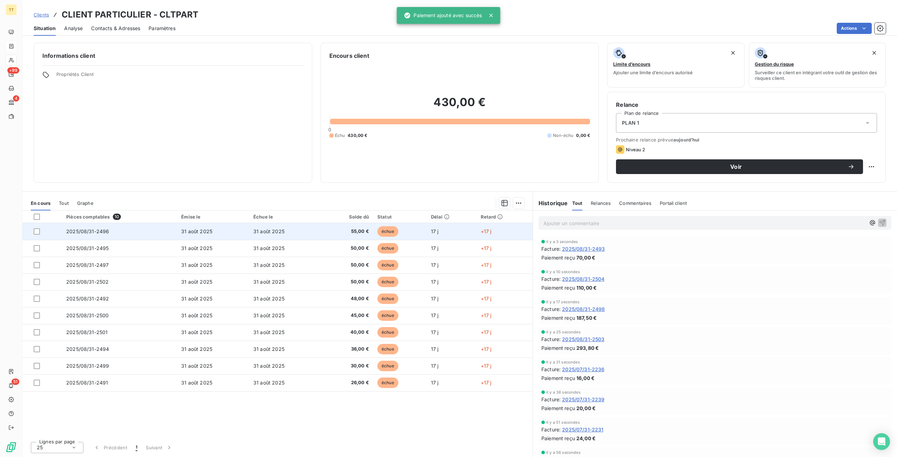
click at [378, 228] on td "échue" at bounding box center [400, 231] width 54 height 17
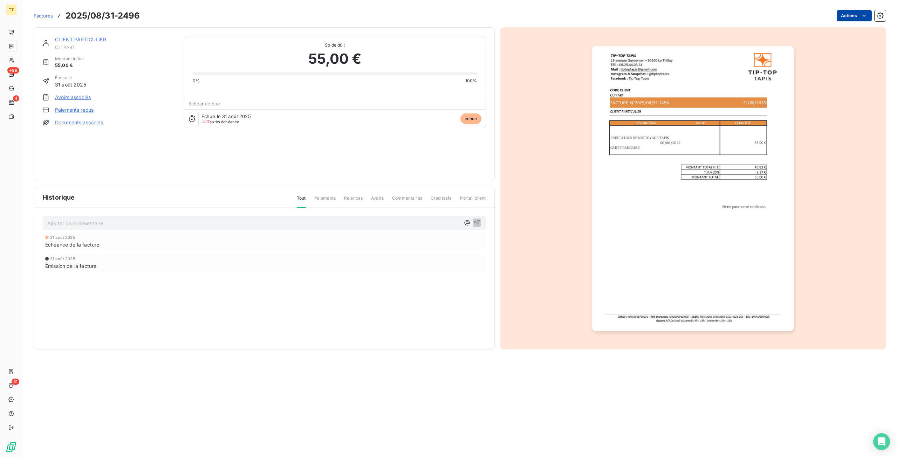
click at [848, 16] on html "TT +99 4 51 Factures 2025/08/31-2496 Actions CLIENT PARTICULIER CLTPART Montant…" at bounding box center [448, 228] width 897 height 457
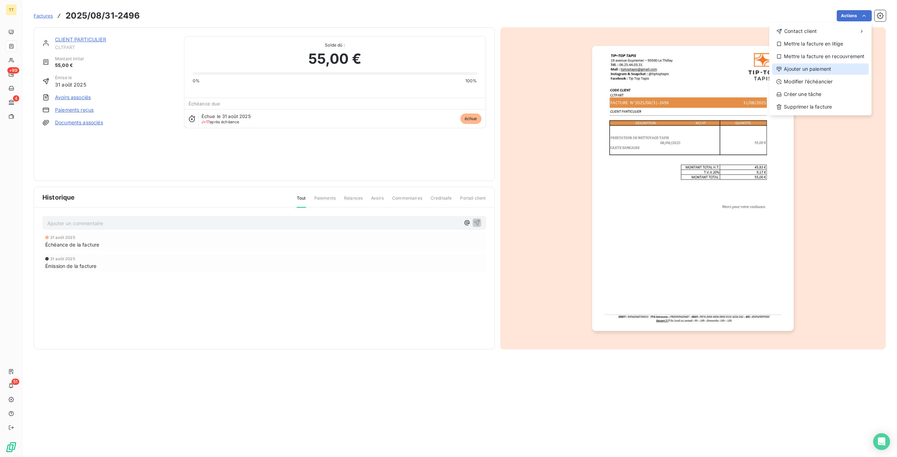
click at [808, 72] on div "Ajouter un paiement" at bounding box center [820, 68] width 97 height 11
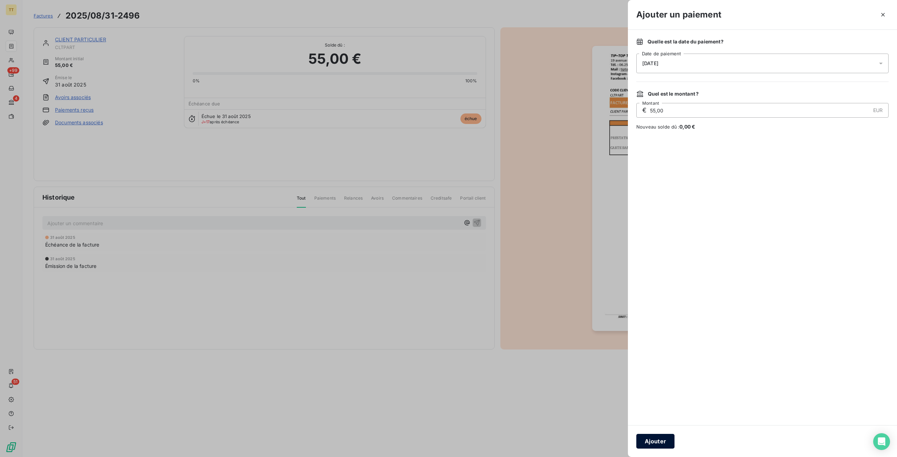
click at [669, 447] on button "Ajouter" at bounding box center [656, 441] width 38 height 15
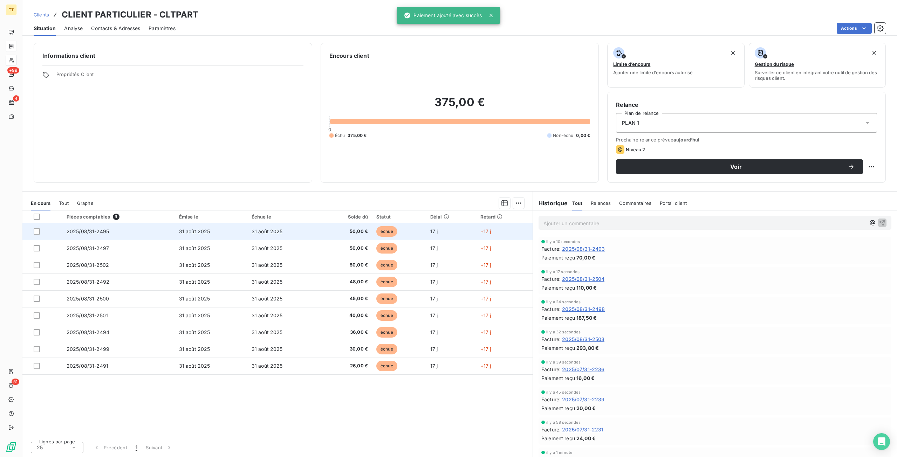
click at [340, 231] on span "50,00 €" at bounding box center [346, 231] width 44 height 7
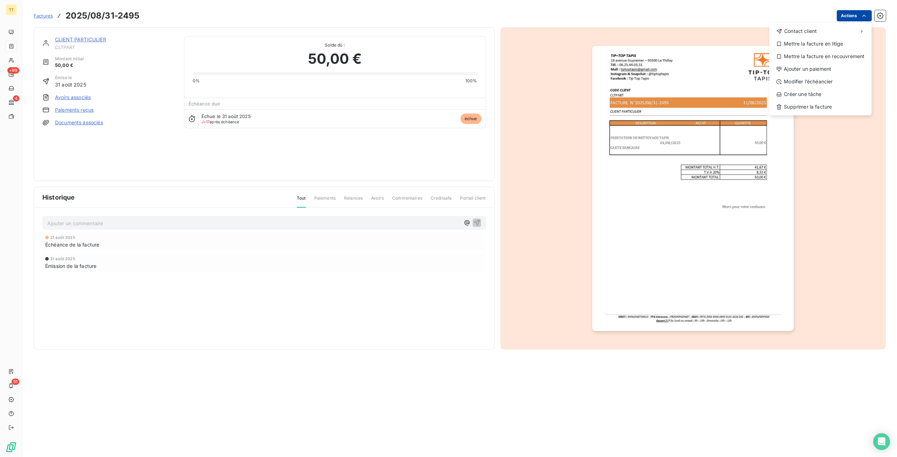
click at [842, 17] on html "TT +99 4 51 Factures 2025/08/31-2495 Actions Contact client Mettre la facture e…" at bounding box center [448, 228] width 897 height 457
click at [818, 72] on div "Ajouter un paiement" at bounding box center [820, 68] width 97 height 11
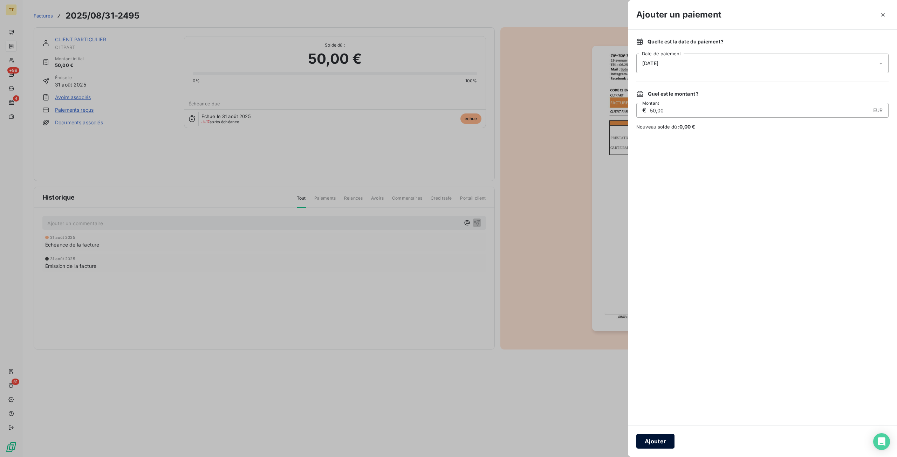
click at [670, 446] on button "Ajouter" at bounding box center [656, 441] width 38 height 15
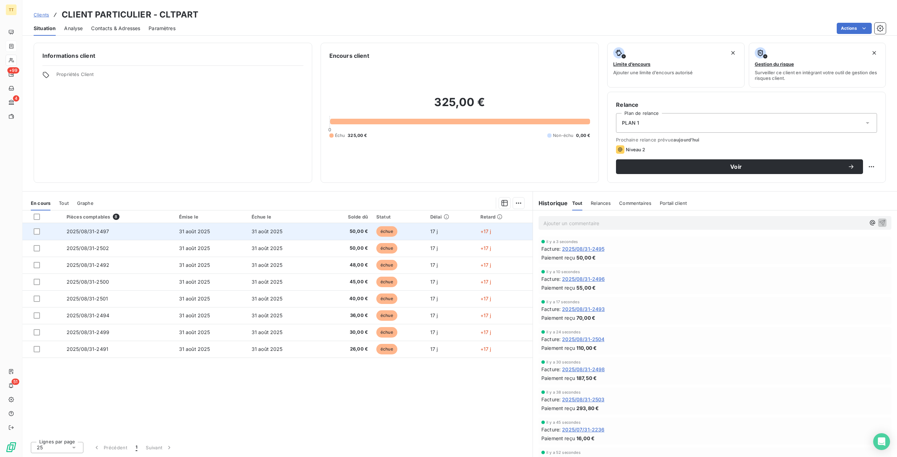
click at [382, 229] on span "échue" at bounding box center [386, 231] width 21 height 11
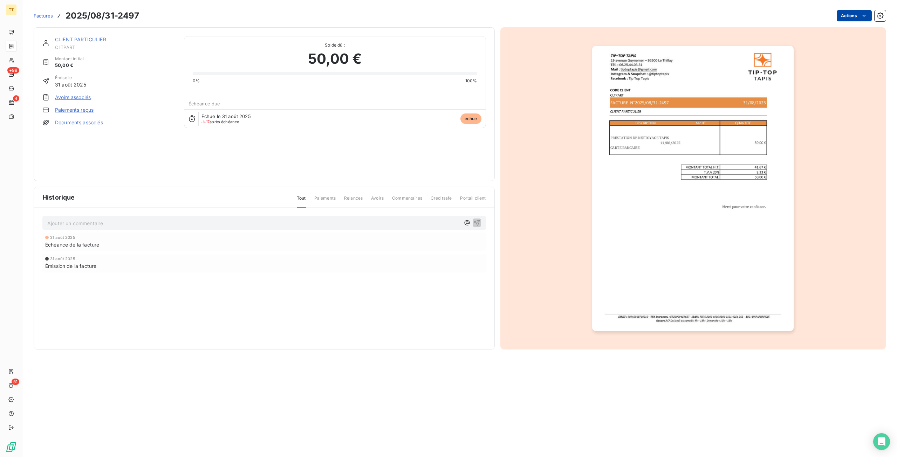
click at [844, 20] on html "TT +99 4 51 Factures 2025/08/31-2497 Actions CLIENT PARTICULIER CLTPART Montant…" at bounding box center [448, 228] width 897 height 457
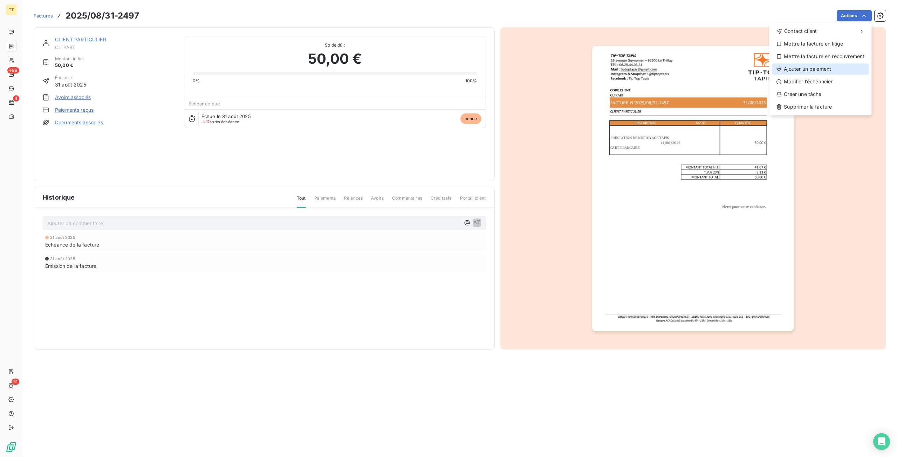
click at [827, 64] on div "Ajouter un paiement" at bounding box center [820, 68] width 97 height 11
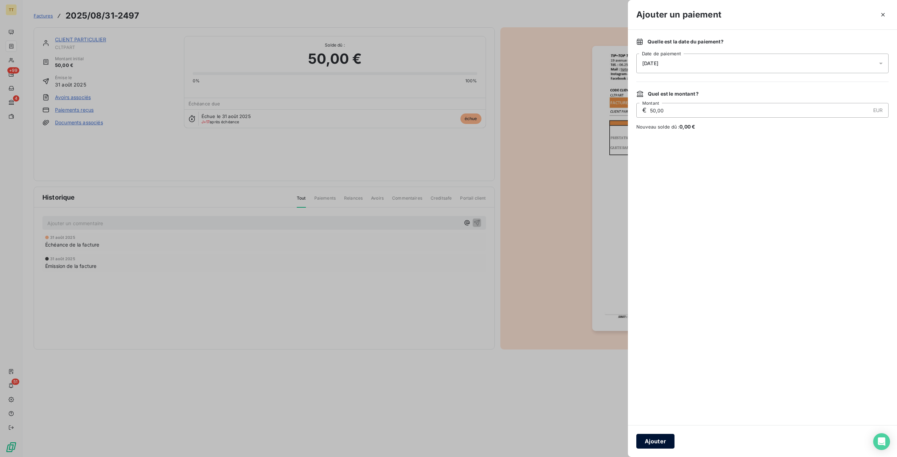
click at [649, 438] on button "Ajouter" at bounding box center [656, 441] width 38 height 15
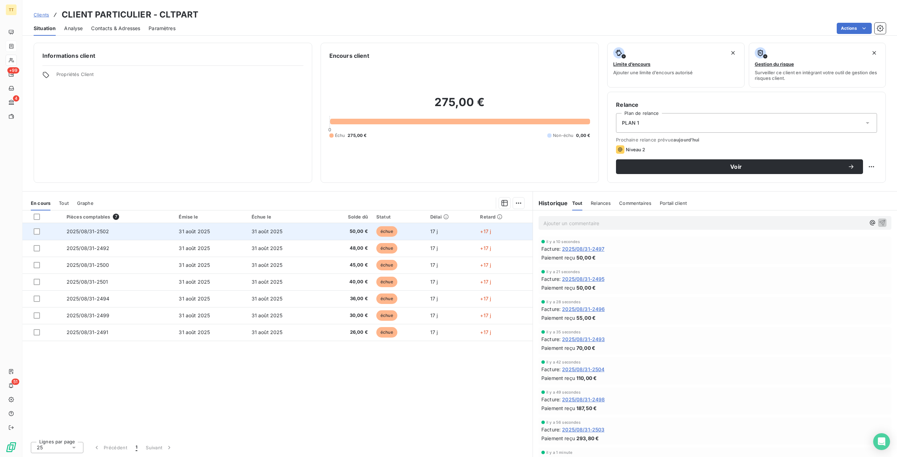
click at [347, 230] on span "50,00 €" at bounding box center [346, 231] width 44 height 7
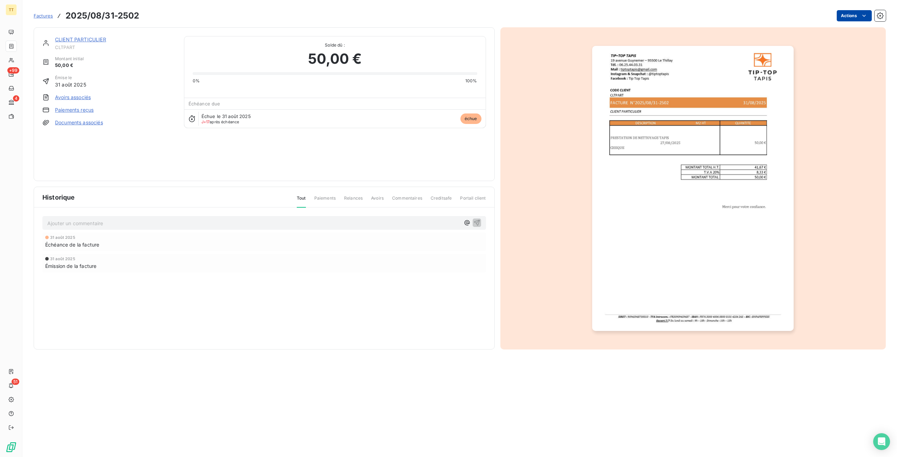
click at [864, 20] on html "TT +99 4 51 Factures 2025/08/31-2502 Actions CLIENT PARTICULIER CLTPART Montant…" at bounding box center [448, 228] width 897 height 457
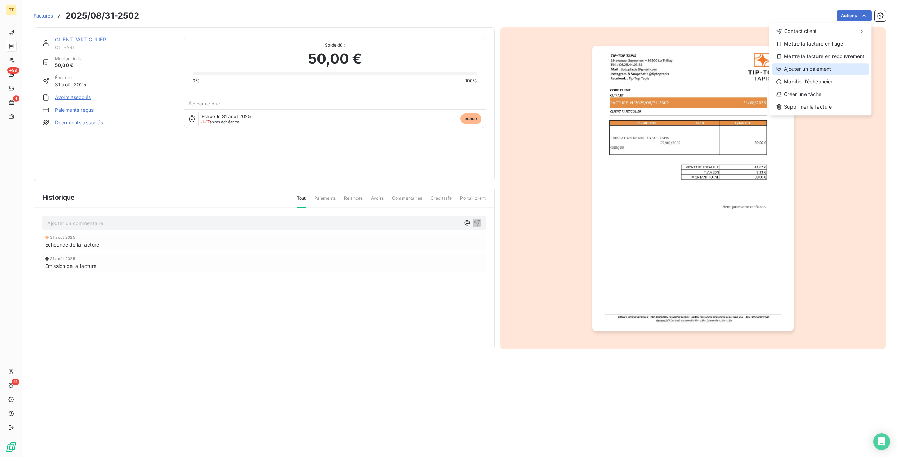
click at [805, 70] on div "Ajouter un paiement" at bounding box center [820, 68] width 97 height 11
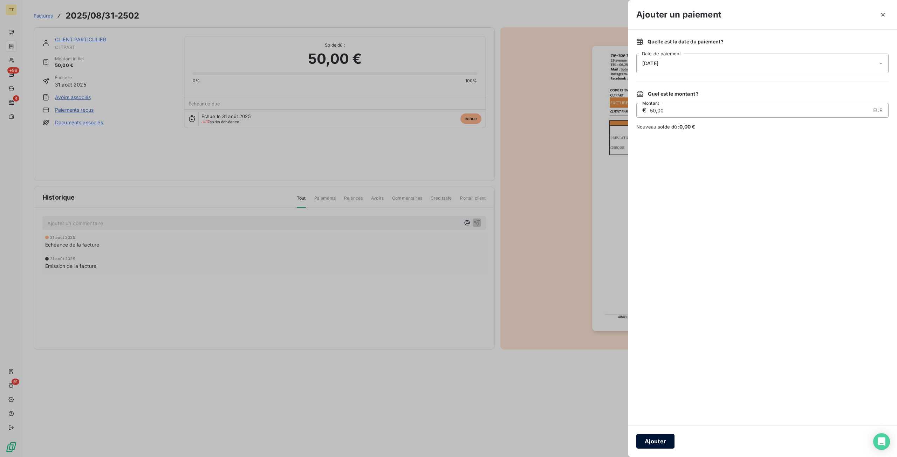
click at [653, 441] on button "Ajouter" at bounding box center [656, 441] width 38 height 15
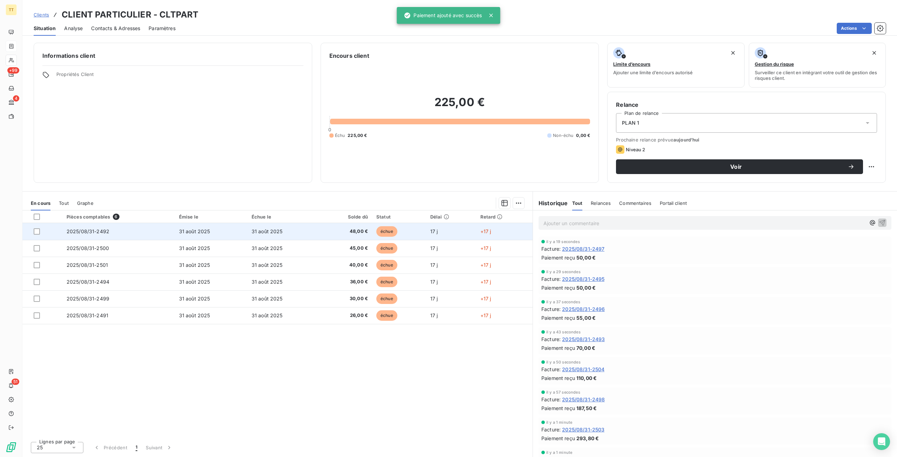
click at [379, 231] on span "échue" at bounding box center [386, 231] width 21 height 11
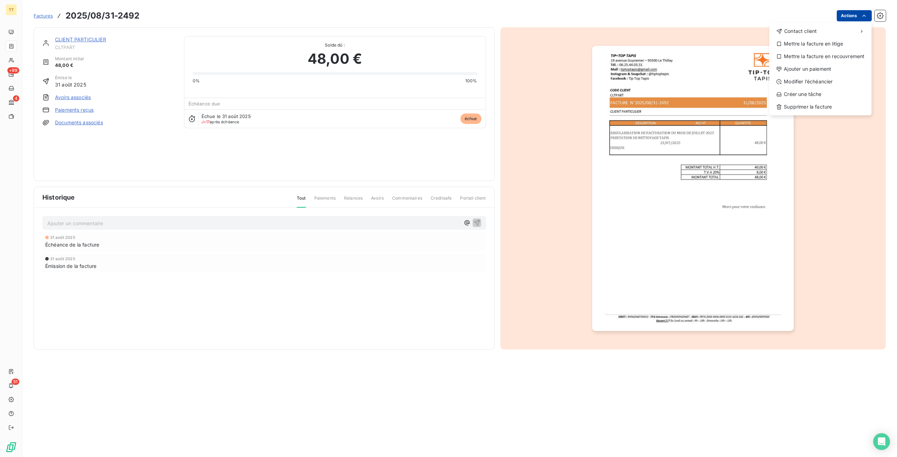
click at [853, 15] on html "TT +99 4 51 Factures 2025/08/31-2492 Actions Contact client Mettre la facture e…" at bounding box center [448, 228] width 897 height 457
click at [812, 70] on div "Ajouter un paiement" at bounding box center [820, 68] width 97 height 11
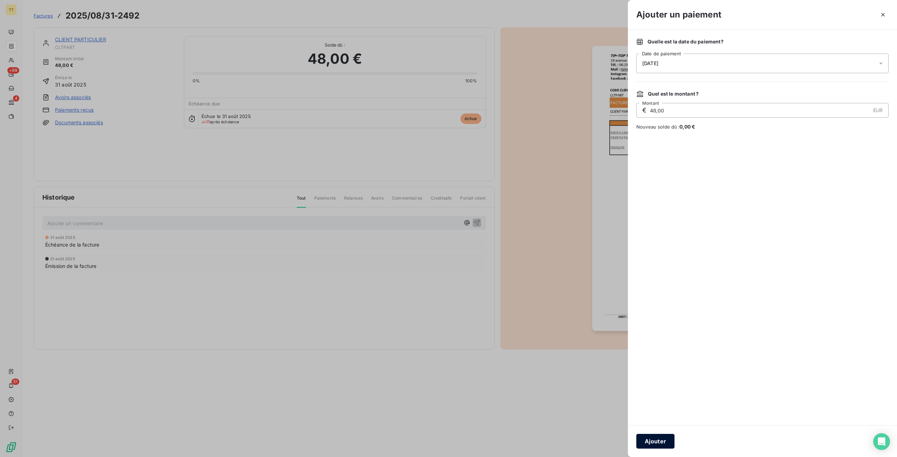
click at [657, 445] on button "Ajouter" at bounding box center [656, 441] width 38 height 15
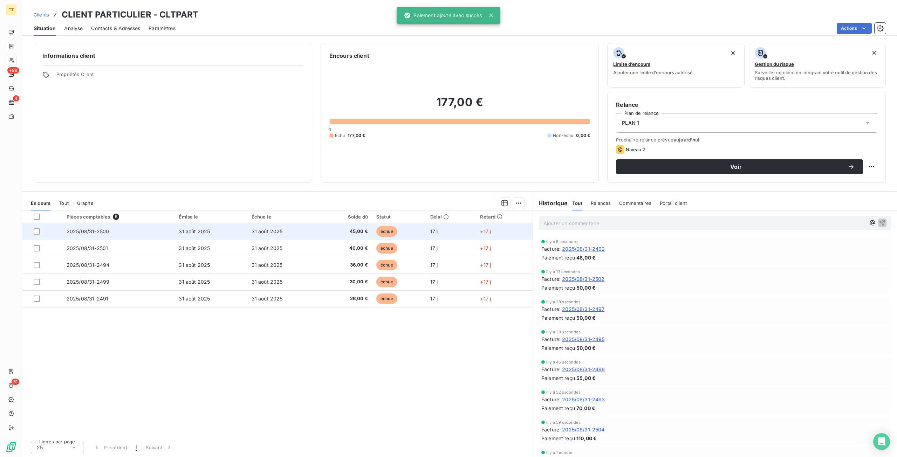
click at [341, 237] on td "45,00 €" at bounding box center [346, 231] width 52 height 17
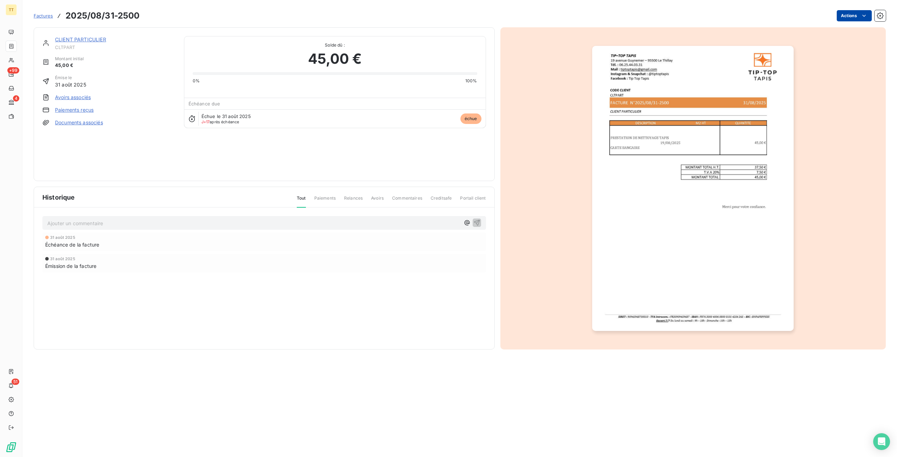
click at [841, 16] on html "TT +99 4 51 Factures 2025/08/31-2500 Actions CLIENT PARTICULIER CLTPART Montant…" at bounding box center [448, 228] width 897 height 457
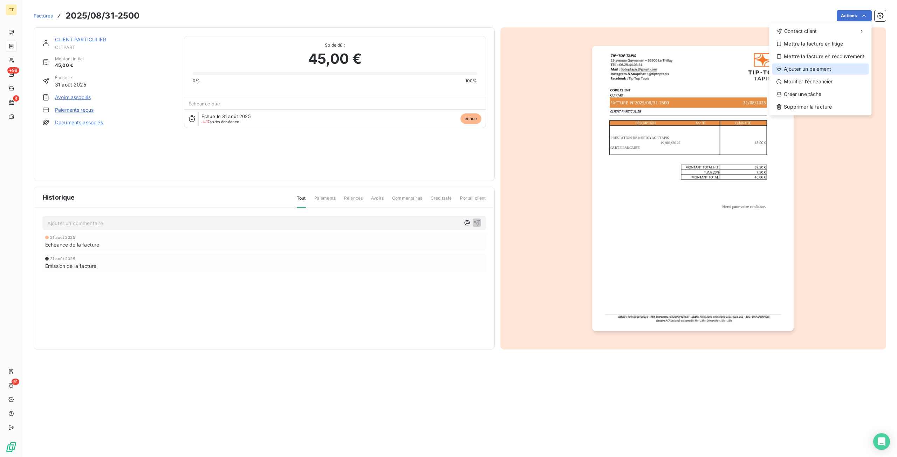
click at [802, 72] on div "Ajouter un paiement" at bounding box center [820, 68] width 97 height 11
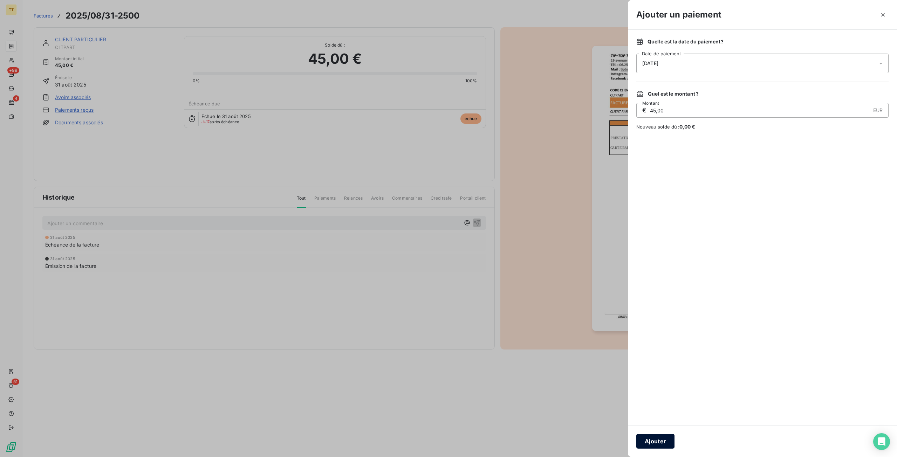
click at [660, 438] on button "Ajouter" at bounding box center [656, 441] width 38 height 15
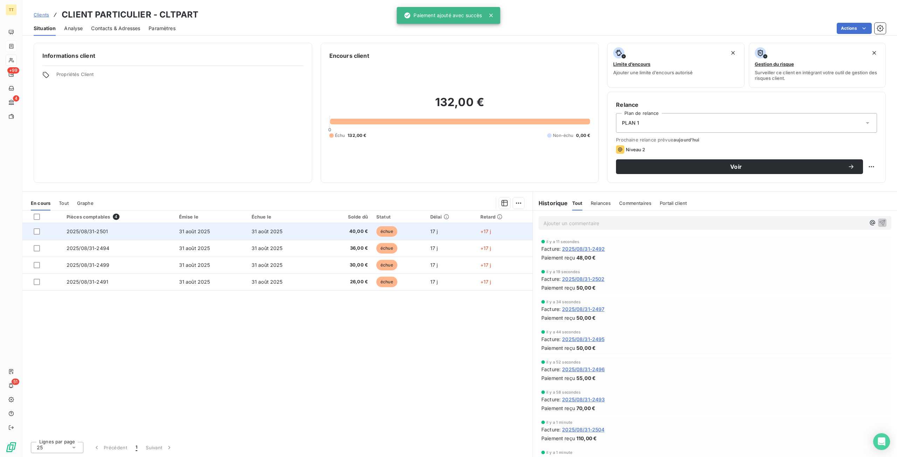
click at [342, 231] on span "40,00 €" at bounding box center [346, 231] width 44 height 7
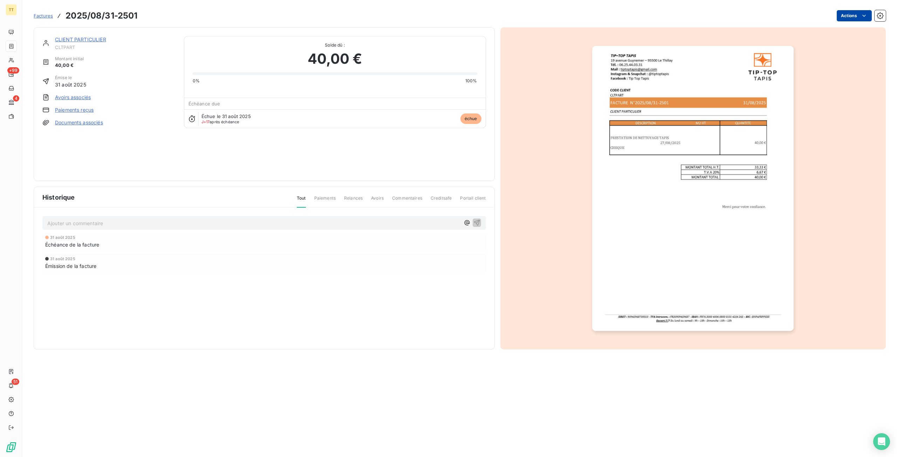
click at [857, 15] on html "TT +99 4 51 Factures 2025/08/31-2501 Actions CLIENT PARTICULIER CLTPART Montant…" at bounding box center [448, 228] width 897 height 457
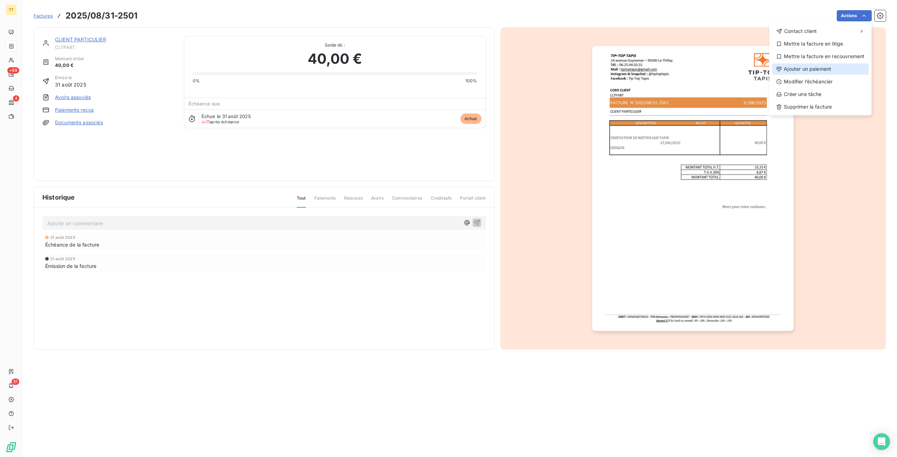
click at [803, 66] on div "Ajouter un paiement" at bounding box center [820, 68] width 97 height 11
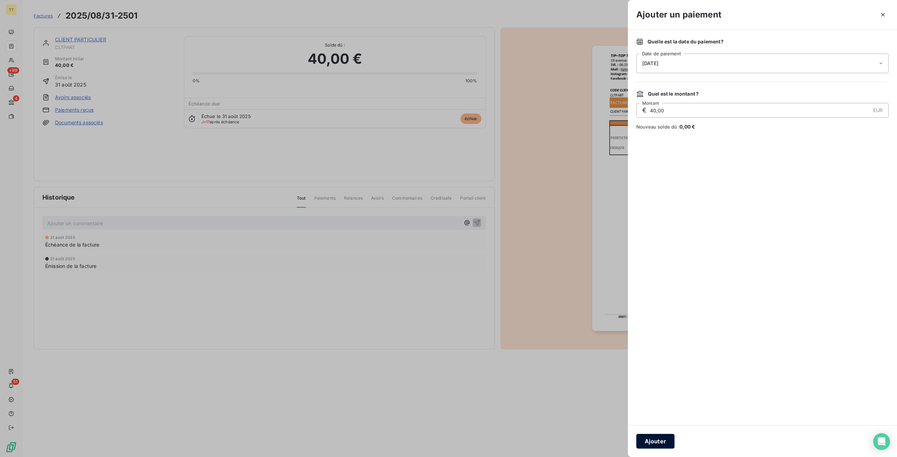
click at [658, 437] on button "Ajouter" at bounding box center [656, 441] width 38 height 15
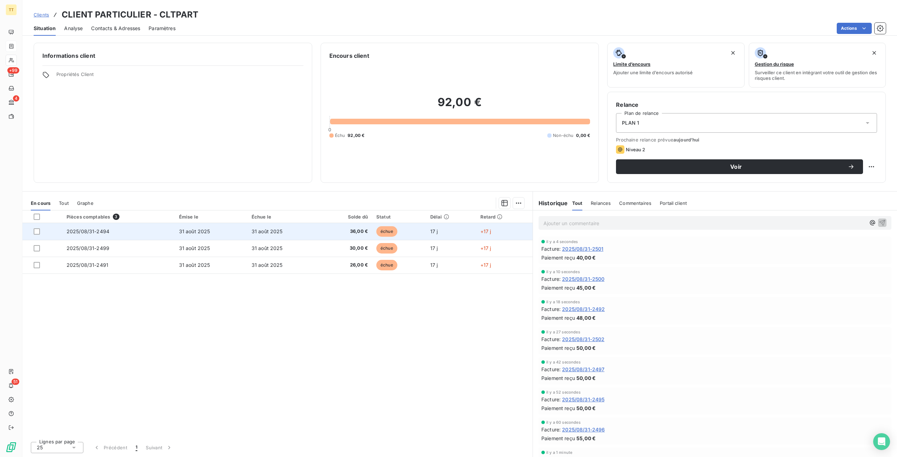
click at [322, 234] on td "36,00 €" at bounding box center [346, 231] width 52 height 17
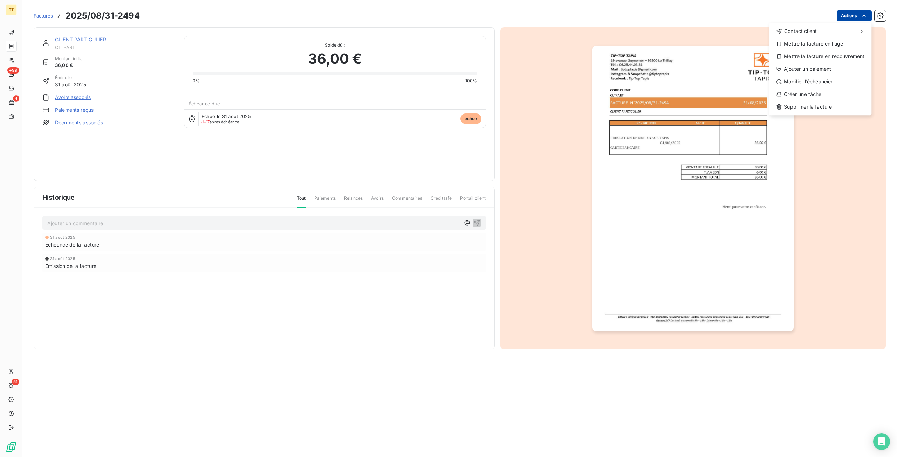
click at [869, 12] on html "TT +99 4 51 Factures 2025/08/31-2494 Actions Contact client Mettre la facture e…" at bounding box center [448, 228] width 897 height 457
click at [820, 67] on div "Ajouter un paiement" at bounding box center [820, 68] width 97 height 11
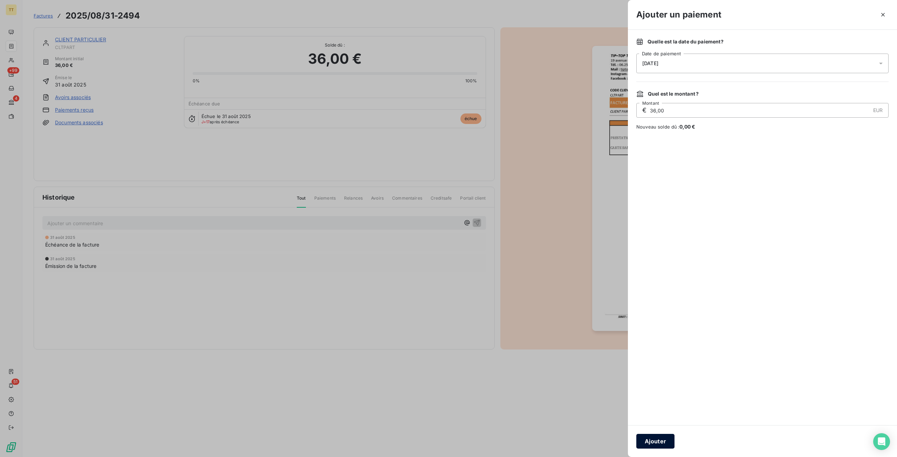
click at [661, 442] on button "Ajouter" at bounding box center [656, 441] width 38 height 15
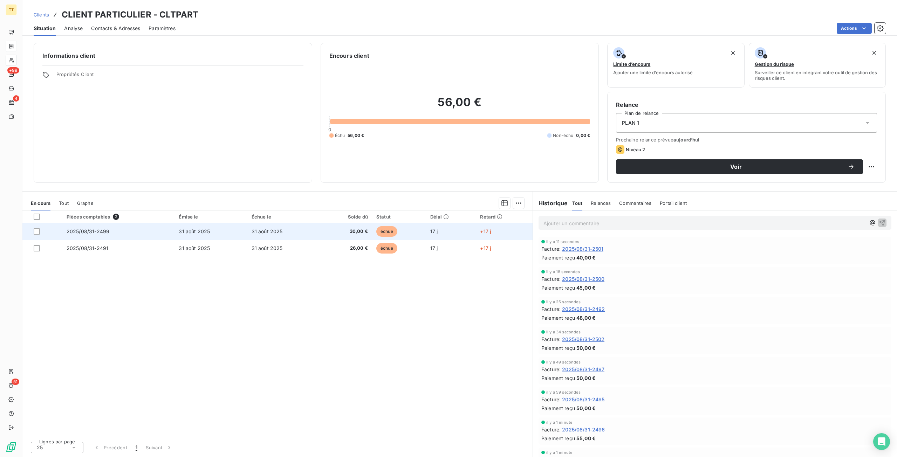
click at [353, 225] on td "30,00 €" at bounding box center [346, 231] width 52 height 17
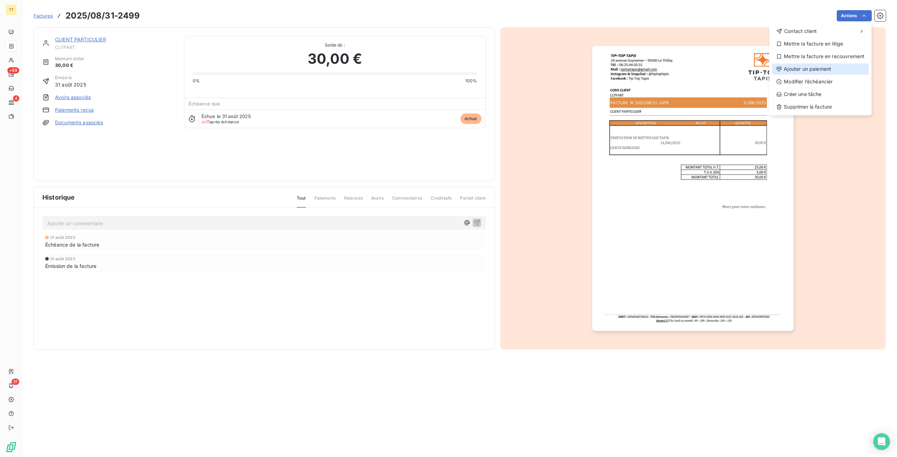
click at [818, 71] on div "Ajouter un paiement" at bounding box center [820, 68] width 97 height 11
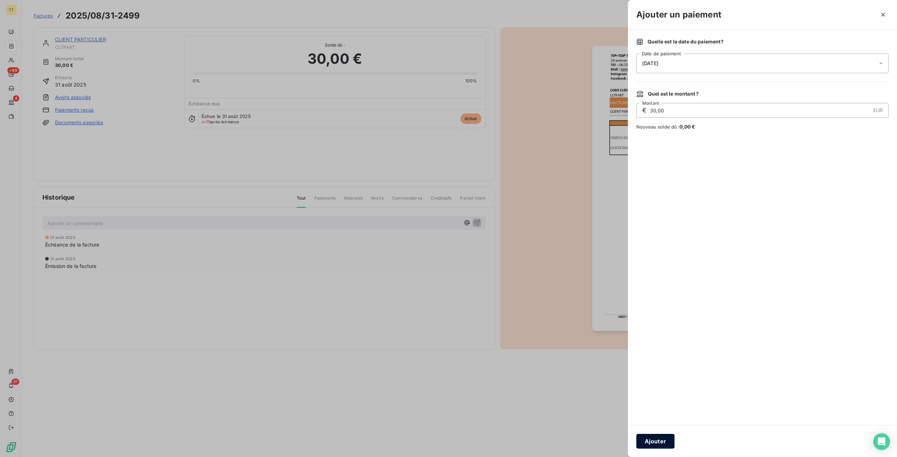
click at [649, 446] on button "Ajouter" at bounding box center [656, 441] width 38 height 15
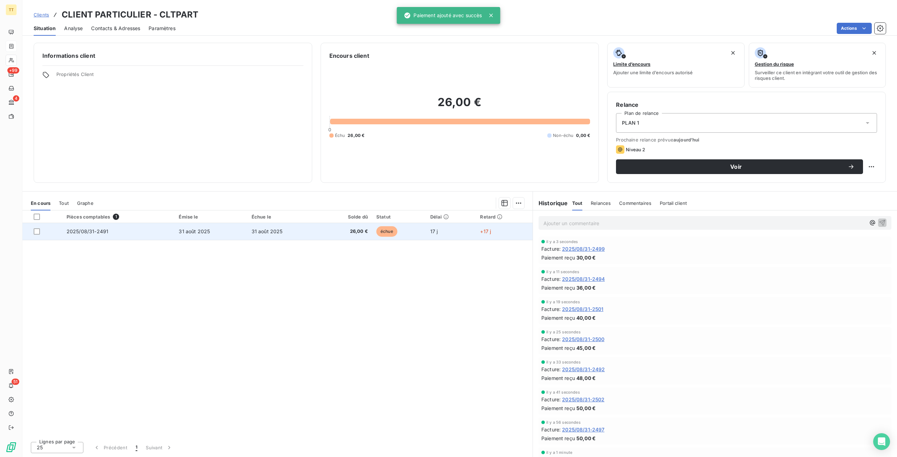
click at [365, 233] on span "26,00 €" at bounding box center [346, 231] width 44 height 7
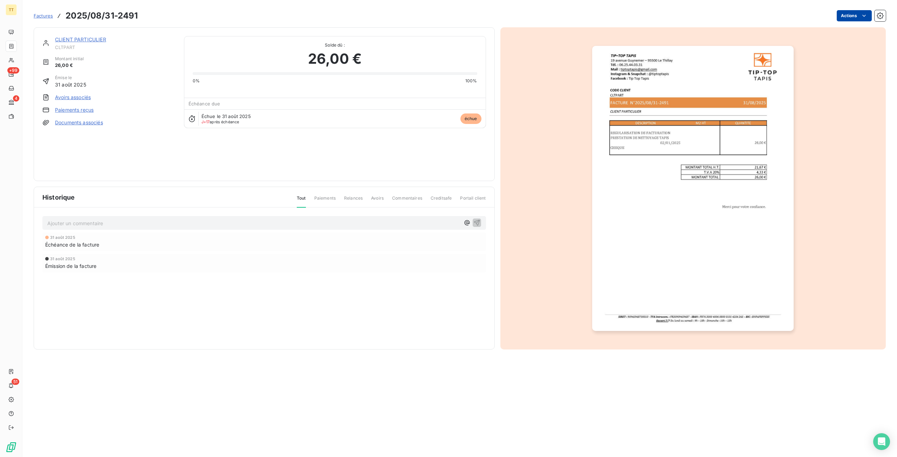
click at [845, 14] on html "TT +99 4 51 Factures 2025/08/31-2491 Actions CLIENT PARTICULIER CLTPART Montant…" at bounding box center [448, 228] width 897 height 457
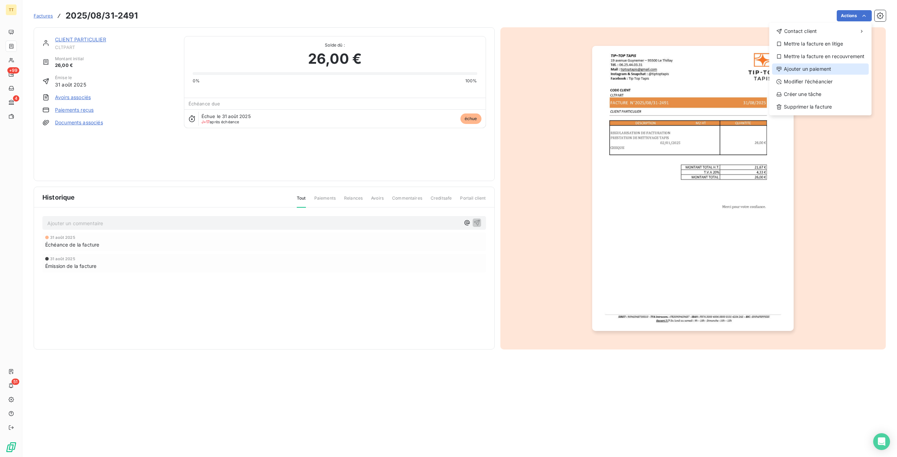
click at [830, 68] on div "Ajouter un paiement" at bounding box center [820, 68] width 97 height 11
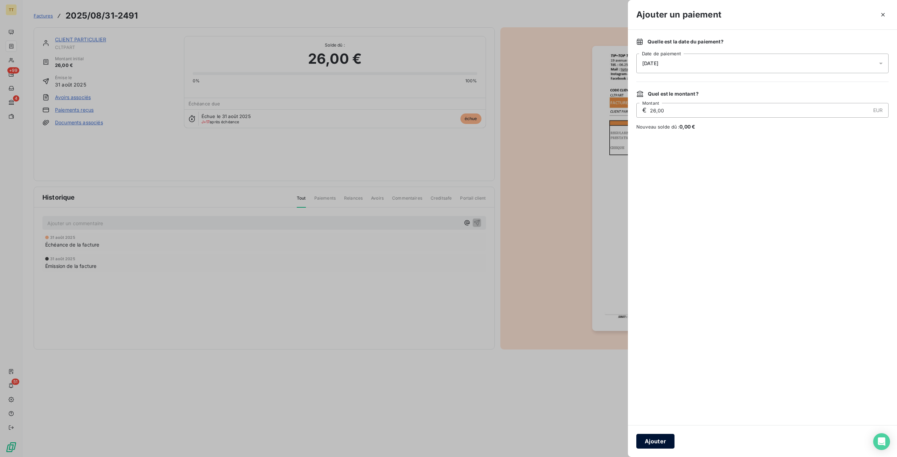
click at [670, 435] on button "Ajouter" at bounding box center [656, 441] width 38 height 15
